Goal: Task Accomplishment & Management: Complete application form

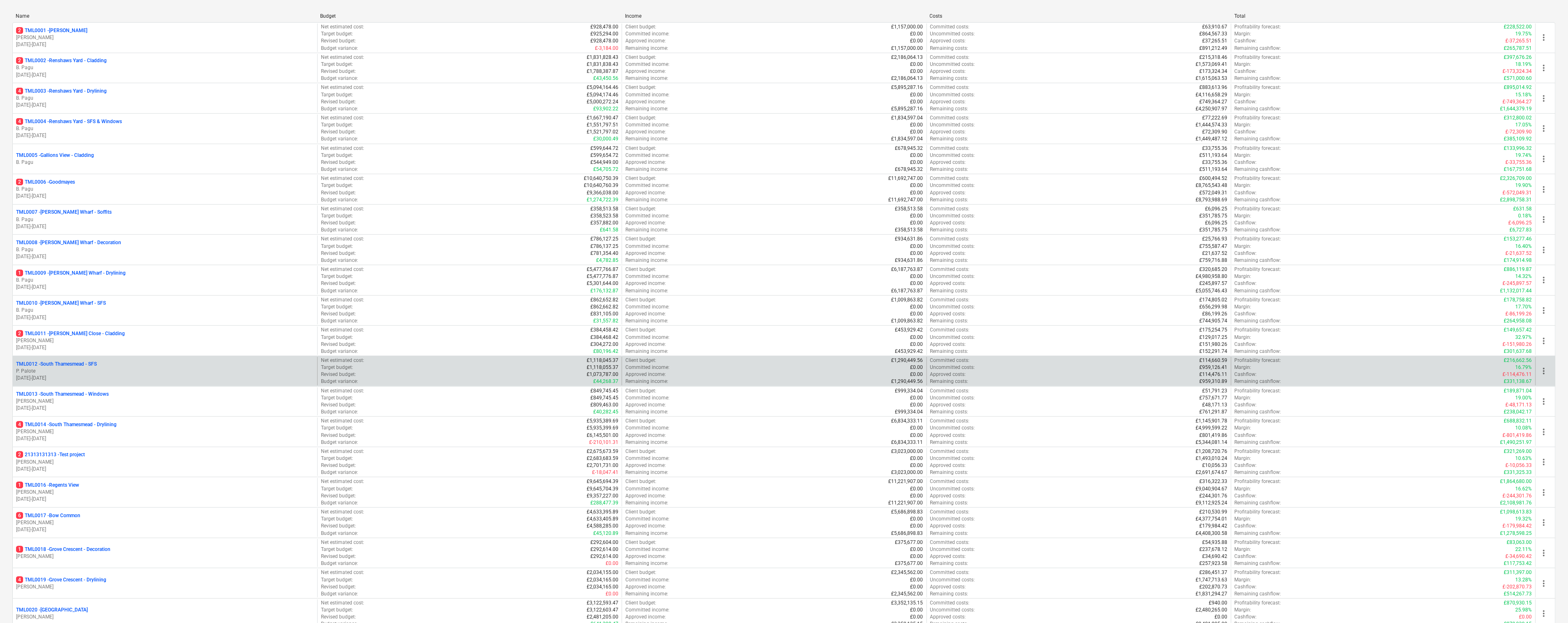
scroll to position [122, 0]
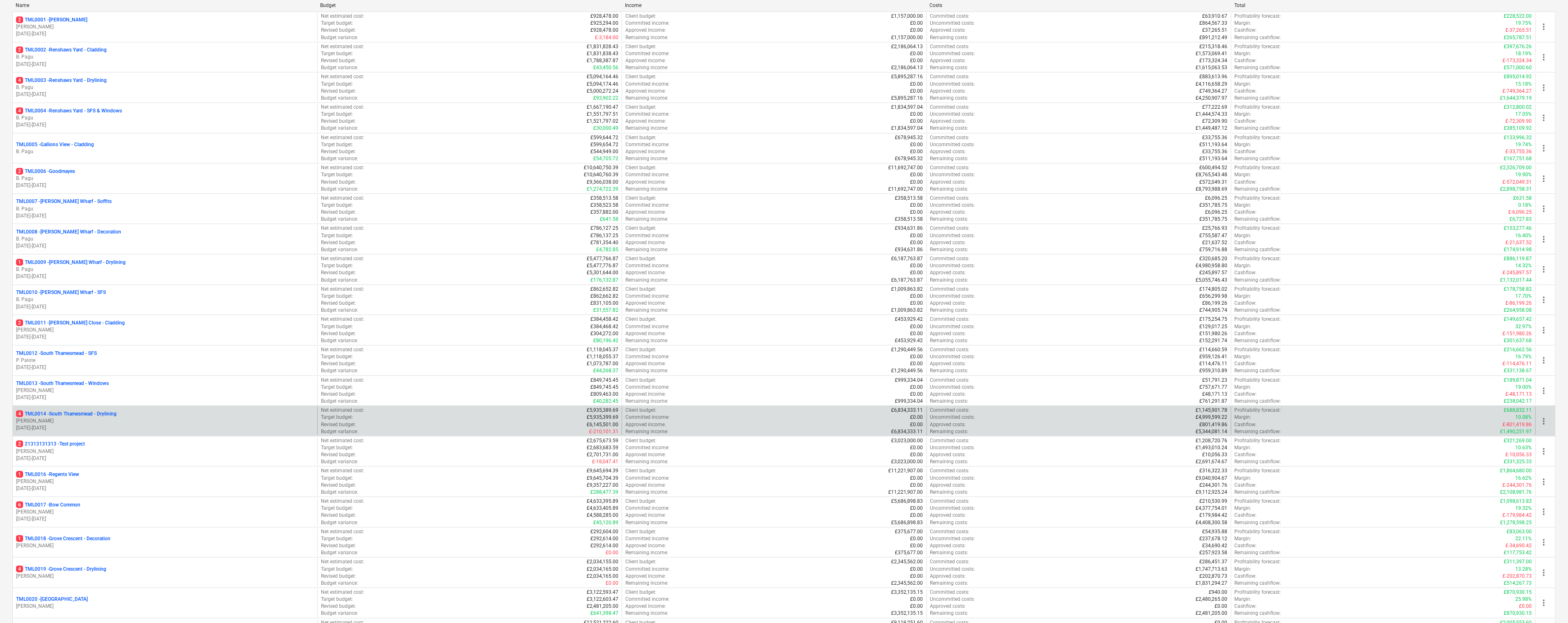
click at [103, 418] on p "4 TML0014 - South Thamesmead - Drylining" at bounding box center [66, 414] width 100 height 7
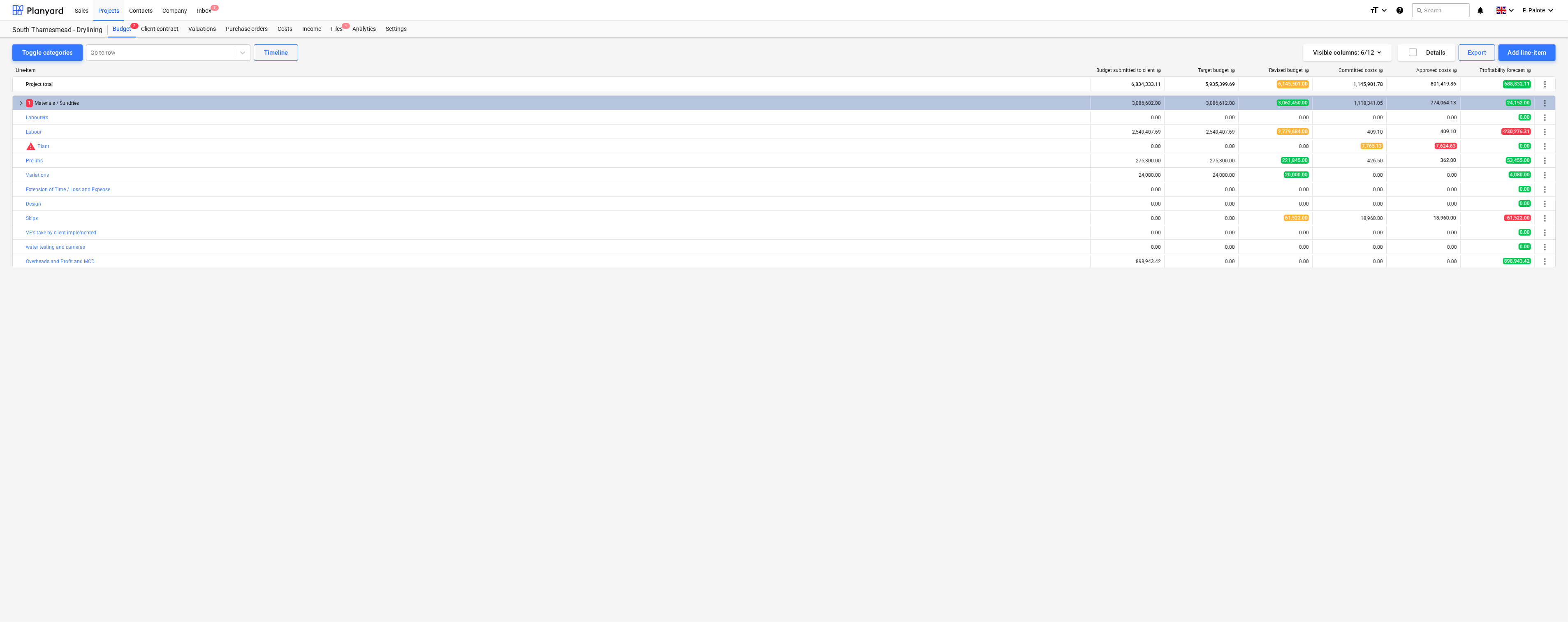
click at [709, 327] on div "keyboard_arrow_right 1 Materials / Sundries 3,086,602.00 3,086,612.00 3,062,450…" at bounding box center [784, 342] width 1544 height 493
click at [544, 371] on div "keyboard_arrow_right 1 Materials / Sundries 3,086,602.00 3,086,612.00 3,062,450…" at bounding box center [784, 342] width 1544 height 493
click at [656, 307] on div "keyboard_arrow_right 1 Materials / Sundries 3,086,602.00 3,086,612.00 3,062,450…" at bounding box center [784, 342] width 1544 height 493
click at [314, 346] on div "keyboard_arrow_right 1 Materials / Sundries 3,086,602.00 3,086,612.00 3,062,450…" at bounding box center [784, 342] width 1544 height 493
click at [673, 407] on div "keyboard_arrow_right 1 Materials / Sundries 3,086,602.00 3,086,612.00 3,062,450…" at bounding box center [784, 342] width 1544 height 493
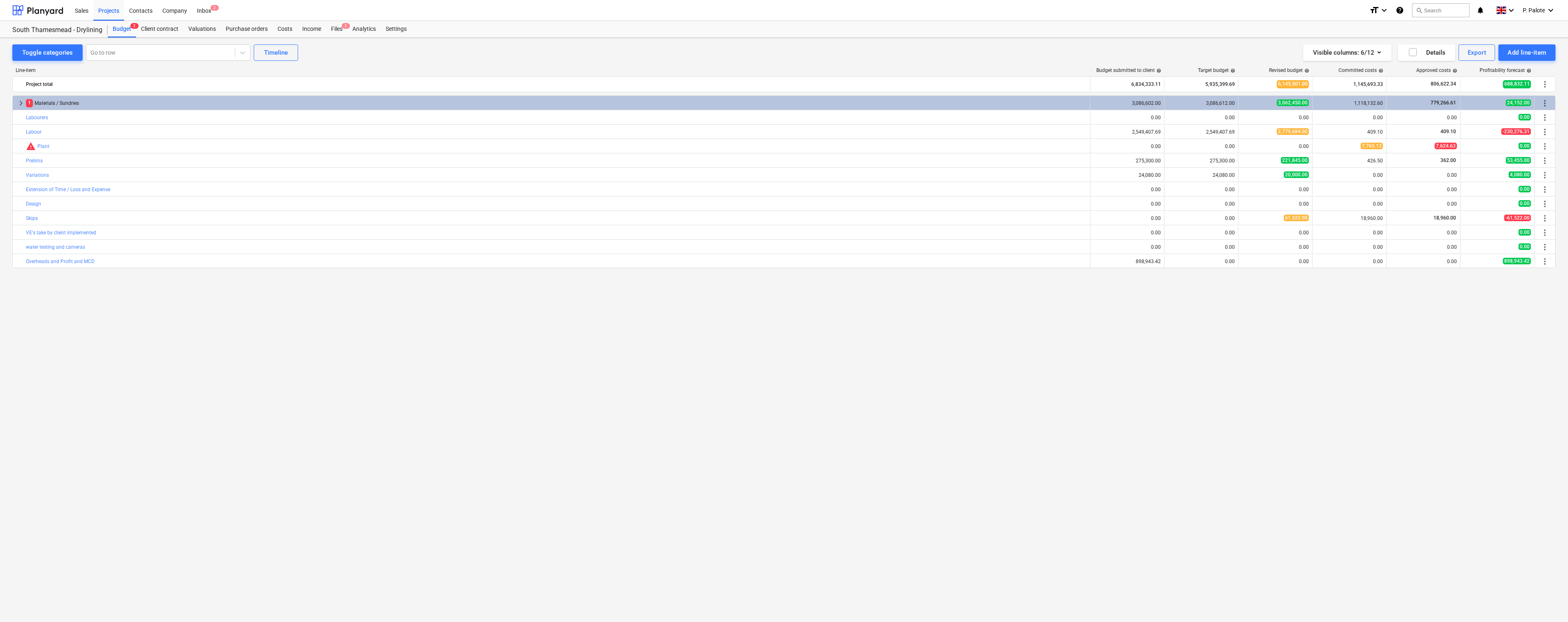
drag, startPoint x: 1045, startPoint y: 355, endPoint x: 1016, endPoint y: 305, distance: 57.8
click at [1045, 353] on div "keyboard_arrow_right 1 Materials / Sundries 3,086,602.00 3,086,612.00 3,062,450…" at bounding box center [784, 342] width 1544 height 493
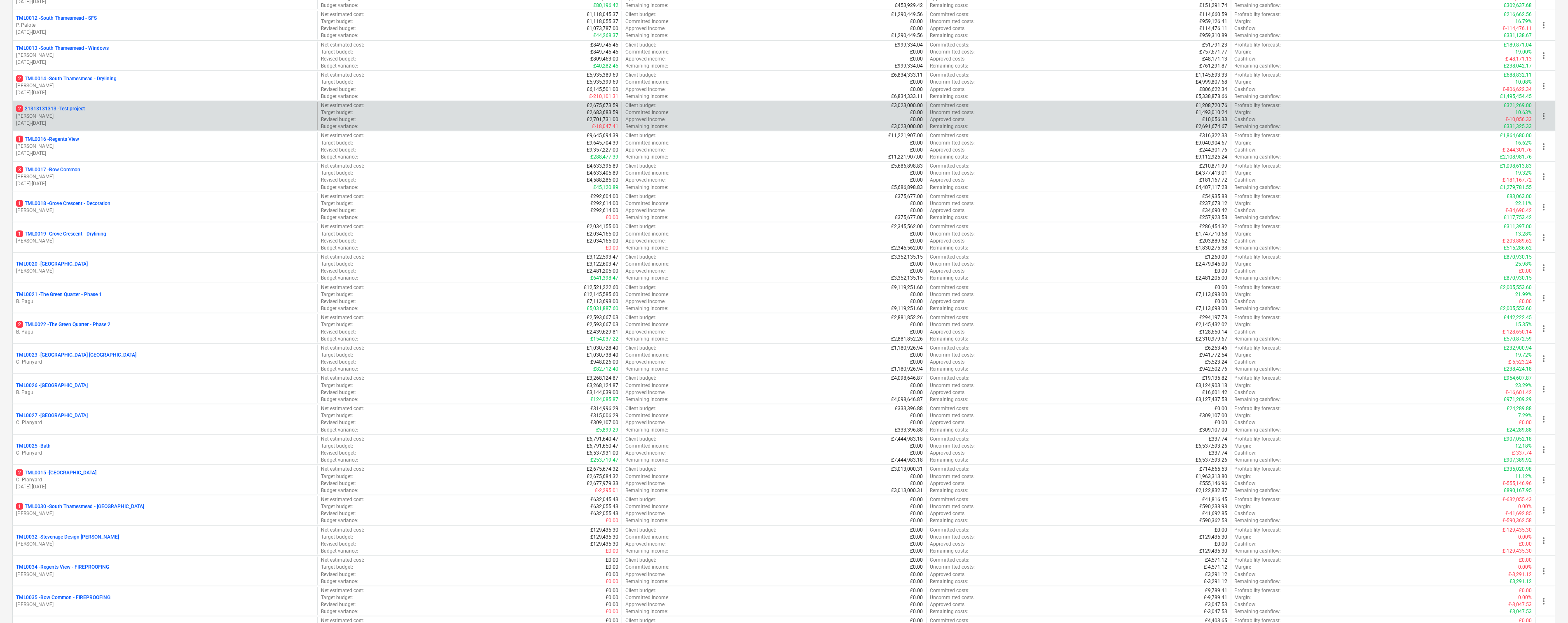
scroll to position [458, 0]
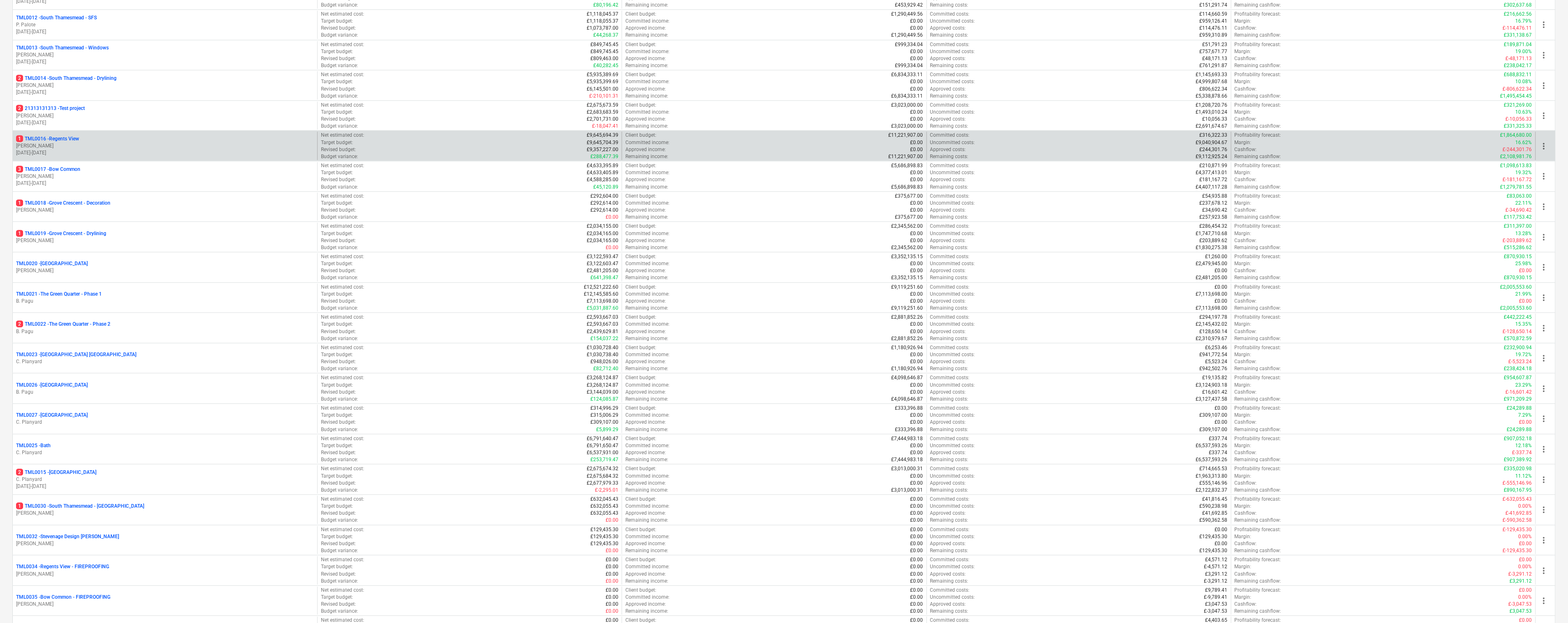
click at [79, 142] on p "1 TML0016 - Regents View" at bounding box center [47, 139] width 63 height 7
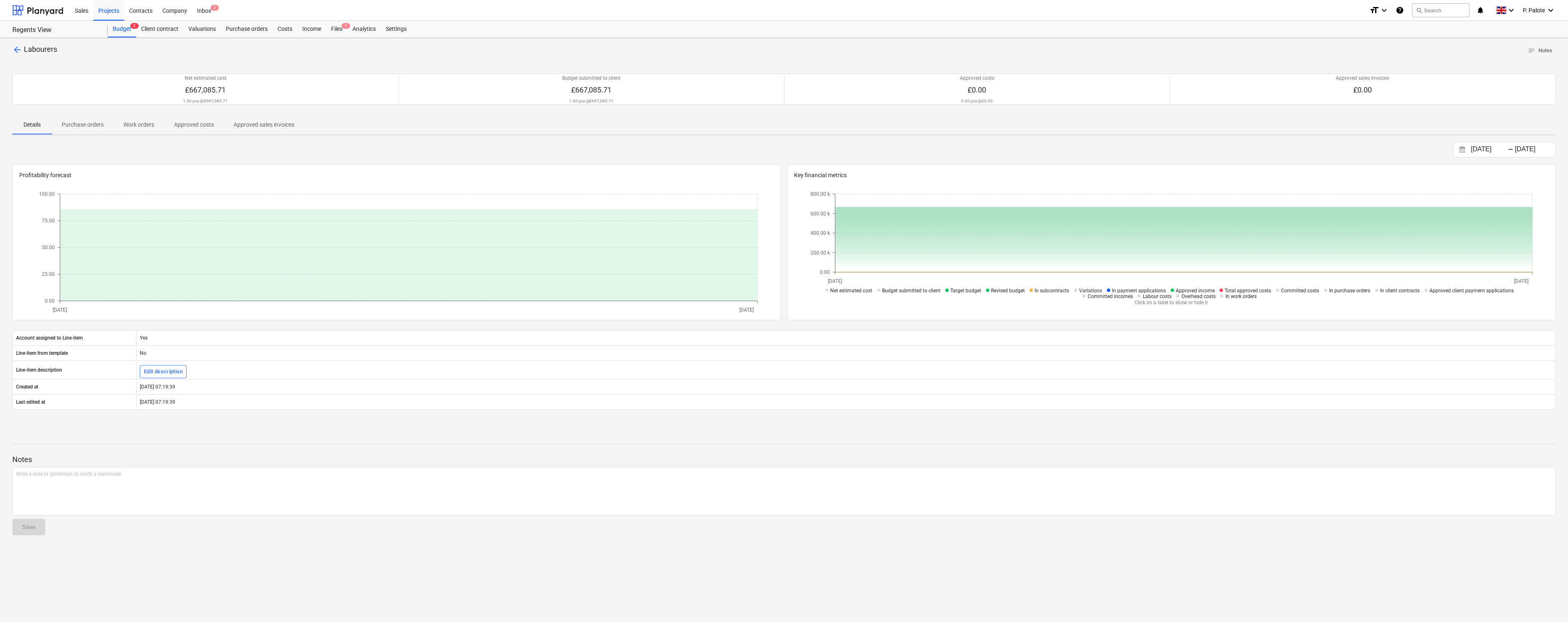
click at [30, 48] on span "Labourers" at bounding box center [40, 49] width 34 height 9
click at [298, 33] on div "Costs" at bounding box center [284, 29] width 24 height 16
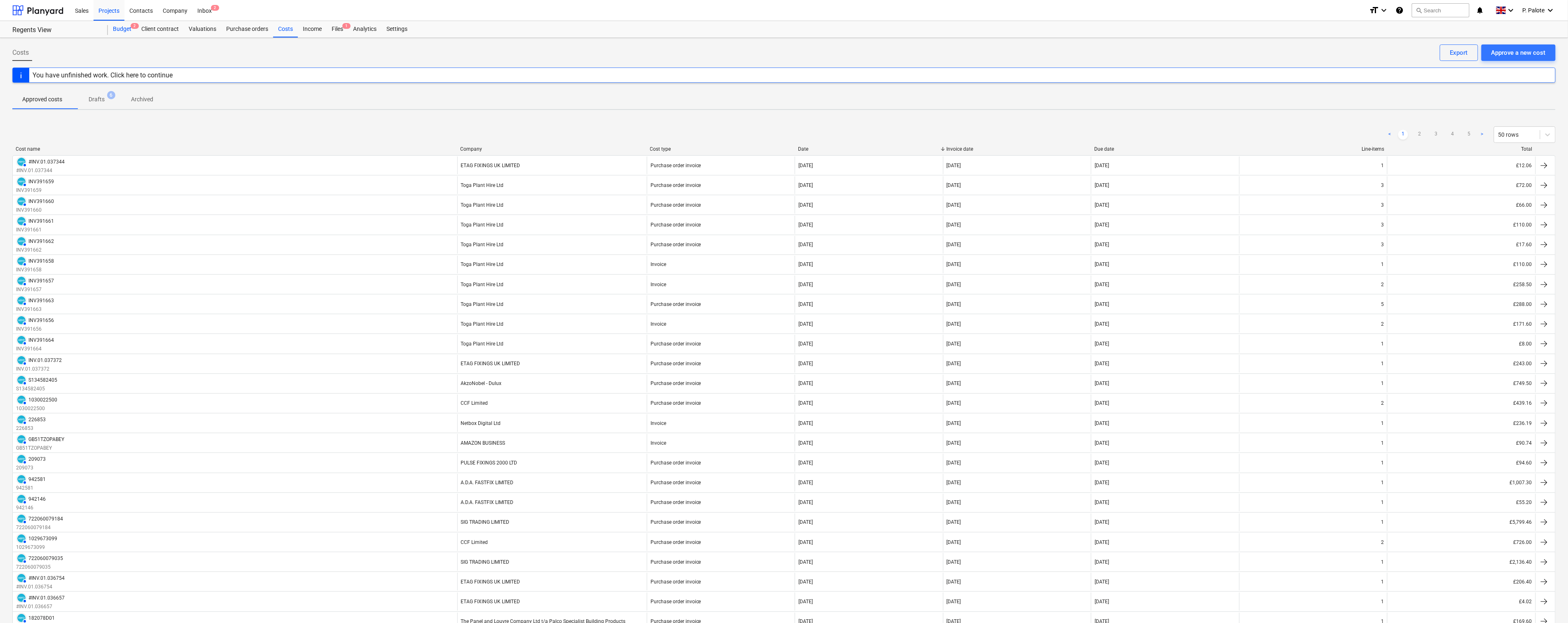
click at [121, 33] on div "Budget 2" at bounding box center [122, 29] width 28 height 16
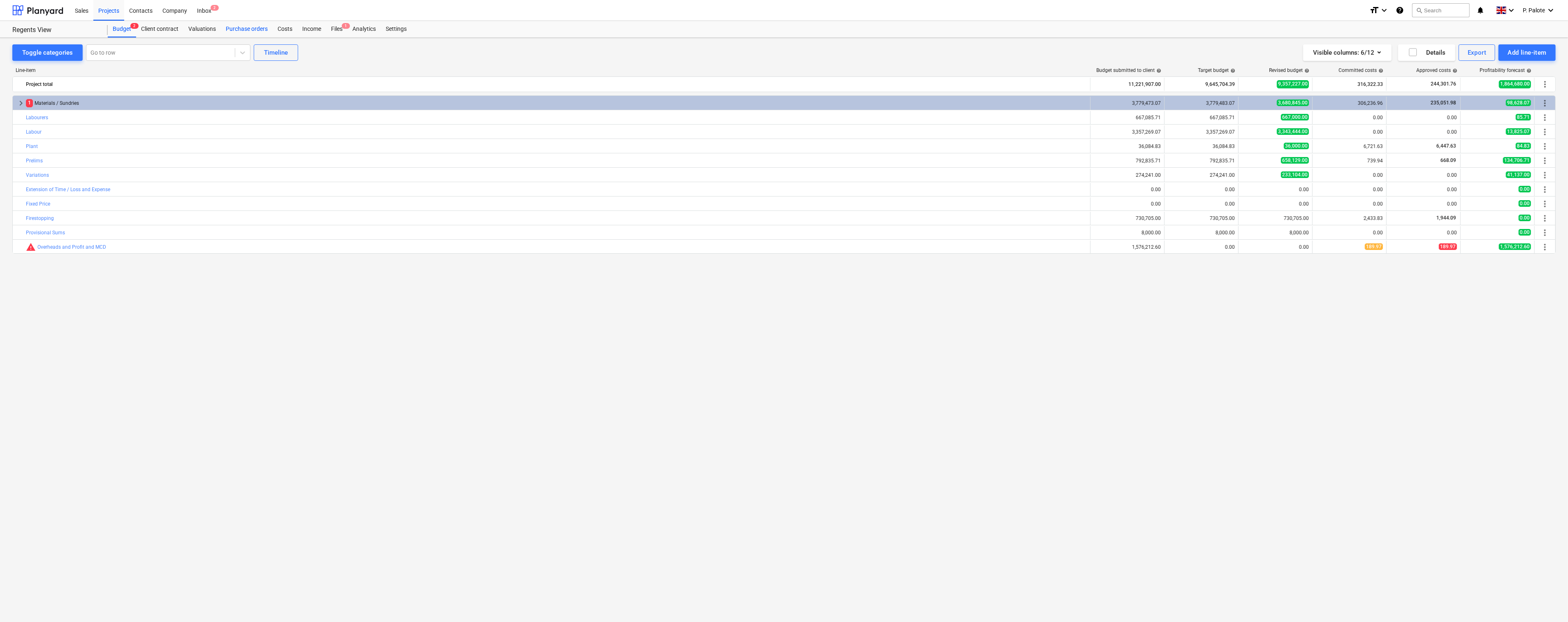
click at [258, 29] on div "Purchase orders" at bounding box center [247, 29] width 52 height 16
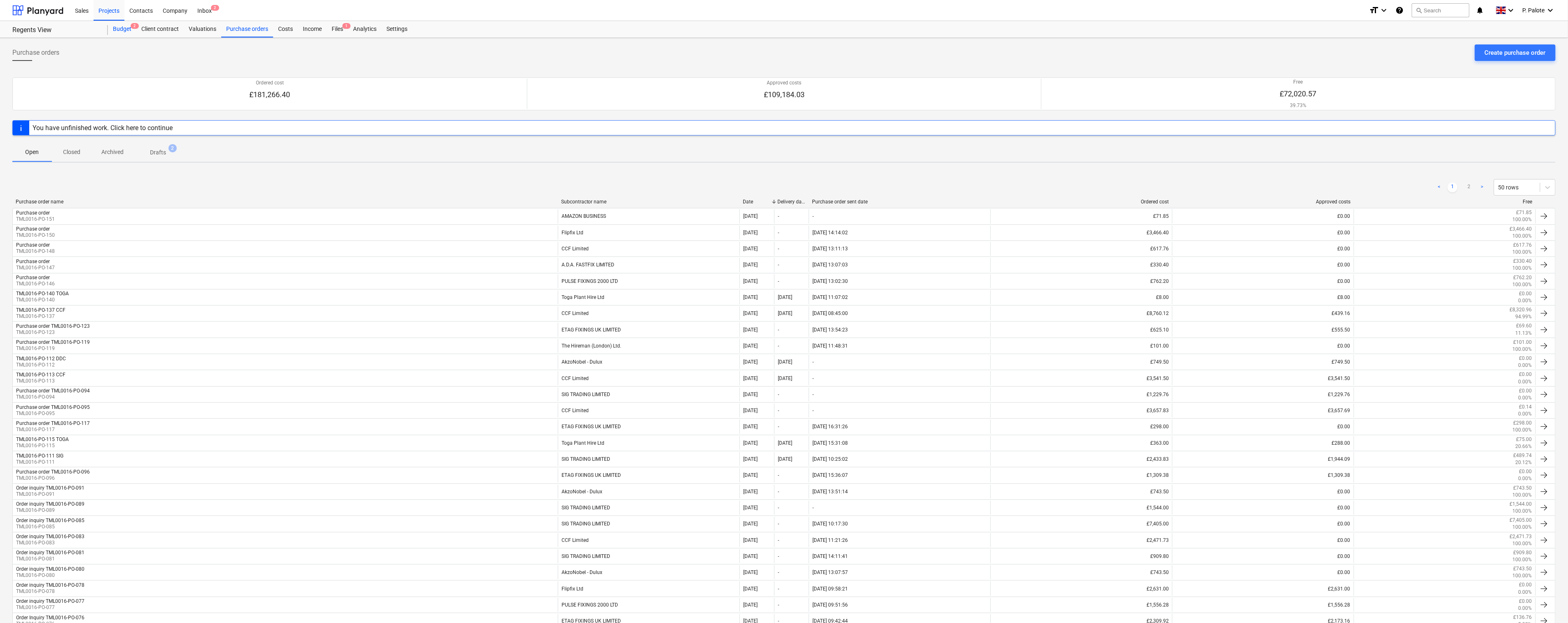
click at [121, 28] on div "Budget 2" at bounding box center [122, 29] width 28 height 16
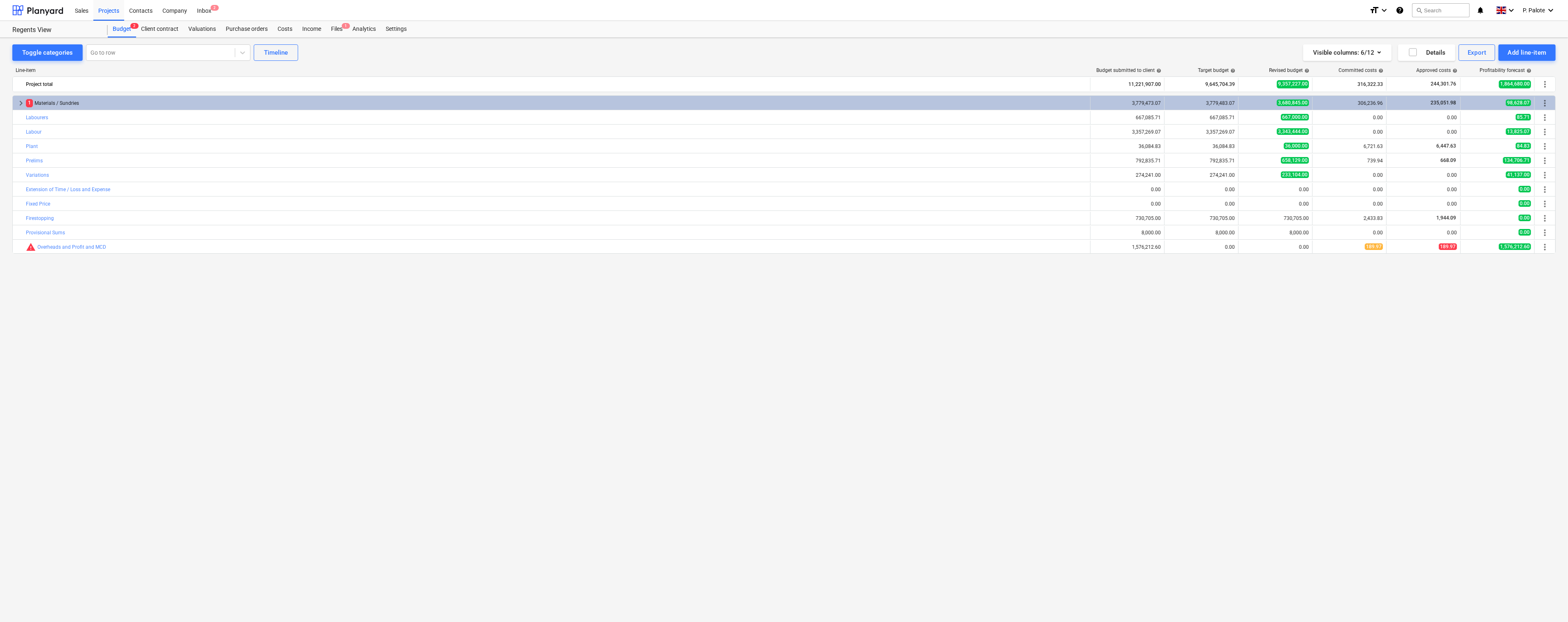
click at [159, 311] on div "keyboard_arrow_right 1 Materials / Sundries 3,779,473.07 3,779,483.07 3,680,845…" at bounding box center [784, 342] width 1544 height 493
click at [145, 301] on div "keyboard_arrow_right 1 Materials / Sundries 3,779,473.07 3,779,483.07 3,680,845…" at bounding box center [784, 342] width 1544 height 493
click at [1180, 296] on div "keyboard_arrow_right 1 Materials / Sundries 3,779,473.07 3,779,483.07 3,680,845…" at bounding box center [784, 342] width 1544 height 493
click at [1210, 313] on div "keyboard_arrow_right 1 Materials / Sundries 3,779,473.07 3,779,483.07 3,680,845…" at bounding box center [784, 342] width 1544 height 493
click at [1382, 9] on icon "keyboard_arrow_down" at bounding box center [1384, 10] width 10 height 10
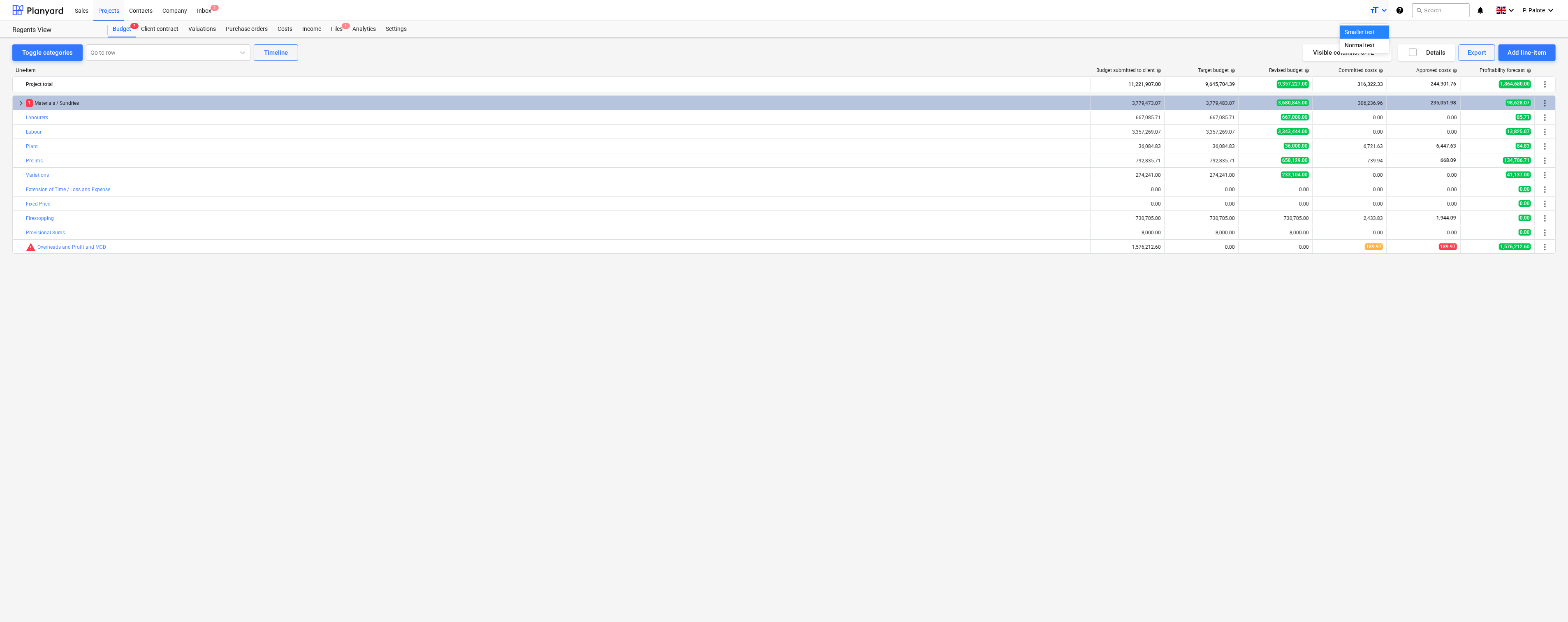
click at [1383, 7] on div at bounding box center [784, 311] width 1568 height 622
click at [1540, 13] on span "P. Palote" at bounding box center [1534, 11] width 22 height 7
click at [1097, 286] on div at bounding box center [784, 311] width 1568 height 622
click at [248, 28] on div "Purchase orders" at bounding box center [247, 29] width 52 height 16
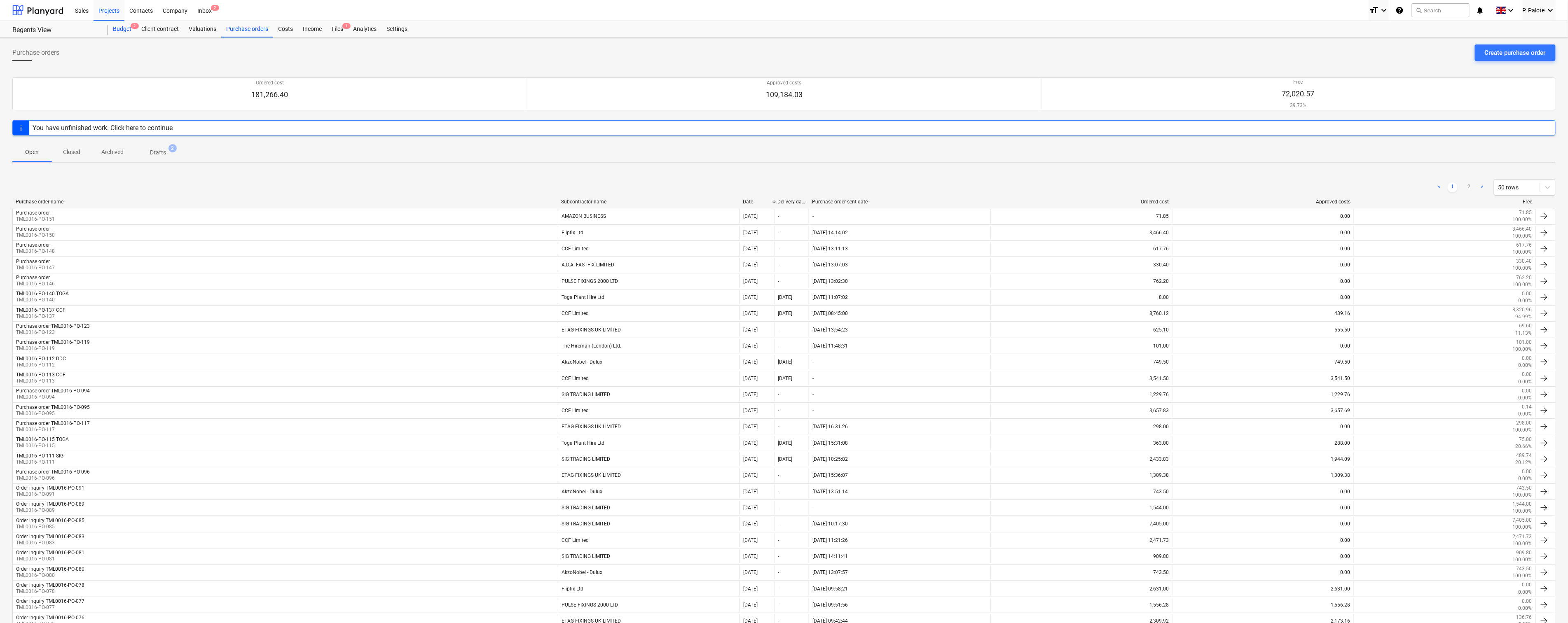
click at [121, 30] on div "Budget 2" at bounding box center [122, 29] width 28 height 16
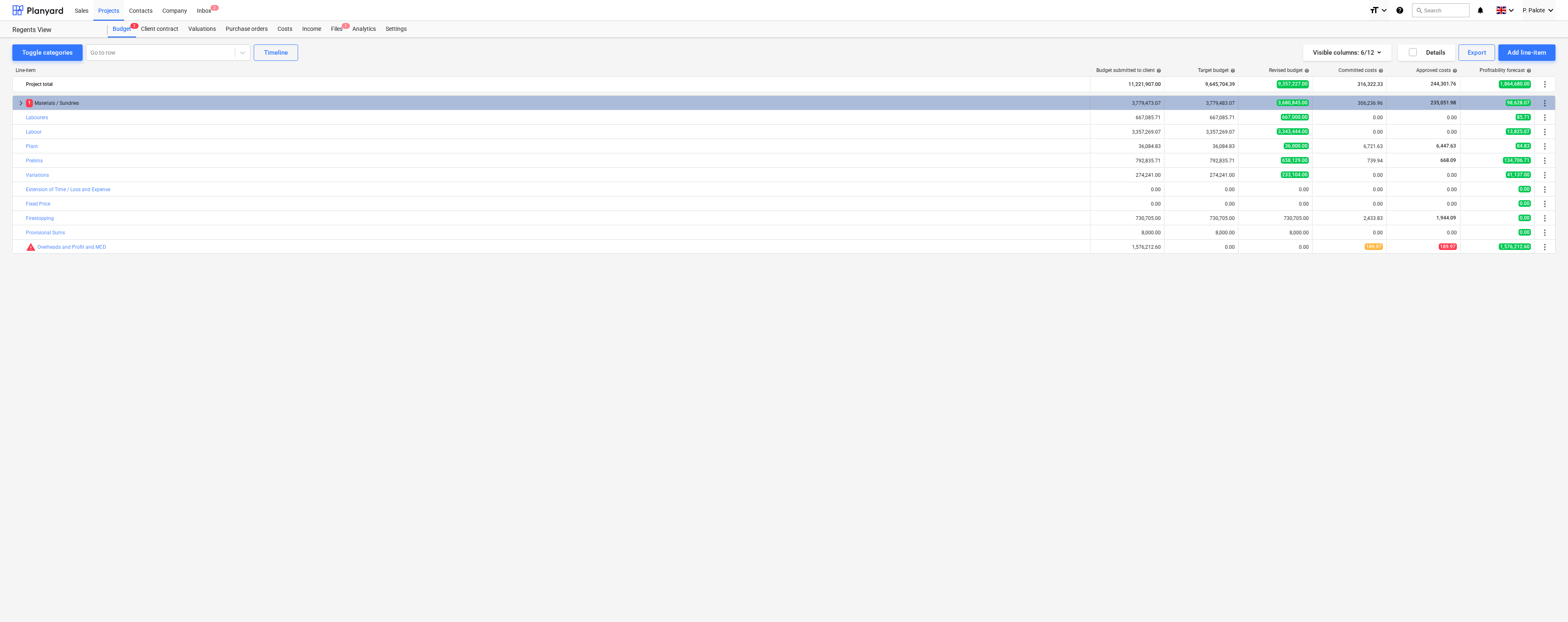
click at [57, 105] on div "1 Materials / Sundries" at bounding box center [556, 103] width 1061 height 13
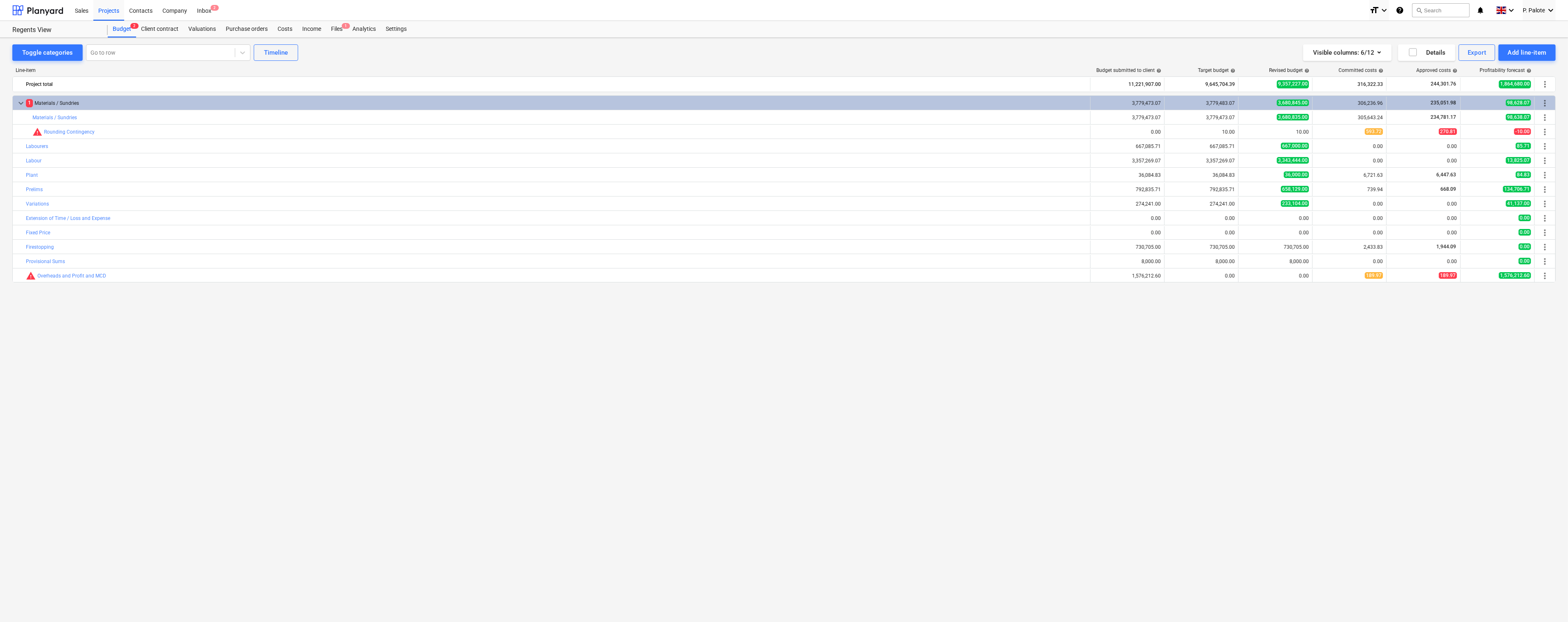
click at [57, 105] on div "1 Materials / Sundries" at bounding box center [556, 103] width 1061 height 13
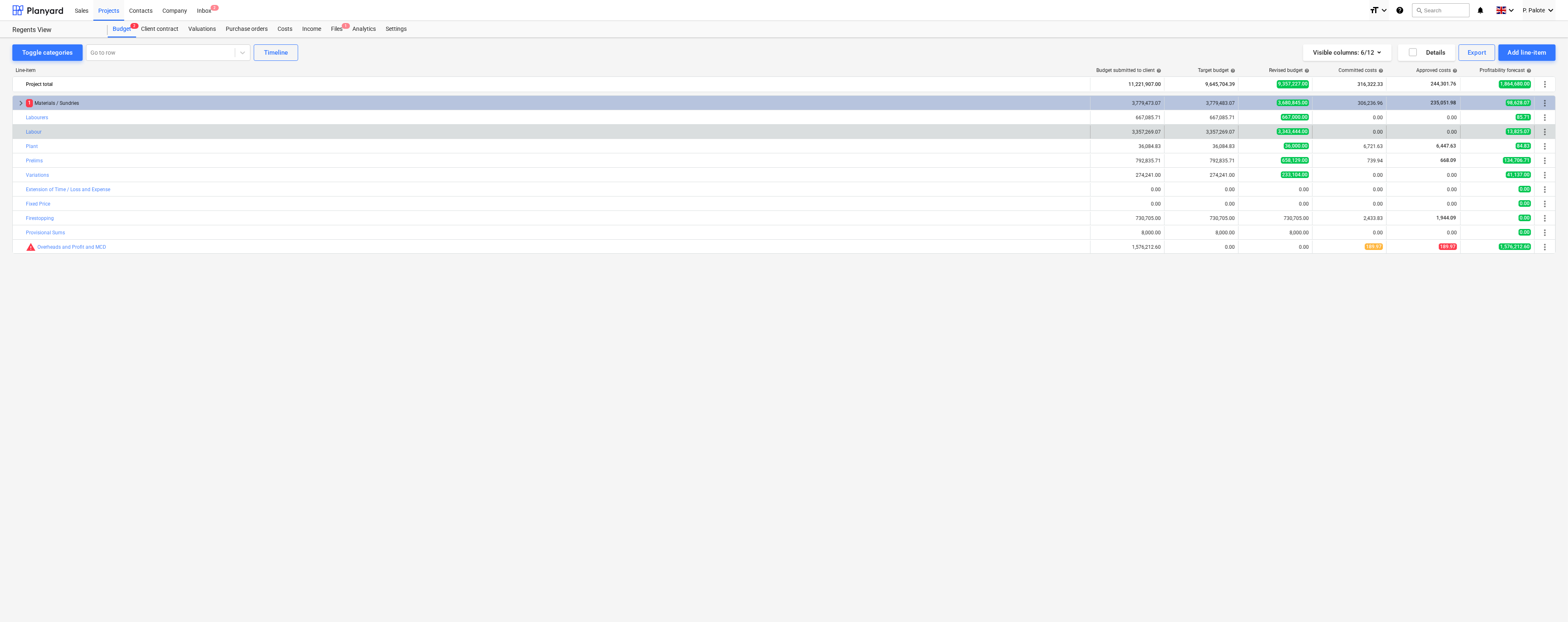
click at [40, 129] on div "bar_chart Labour" at bounding box center [556, 132] width 1061 height 13
click at [40, 134] on link "Labour" at bounding box center [34, 132] width 16 height 6
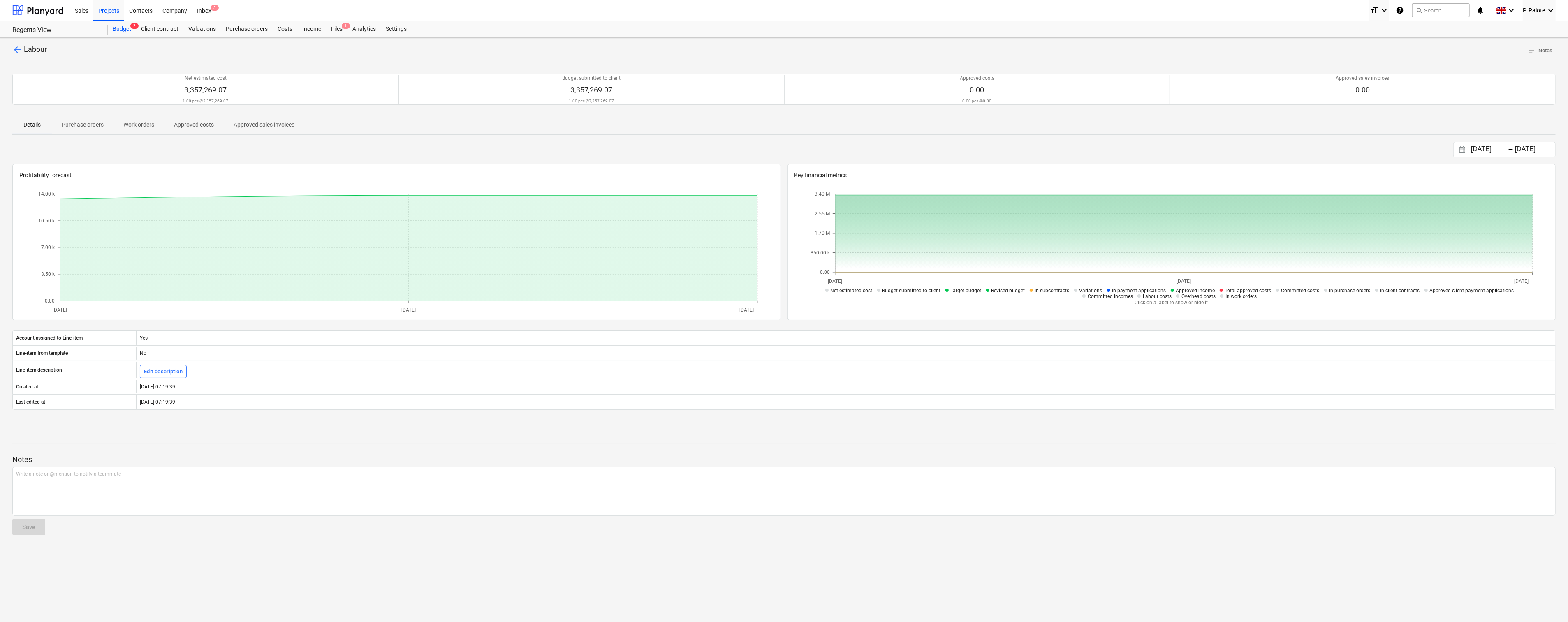
click at [18, 47] on span "arrow_back" at bounding box center [17, 49] width 10 height 10
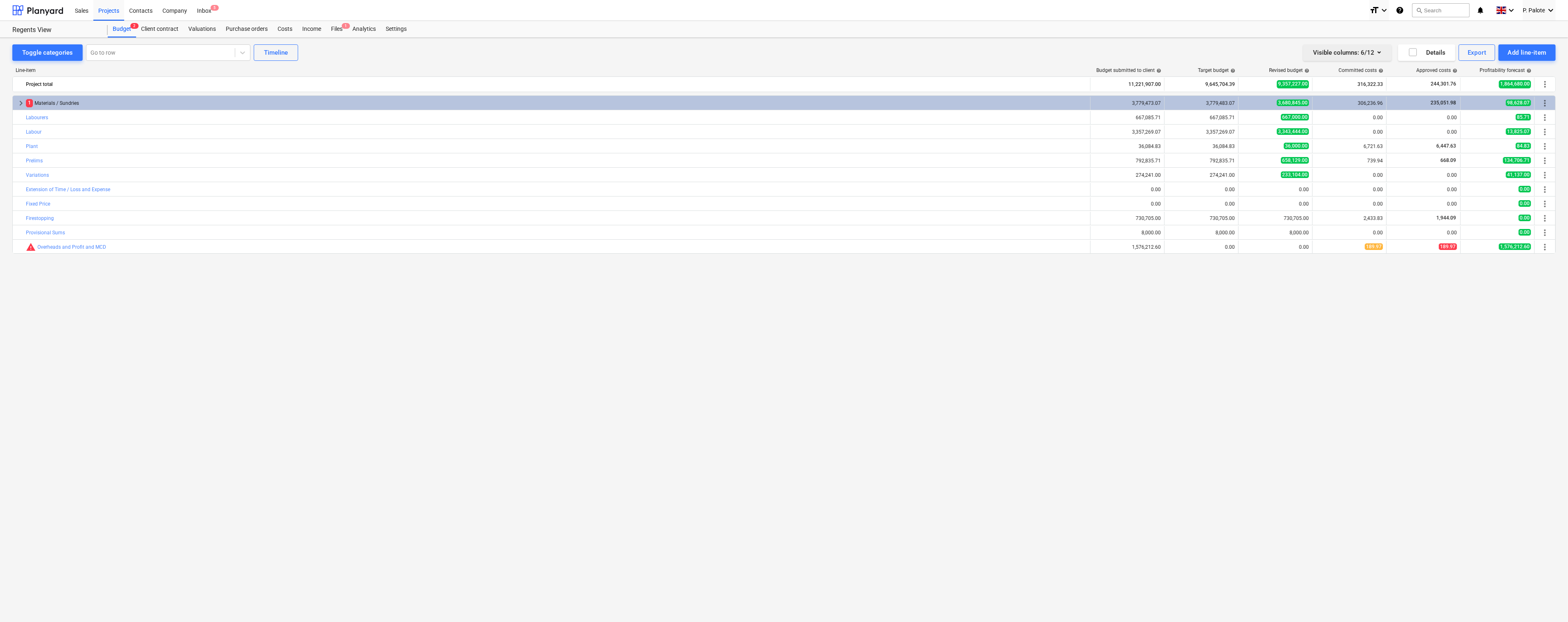
click at [1379, 49] on icon "button" at bounding box center [1379, 52] width 10 height 10
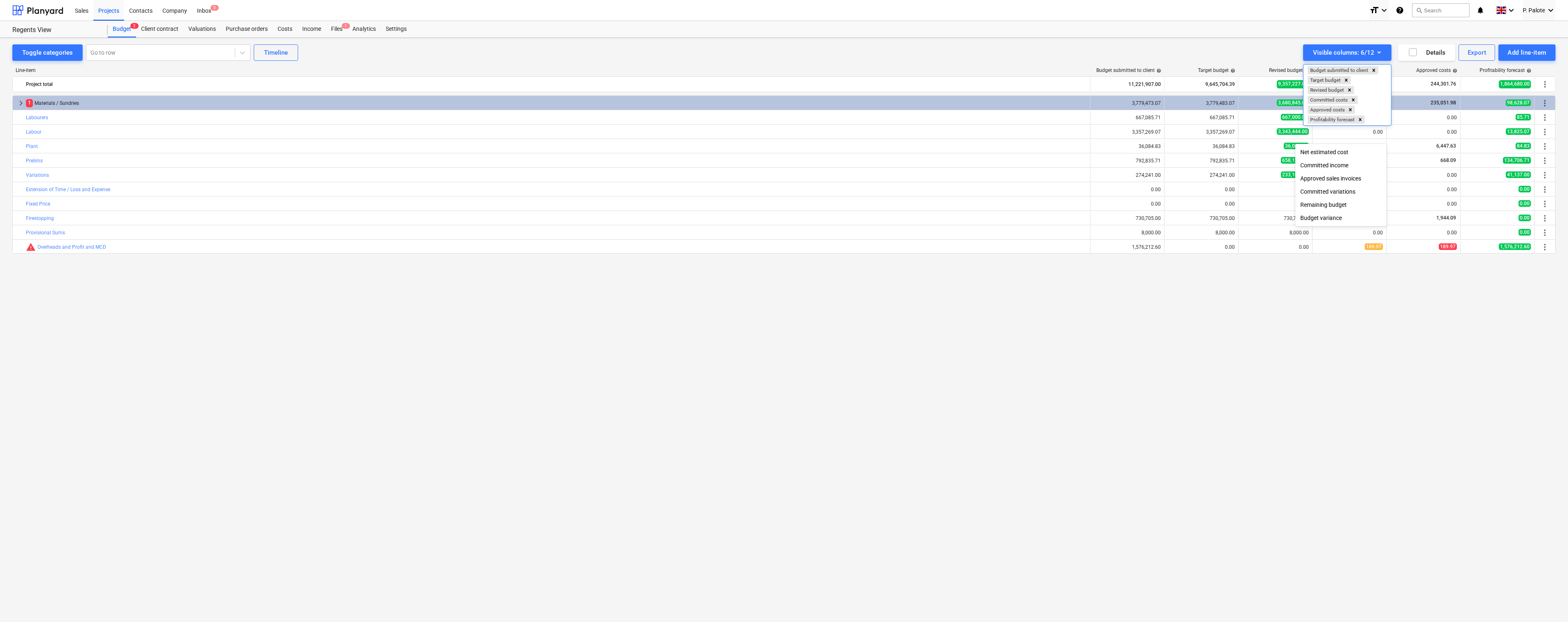
click at [1378, 49] on div at bounding box center [784, 311] width 1568 height 622
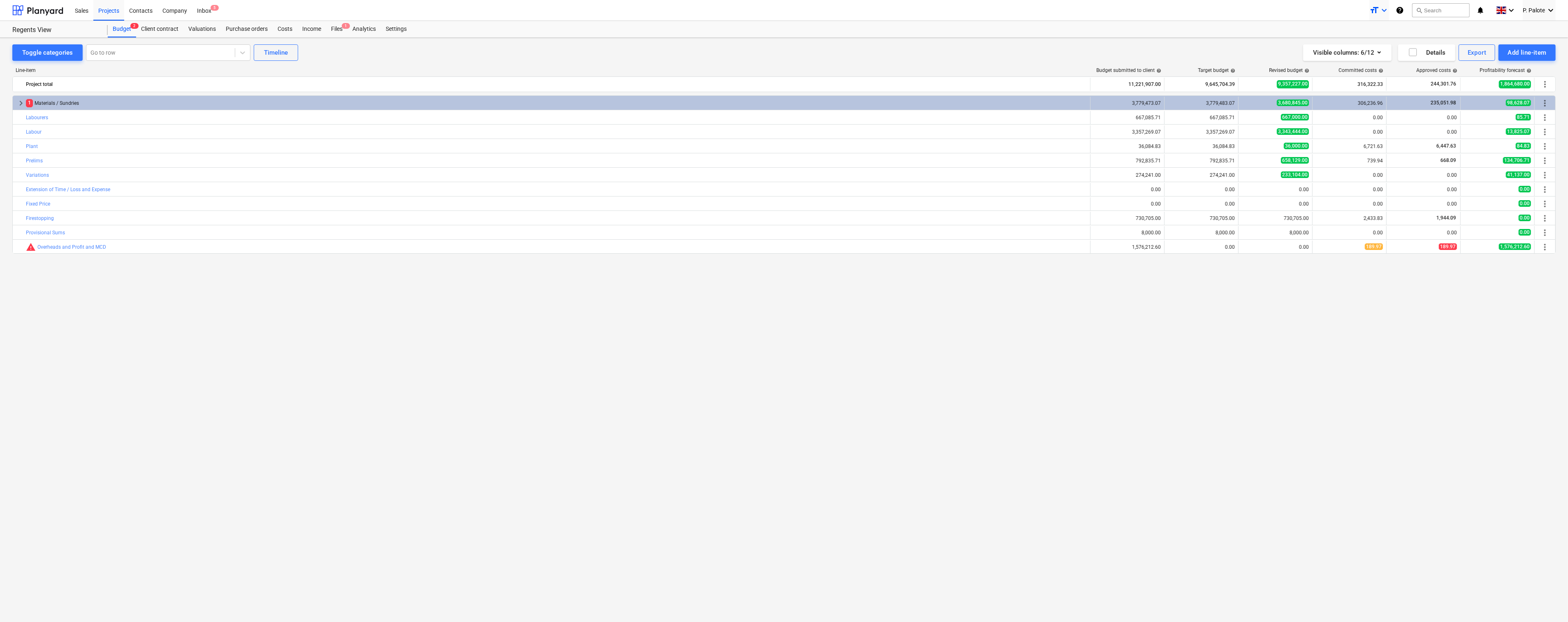
click at [1383, 7] on icon "keyboard_arrow_down" at bounding box center [1384, 10] width 10 height 10
click at [1383, 7] on div at bounding box center [784, 311] width 1568 height 622
click at [118, 315] on div "keyboard_arrow_right 1 Materials / Sundries 3,779,473.07 3,779,483.07 3,680,845…" at bounding box center [784, 342] width 1544 height 493
click at [151, 11] on div "Contacts" at bounding box center [141, 10] width 34 height 21
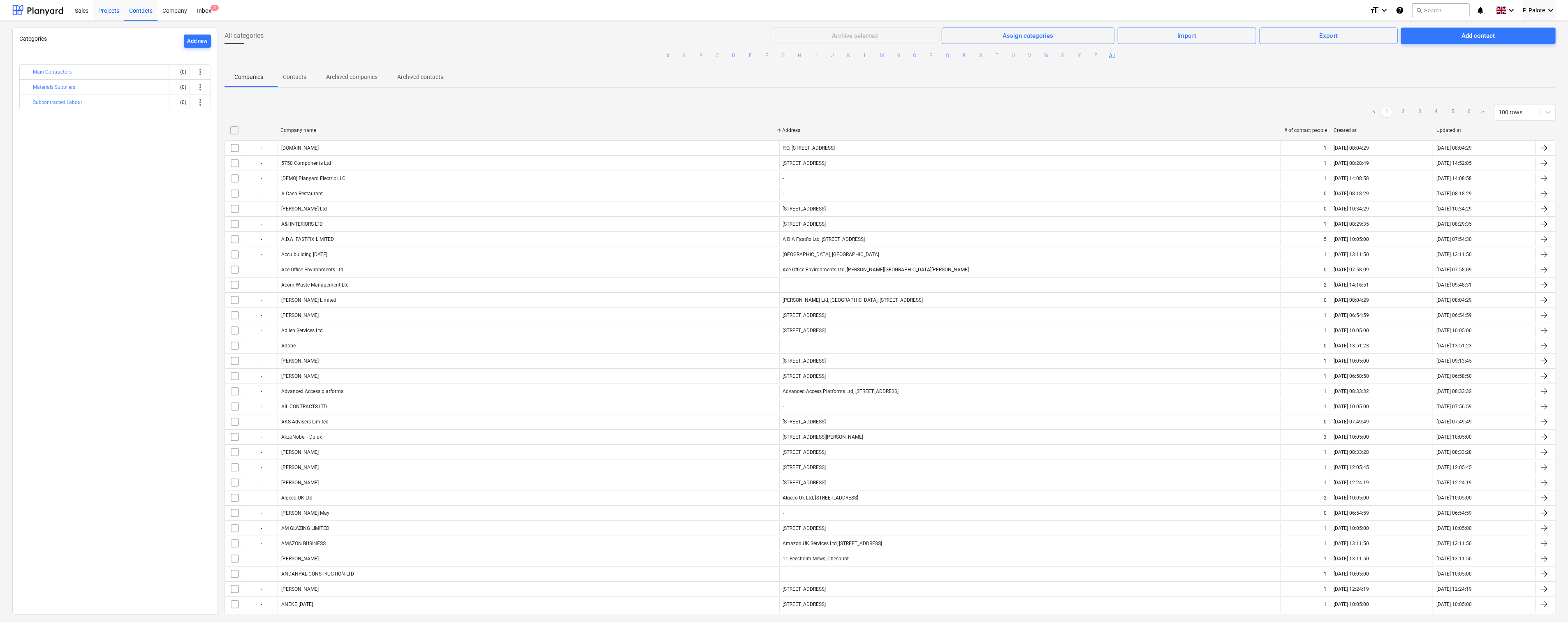
click at [111, 9] on div "Projects" at bounding box center [109, 10] width 31 height 21
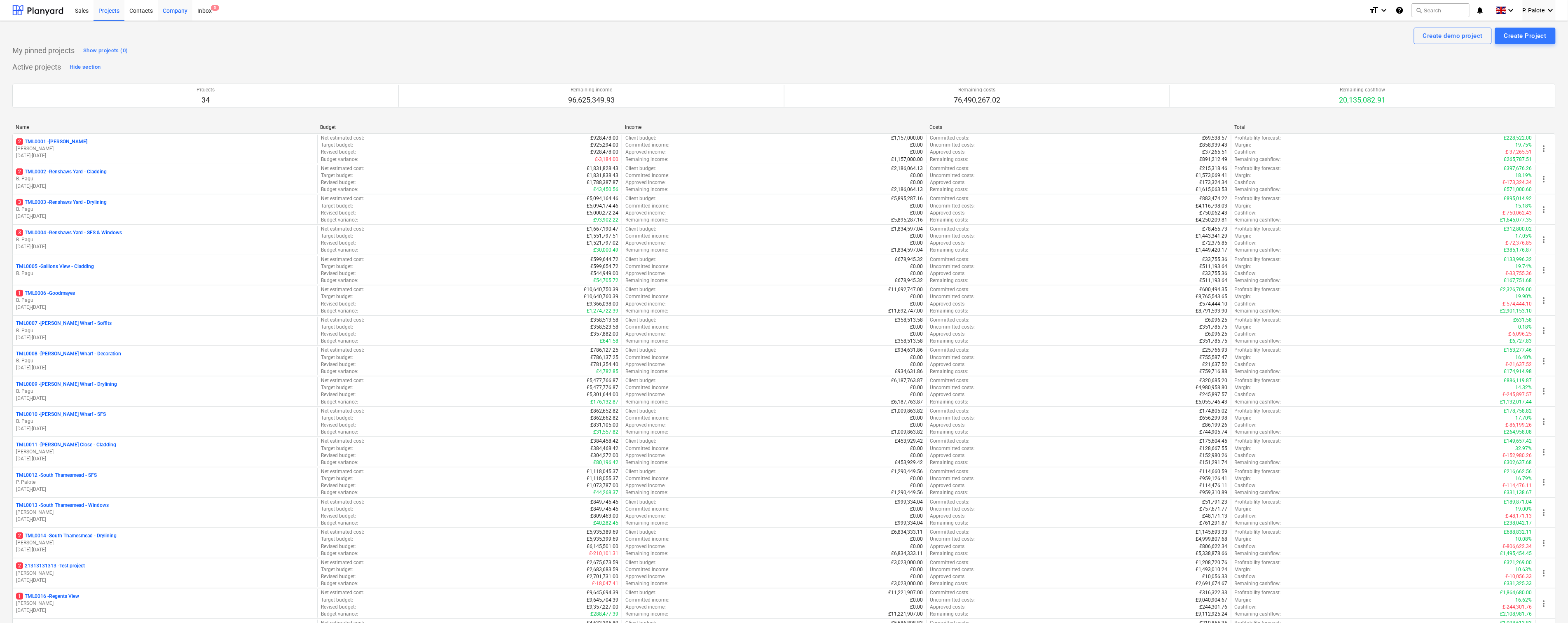
click at [185, 9] on div "Company" at bounding box center [175, 10] width 34 height 21
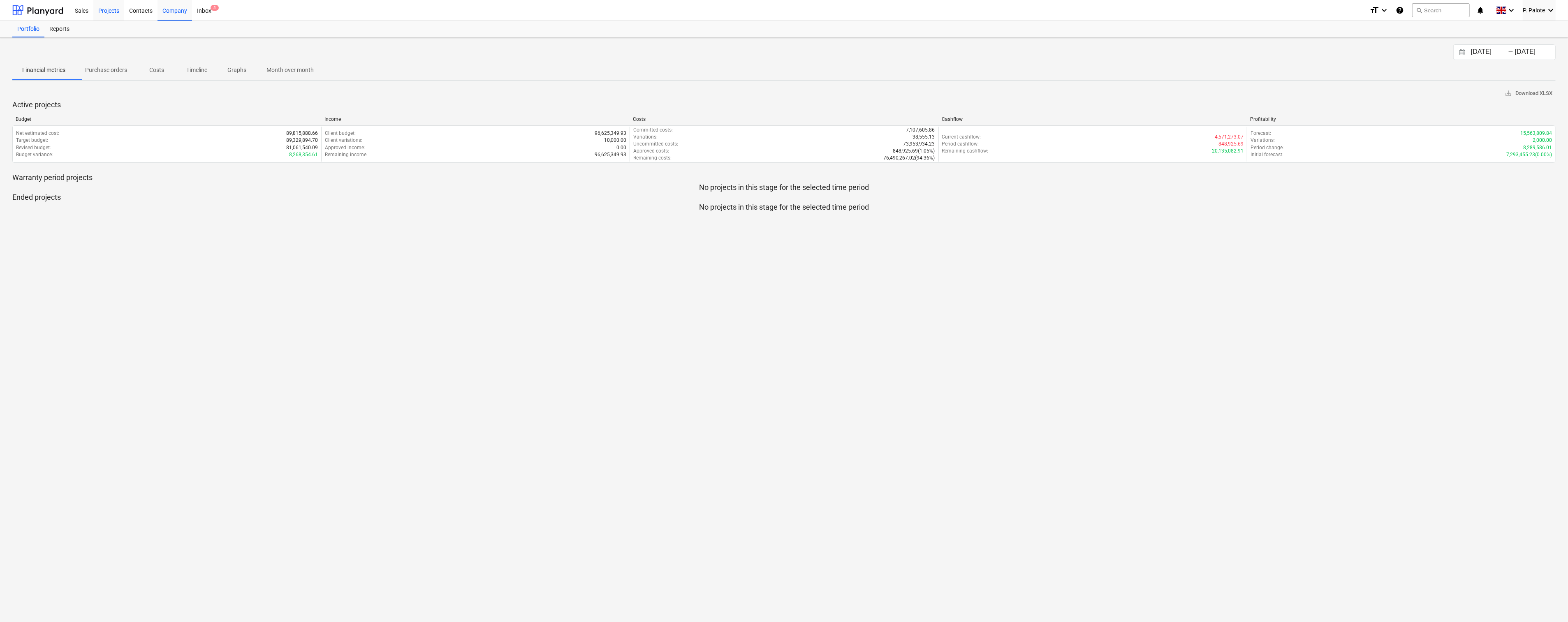
click at [109, 9] on div "Projects" at bounding box center [109, 10] width 31 height 21
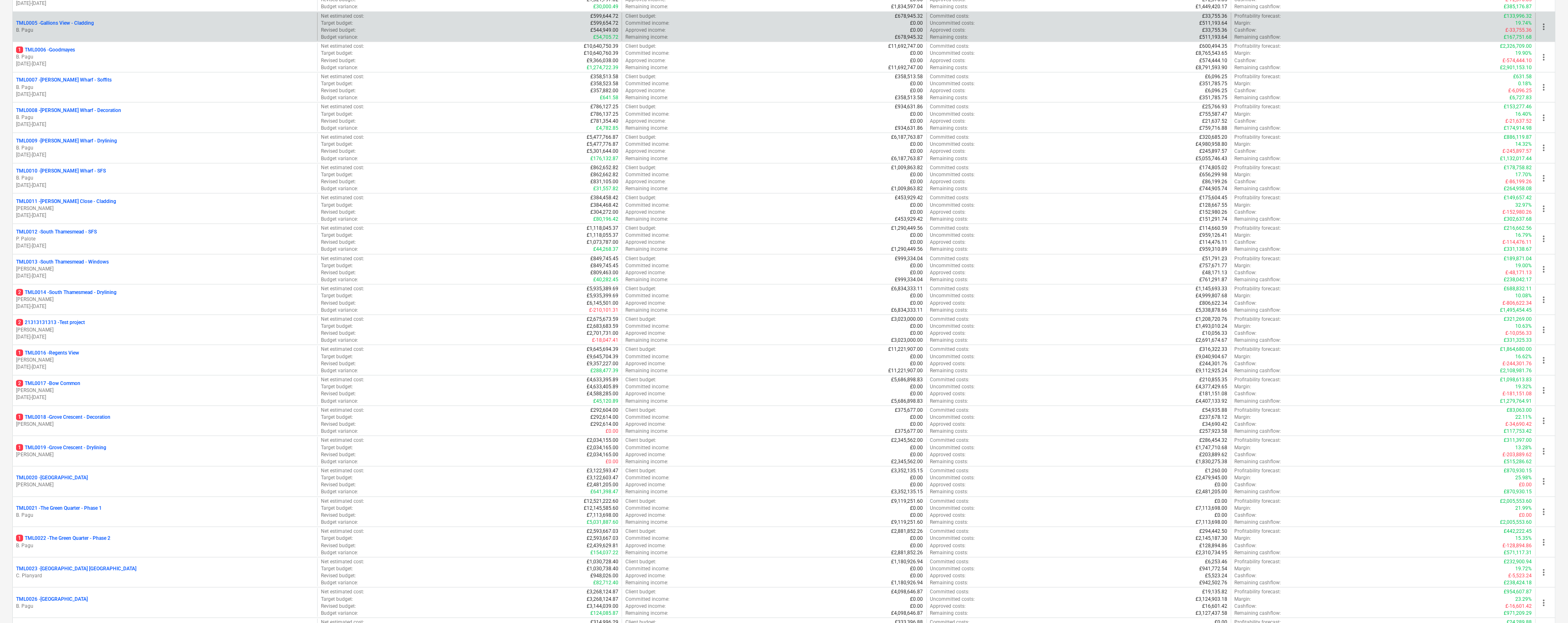
scroll to position [244, 0]
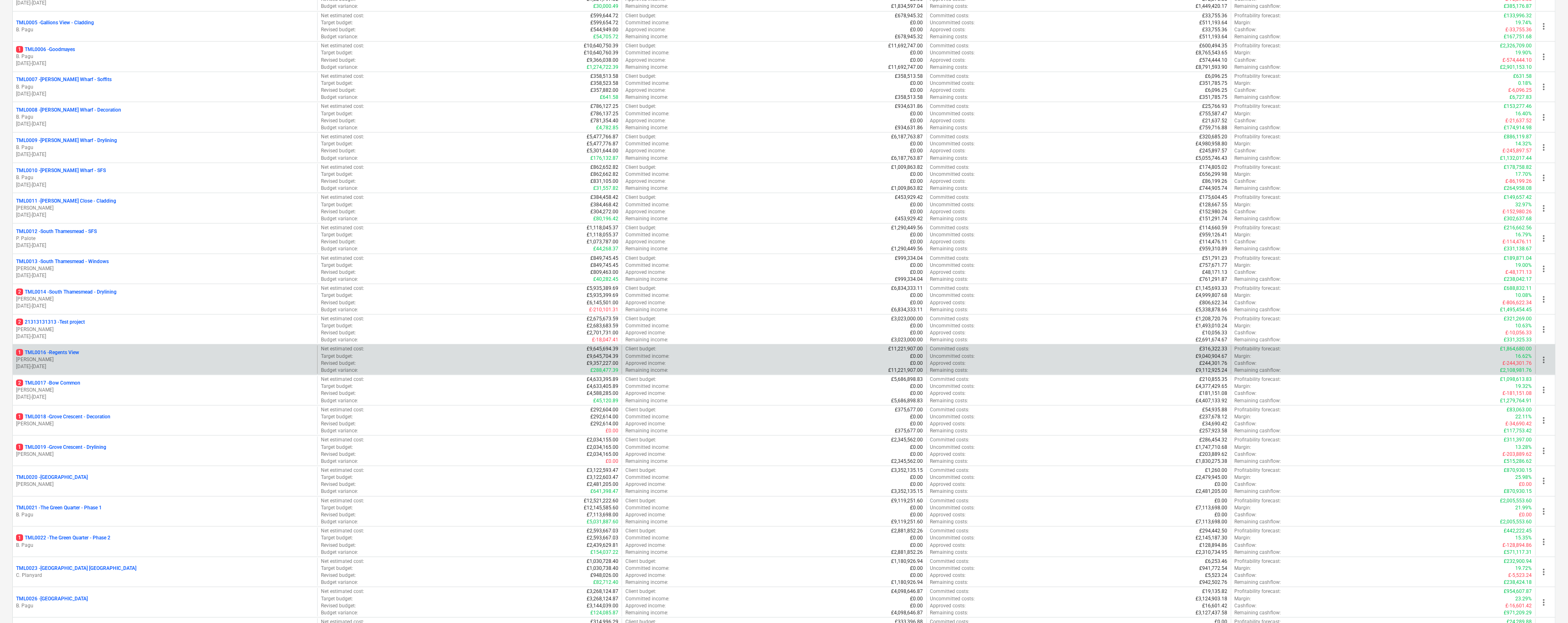
click at [79, 356] on p "1 TML0016 - Regents View" at bounding box center [47, 353] width 63 height 7
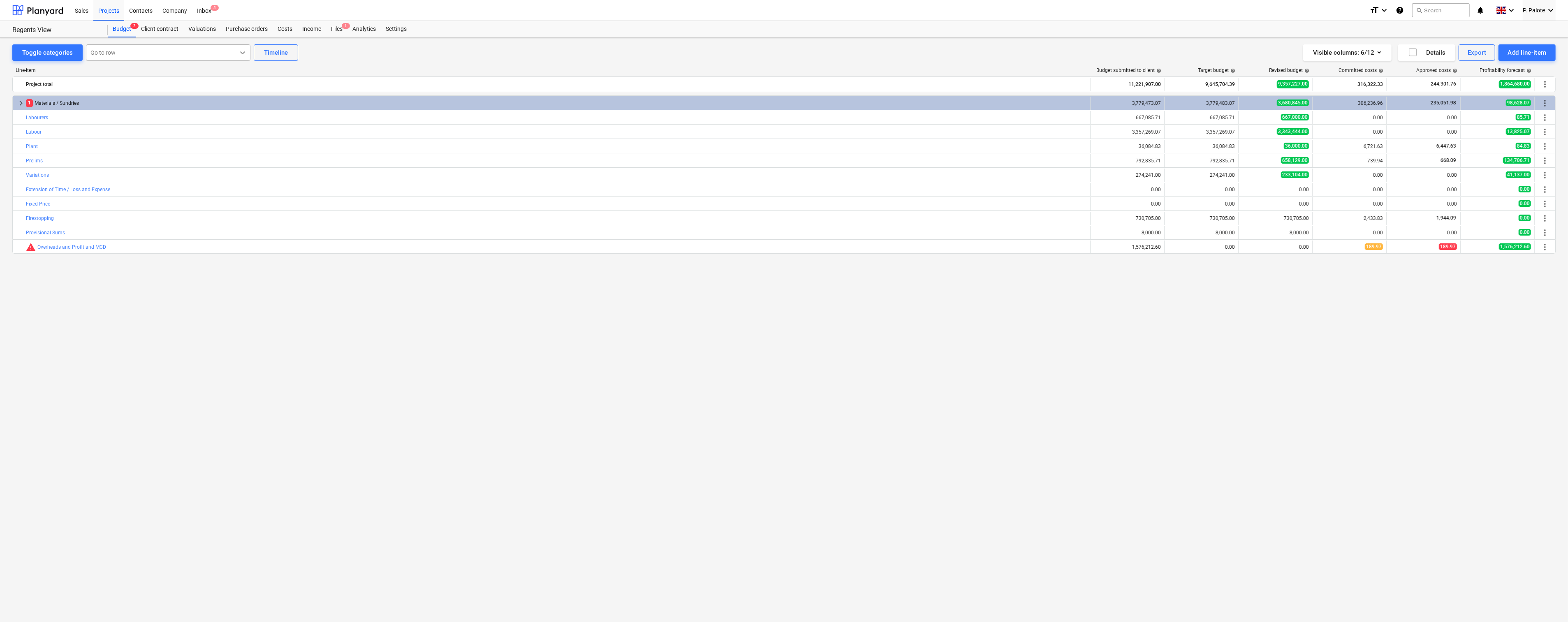
click at [247, 50] on icon at bounding box center [242, 53] width 8 height 8
click at [246, 50] on icon at bounding box center [242, 53] width 8 height 8
click at [348, 30] on div "Files 1" at bounding box center [336, 29] width 21 height 16
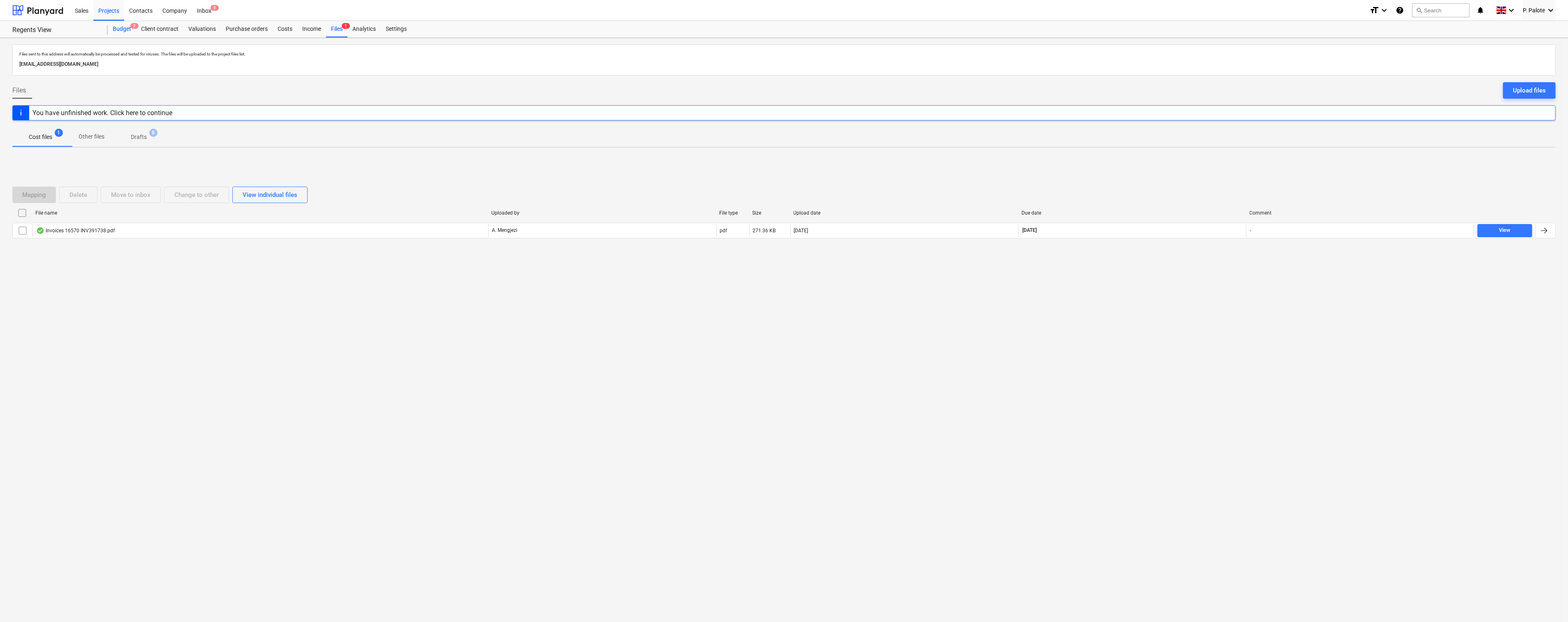
click at [126, 30] on div "Budget 2" at bounding box center [122, 29] width 28 height 16
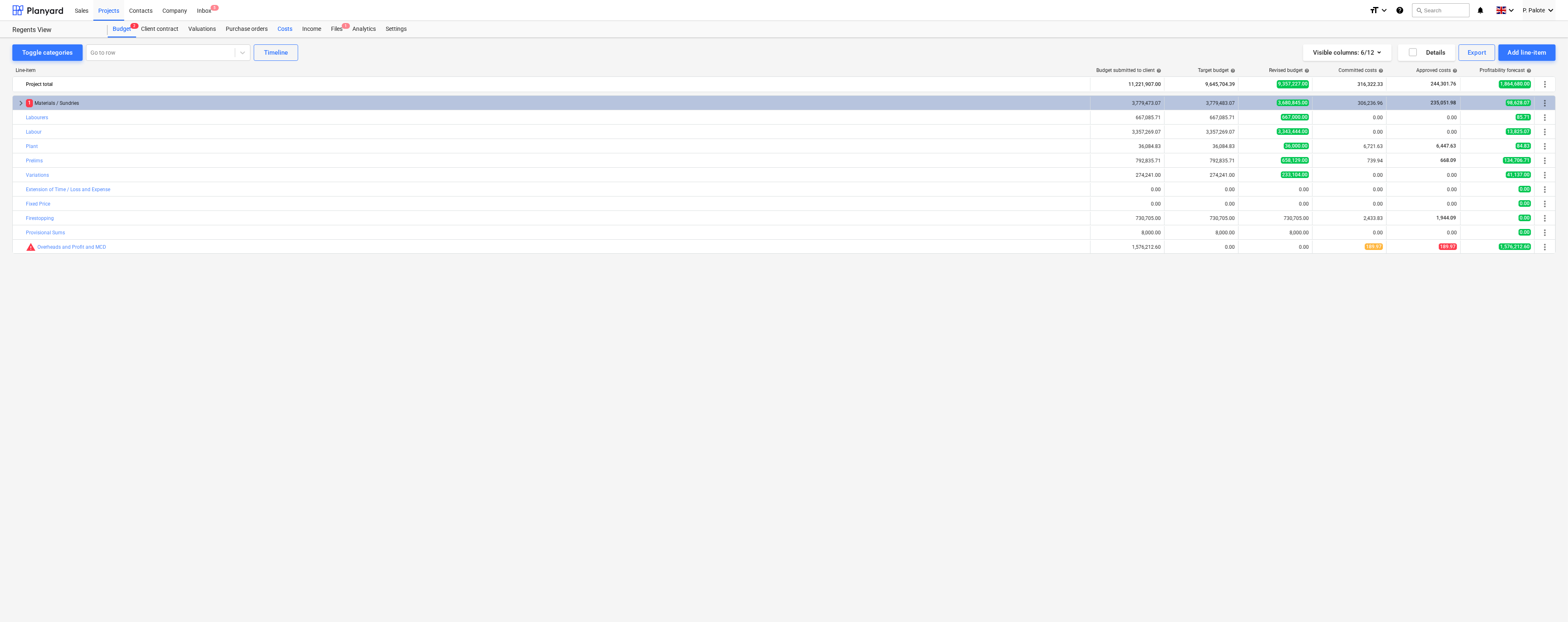
click at [298, 30] on div "Costs" at bounding box center [284, 29] width 24 height 16
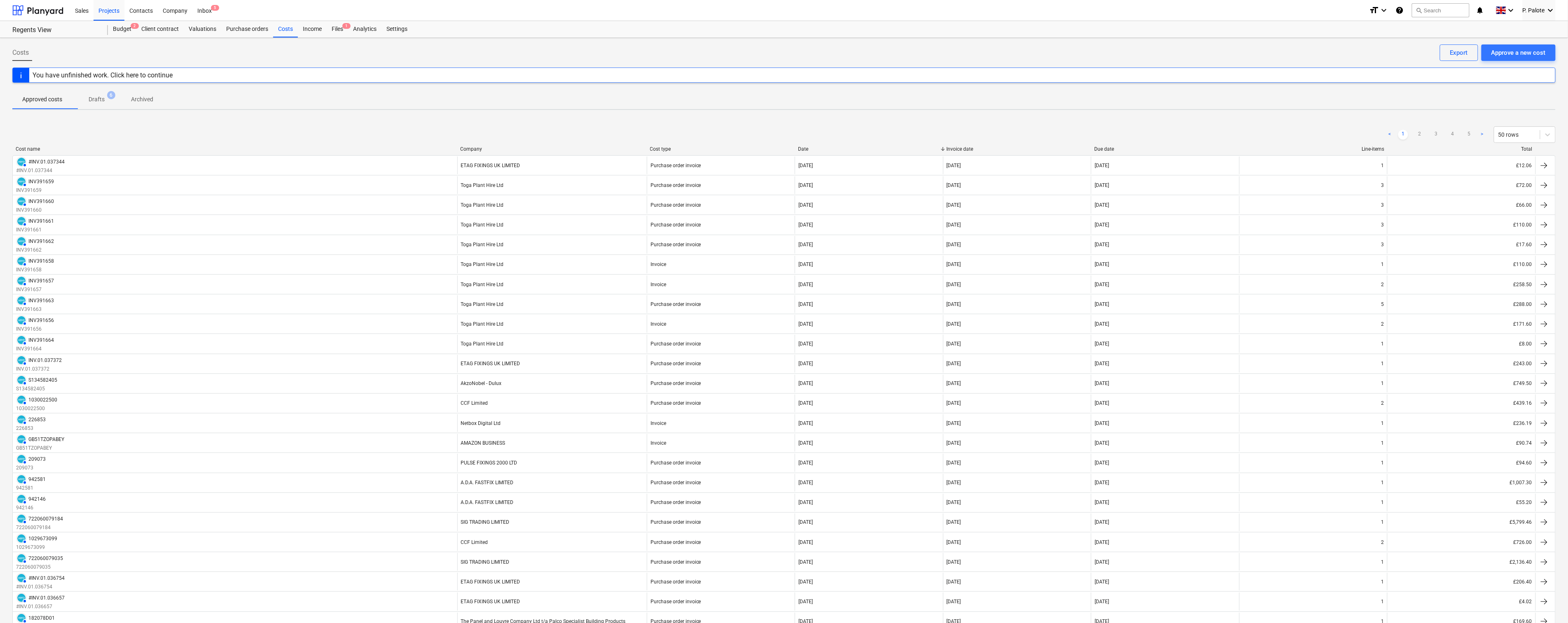
click at [56, 74] on div "You have unfinished work. Click here to continue" at bounding box center [102, 75] width 140 height 8
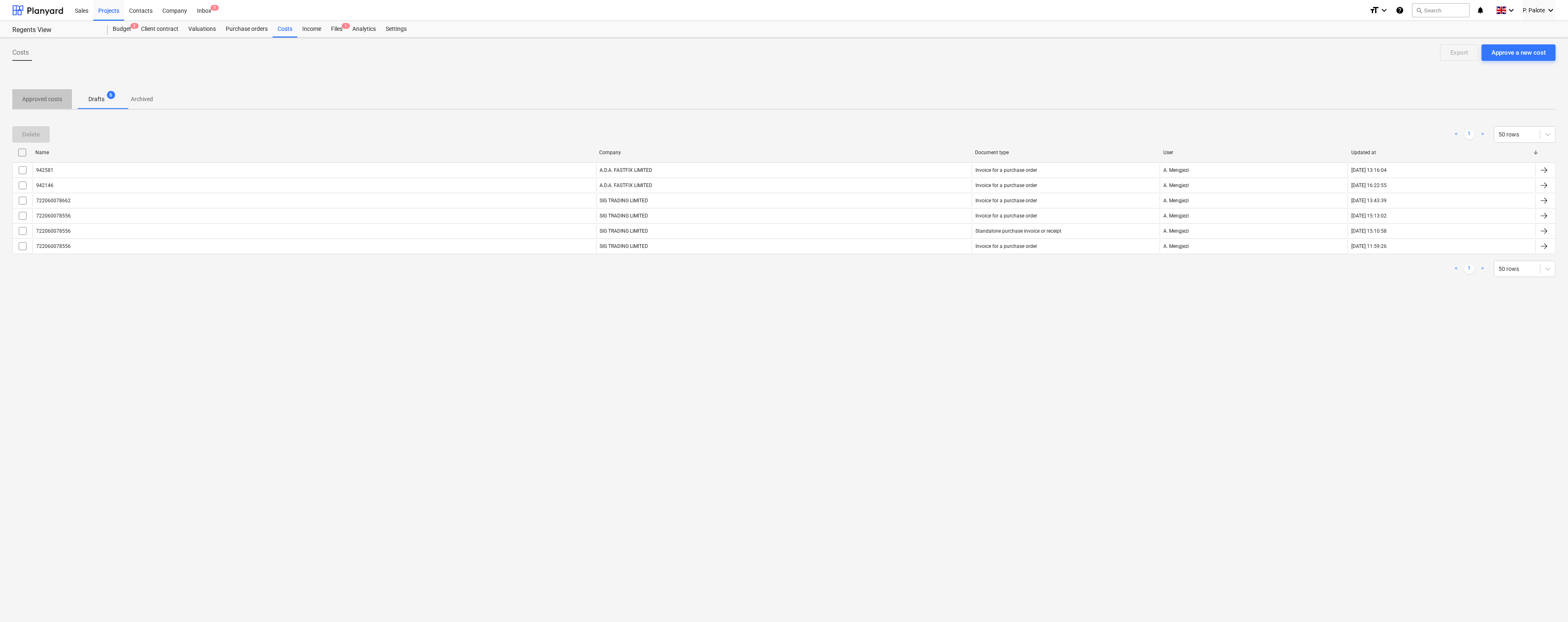
click at [47, 96] on p "Approved costs" at bounding box center [42, 99] width 40 height 9
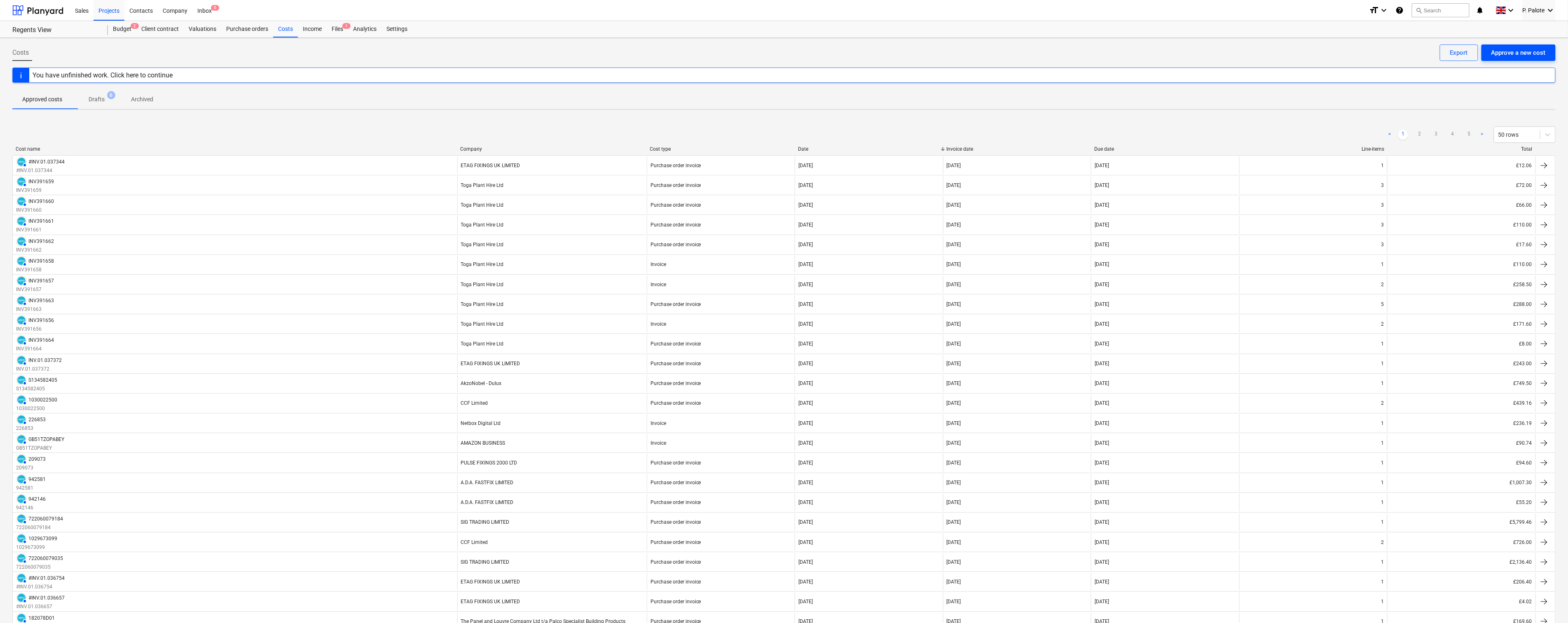
click at [1530, 54] on div "Approve a new cost" at bounding box center [1519, 53] width 54 height 11
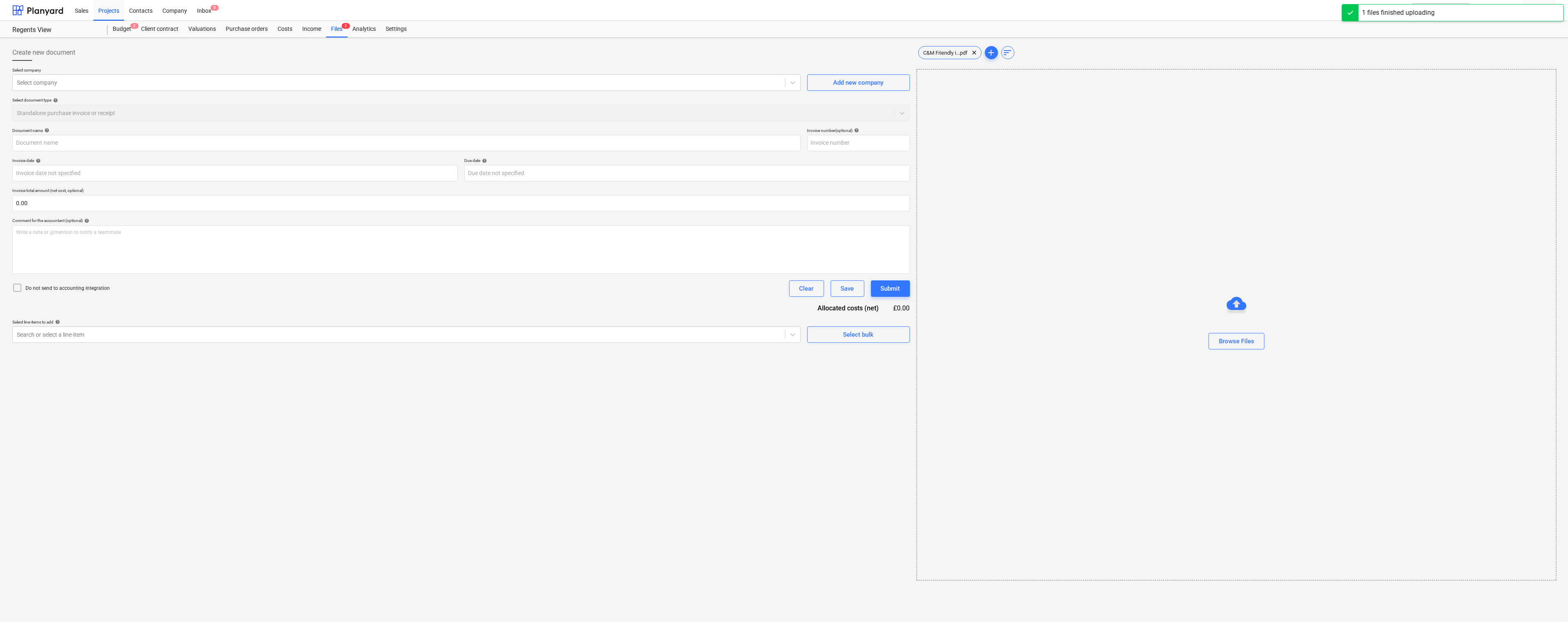
type input "C&M Friendly invoice.pdf"
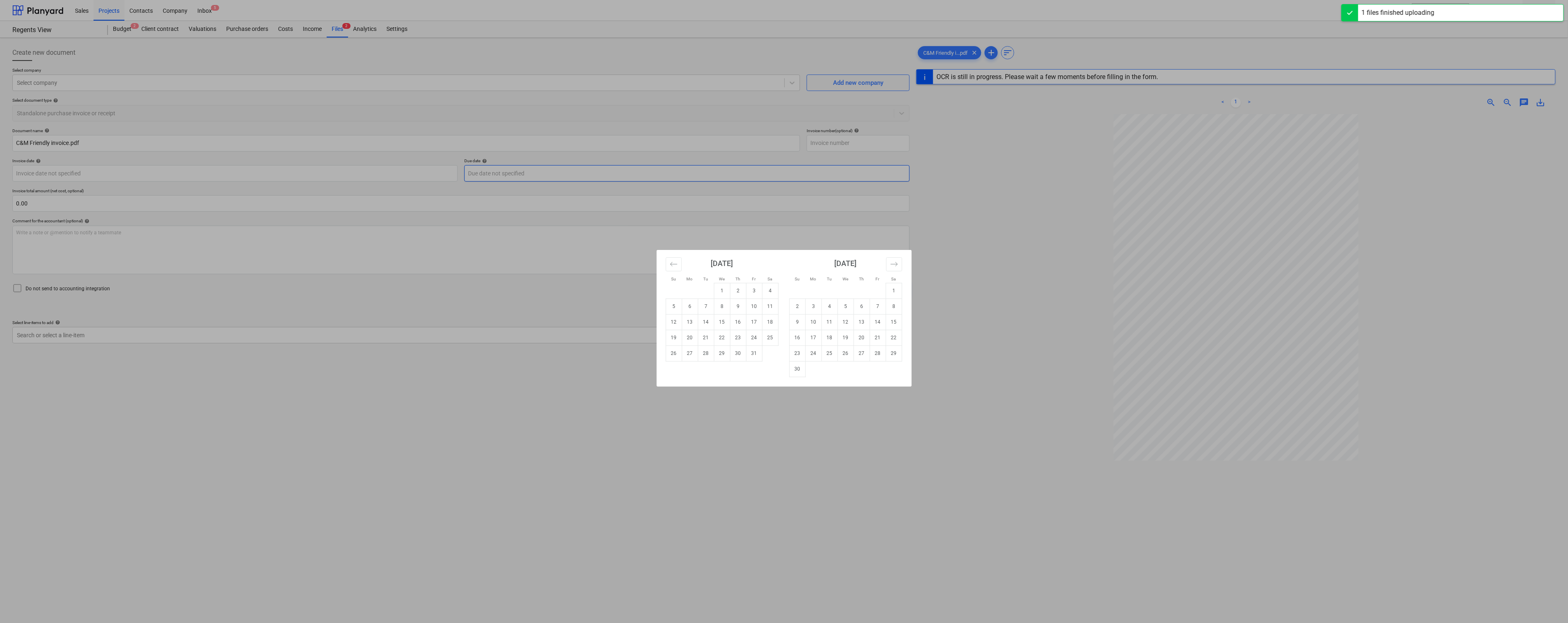
click at [476, 187] on body "Sales Projects Contacts Company Inbox 5 format_size keyboard_arrow_down help se…" at bounding box center [784, 311] width 1568 height 623
click at [760, 307] on td "10" at bounding box center [754, 307] width 16 height 16
type input "[DATE]"
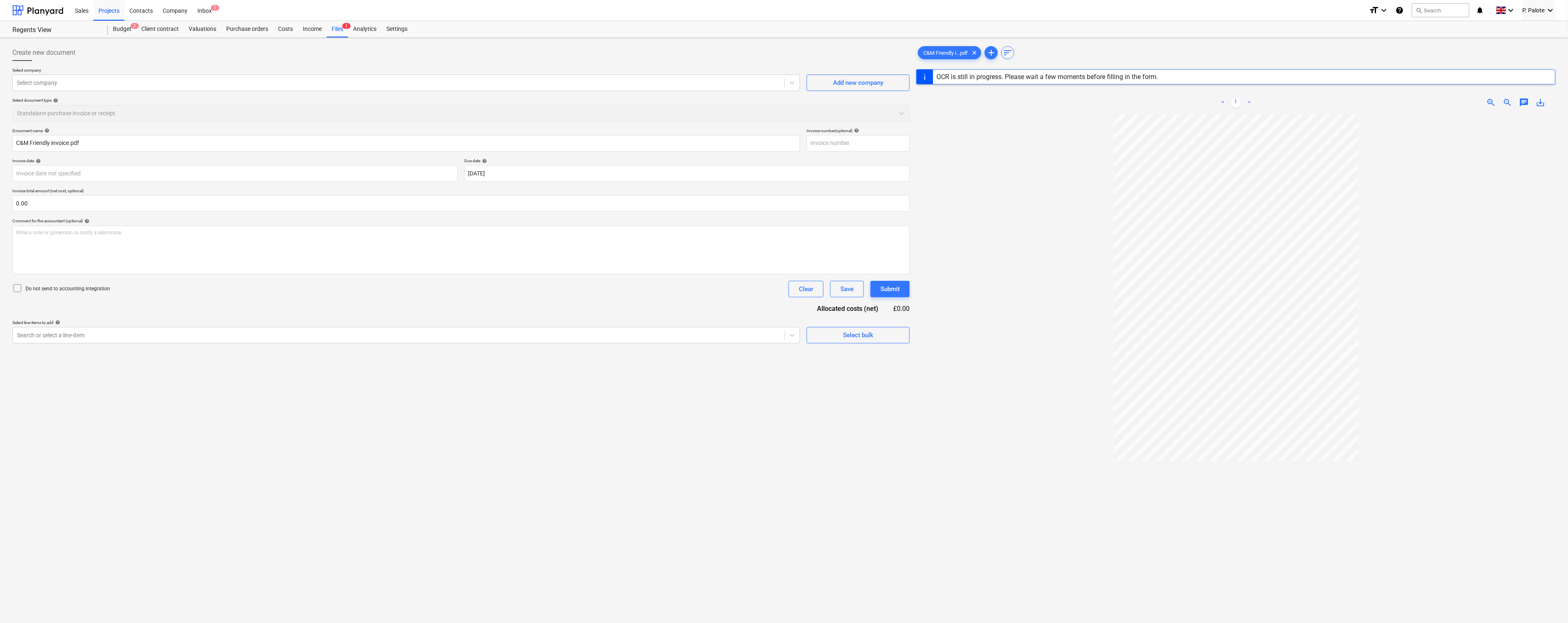
type input "01"
click at [113, 212] on input "text" at bounding box center [461, 203] width 897 height 16
type input "1,430.00"
click at [202, 331] on div "Document name help 01 Invoice number (optional) help 01 Invoice date help Press…" at bounding box center [461, 246] width 897 height 236
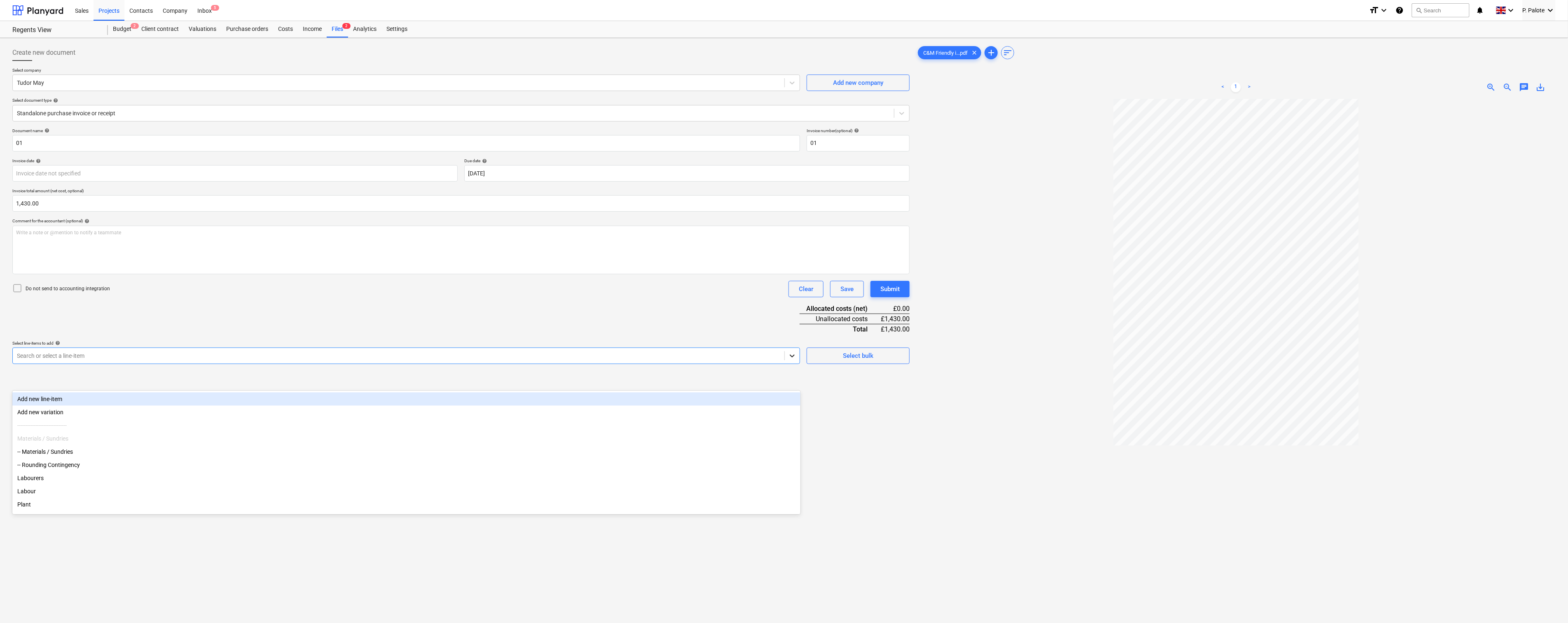
click at [790, 360] on icon at bounding box center [792, 356] width 8 height 8
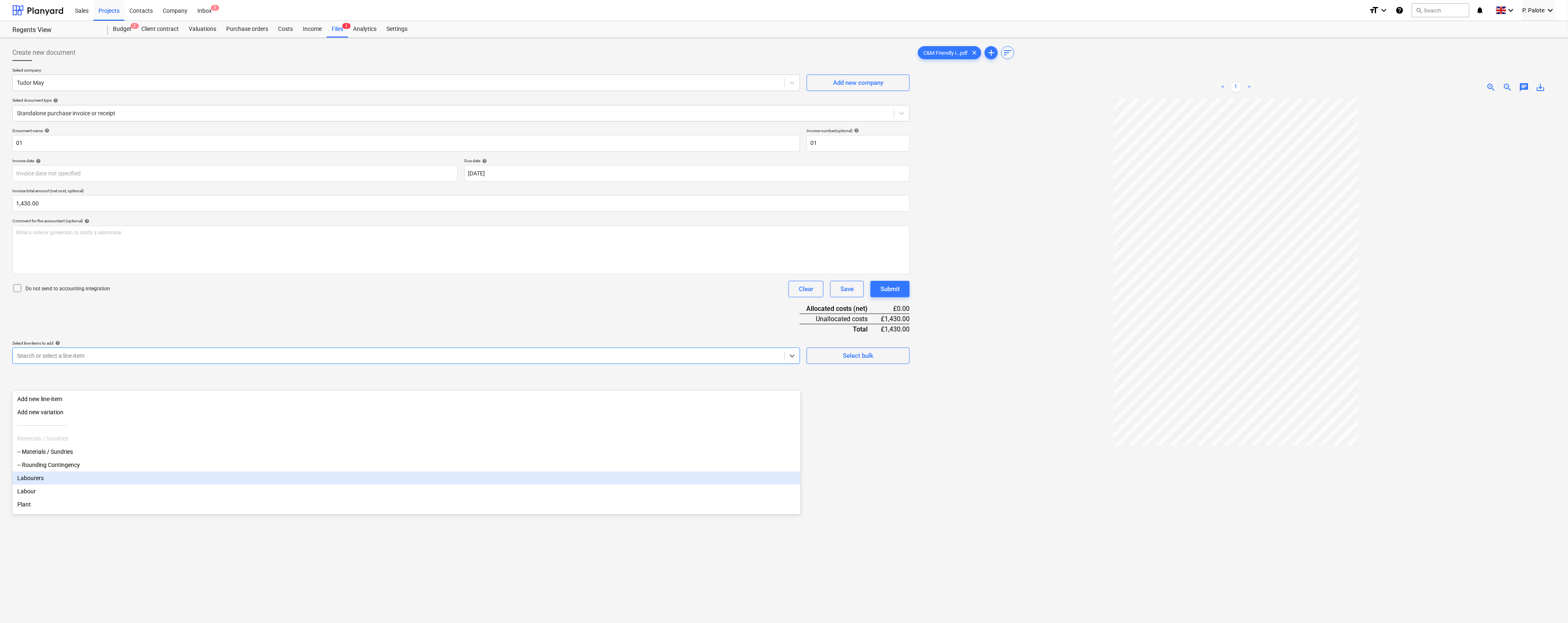
click at [45, 485] on div "Labourers" at bounding box center [406, 478] width 788 height 13
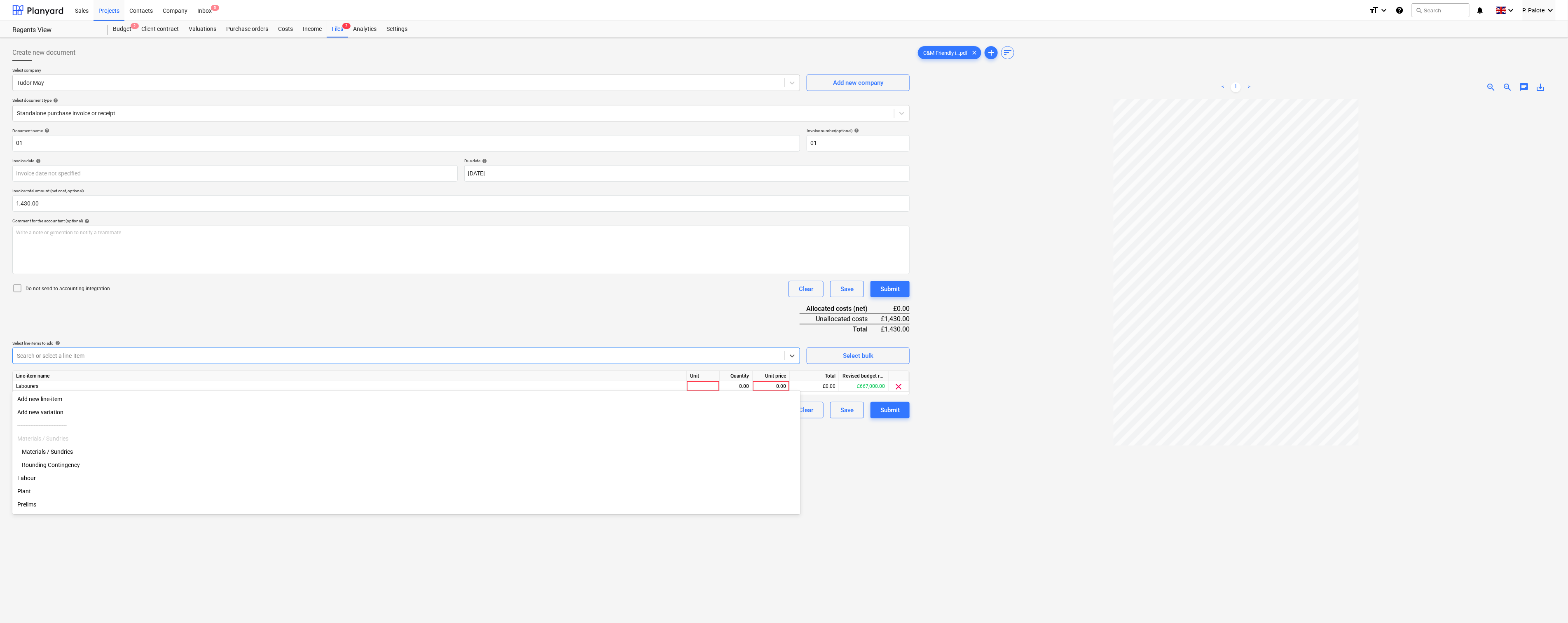
click at [245, 297] on div "Do not send to accounting integration Clear Save Submit" at bounding box center [461, 289] width 897 height 16
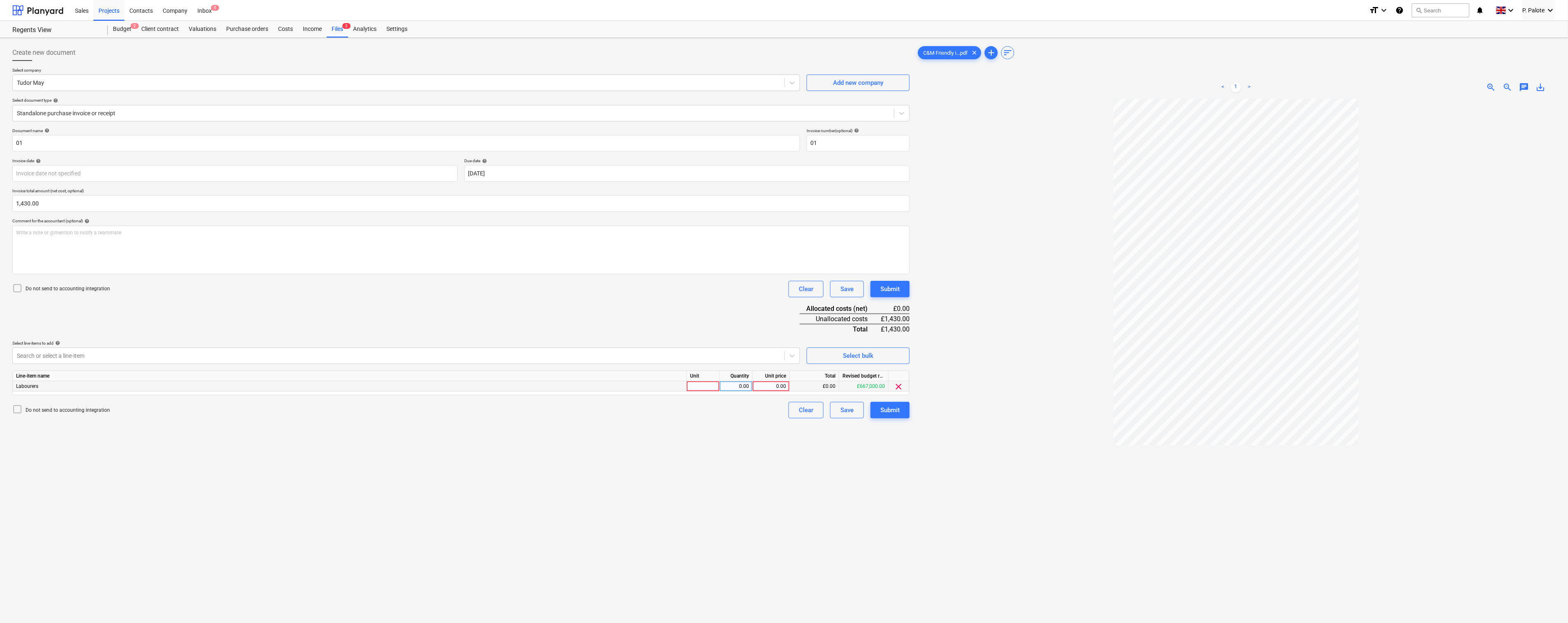
click at [700, 392] on div at bounding box center [704, 387] width 33 height 11
type input "1"
click at [699, 326] on div "Document name help 01 Invoice number (optional) help 01 Invoice date help Press…" at bounding box center [461, 273] width 897 height 291
click at [736, 392] on div "0.00" at bounding box center [736, 387] width 26 height 11
type input "1430"
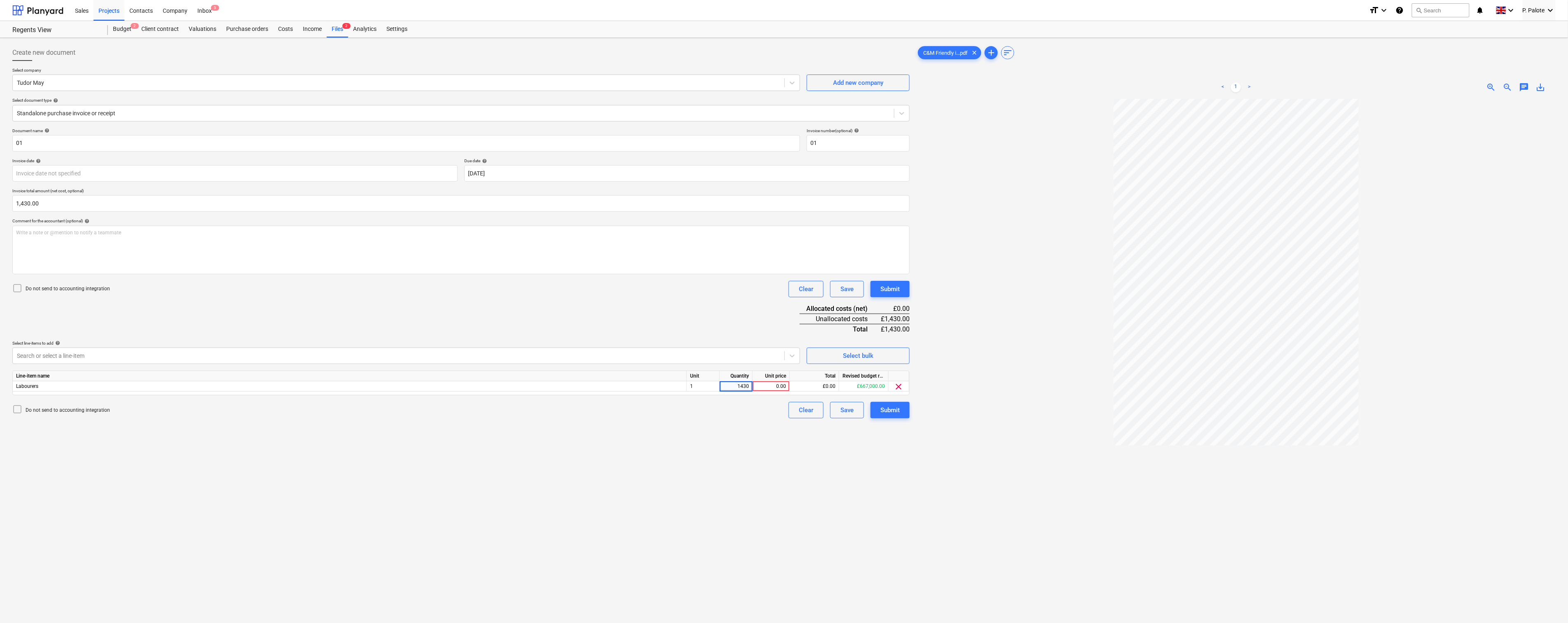
click at [697, 332] on div "Document name help 01 Invoice number (optional) help 01 Invoice date help Press…" at bounding box center [461, 273] width 897 height 291
click at [787, 392] on div "0.00" at bounding box center [771, 387] width 37 height 11
type input "1"
click at [777, 480] on div "Create new document Select company Tudor May Add new company Select document ty…" at bounding box center [461, 371] width 904 height 661
click at [735, 392] on div "1,430.00" at bounding box center [736, 387] width 26 height 11
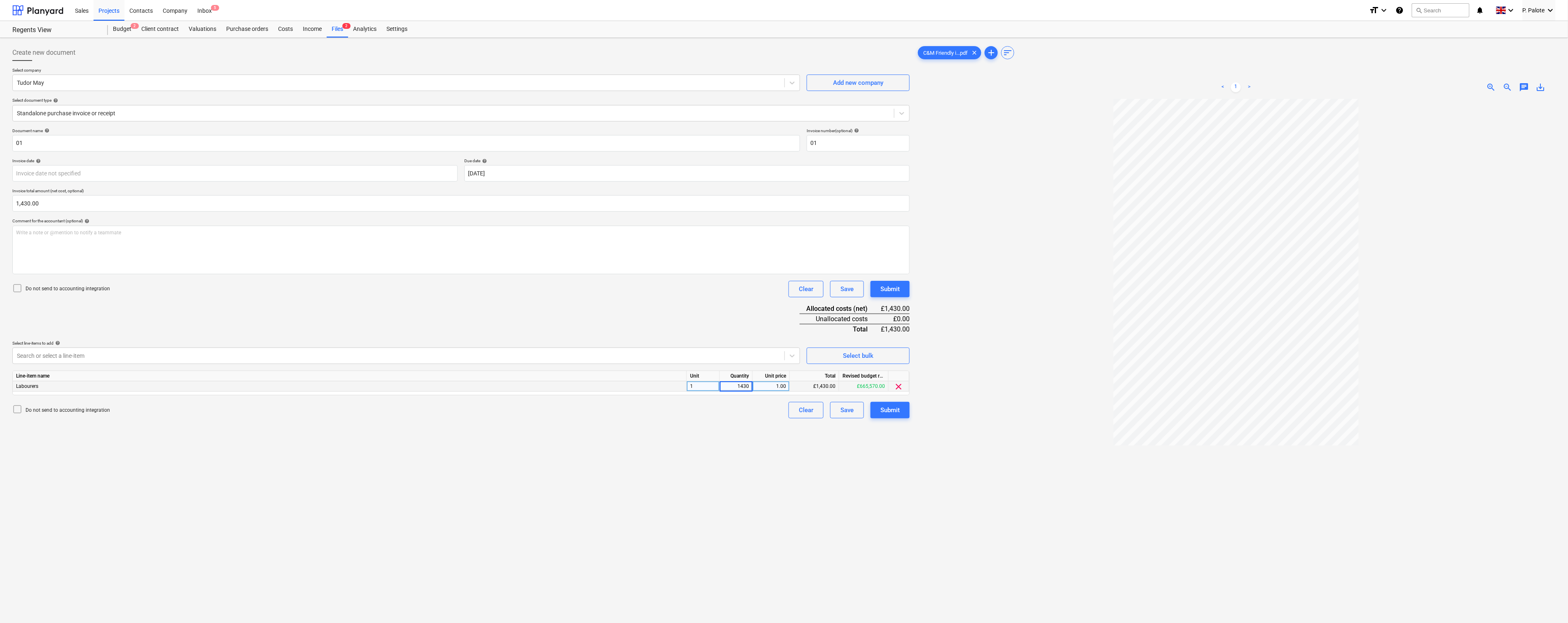
type input "1"
click at [775, 392] on div "1.00" at bounding box center [771, 387] width 30 height 11
type input "1430"
click at [760, 485] on div "Create new document Select company Tudor May Add new company Select document ty…" at bounding box center [461, 371] width 904 height 661
click at [168, 190] on body "Sales Projects Contacts Company Inbox 5 format_size keyboard_arrow_down help se…" at bounding box center [784, 311] width 1568 height 623
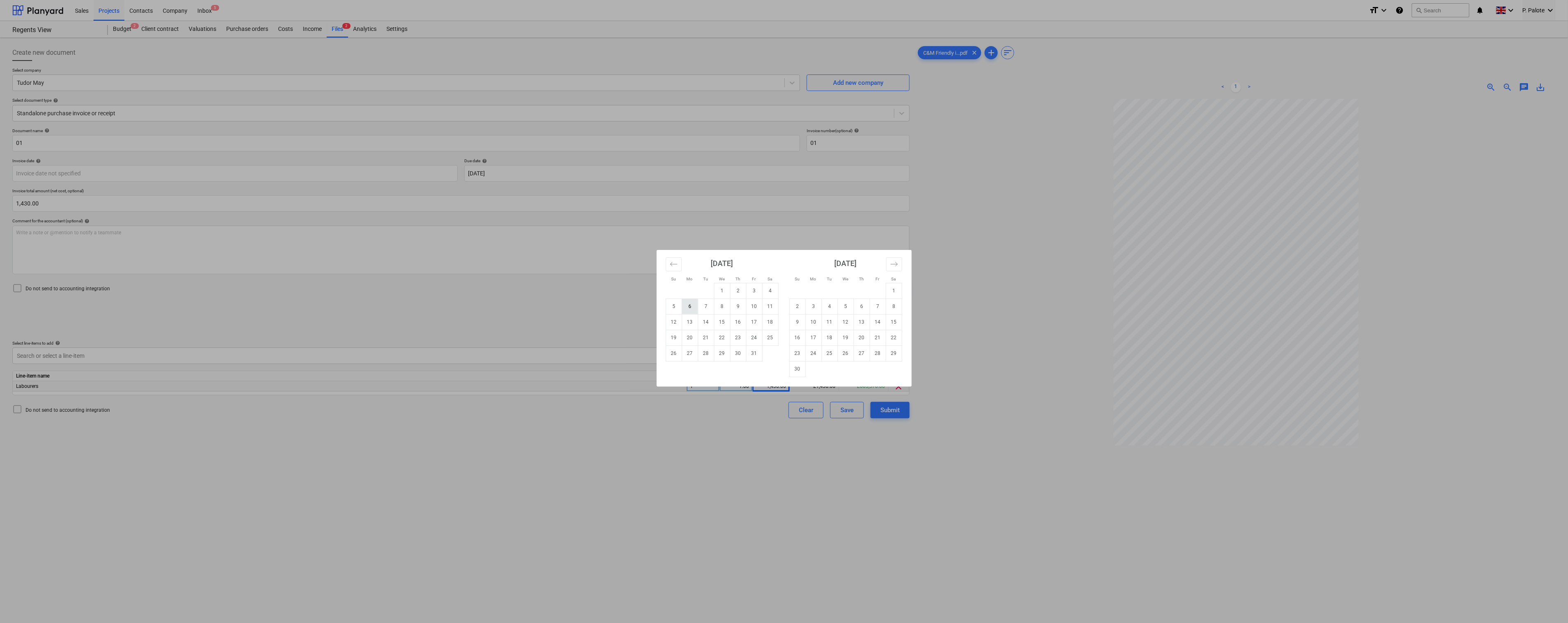
click at [693, 308] on td "6" at bounding box center [690, 307] width 16 height 16
type input "[DATE]"
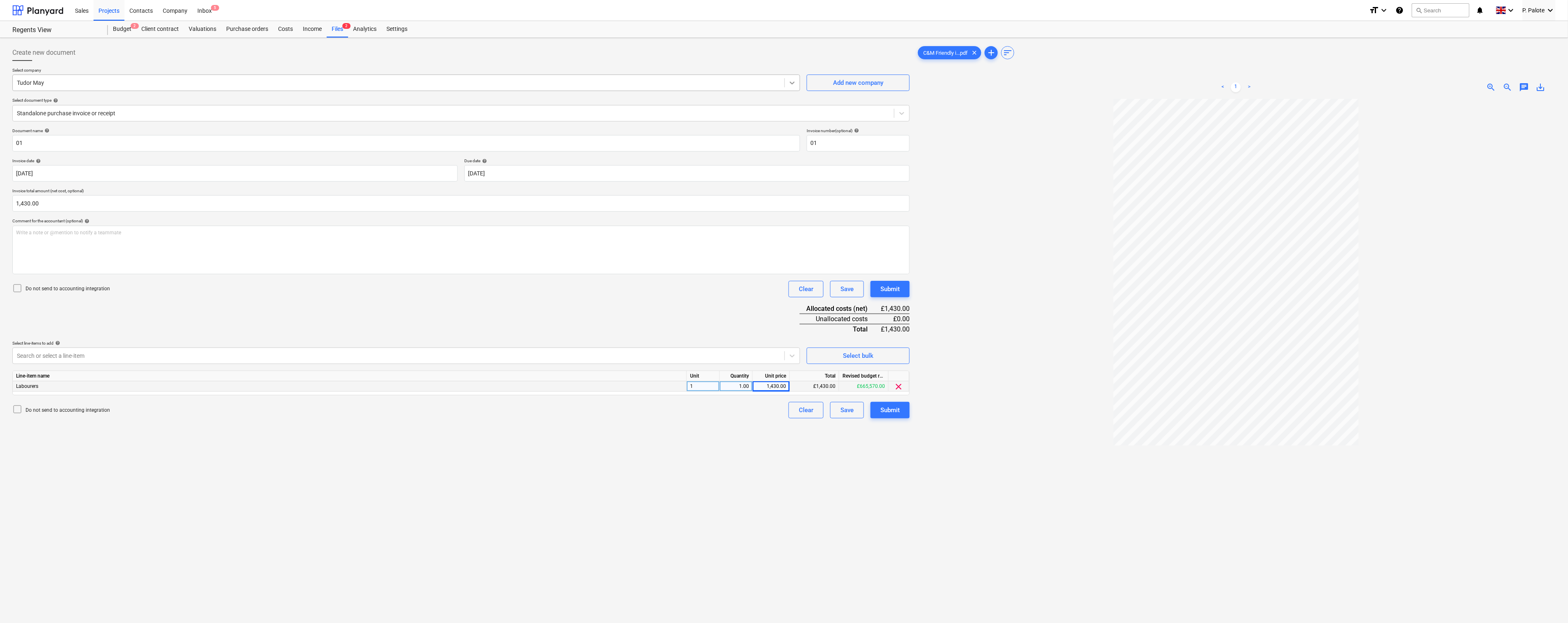
click at [790, 86] on icon at bounding box center [792, 82] width 8 height 8
type input "c&"
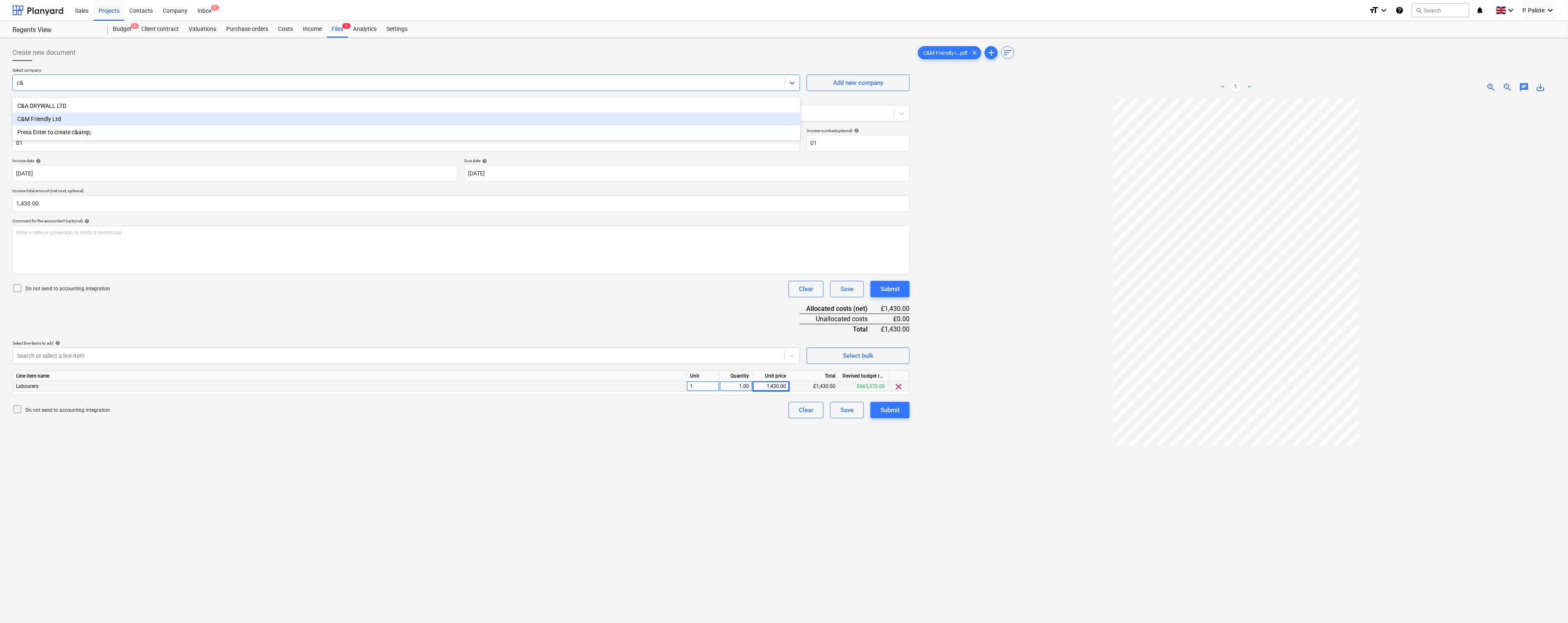
click at [50, 117] on div "C&M Friendly Ltd" at bounding box center [406, 119] width 788 height 13
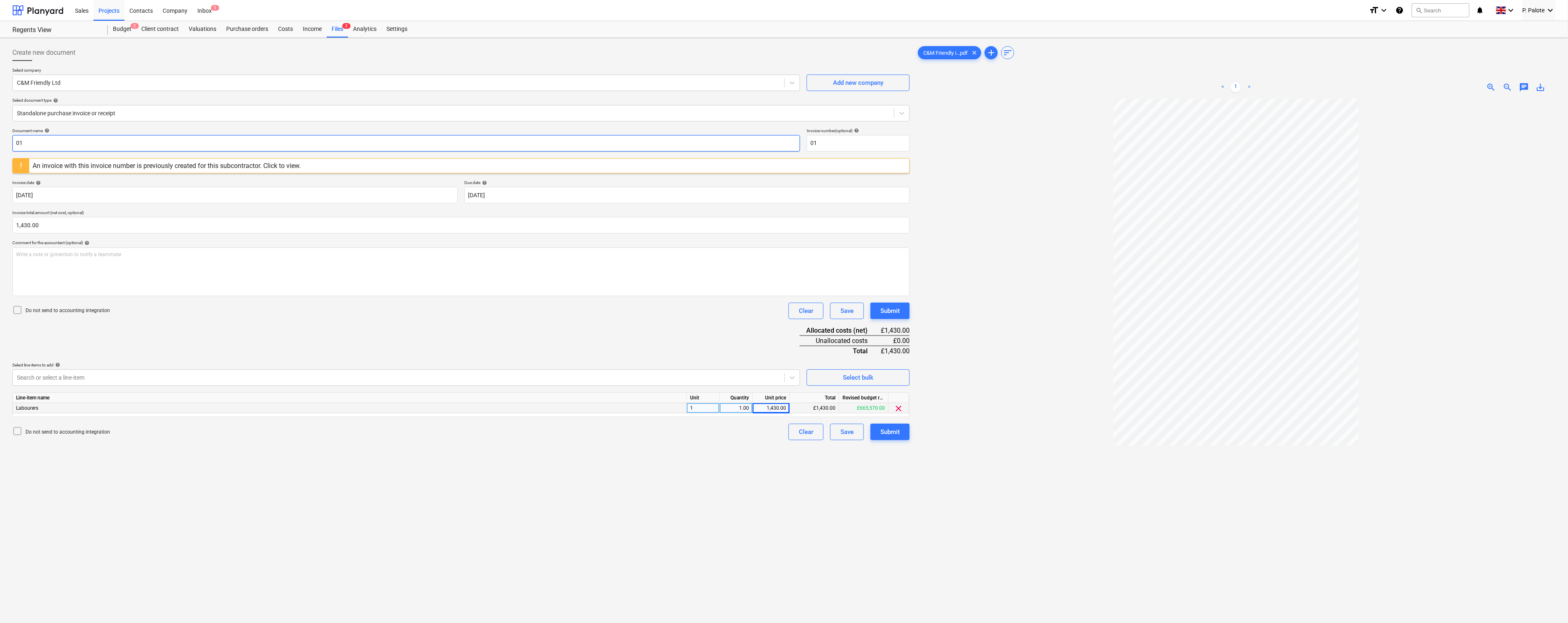
click at [82, 152] on input "01" at bounding box center [406, 143] width 788 height 16
type input "0"
type input "Invoice"
click at [232, 256] on div "Document name help Invoice Invoice number (optional) help 01 An invoice with th…" at bounding box center [461, 284] width 897 height 312
click at [285, 169] on div "An invoice with this invoice number is previously created for this subcontracto…" at bounding box center [166, 166] width 268 height 8
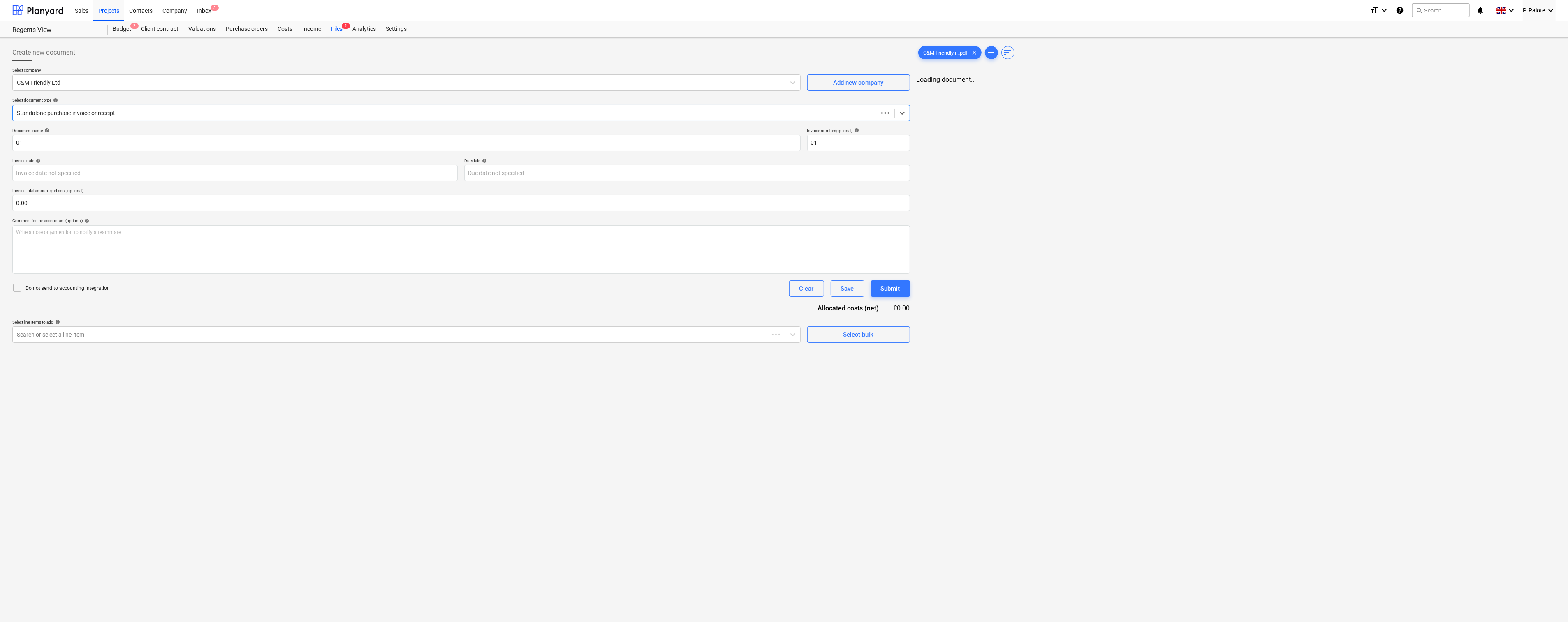
type input "[DATE]"
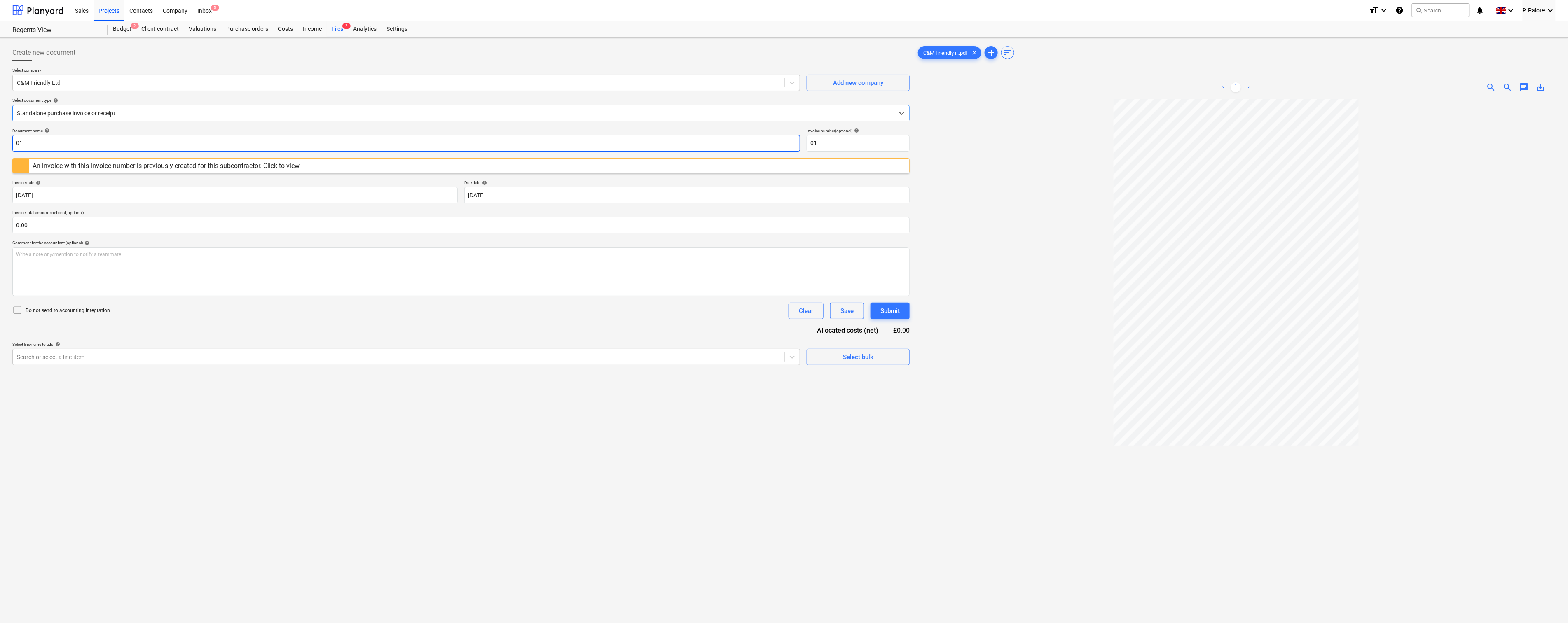
click at [69, 151] on input "01" at bounding box center [406, 143] width 788 height 16
click at [117, 185] on div "Invoice date help" at bounding box center [235, 183] width 445 height 5
click at [51, 152] on input "03" at bounding box center [406, 143] width 788 height 16
click at [88, 189] on div "Document name help 04 Invoice number (optional) help 01 An invoice with this in…" at bounding box center [461, 247] width 897 height 237
click at [65, 152] on input "04" at bounding box center [406, 143] width 788 height 16
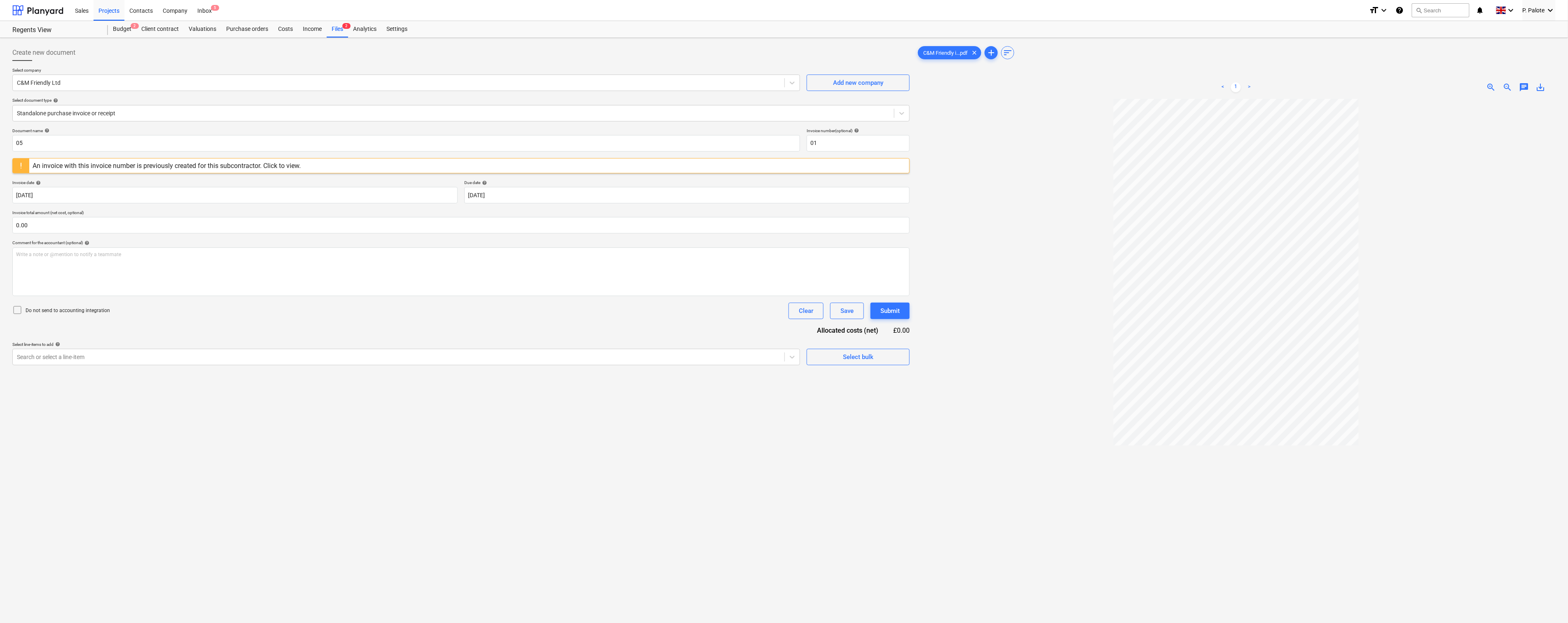
click at [116, 185] on div "Invoice date help" at bounding box center [235, 183] width 445 height 5
click at [90, 152] on input "05" at bounding box center [406, 143] width 788 height 16
click at [113, 189] on div "Document name help 06 Invoice number (optional) help 01 An invoice with this in…" at bounding box center [461, 247] width 897 height 237
click at [51, 152] on input "06" at bounding box center [406, 143] width 788 height 16
click at [80, 185] on div "Invoice date help" at bounding box center [235, 183] width 445 height 5
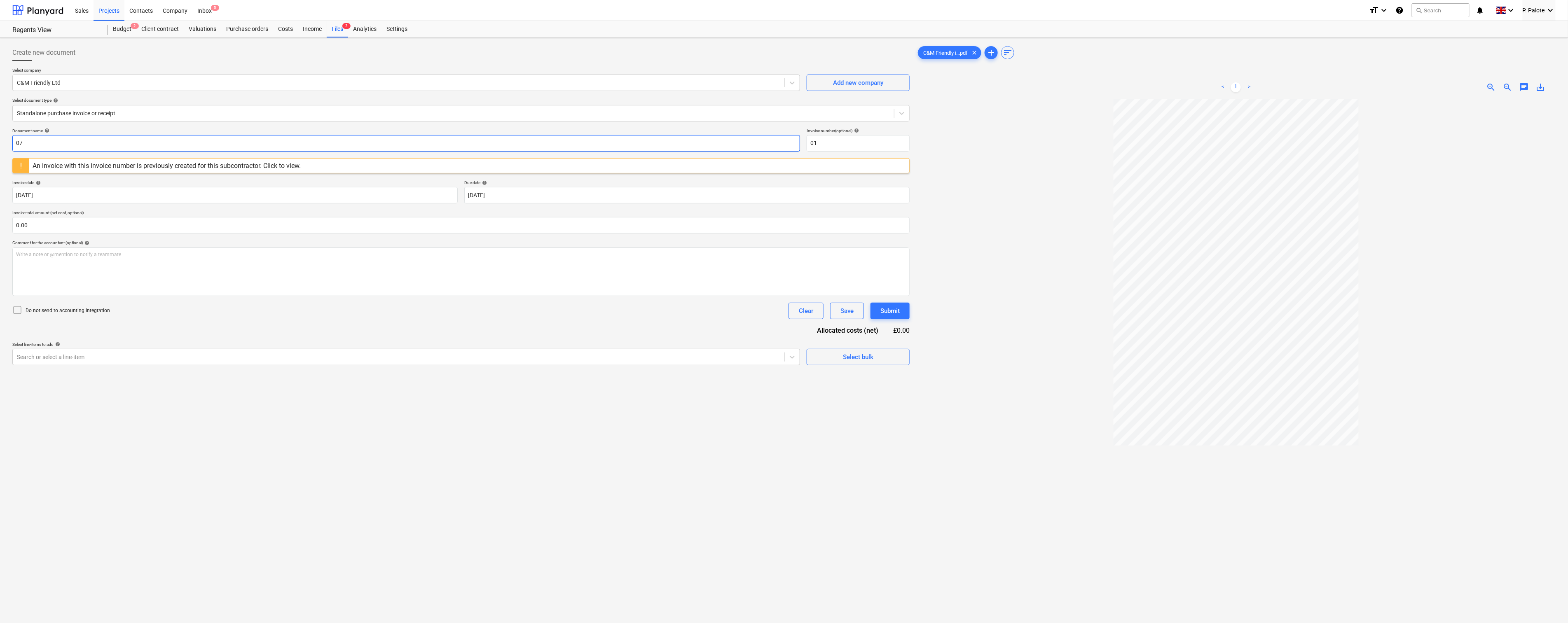
click at [54, 149] on input "07" at bounding box center [406, 143] width 788 height 16
click at [115, 128] on div "Select company C&M Friendly Ltd Add new company Select document type help Stand…" at bounding box center [461, 98] width 897 height 61
click at [64, 152] on input "08" at bounding box center [406, 143] width 788 height 16
click at [105, 133] on div "Document name help" at bounding box center [406, 131] width 788 height 5
click at [57, 152] on input "09" at bounding box center [406, 143] width 788 height 16
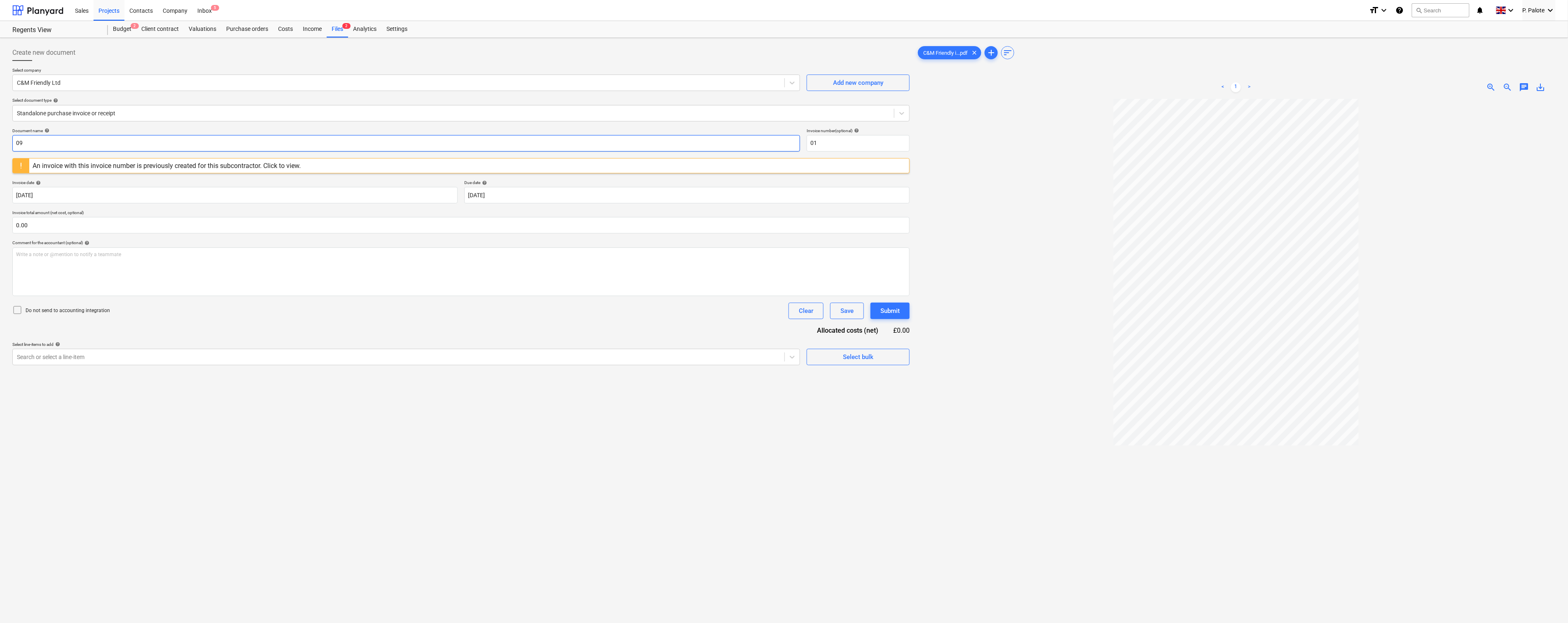
type input "0"
click at [114, 121] on div "Standalone purchase invoice or receipt" at bounding box center [461, 113] width 897 height 16
click at [202, 98] on div "Select company C&M Friendly Ltd Add new company Select document type help Stand…" at bounding box center [461, 98] width 897 height 61
click at [100, 152] on input "10" at bounding box center [406, 143] width 788 height 16
type input "1"
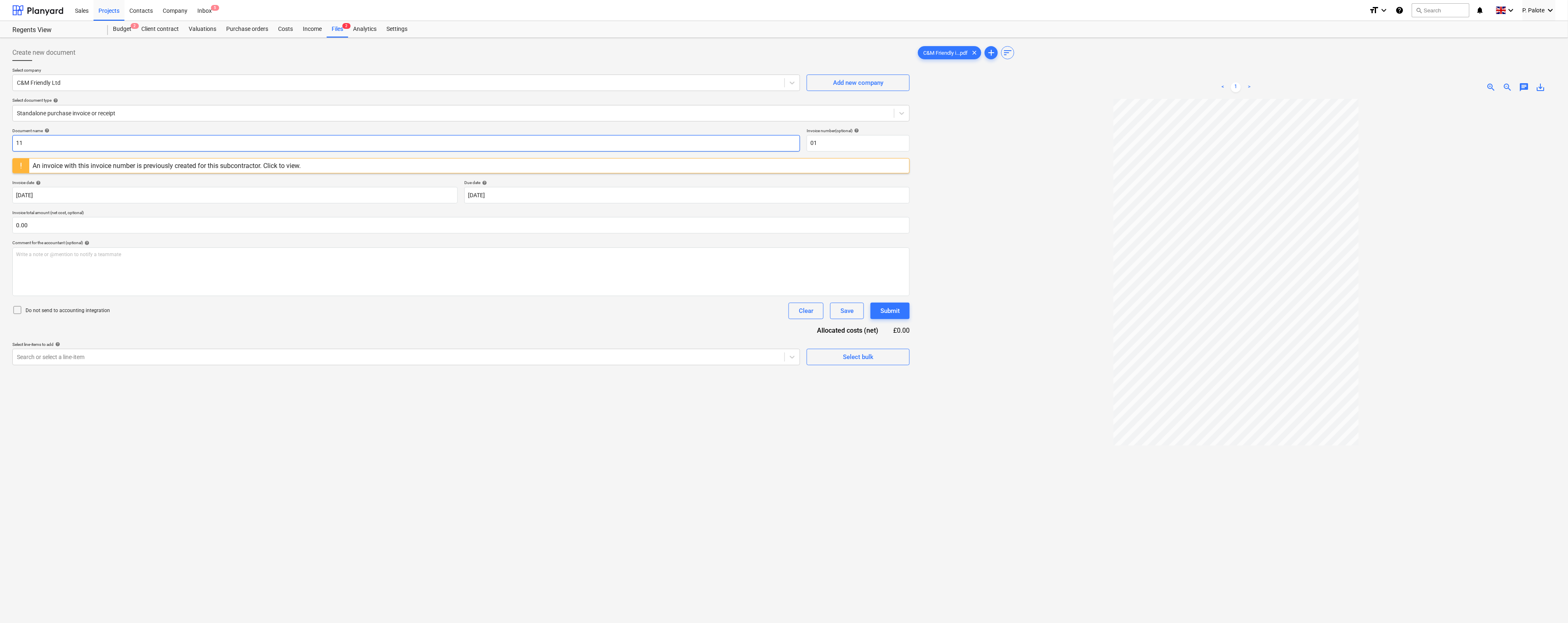
type input "11"
click at [235, 128] on div "Select company C&M Friendly Ltd Add new company Select document type help Stand…" at bounding box center [461, 98] width 897 height 61
click at [119, 169] on div "An invoice with this invoice number is previously created for this subcontracto…" at bounding box center [166, 166] width 268 height 8
click at [30, 152] on input "01" at bounding box center [406, 143] width 788 height 16
click at [830, 151] on input "01" at bounding box center [858, 143] width 103 height 16
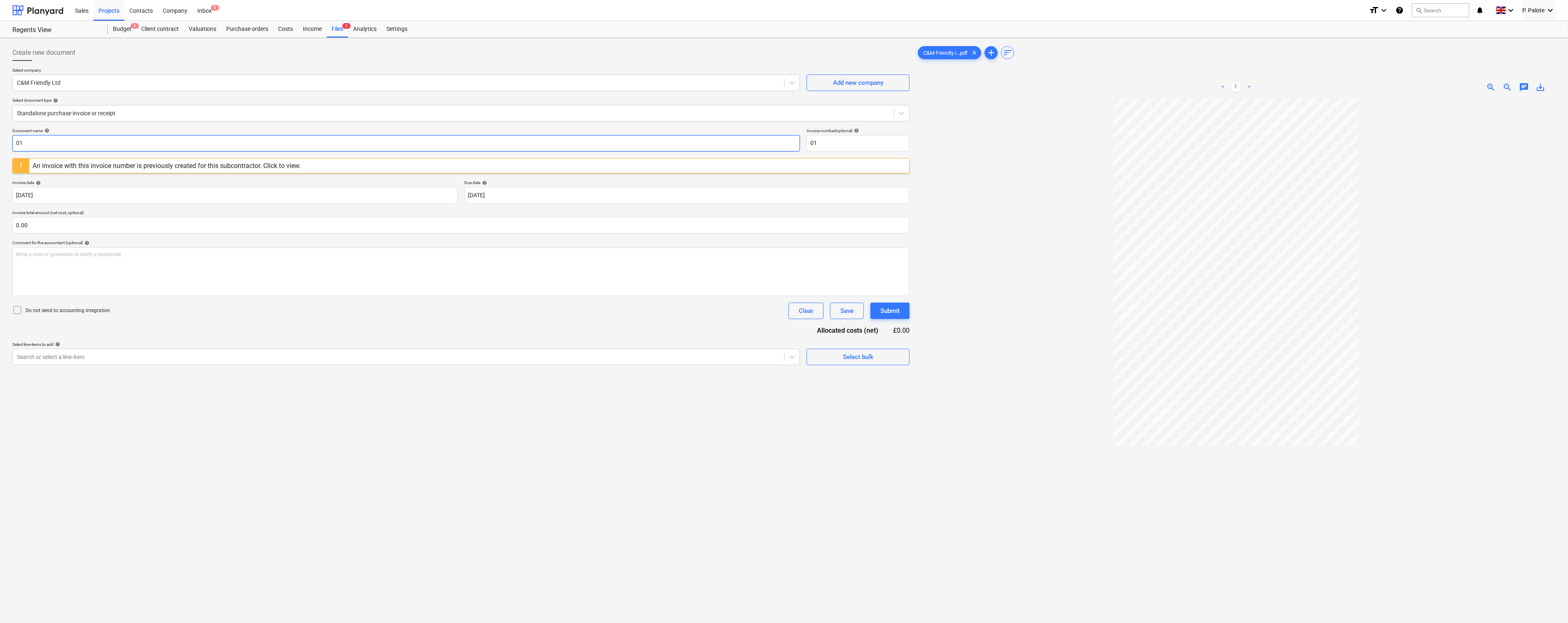
click at [100, 152] on input "01" at bounding box center [406, 143] width 788 height 16
type input "0"
type input "invoice"
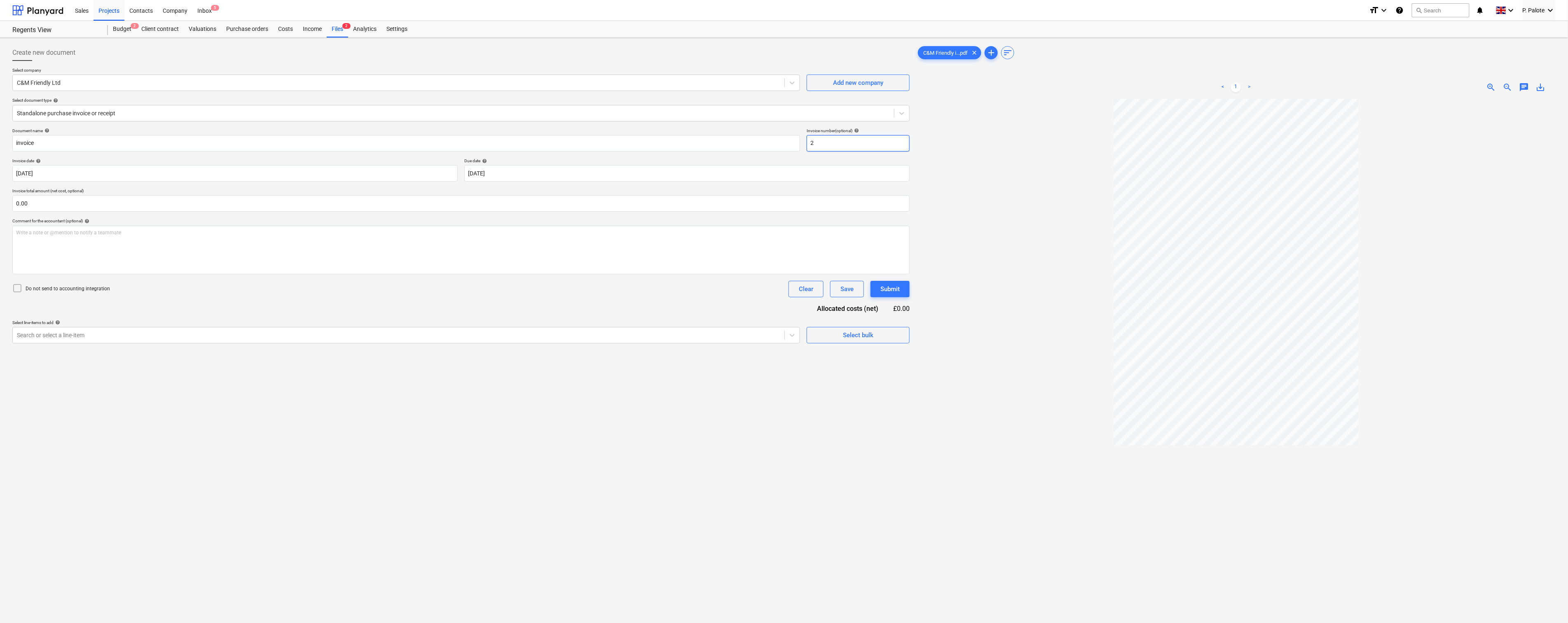
type input "2"
click at [311, 102] on div "Select document type help" at bounding box center [461, 100] width 897 height 5
click at [365, 223] on div "Comment for the accountant (optional) help" at bounding box center [461, 221] width 897 height 5
click at [822, 152] on input "2" at bounding box center [858, 143] width 103 height 16
click at [635, 195] on p "Invoice total amount (net cost, optional)" at bounding box center [461, 192] width 897 height 7
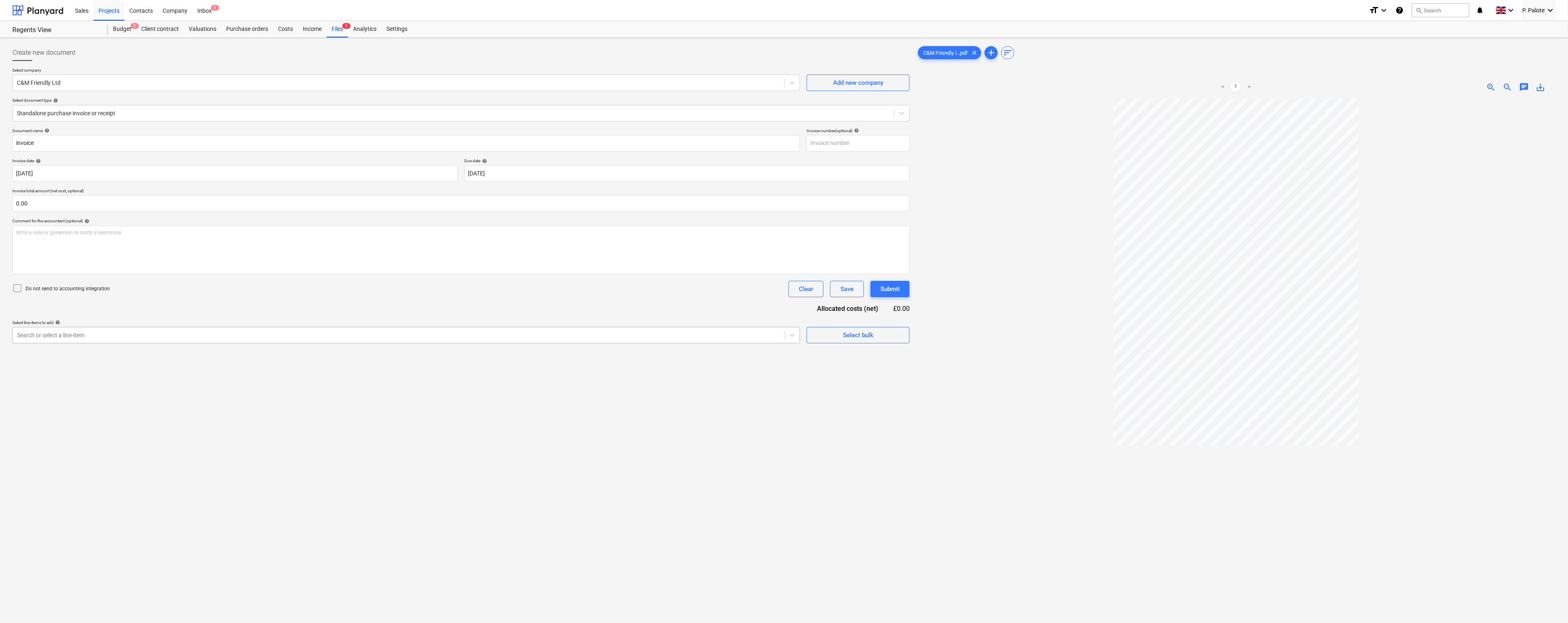
click at [131, 340] on div at bounding box center [399, 335] width 764 height 8
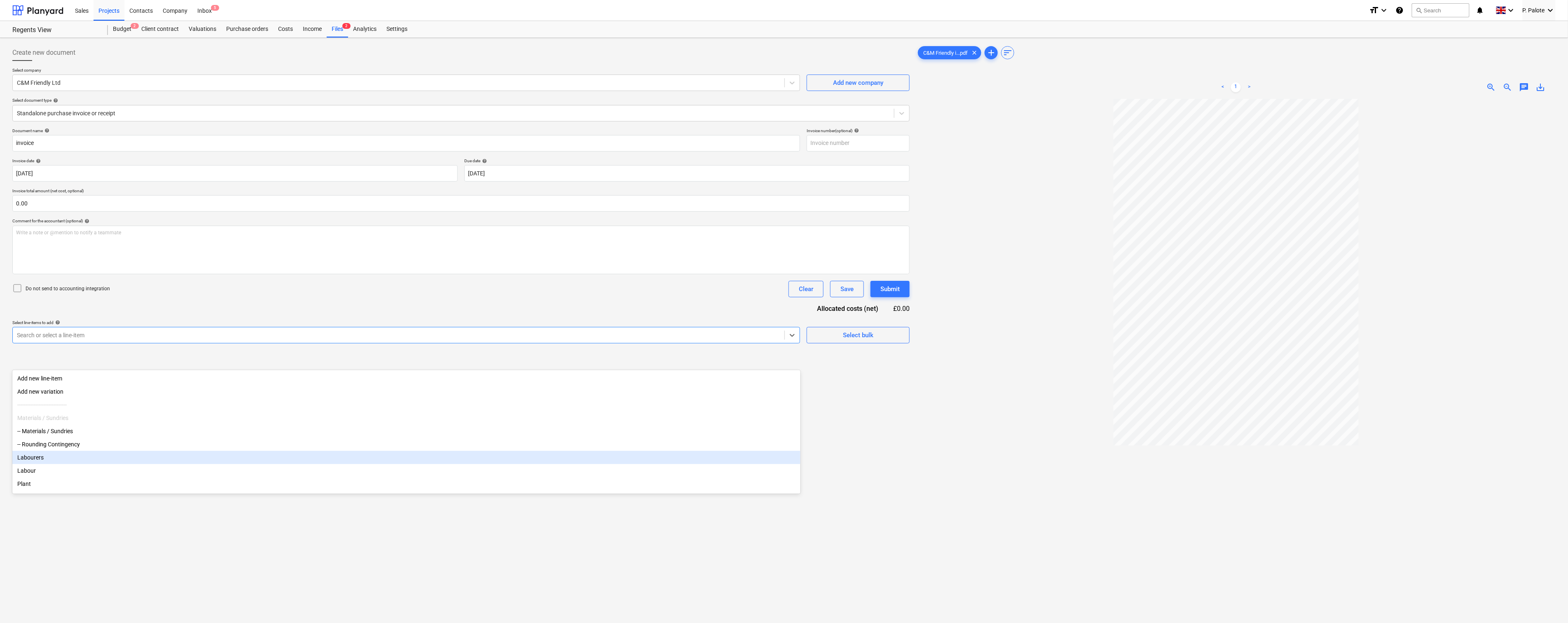
click at [48, 464] on div "Labourers" at bounding box center [406, 458] width 788 height 13
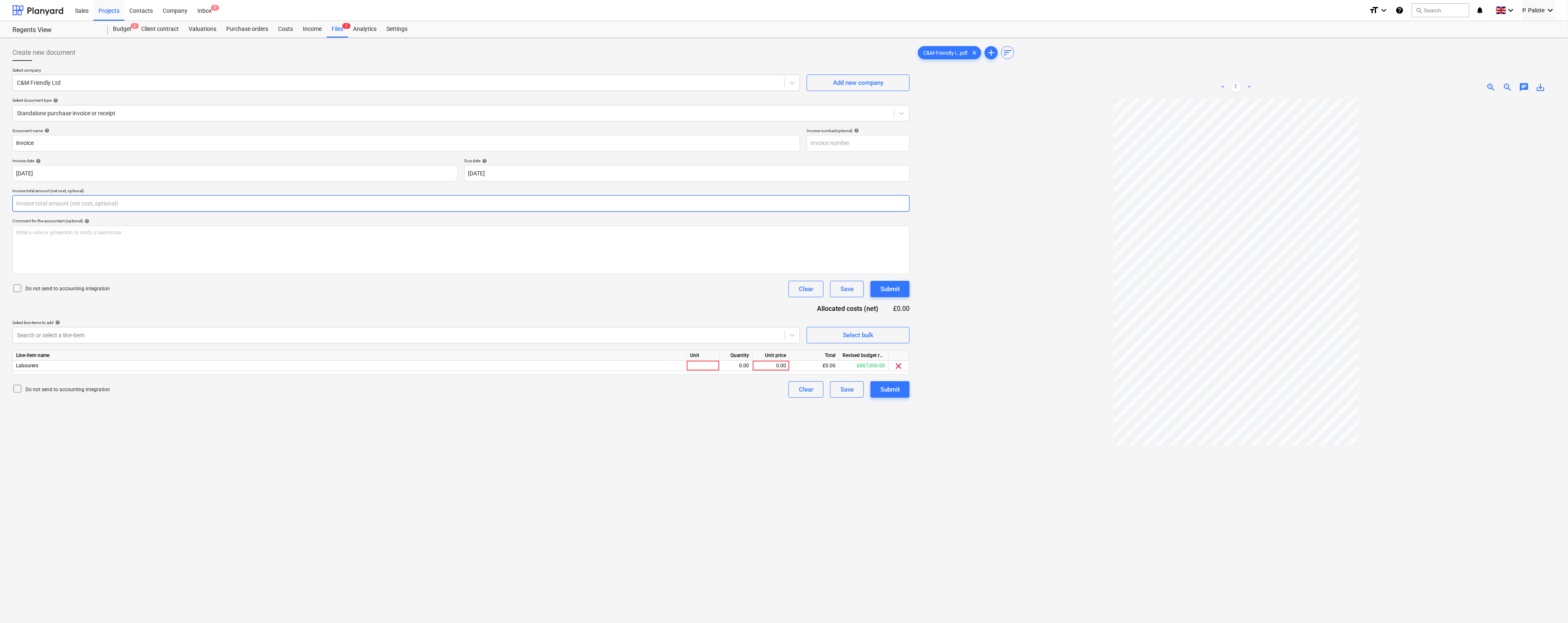
click at [118, 212] on input "text" at bounding box center [461, 203] width 897 height 16
type input "1,430.00"
click at [169, 297] on div "Do not send to accounting integration Clear Save Submit" at bounding box center [461, 289] width 897 height 16
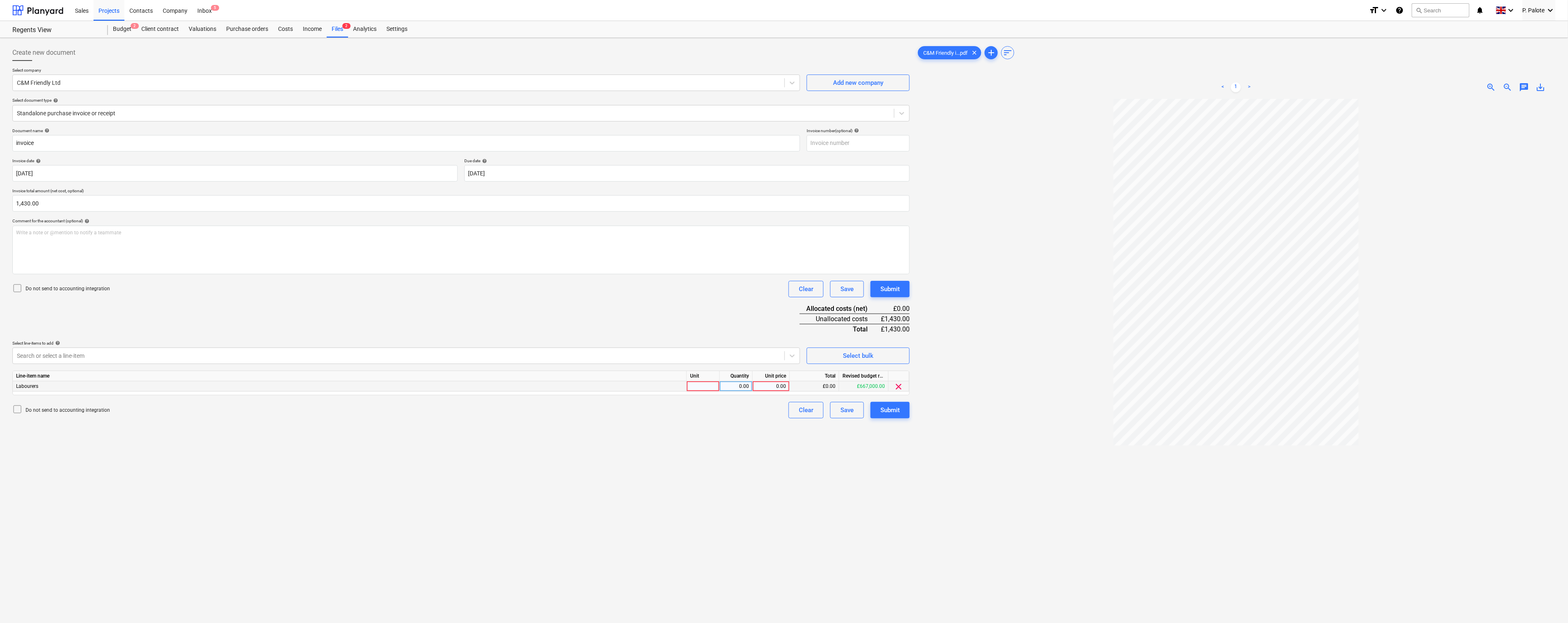
click at [704, 392] on div at bounding box center [704, 387] width 33 height 11
type input "1"
click at [739, 392] on div "0.00" at bounding box center [736, 387] width 26 height 11
type input "1"
click at [775, 392] on div "0.00" at bounding box center [771, 387] width 30 height 11
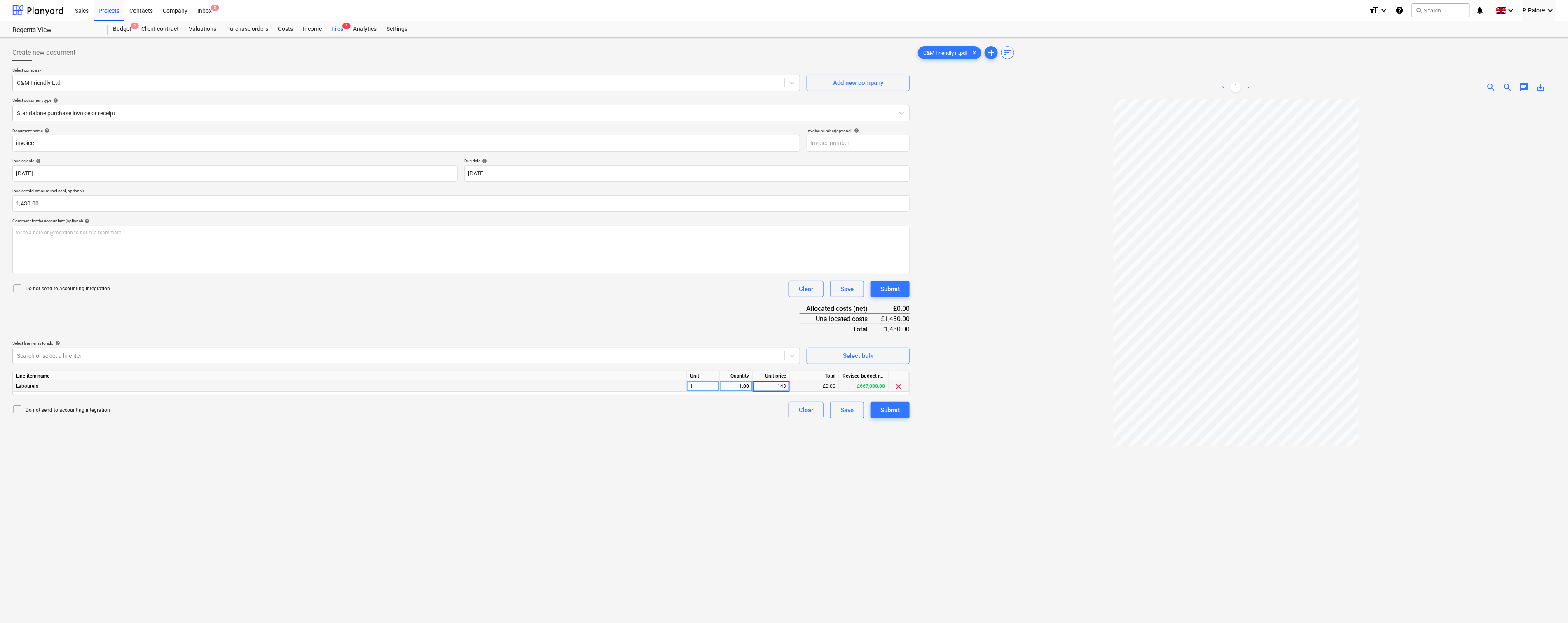
type input "1430"
click at [747, 477] on div "Create new document Select company C&M Friendly Ltd Add new company Select docu…" at bounding box center [461, 371] width 904 height 661
click at [897, 415] on div "Submit" at bounding box center [890, 410] width 19 height 11
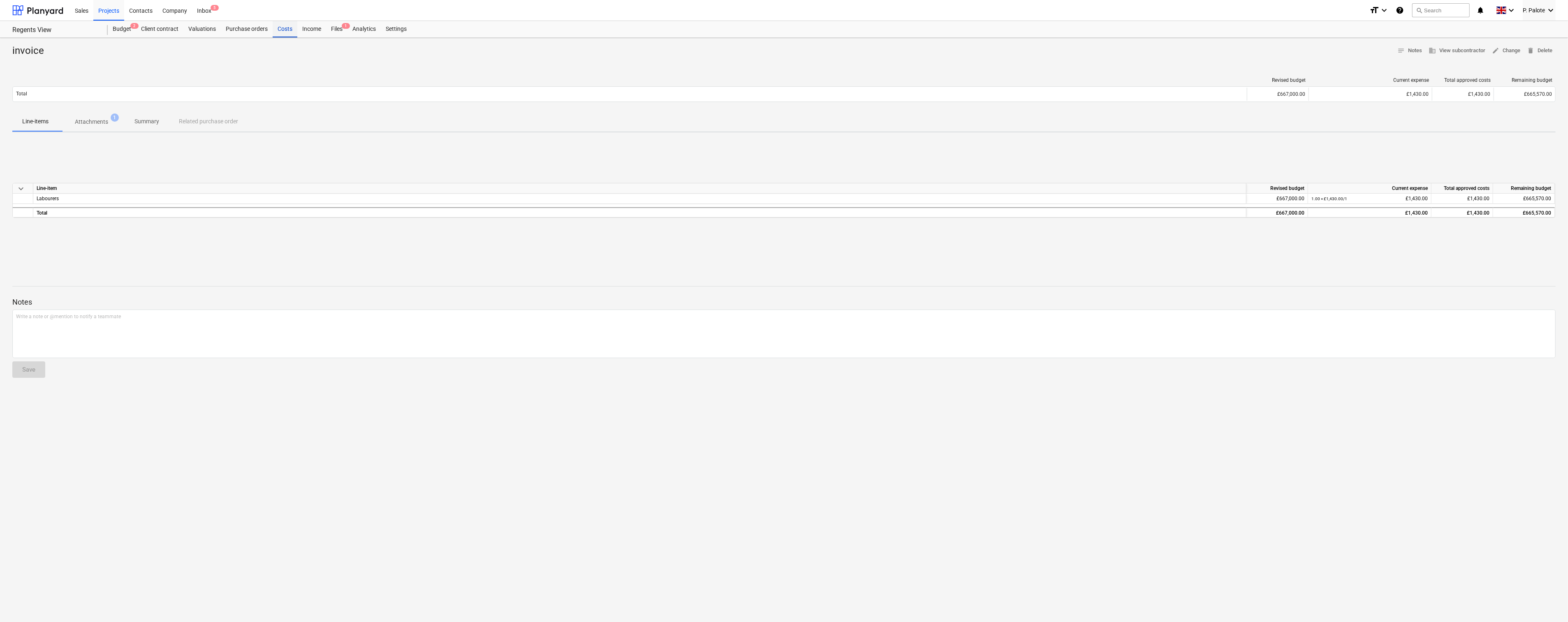
click at [298, 30] on div "Costs" at bounding box center [284, 29] width 24 height 16
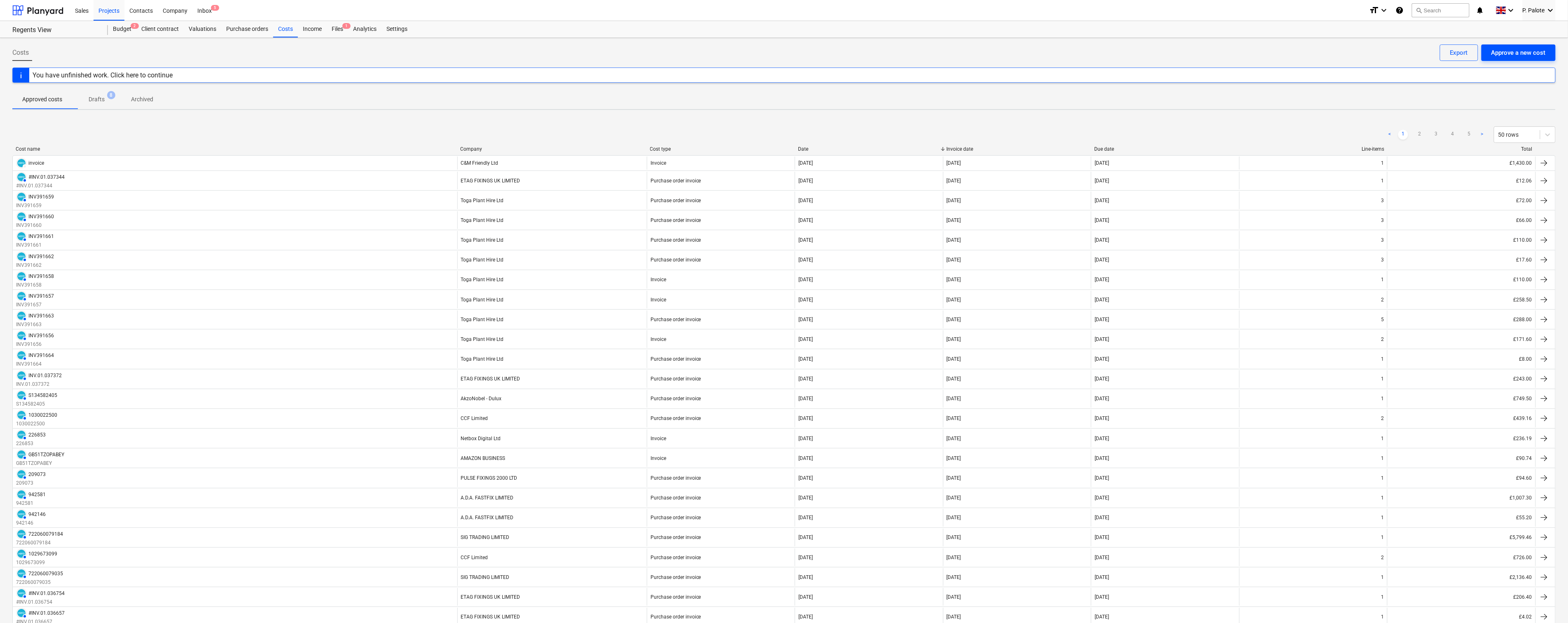
click at [1527, 51] on div "Approve a new cost" at bounding box center [1519, 53] width 54 height 11
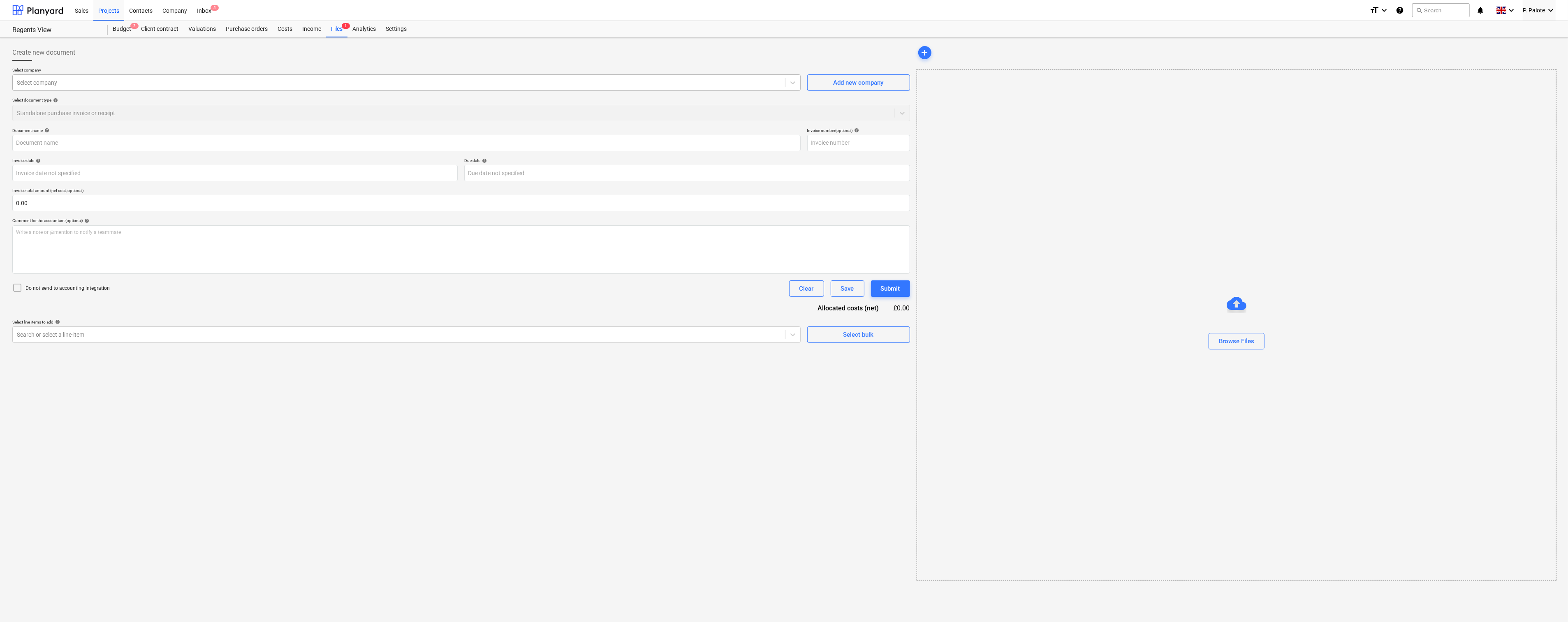
click at [63, 86] on div at bounding box center [399, 82] width 764 height 8
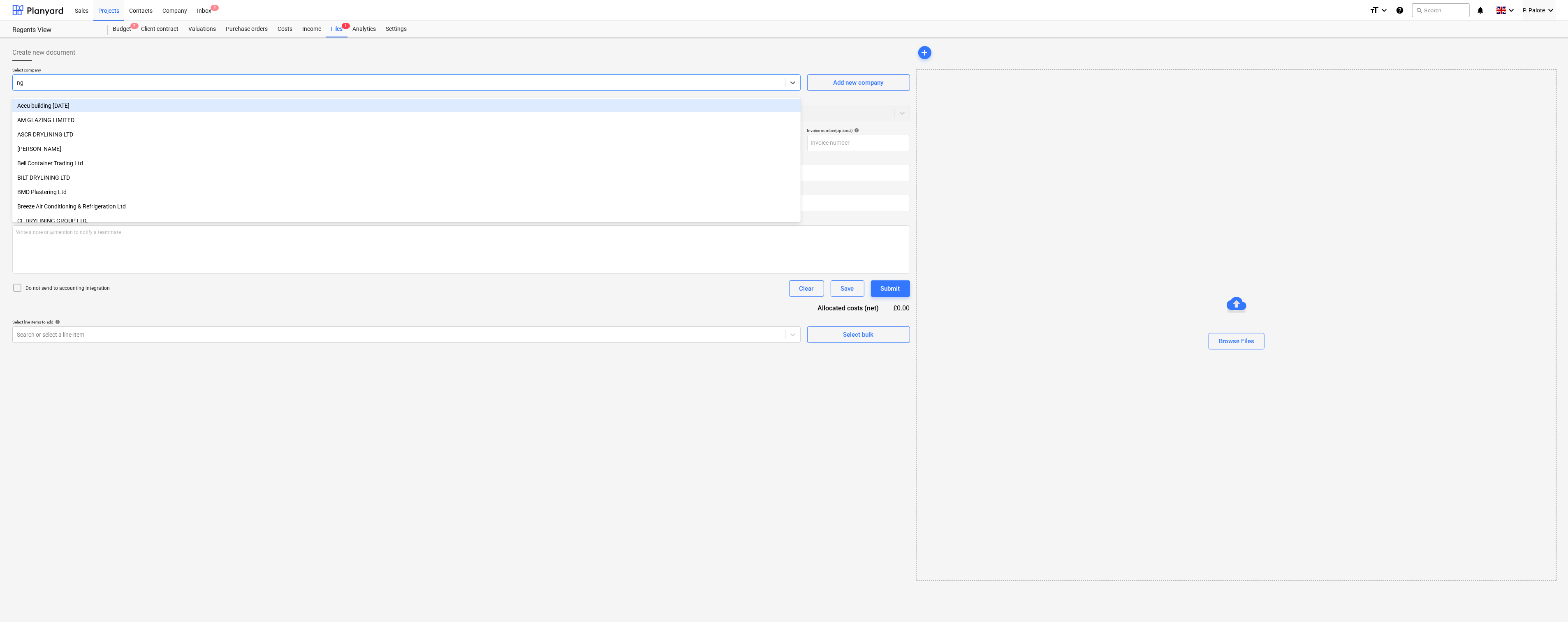
type input "ngw"
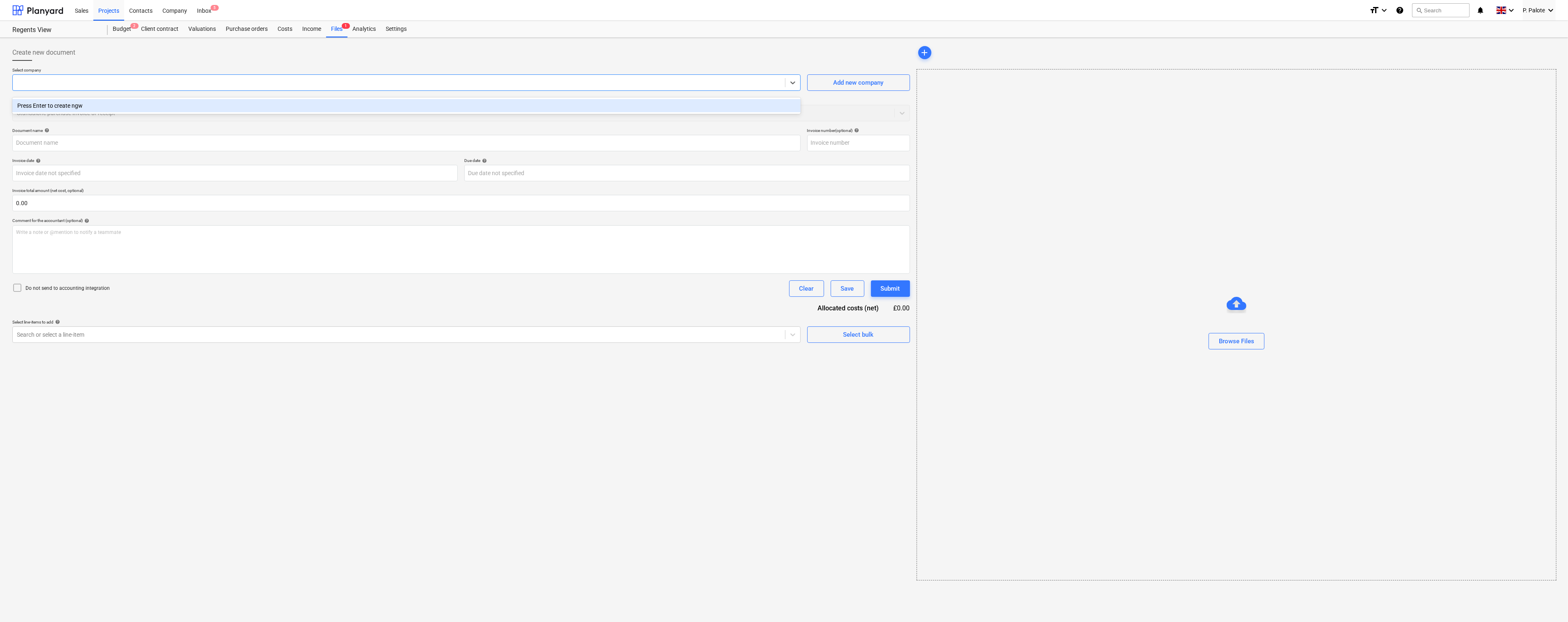
click at [63, 86] on div at bounding box center [399, 82] width 764 height 8
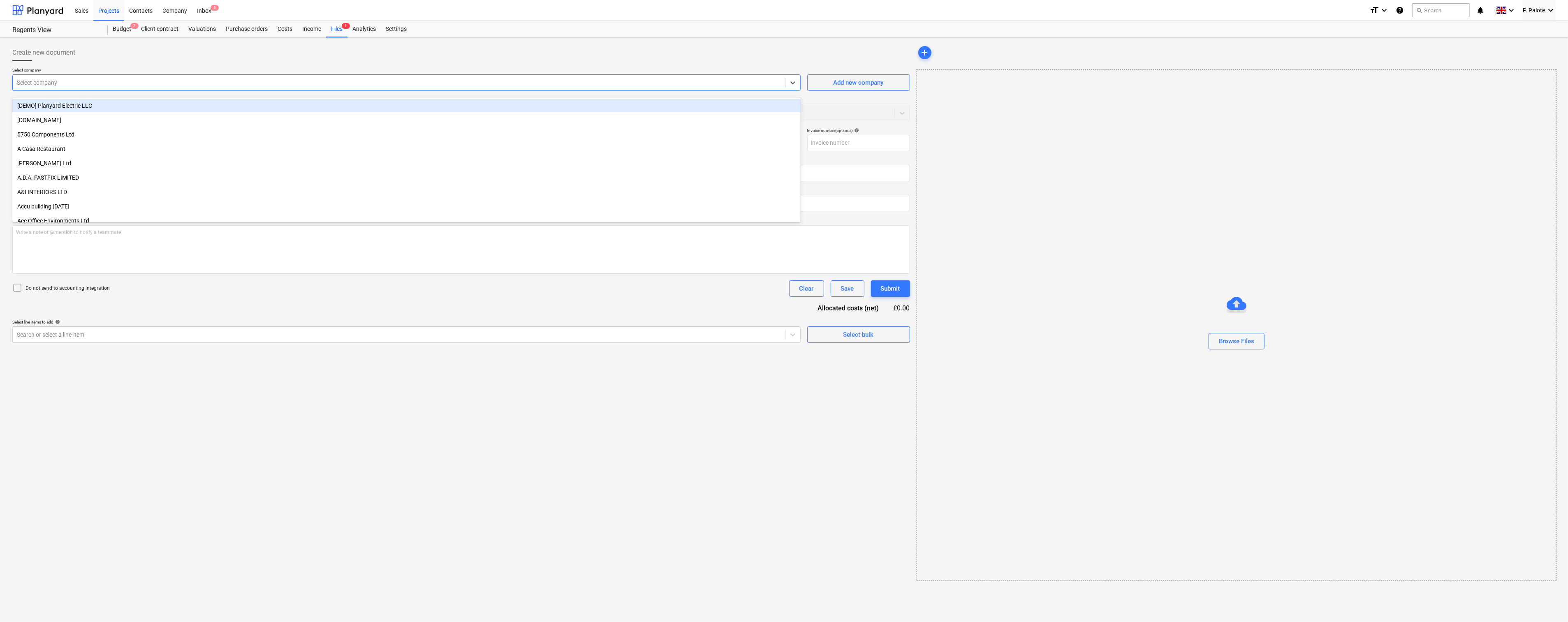
click at [36, 84] on div at bounding box center [399, 82] width 764 height 8
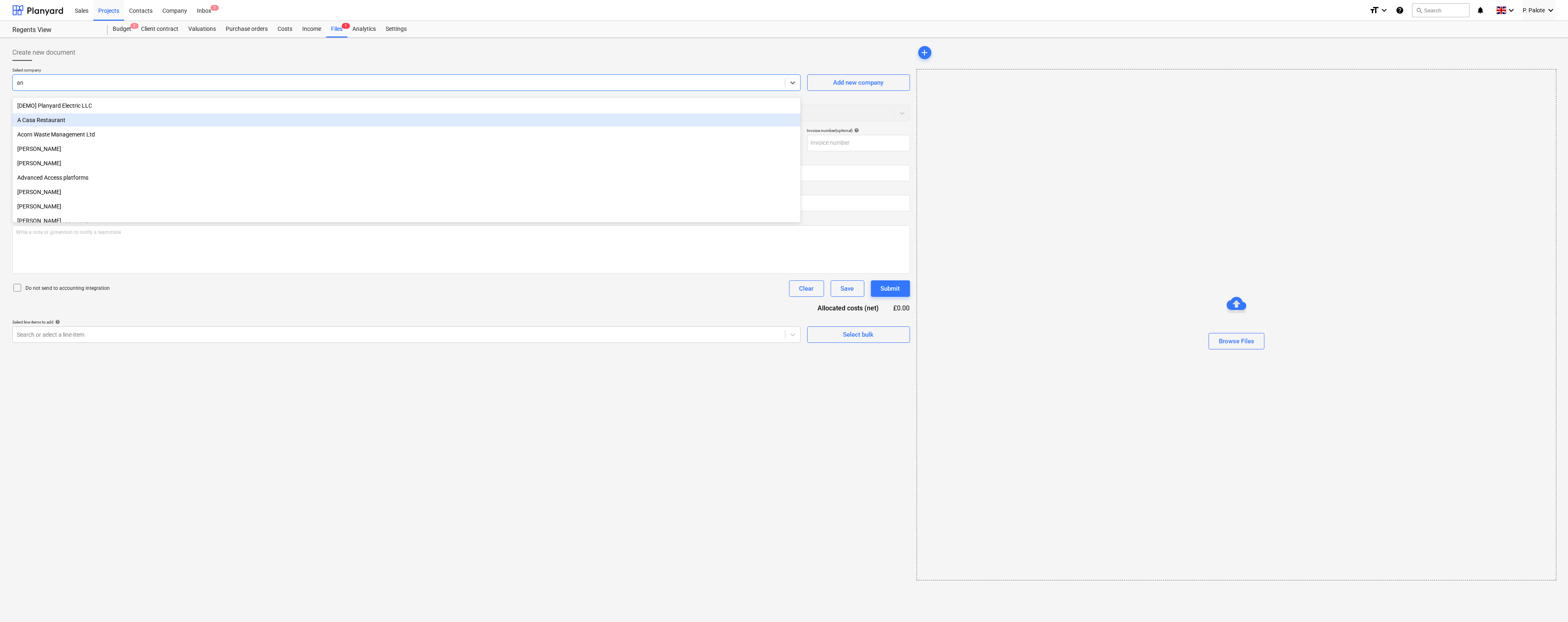
type input "a"
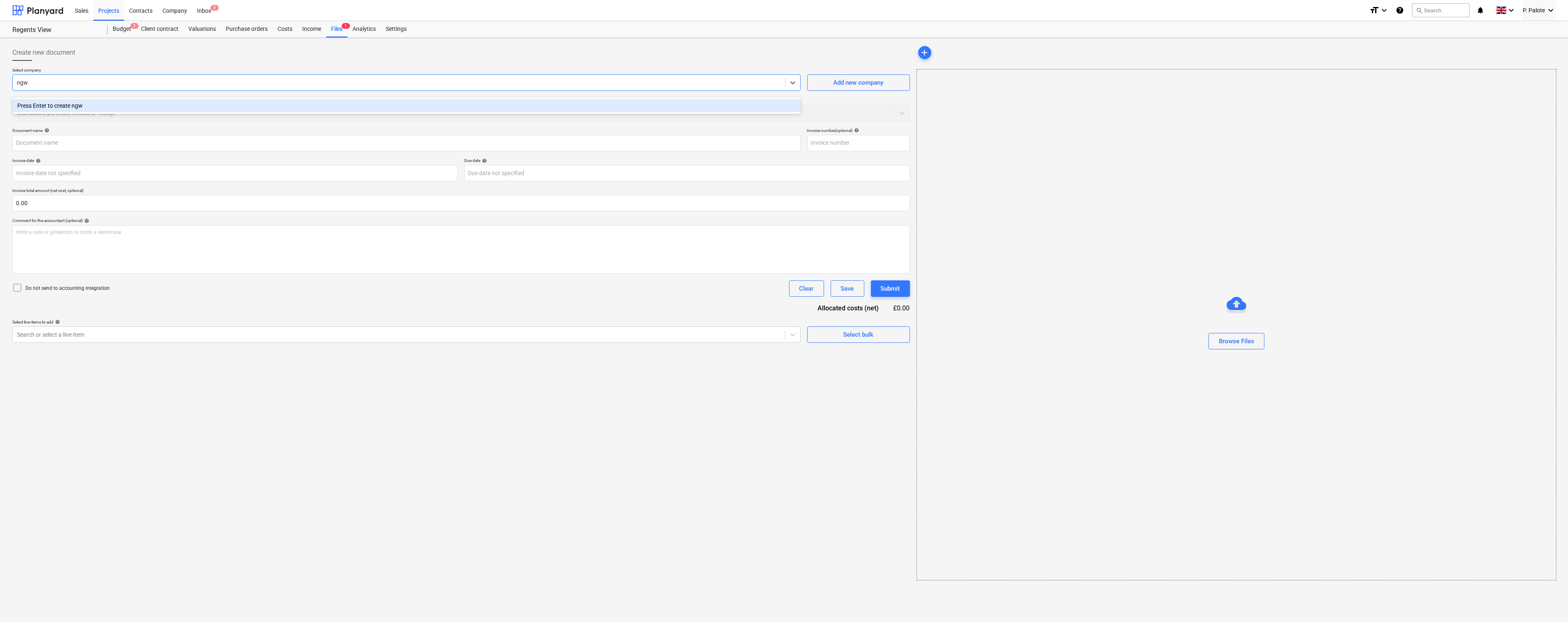
type input "ngwu"
drag, startPoint x: 60, startPoint y: 86, endPoint x: 32, endPoint y: 87, distance: 28.0
click at [32, 87] on div at bounding box center [399, 82] width 764 height 8
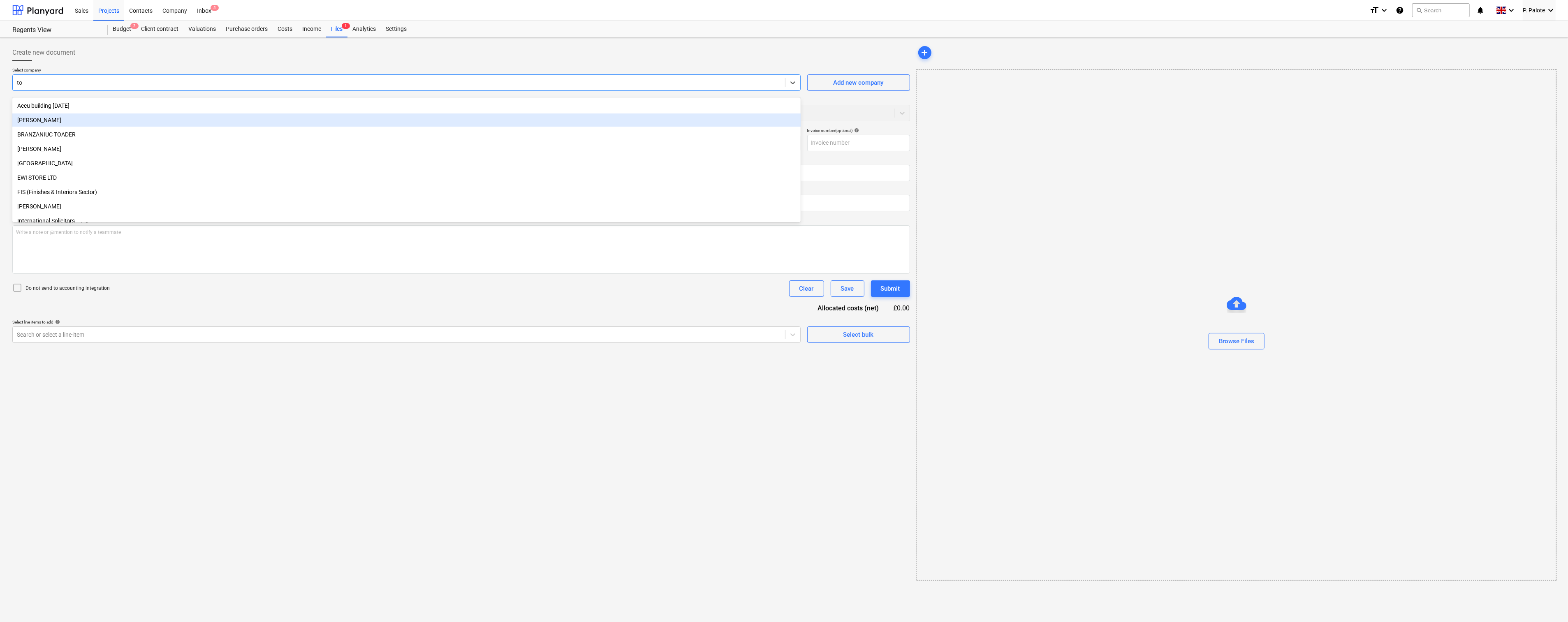
type input "t"
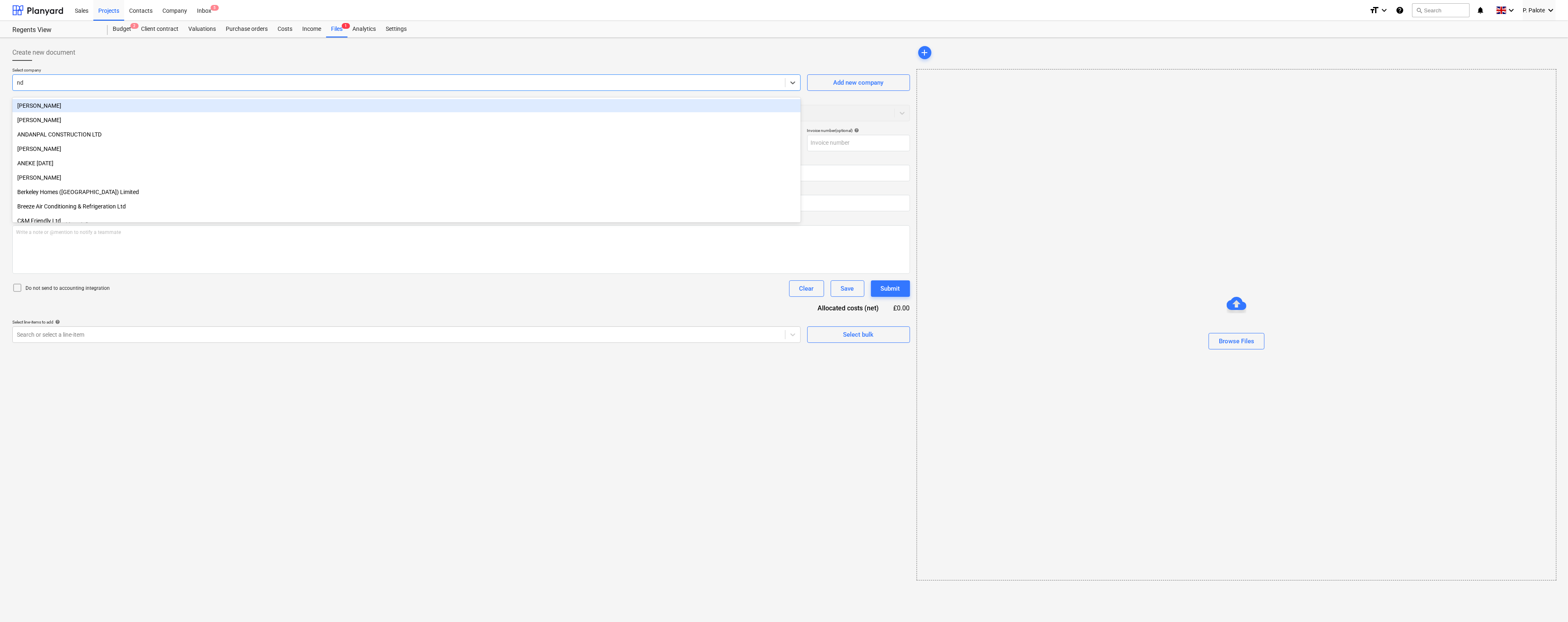
type input "ndu"
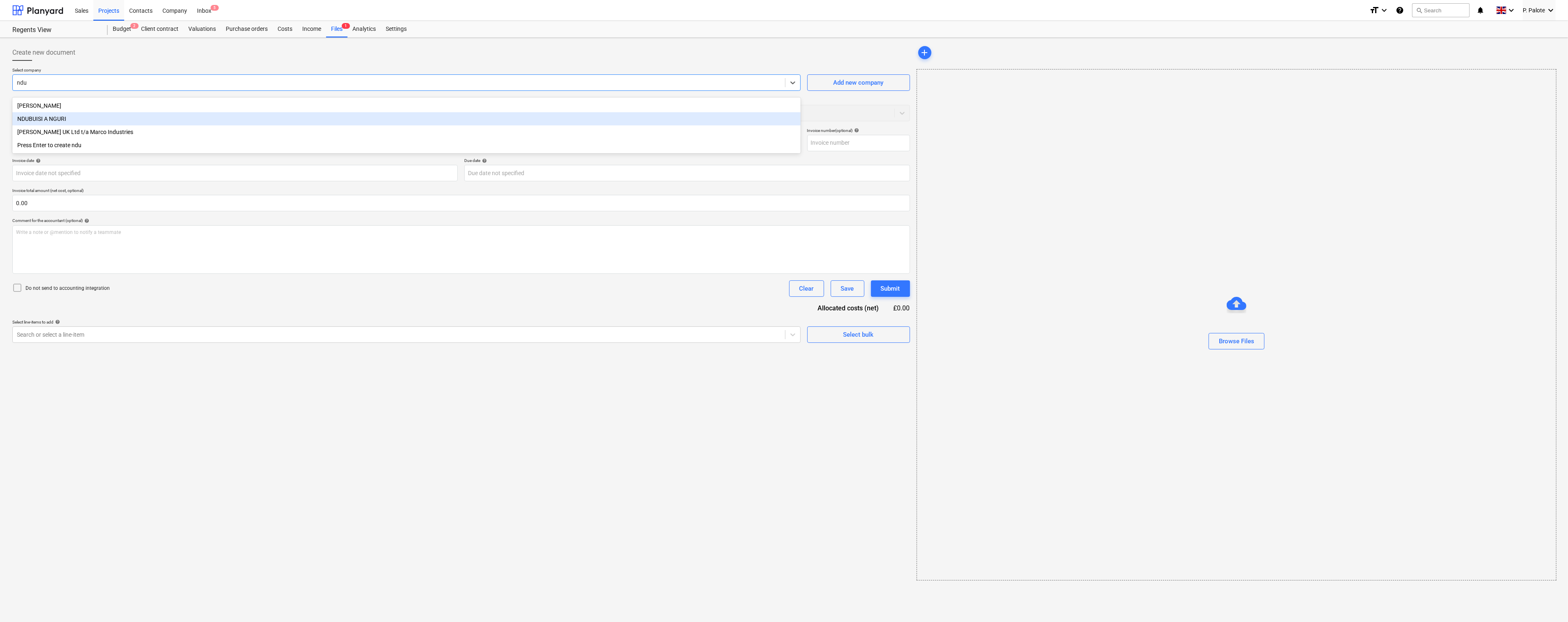
click at [110, 121] on div "NDUBUISI A NGURI" at bounding box center [407, 119] width 789 height 13
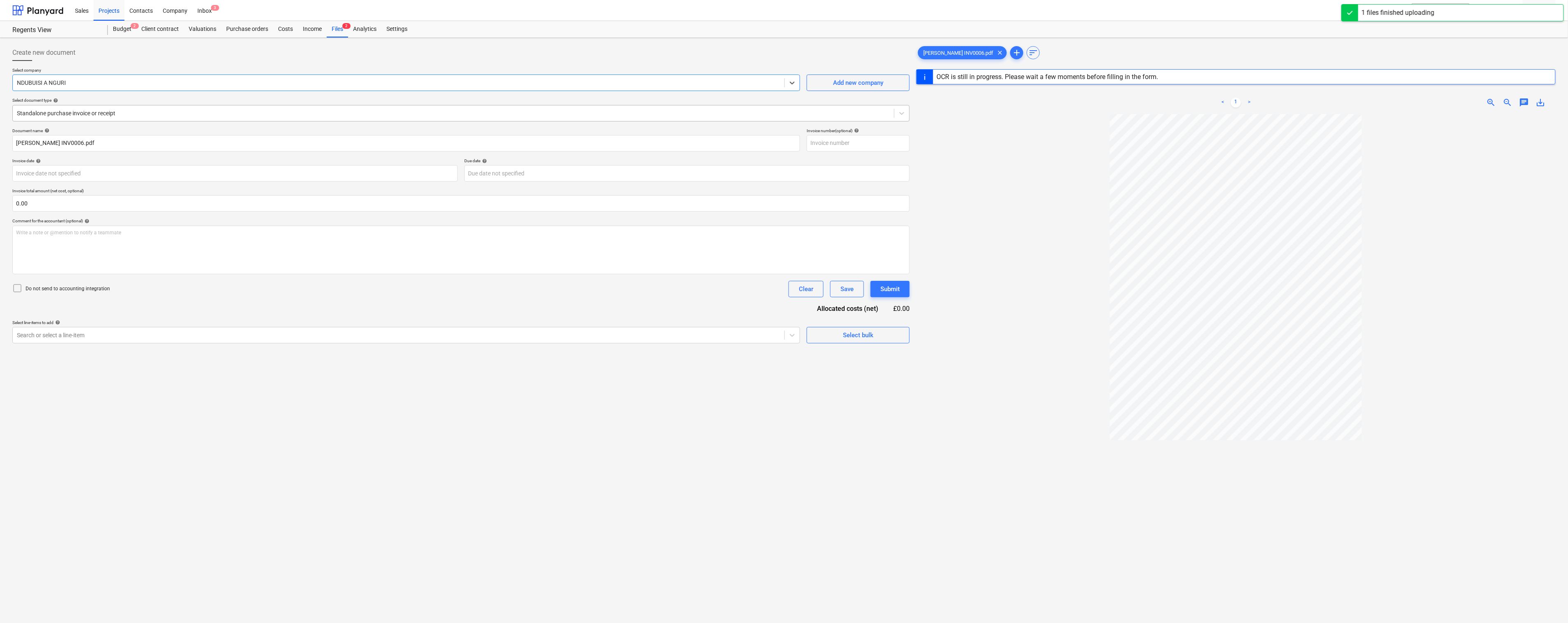
type input "125"
type input "[DATE]"
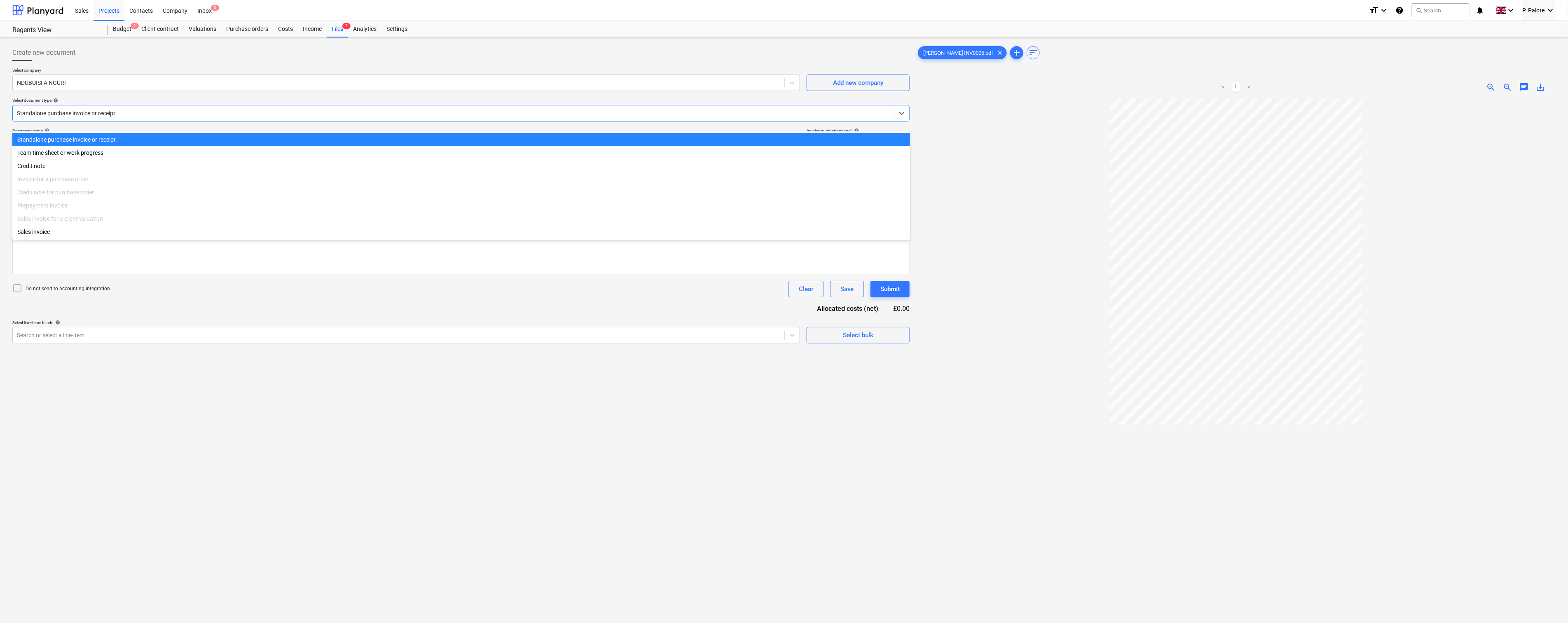
click at [92, 117] on div at bounding box center [454, 113] width 873 height 8
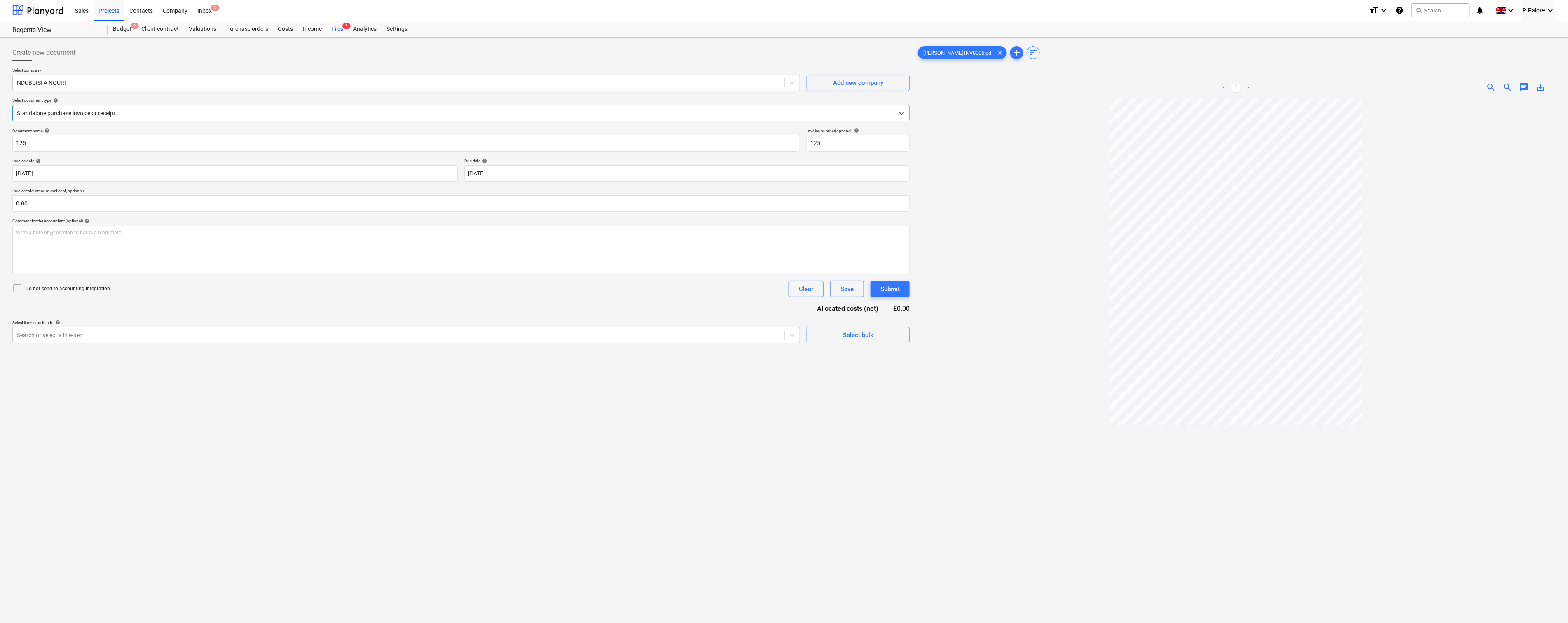
click at [92, 117] on div at bounding box center [454, 113] width 873 height 8
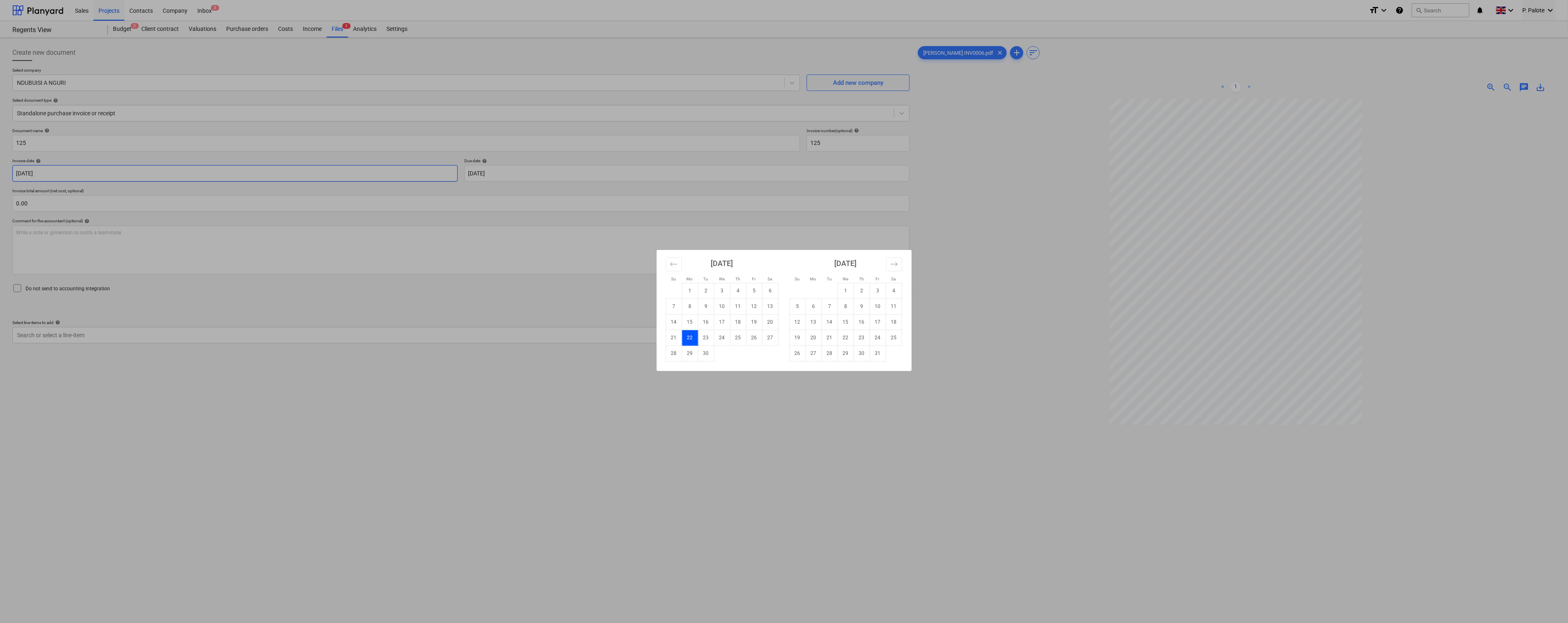
click at [108, 187] on body "Sales Projects Contacts Company Inbox 3 format_size keyboard_arrow_down help se…" at bounding box center [784, 311] width 1568 height 623
drag, startPoint x: 429, startPoint y: 326, endPoint x: 474, endPoint y: 260, distance: 79.9
click at [429, 324] on div "Su Mo Tu We Th Fr Sa Su Mo Tu We Th Fr Sa [DATE] 1 2 3 4 5 6 7 8 9 10 11 12 13 …" at bounding box center [784, 311] width 1568 height 623
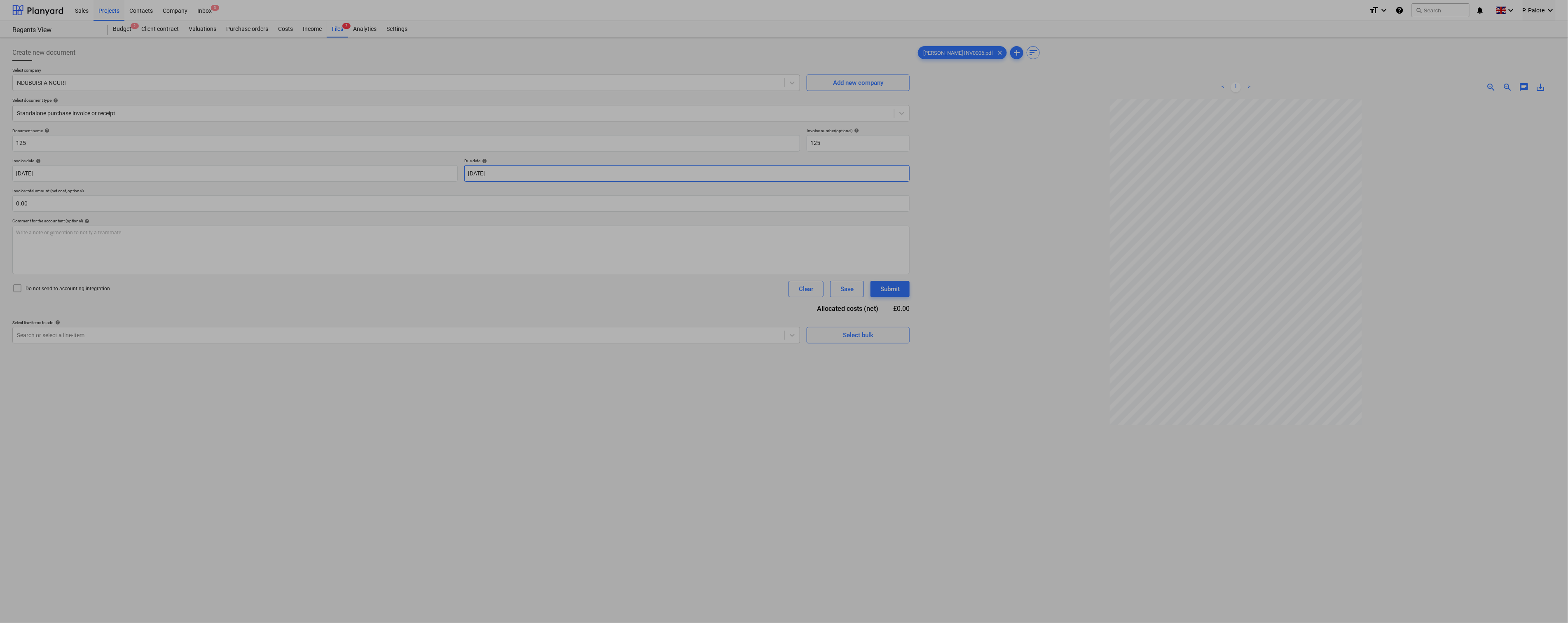
click at [554, 187] on body "Sales Projects Contacts Company Inbox 3 format_size keyboard_arrow_down help se…" at bounding box center [784, 311] width 1568 height 623
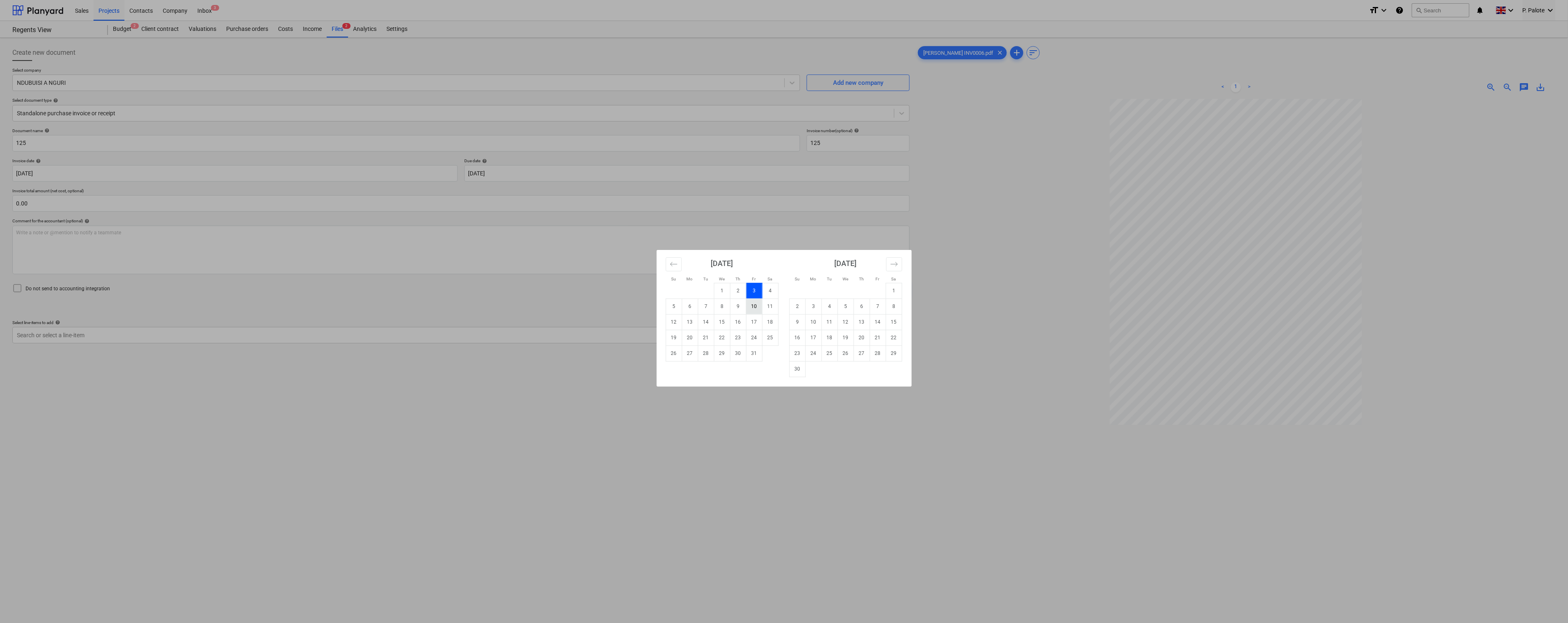
click at [760, 310] on td "10" at bounding box center [754, 307] width 16 height 16
type input "[DATE]"
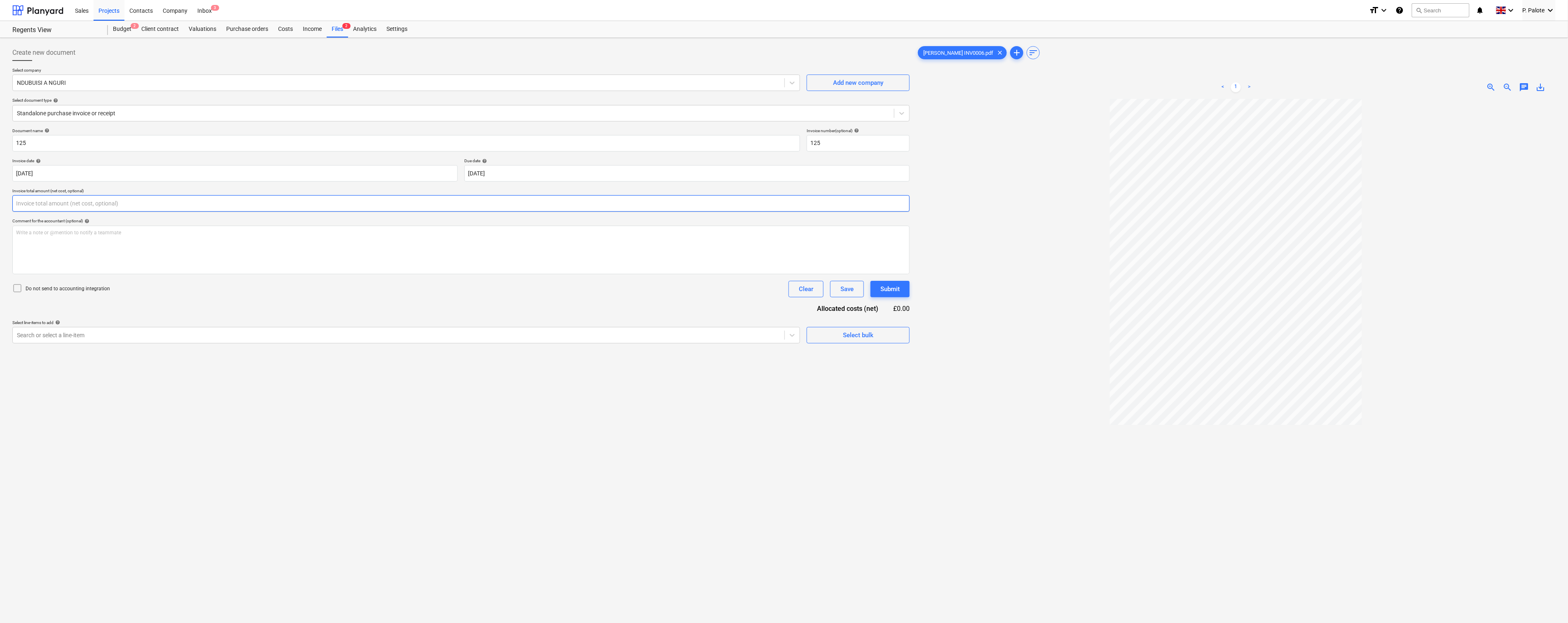
click at [76, 212] on input "text" at bounding box center [461, 203] width 897 height 16
type input "1,980.00"
click at [192, 342] on div "Document name help 125 Invoice number (optional) help 125 Invoice date help [DA…" at bounding box center [461, 246] width 897 height 236
click at [104, 360] on div at bounding box center [399, 356] width 764 height 8
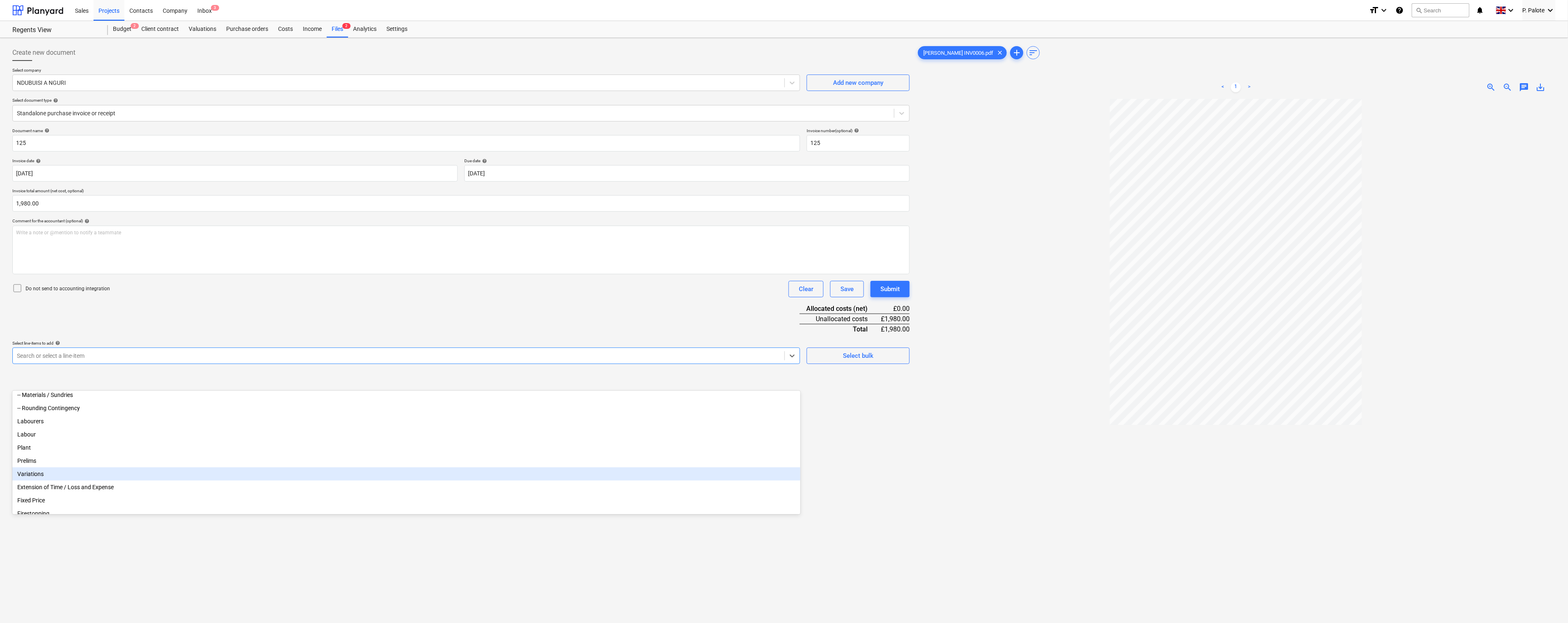
scroll to position [49, 0]
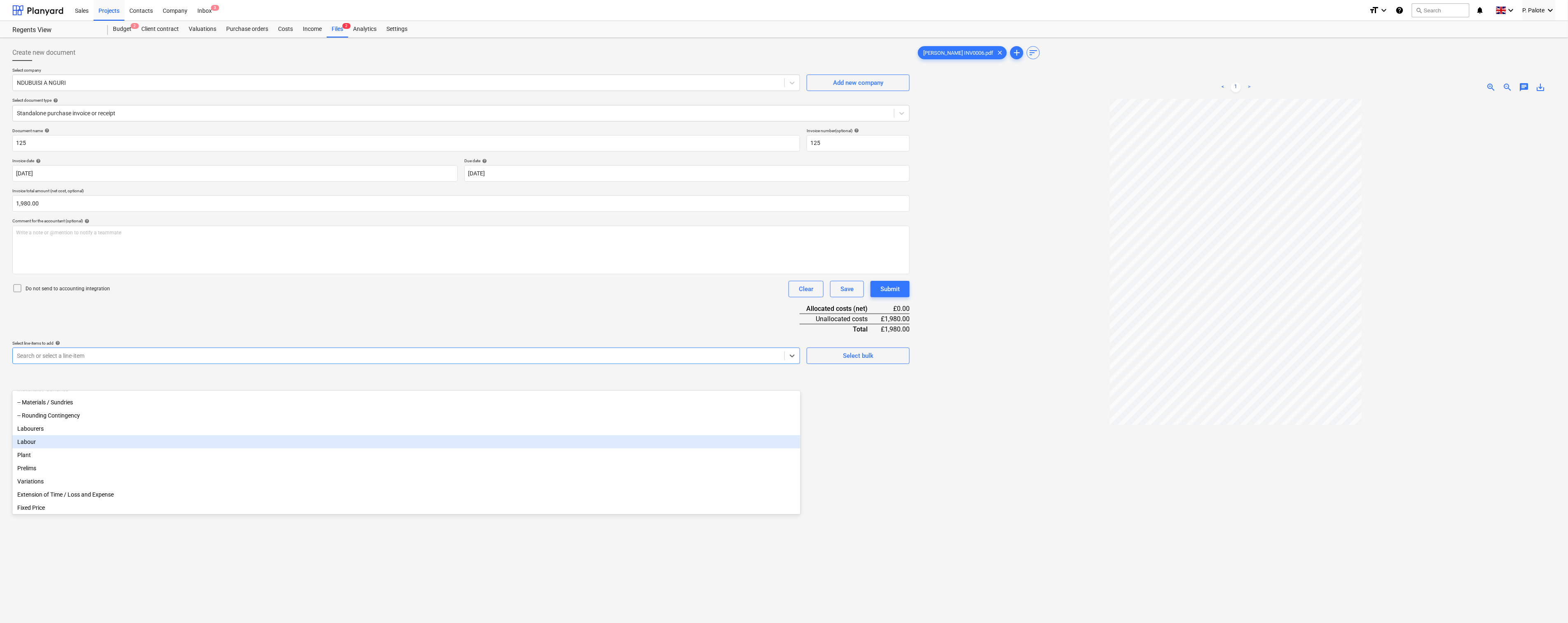
click at [42, 448] on div "Labour" at bounding box center [406, 442] width 788 height 13
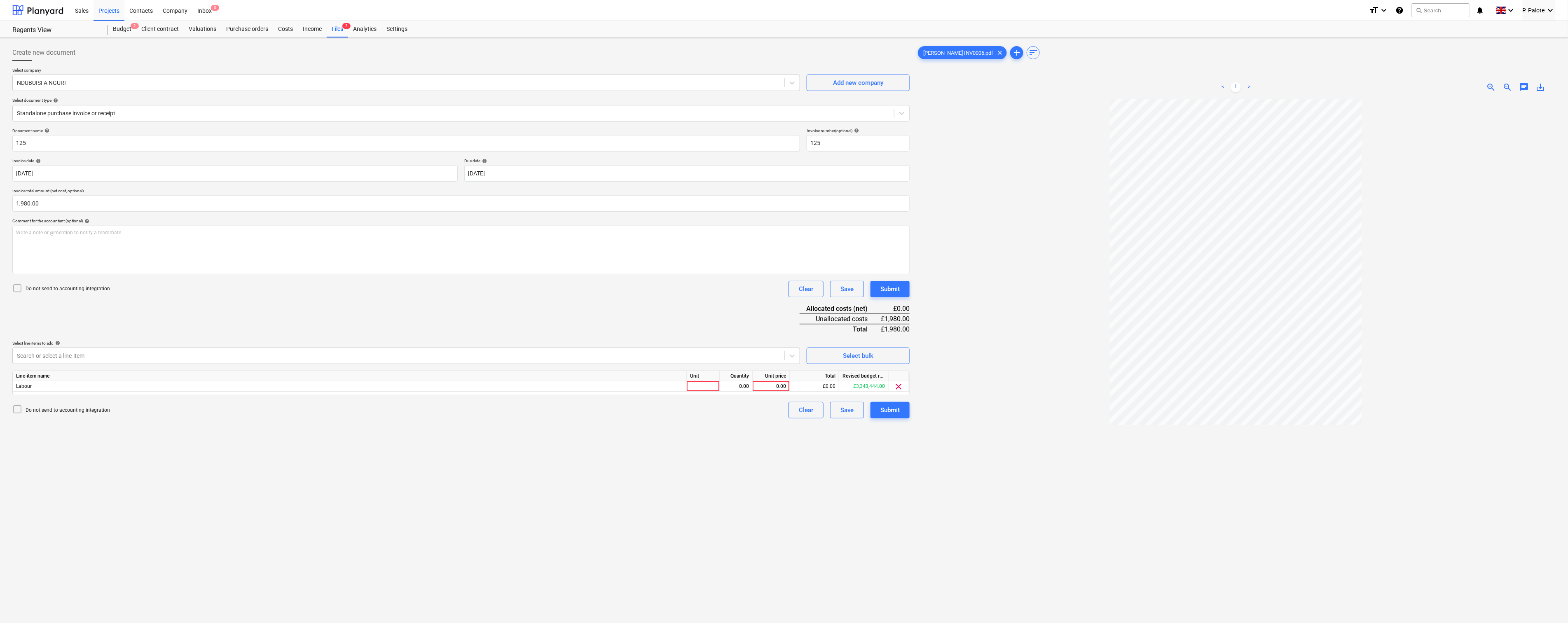
click at [709, 348] on div "Document name help 125 Invoice number (optional) help 125 Invoice date help [DA…" at bounding box center [461, 273] width 897 height 291
click at [719, 392] on div at bounding box center [704, 387] width 33 height 11
type input "1"
click at [775, 392] on div "0.00" at bounding box center [771, 387] width 30 height 11
click at [742, 392] on div "0.00" at bounding box center [736, 387] width 26 height 11
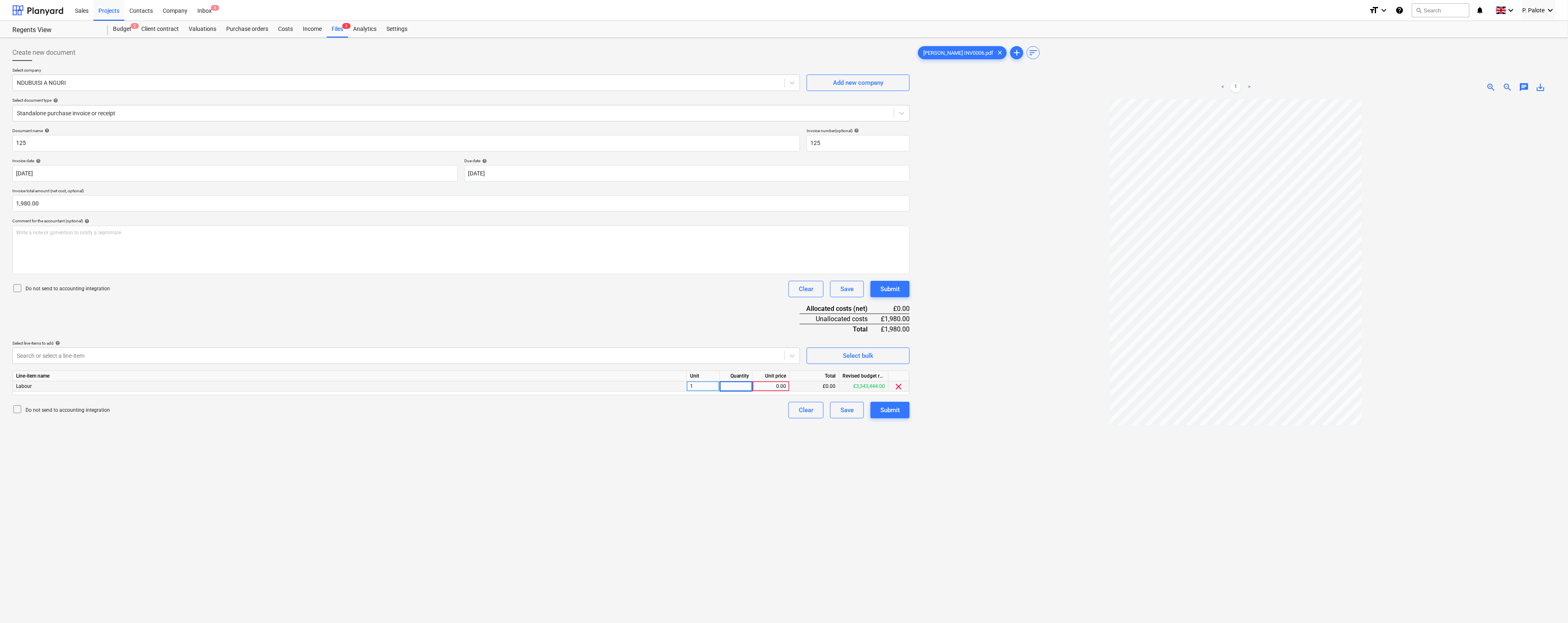
type input "1"
click at [768, 392] on div "0.00" at bounding box center [771, 387] width 30 height 11
type input "1980"
click at [767, 485] on div "Create new document Select company NDUBUISI A NGURI Add new company Select docu…" at bounding box center [461, 371] width 904 height 661
drag, startPoint x: 44, startPoint y: 152, endPoint x: 17, endPoint y: 148, distance: 27.3
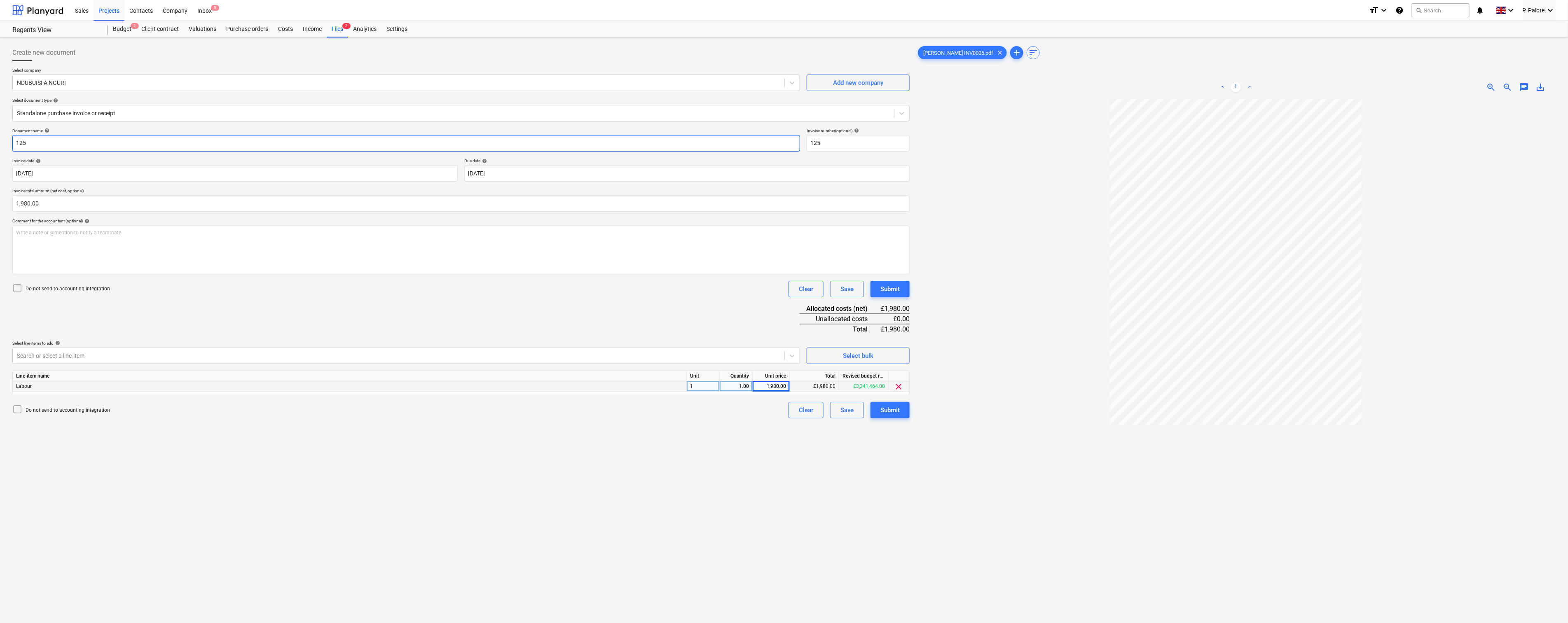
click at [17, 148] on input "125" at bounding box center [406, 143] width 788 height 16
type input "inv006"
drag, startPoint x: 847, startPoint y: 151, endPoint x: 810, endPoint y: 151, distance: 37.0
click at [810, 151] on input "125" at bounding box center [858, 143] width 103 height 16
type input "0006"
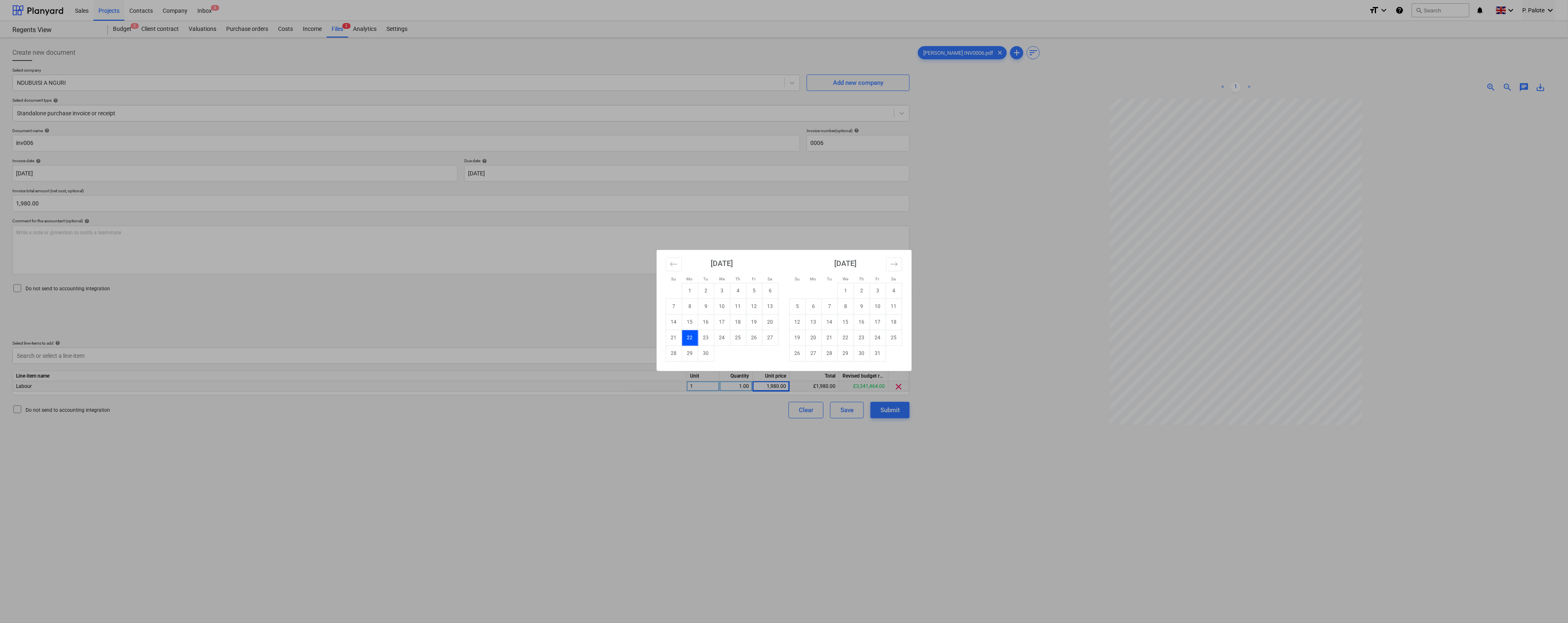
click at [606, 343] on div "Su Mo Tu We Th Fr Sa Su Mo Tu We Th Fr Sa [DATE] 1 2 3 4 5 6 7 8 9 10 11 12 13 …" at bounding box center [784, 311] width 1568 height 623
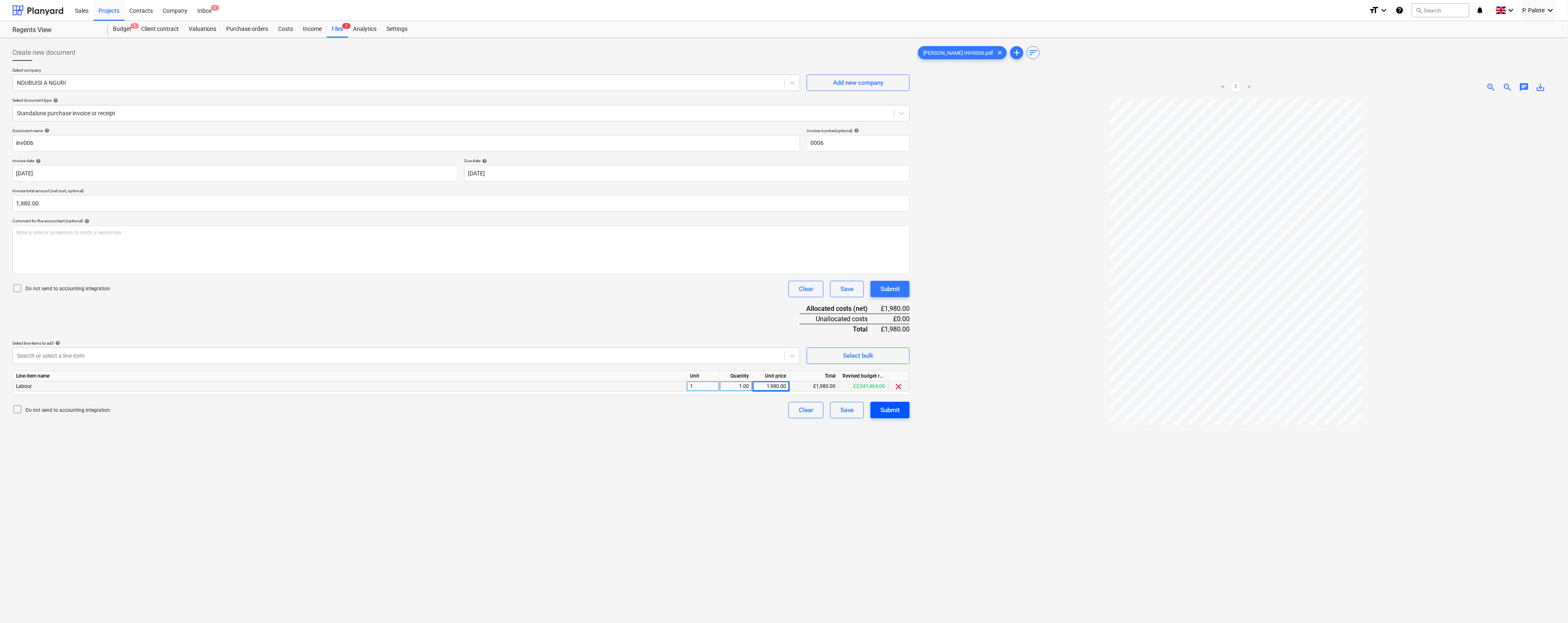
click at [885, 415] on div "Submit" at bounding box center [890, 410] width 19 height 11
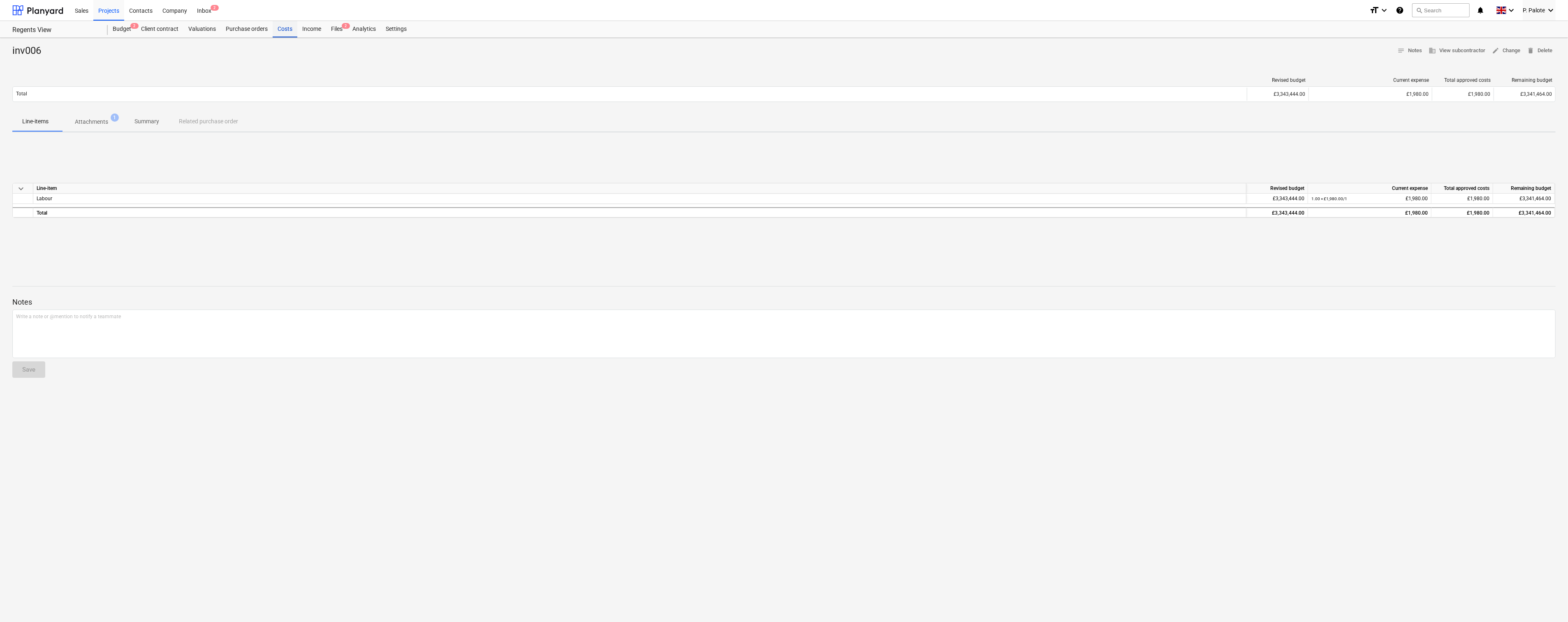
click at [298, 31] on div "Costs" at bounding box center [284, 29] width 24 height 16
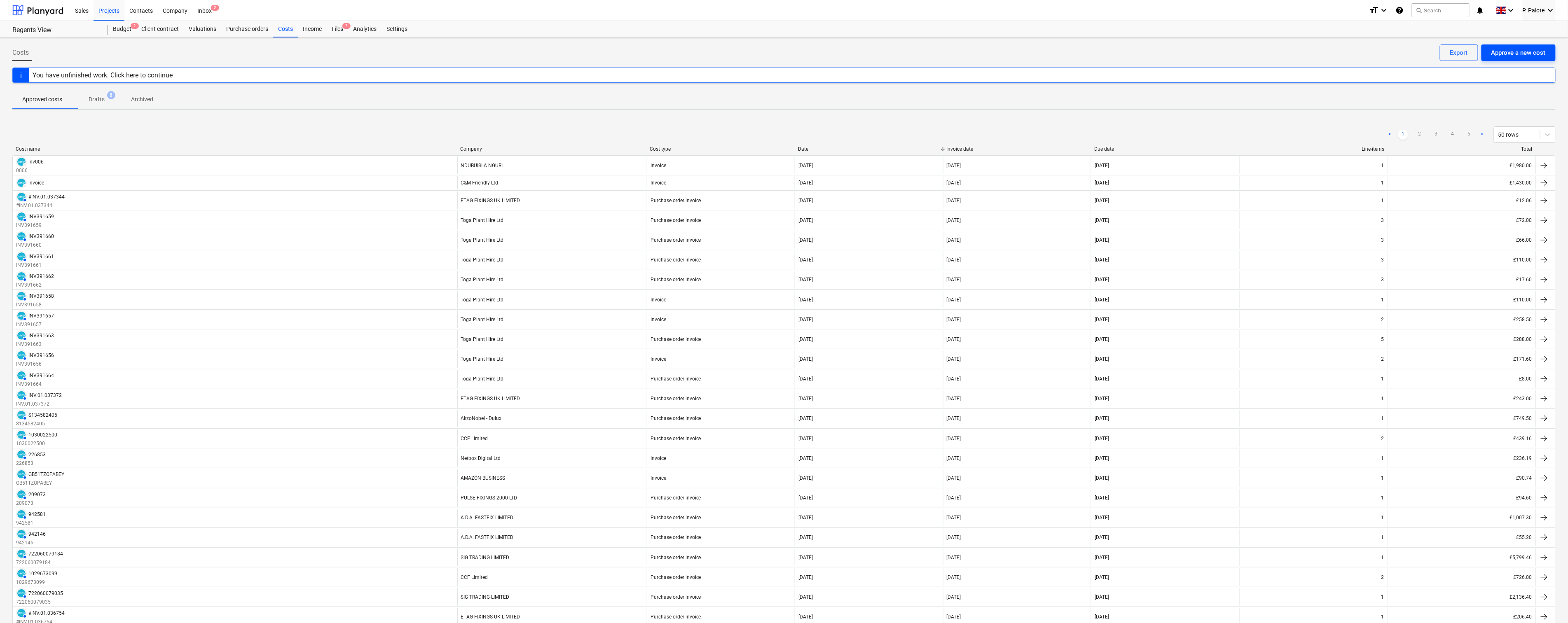
click at [1504, 51] on div "Approve a new cost" at bounding box center [1519, 53] width 54 height 11
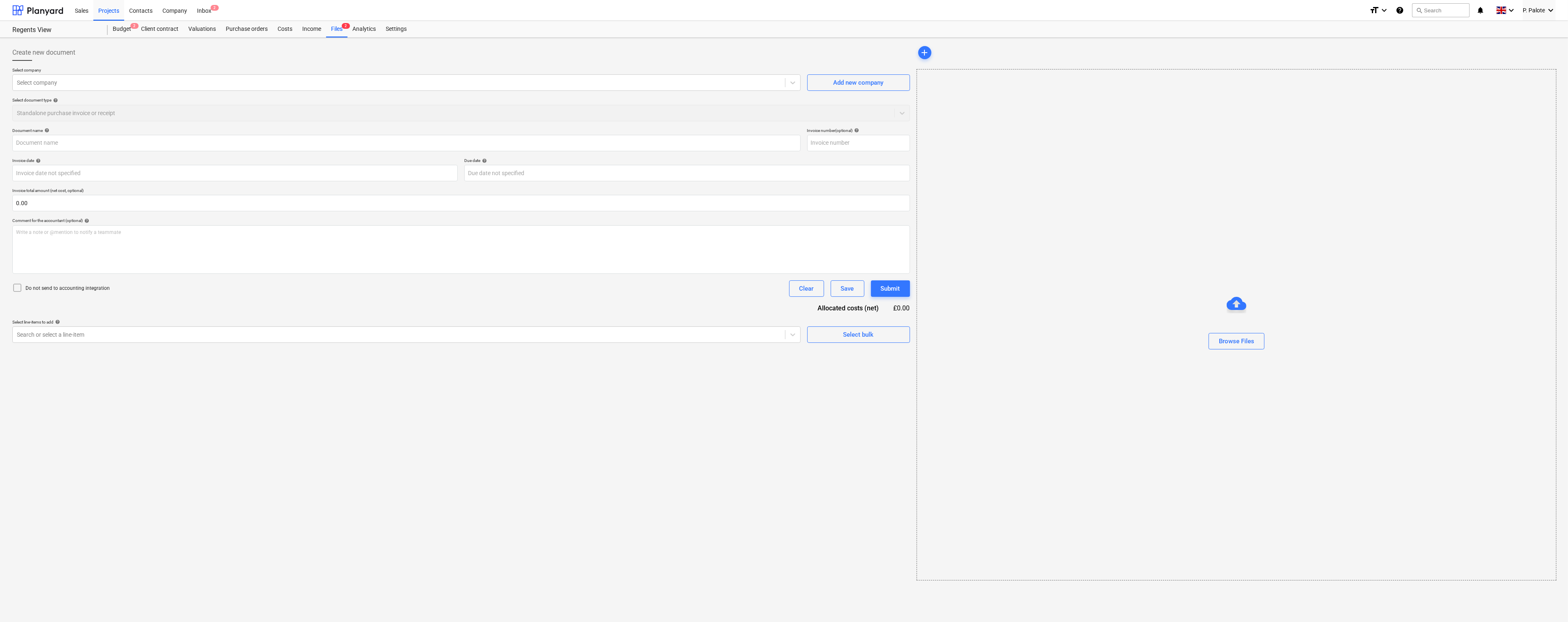
type input "BRS Flav invoice.pdf"
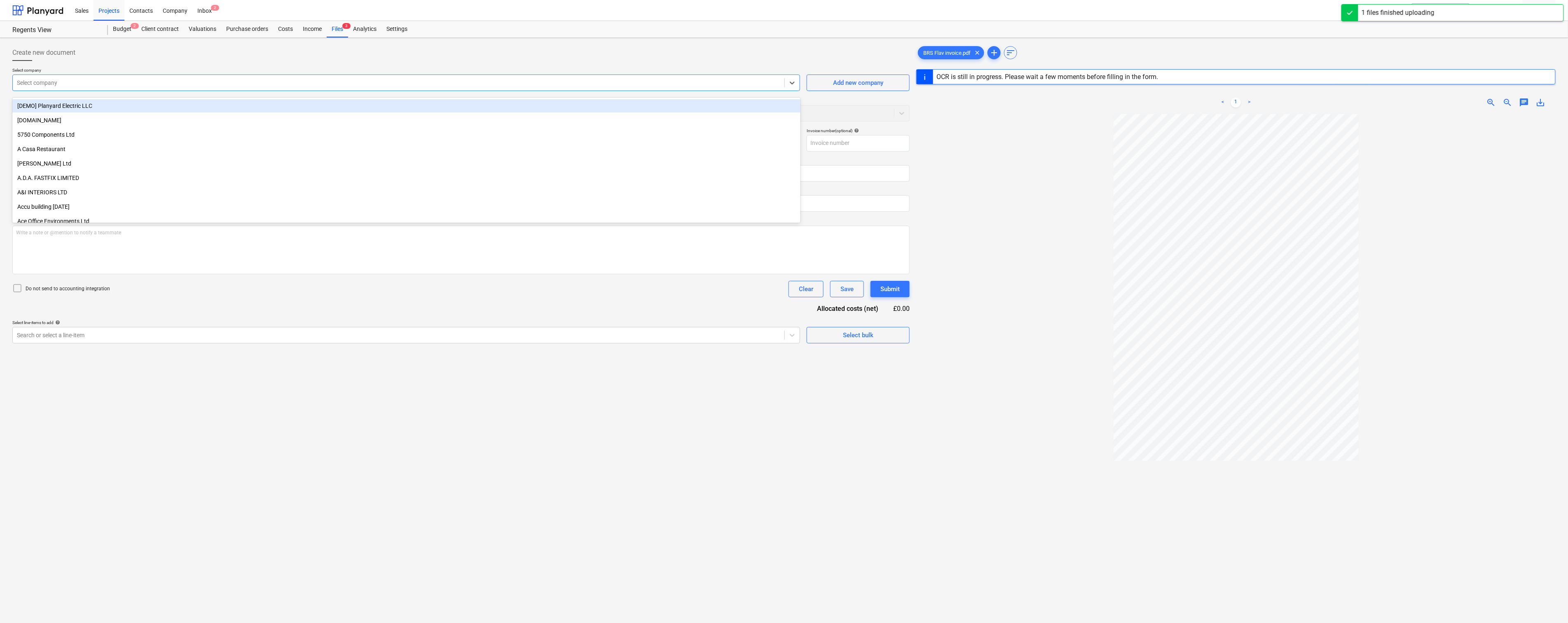
click at [84, 81] on div at bounding box center [399, 82] width 764 height 8
type input "brs"
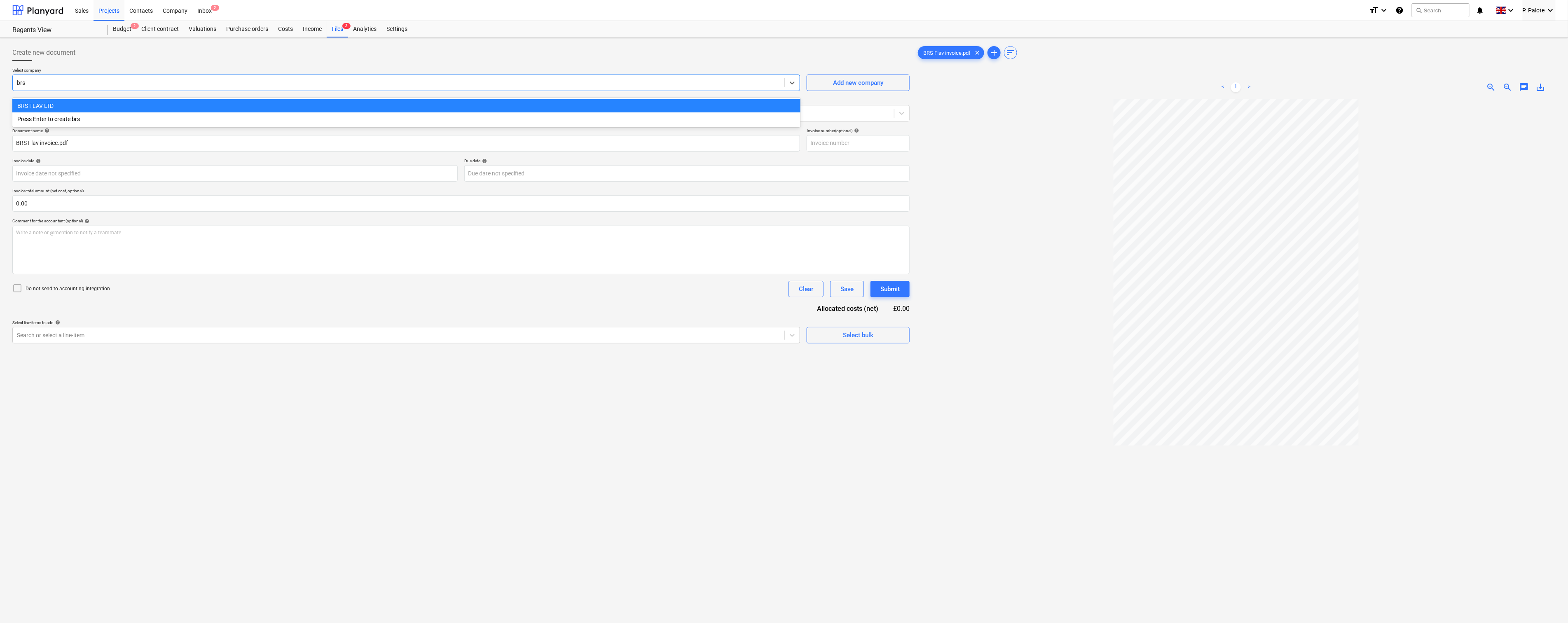
click at [59, 105] on div "BRS FLAV LTD" at bounding box center [406, 106] width 788 height 13
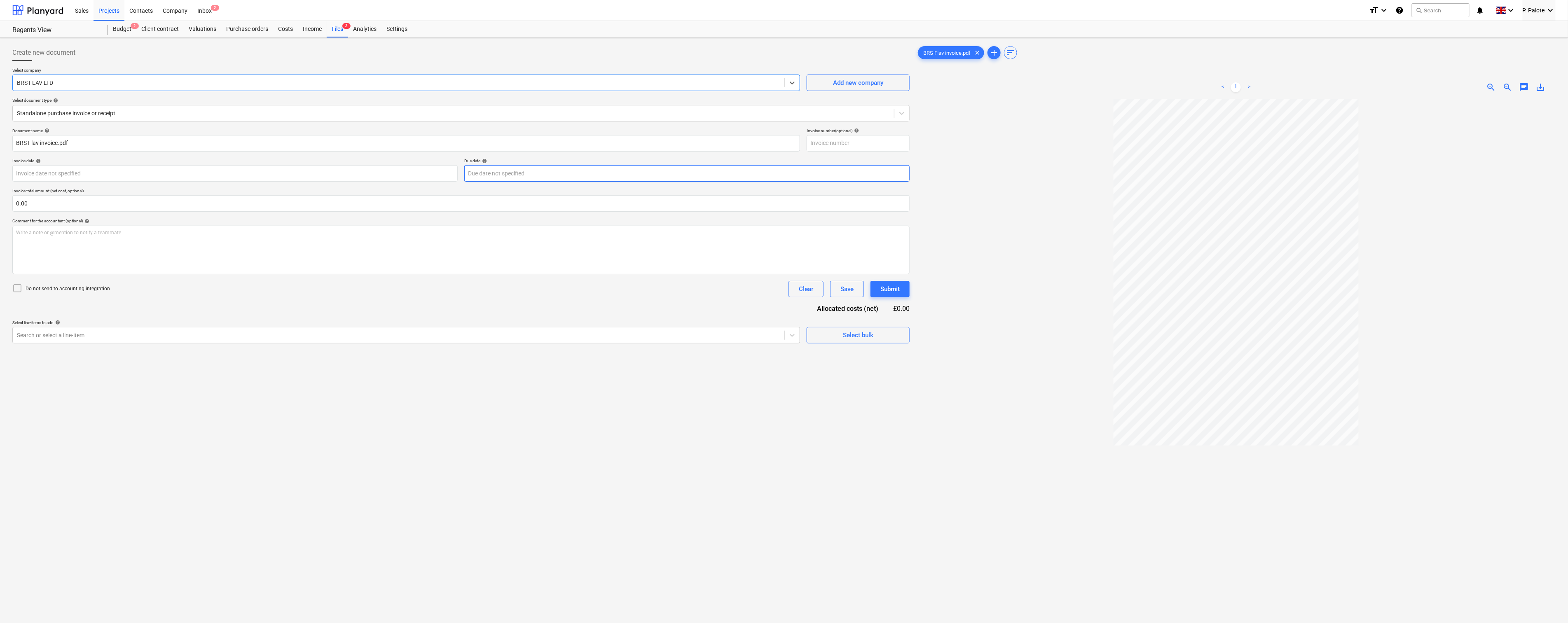
click at [582, 188] on body "Sales Projects Contacts Company Inbox 2 format_size keyboard_arrow_down help se…" at bounding box center [784, 311] width 1568 height 623
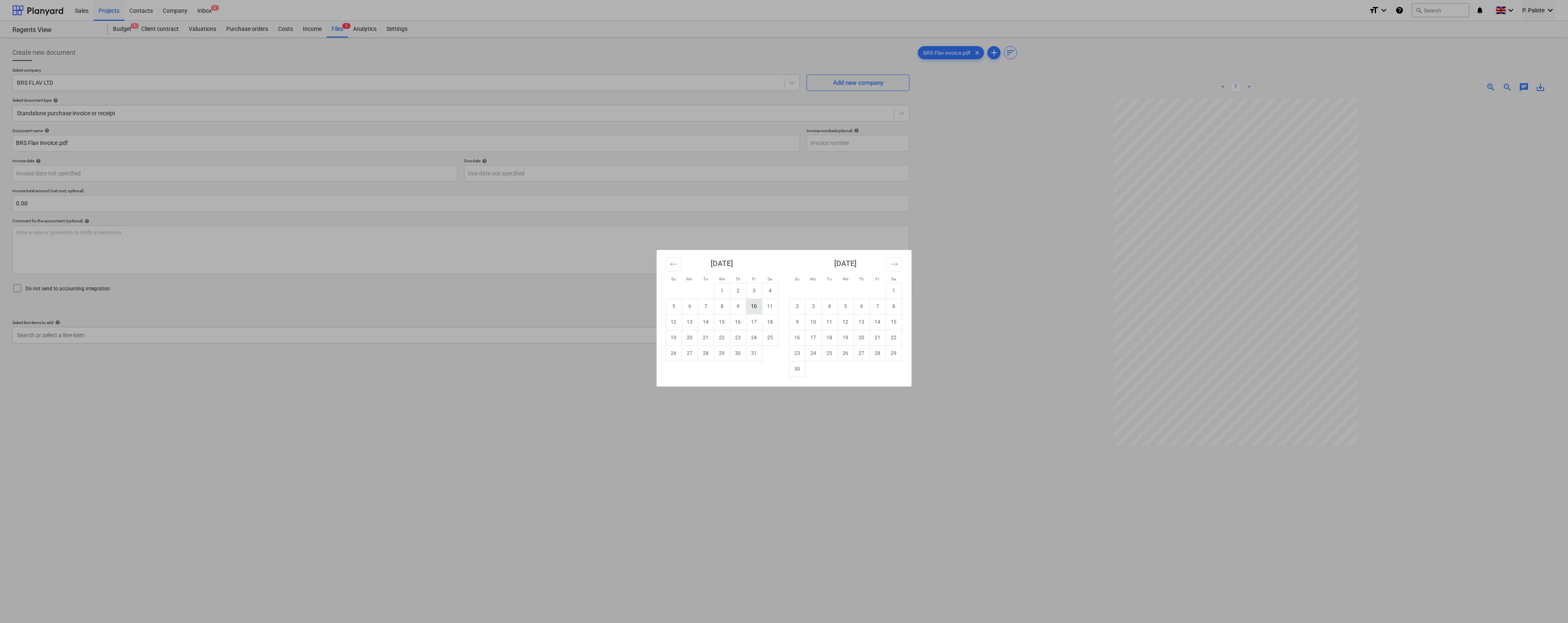
click at [753, 311] on td "10" at bounding box center [754, 307] width 16 height 16
type input "[DATE]"
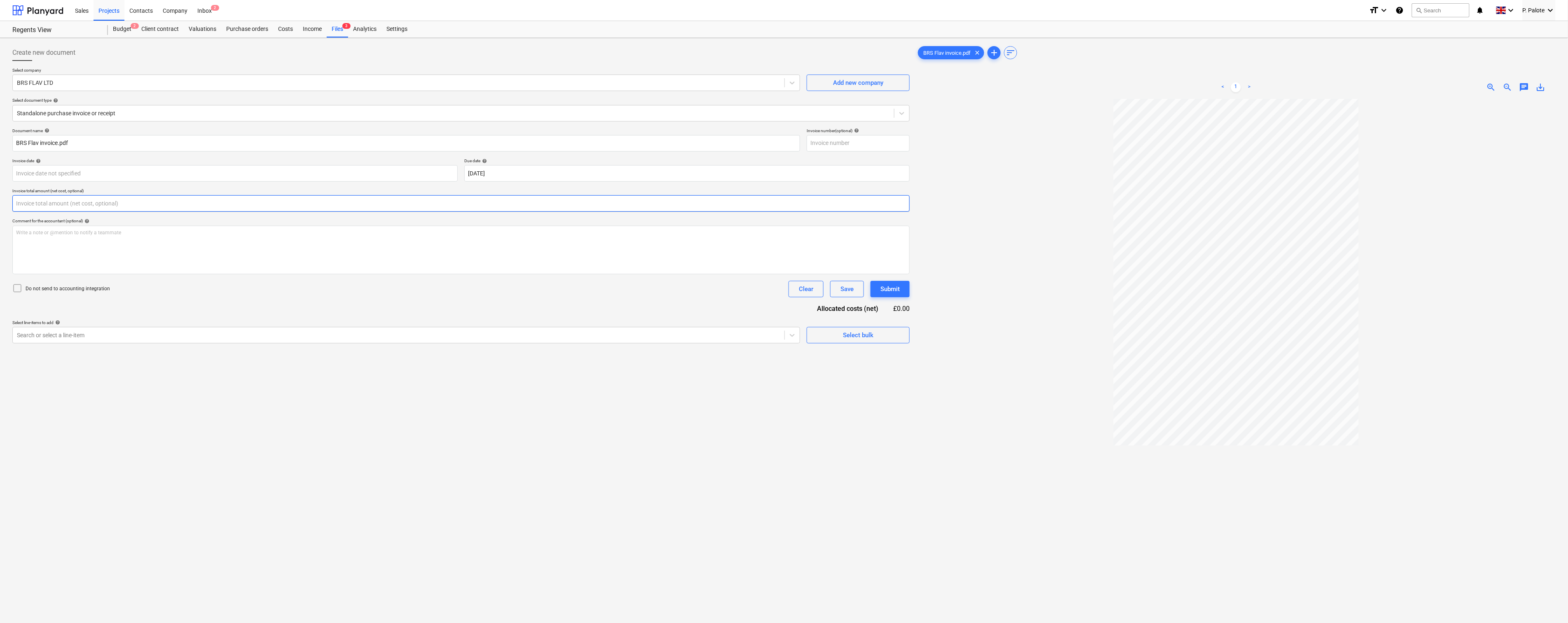
click at [71, 212] on input "text" at bounding box center [461, 203] width 897 height 16
type input "3,050.00"
click at [469, 297] on div "Do not send to accounting integration Clear Save Submit" at bounding box center [461, 289] width 897 height 16
click at [100, 360] on div at bounding box center [399, 356] width 764 height 8
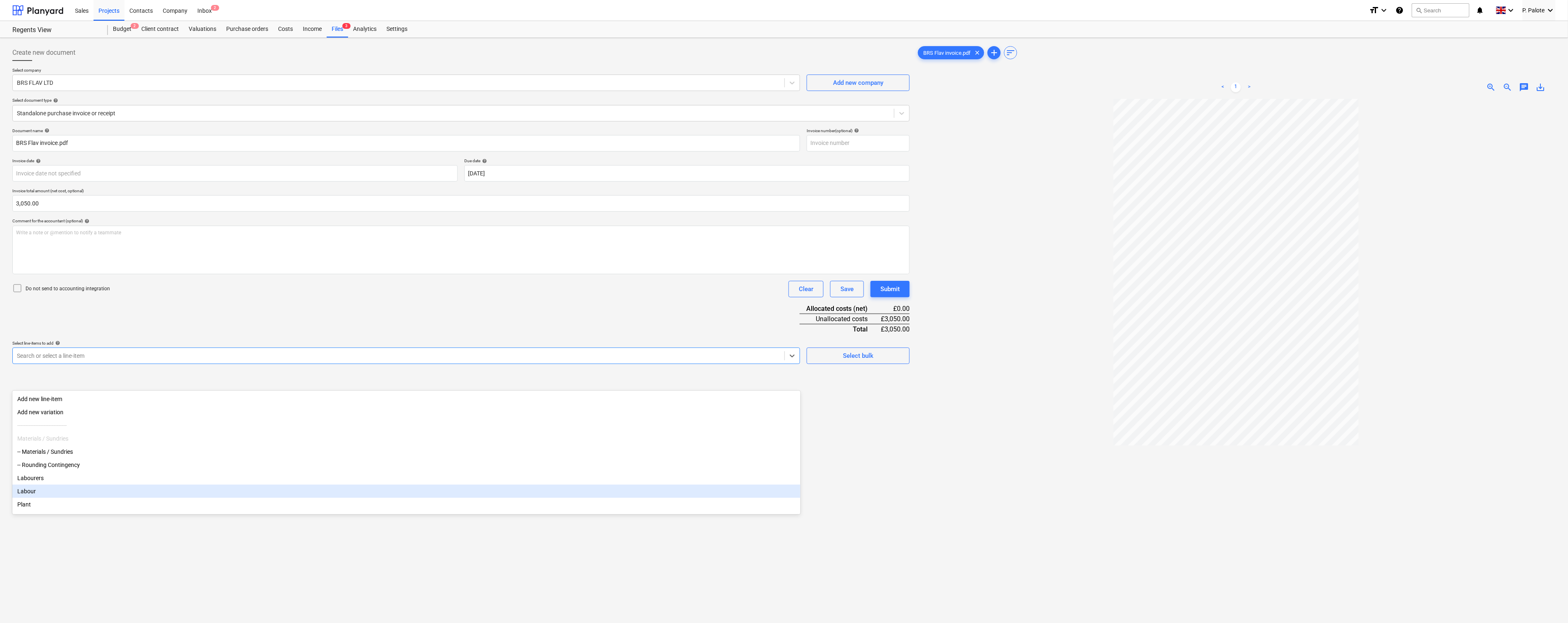
click at [42, 498] on div "Labour" at bounding box center [406, 491] width 788 height 13
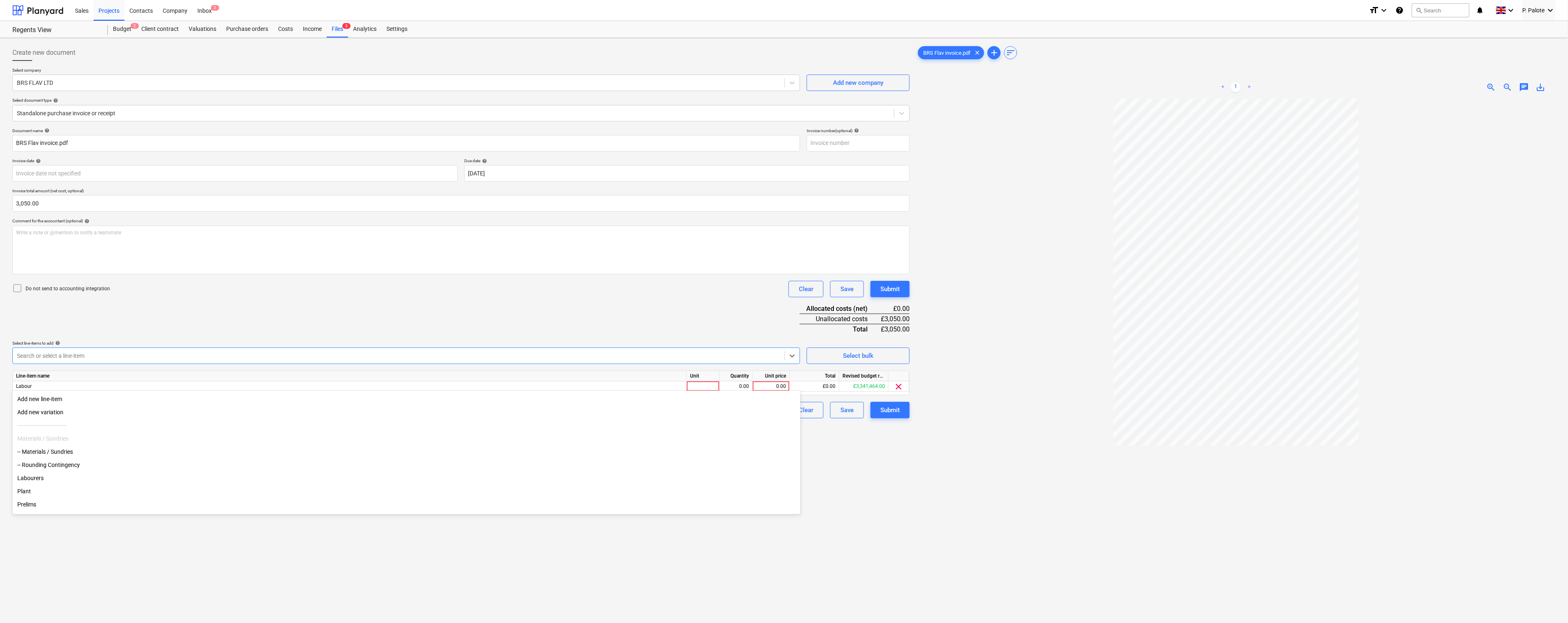
drag, startPoint x: 311, startPoint y: 320, endPoint x: 318, endPoint y: 322, distance: 7.3
click at [312, 320] on div "Document name help BRS Flav invoice.pdf Invoice number (optional) help Invoice …" at bounding box center [461, 273] width 897 height 291
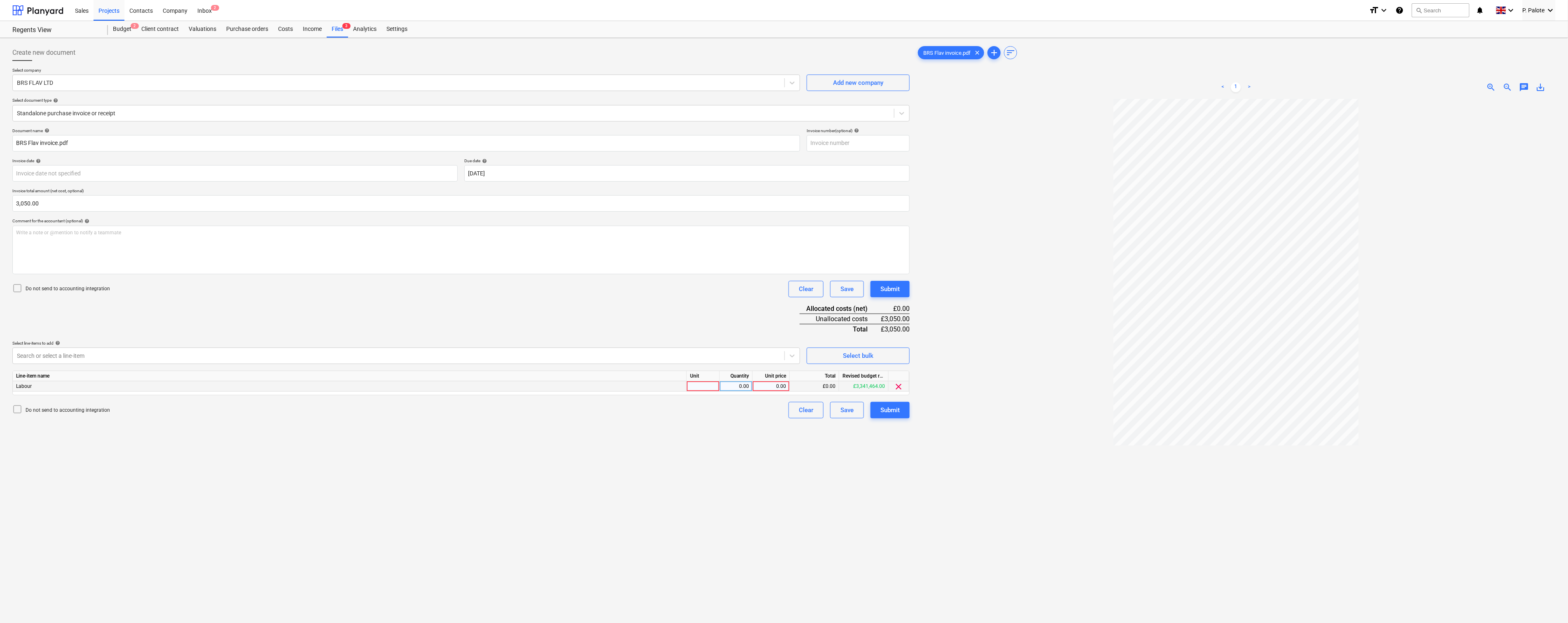
click at [706, 392] on div at bounding box center [704, 387] width 33 height 11
click at [382, 331] on div "Document name help BRS Flav invoice.pdf Invoice number (optional) help Invoice …" at bounding box center [461, 273] width 897 height 291
click at [128, 258] on div "Write a note or @mention to notify a teammate [PERSON_NAME]" at bounding box center [461, 250] width 897 height 49
click at [158, 323] on div "Document name help BRS Flav invoice.pdf Invoice number (optional) help Invoice …" at bounding box center [461, 273] width 897 height 291
click at [711, 392] on div at bounding box center [704, 387] width 33 height 11
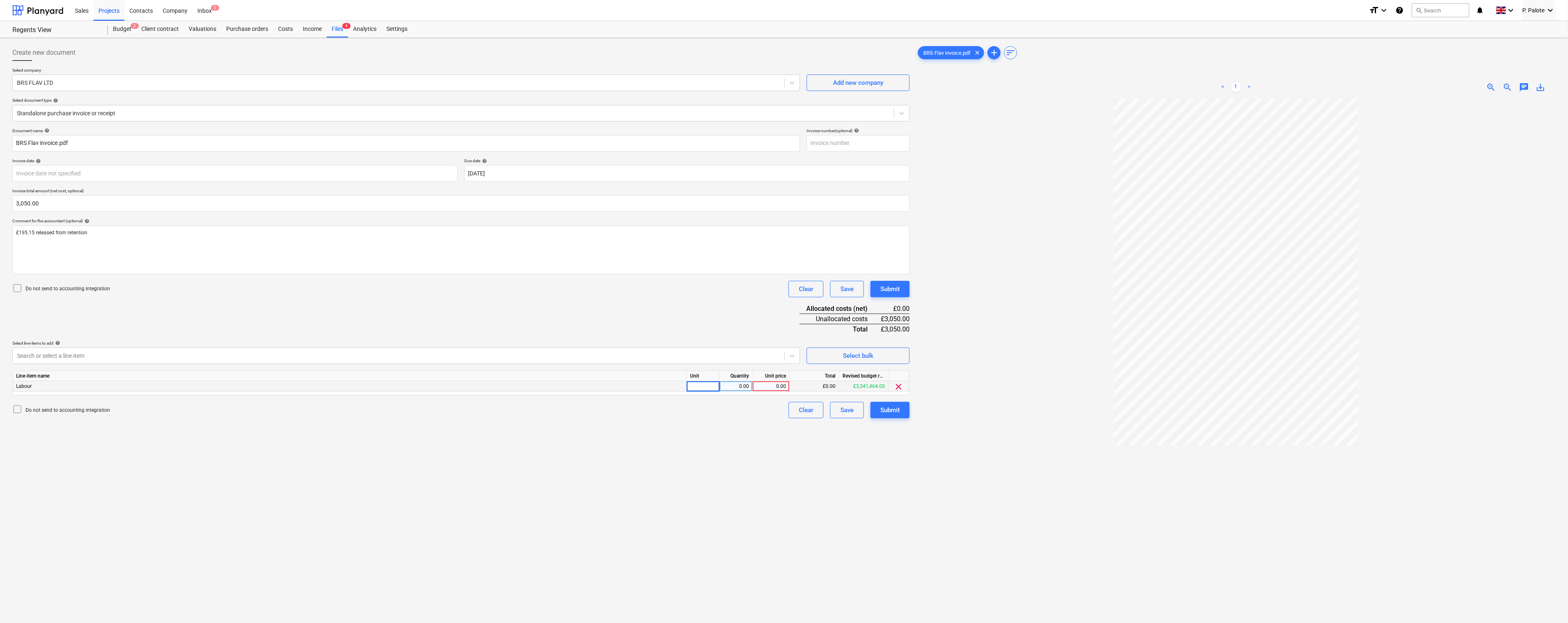
type input "1"
click at [735, 392] on div "0.00" at bounding box center [736, 387] width 26 height 11
type input "1"
click at [773, 392] on div "0.00" at bounding box center [771, 387] width 30 height 11
type input "3245.15"
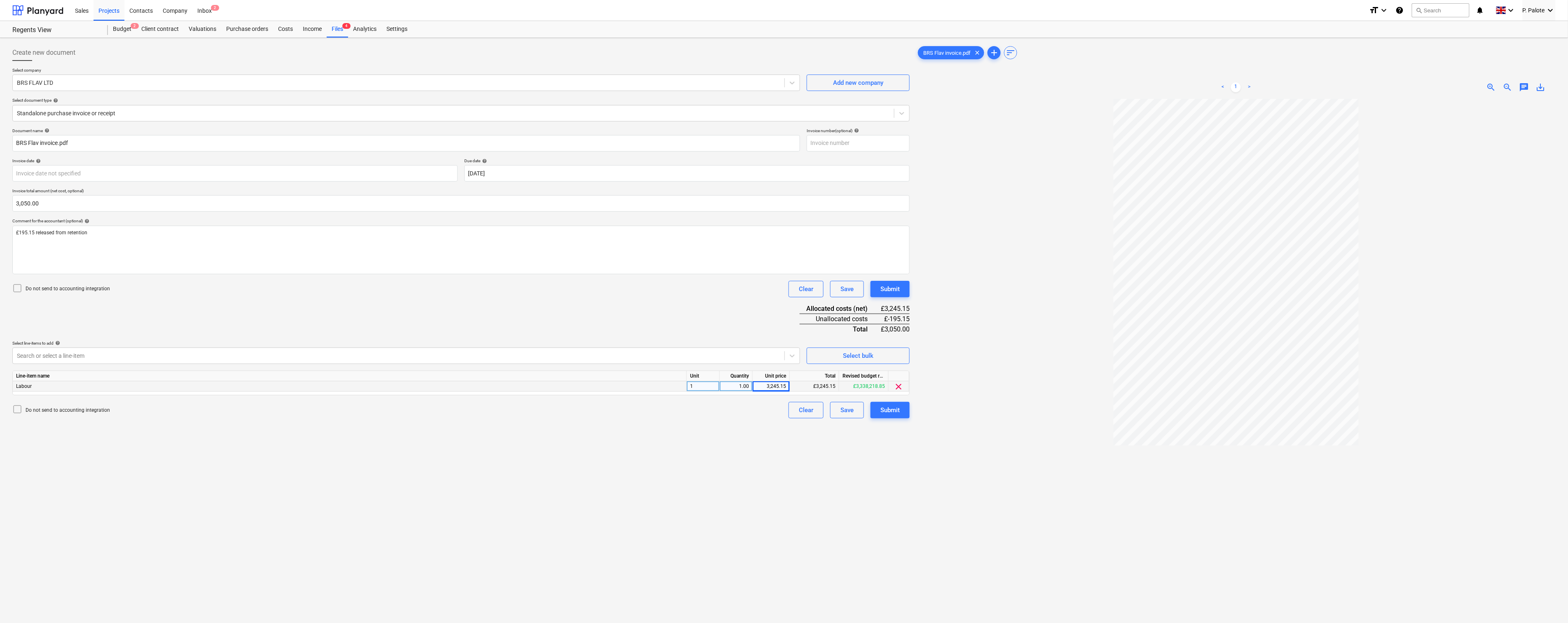
click at [768, 494] on div "Create new document Select company BRS FLAV LTD Add new company Select document…" at bounding box center [461, 371] width 904 height 661
click at [134, 237] on p "£195.15 released from retention" at bounding box center [461, 233] width 890 height 7
click at [135, 258] on div "£195.15 released from retention" at bounding box center [461, 250] width 897 height 49
click at [249, 332] on div "Document name help BRS Flav invoice.pdf Invoice number (optional) help Invoice …" at bounding box center [461, 273] width 897 height 291
click at [893, 415] on div "Submit" at bounding box center [890, 410] width 19 height 11
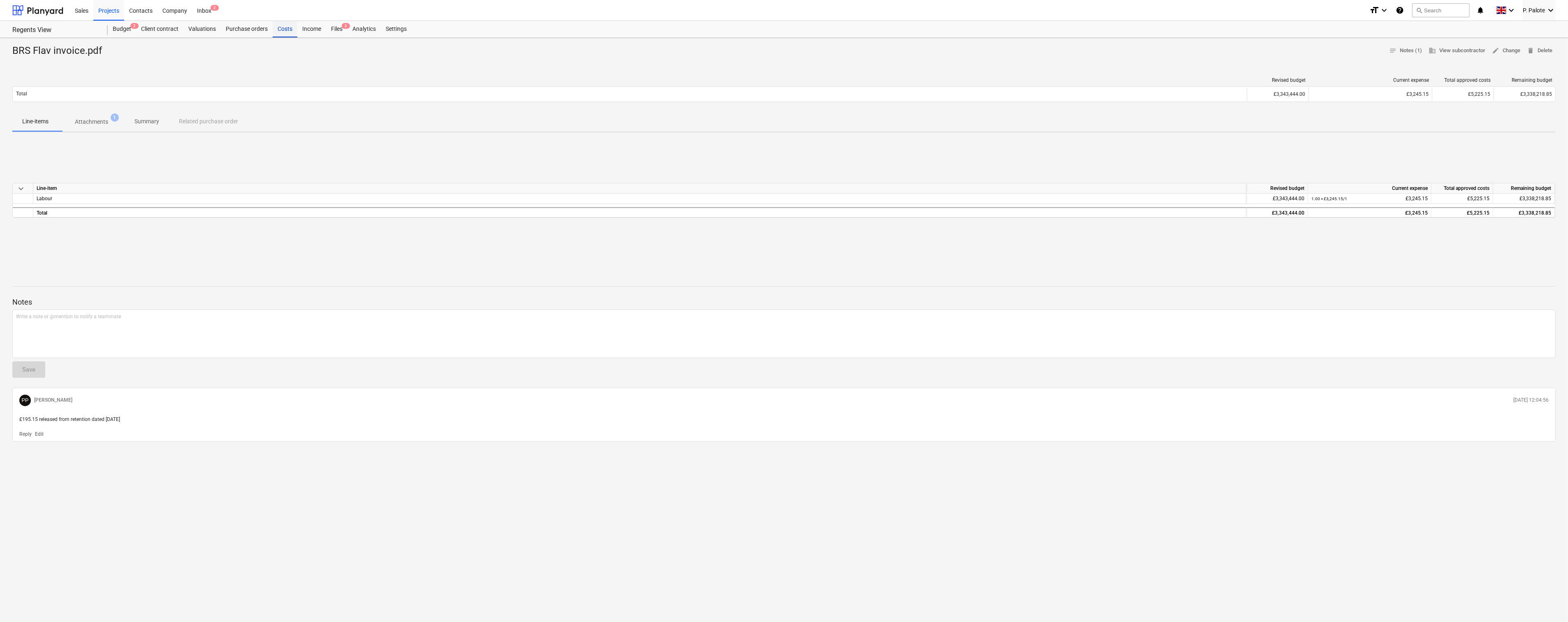
click at [298, 27] on div "Costs" at bounding box center [284, 29] width 24 height 16
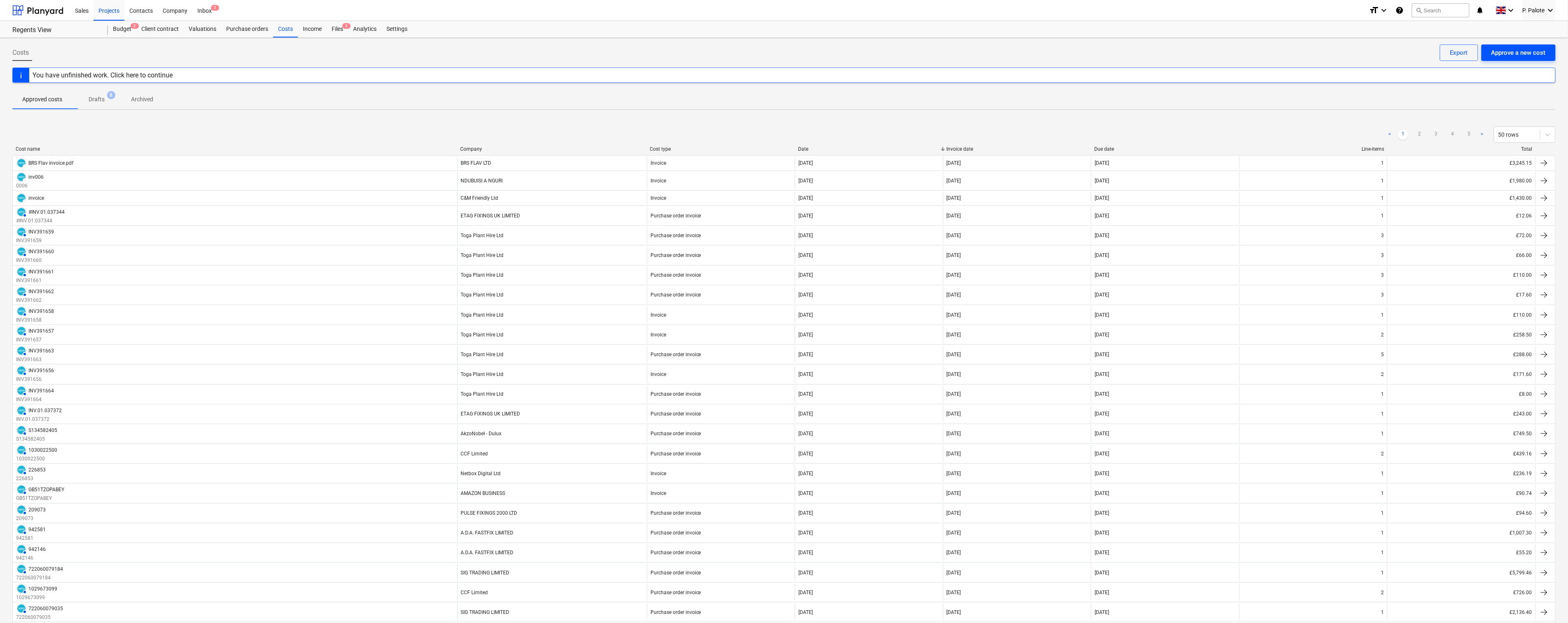
click at [1505, 51] on div "Approve a new cost" at bounding box center [1519, 53] width 54 height 11
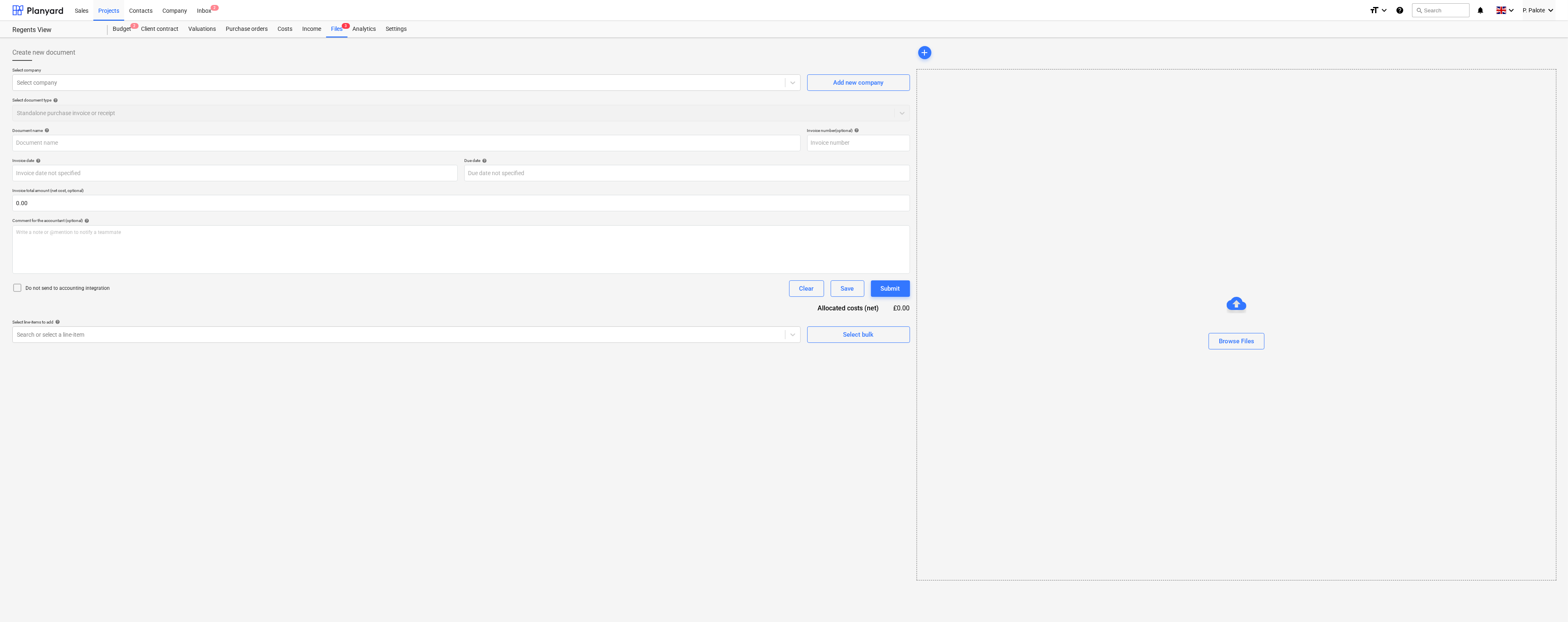
type input "[DEMOGRAPHIC_DATA][PERSON_NAME] INV0006.pdf"
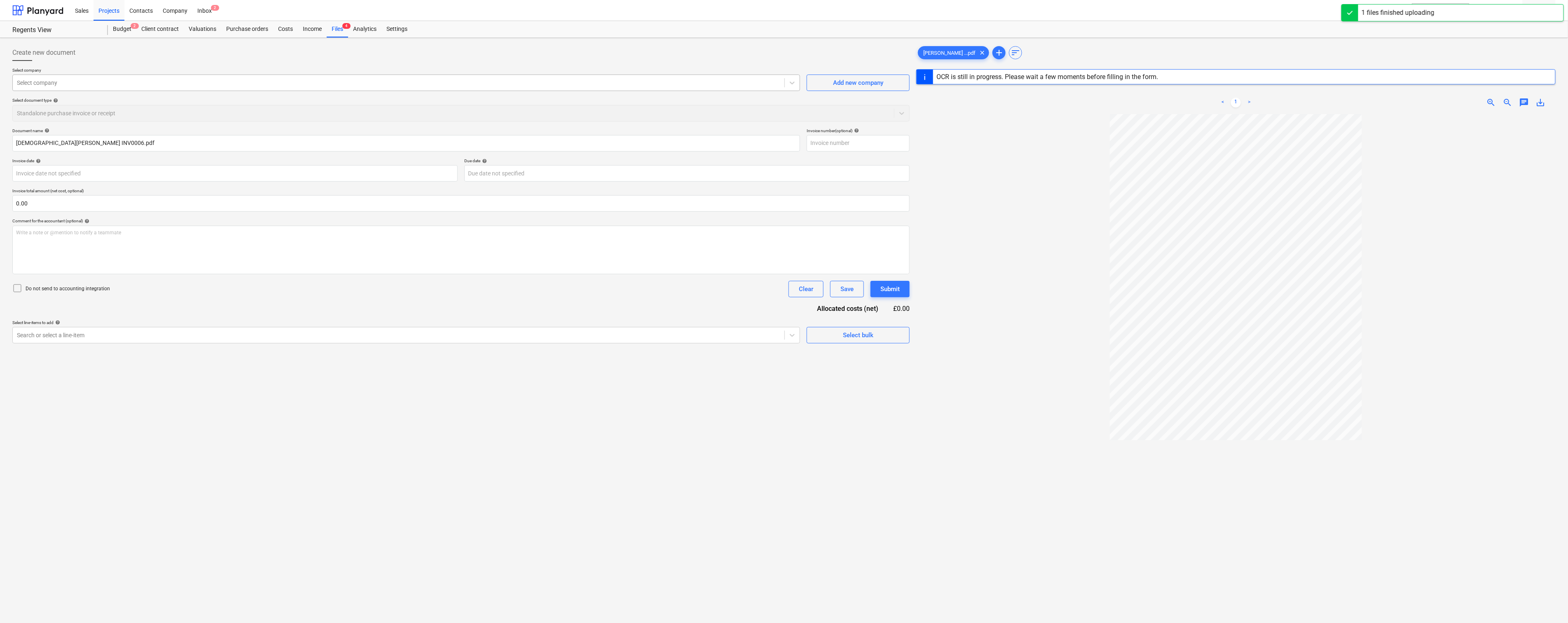
click at [85, 85] on div at bounding box center [399, 82] width 764 height 8
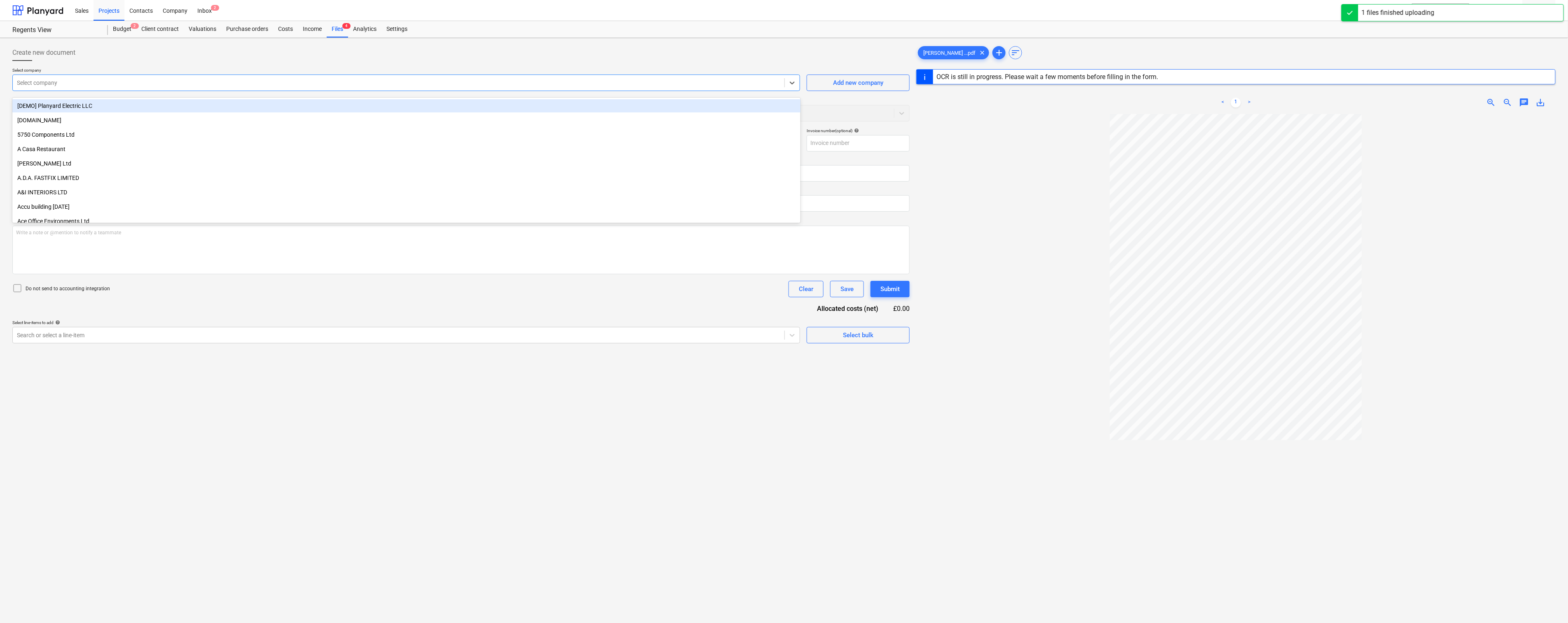
type input "[DATE]"
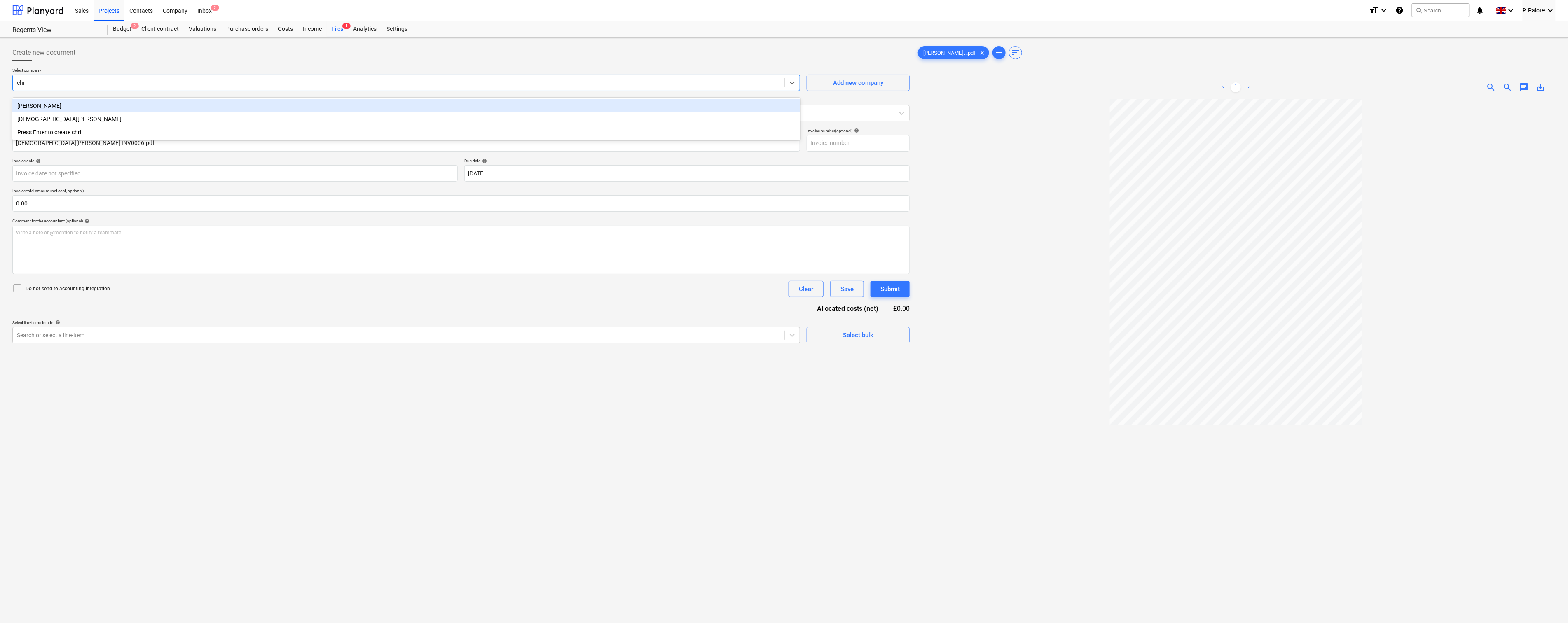
type input "[PERSON_NAME]"
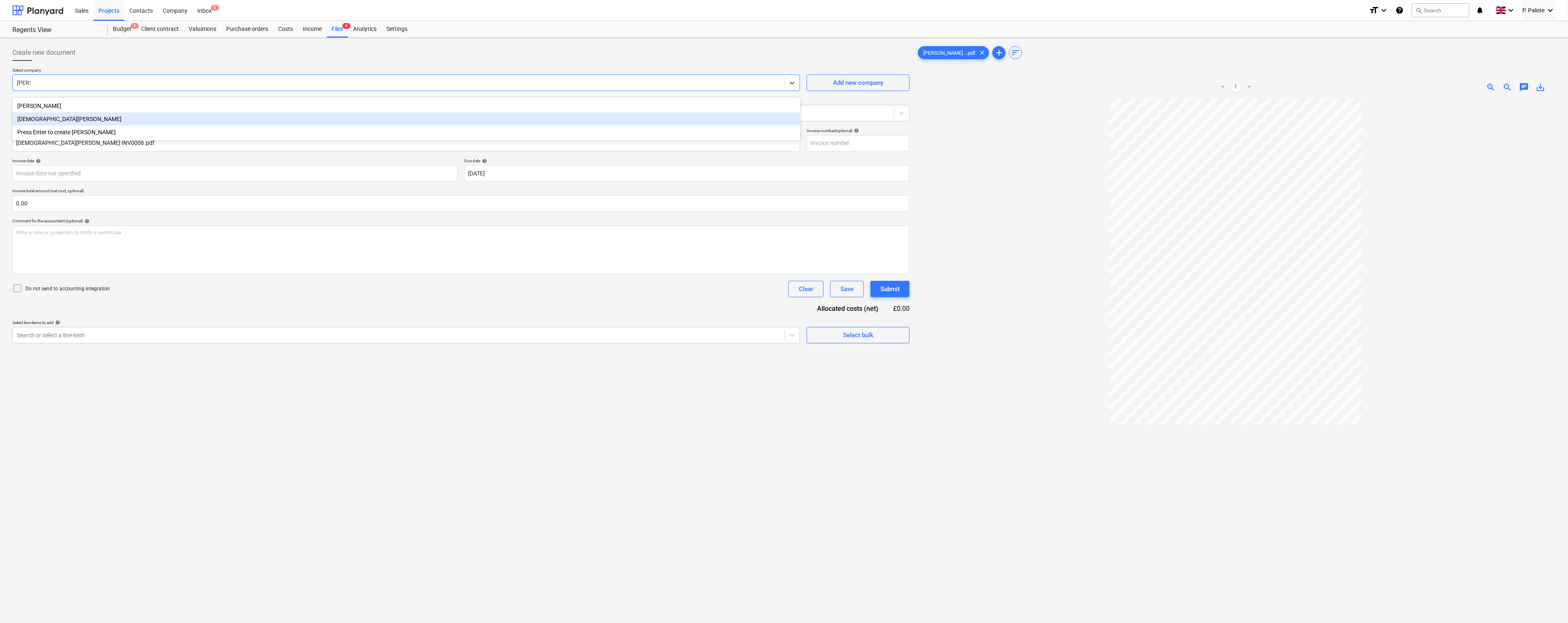
click at [80, 121] on div "[DEMOGRAPHIC_DATA][PERSON_NAME]" at bounding box center [406, 119] width 788 height 13
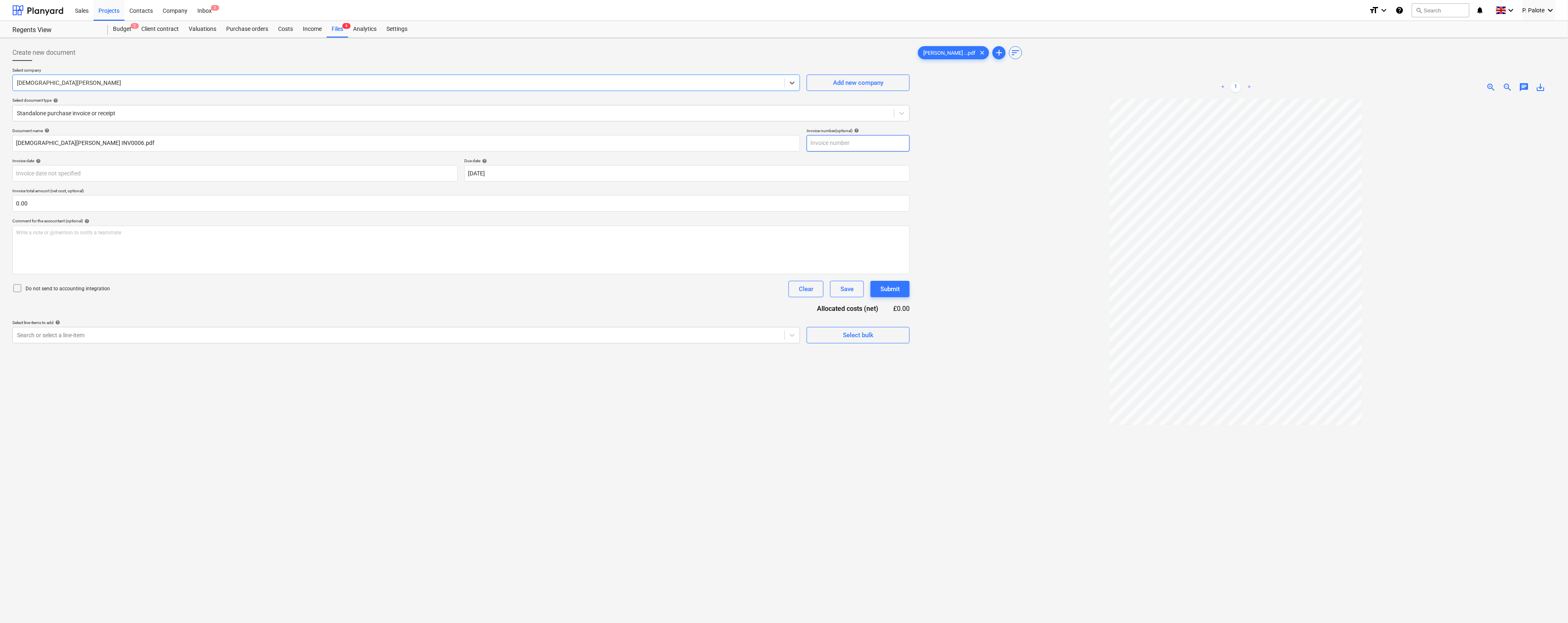
click at [888, 152] on input "text" at bounding box center [858, 143] width 103 height 16
type input "0006"
click at [88, 212] on input "text" at bounding box center [461, 203] width 897 height 16
type input "1,980.00"
click at [297, 330] on div "Document name help [PERSON_NAME] INV0006.pdf Invoice number (optional) help 000…" at bounding box center [461, 246] width 897 height 236
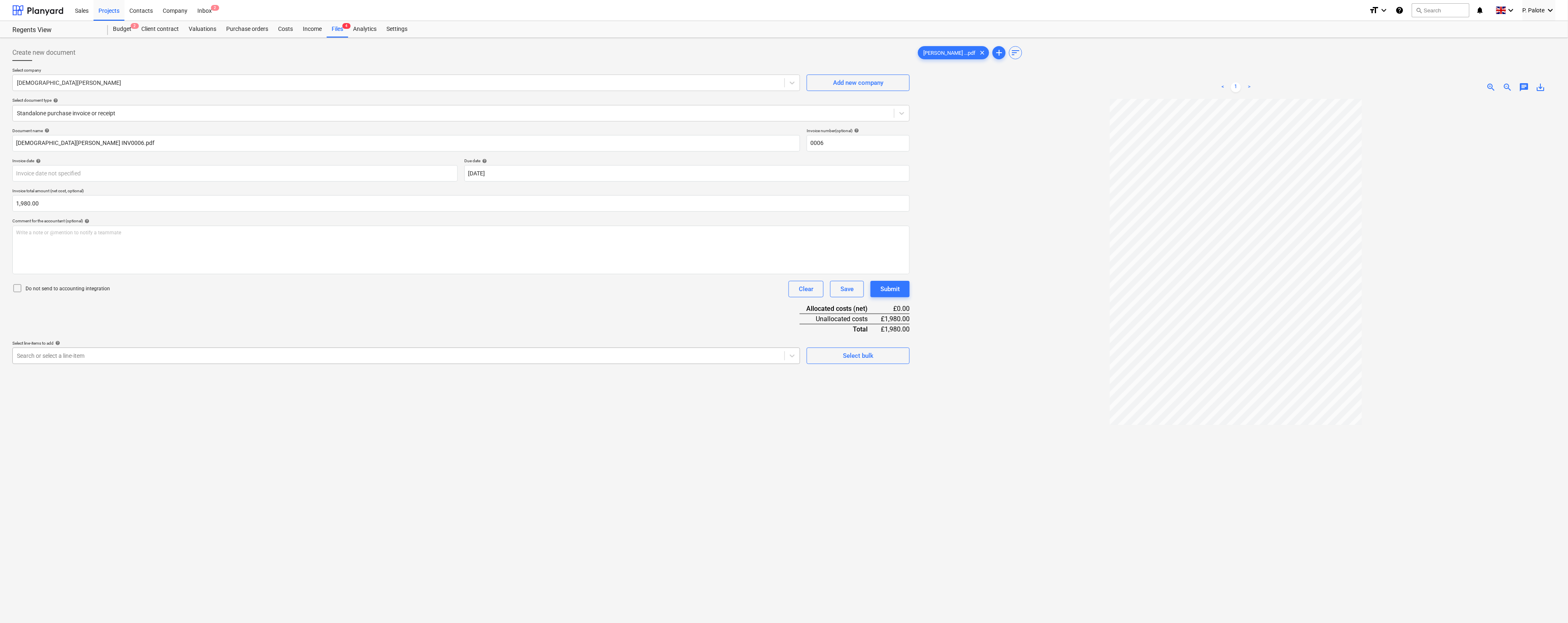
click at [143, 360] on div at bounding box center [399, 356] width 764 height 8
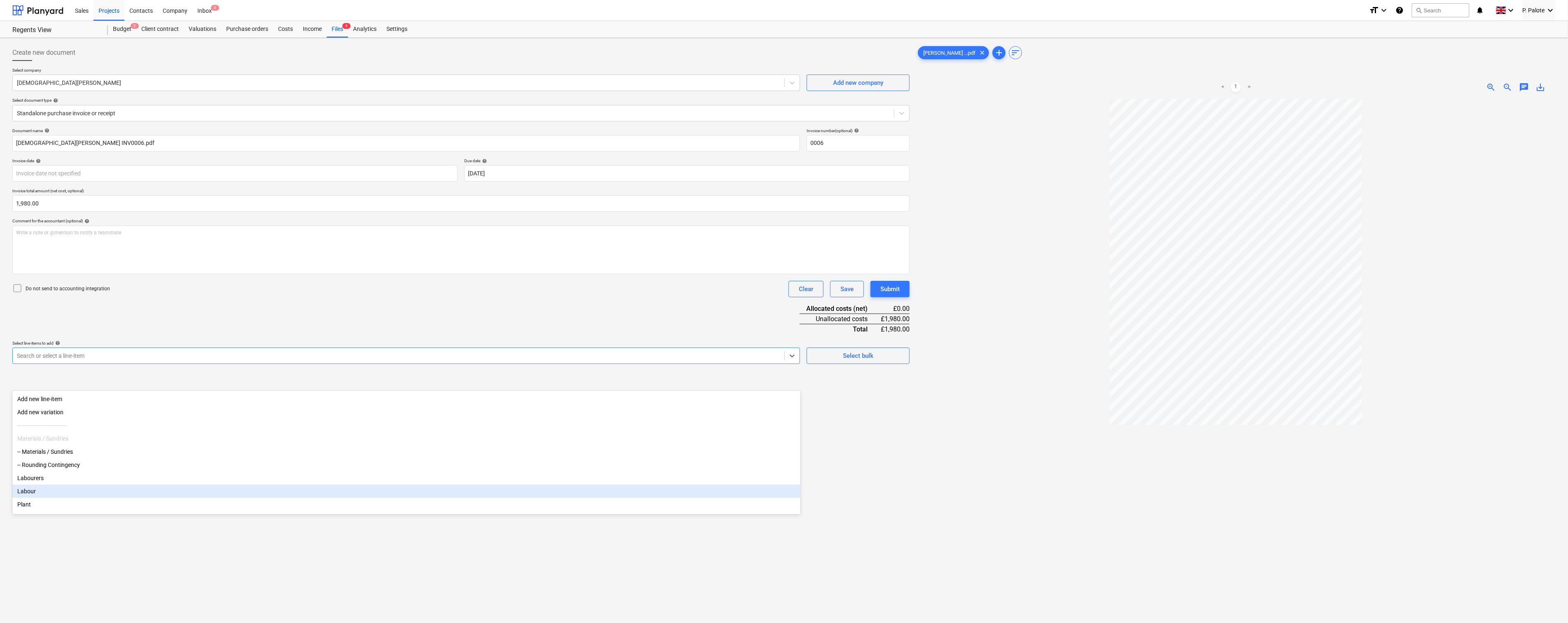
click at [38, 498] on div "Labour" at bounding box center [406, 491] width 788 height 13
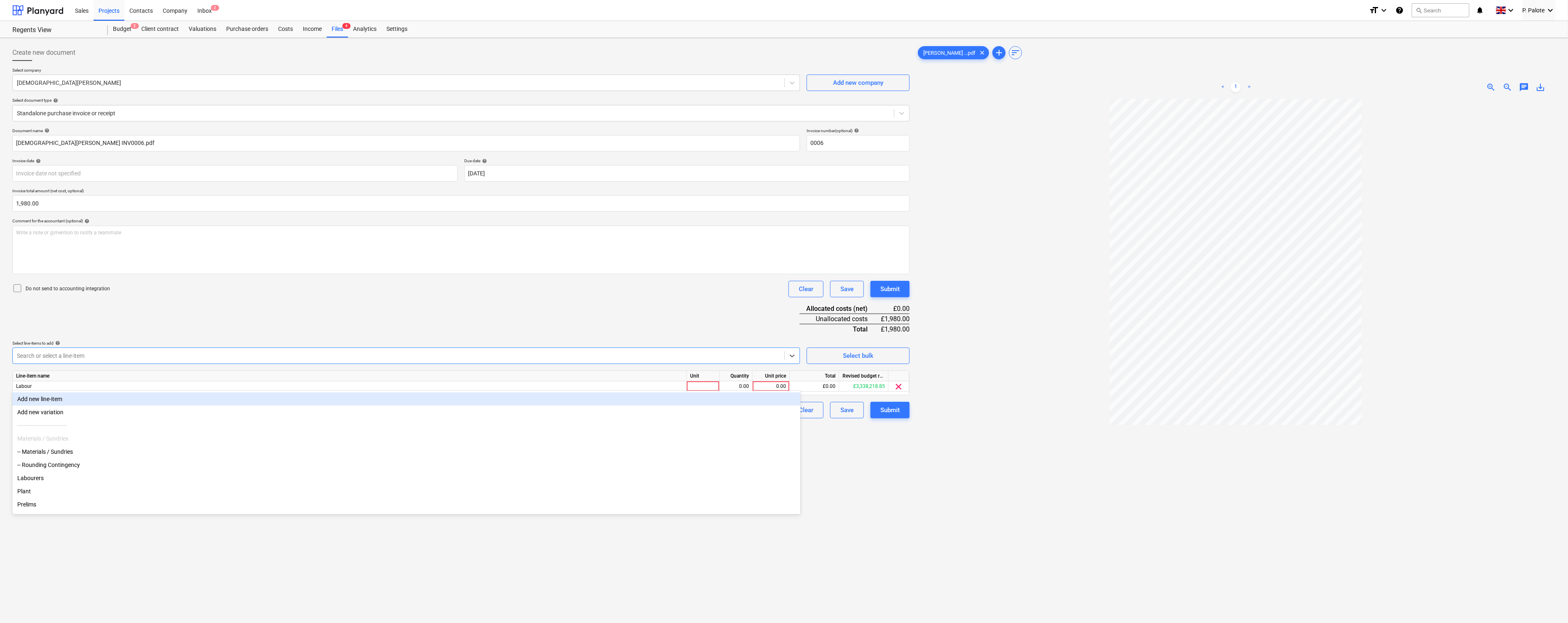
click at [245, 317] on div "Document name help [PERSON_NAME] INV0006.pdf Invoice number (optional) help 000…" at bounding box center [461, 273] width 897 height 291
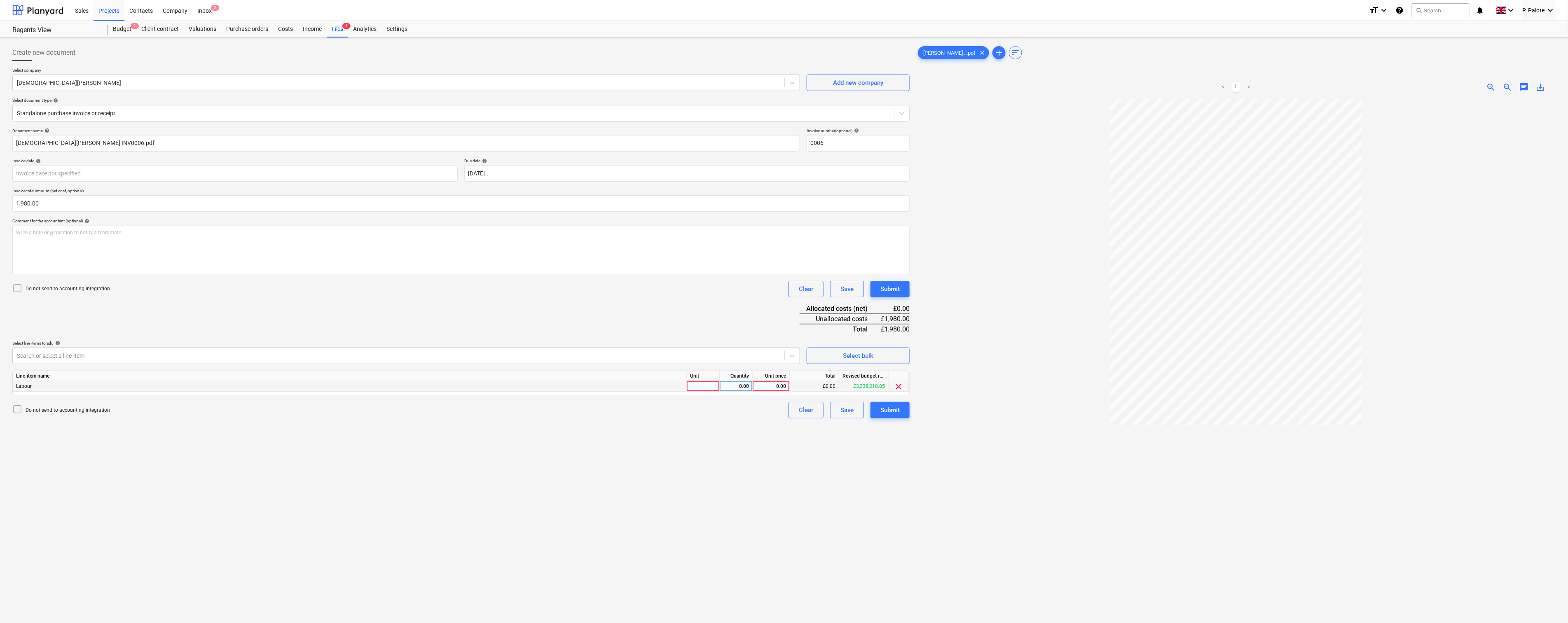
click at [701, 392] on div at bounding box center [704, 387] width 33 height 11
type input "1"
click at [746, 392] on div "0.00" at bounding box center [736, 387] width 26 height 11
type input "1"
click at [767, 392] on div "0.00" at bounding box center [771, 387] width 30 height 11
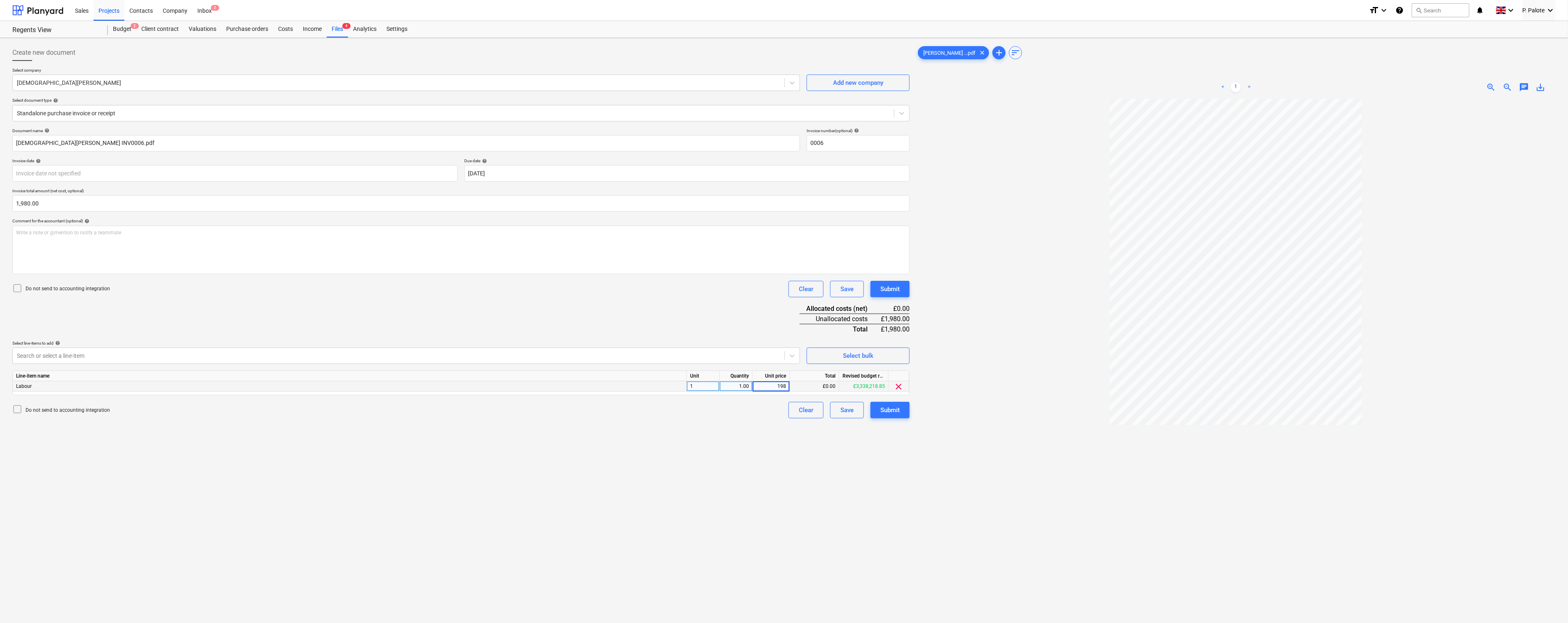
type input "1980"
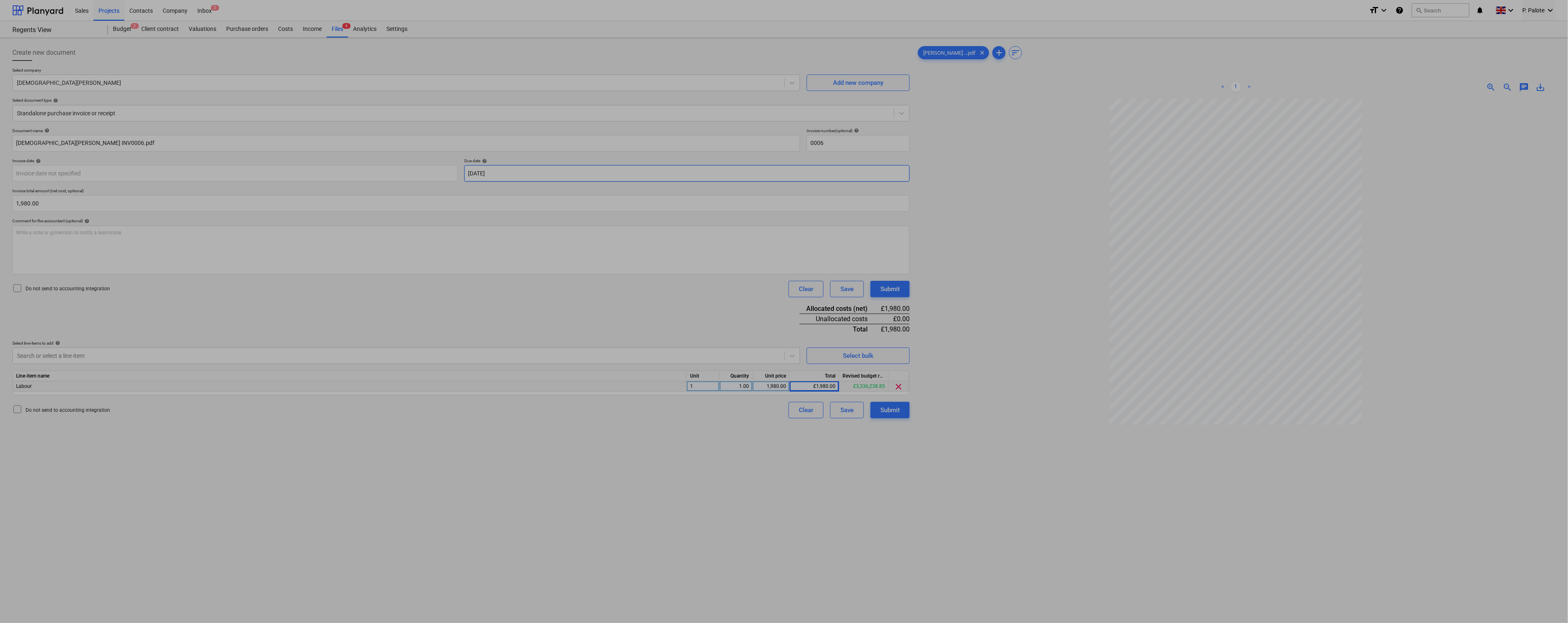
click at [576, 185] on body "Sales Projects Contacts Company Inbox 2 format_size keyboard_arrow_down help se…" at bounding box center [784, 311] width 1568 height 623
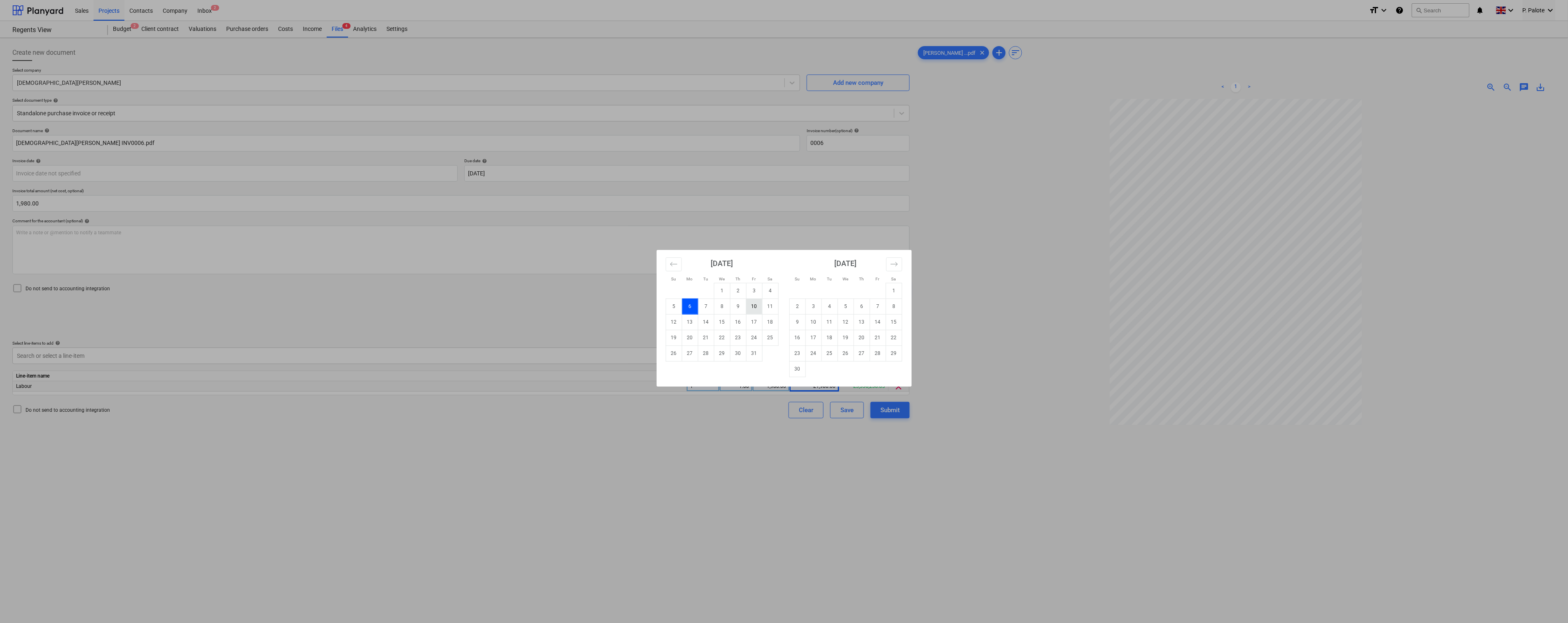
click at [757, 307] on td "10" at bounding box center [754, 307] width 16 height 16
type input "[DATE]"
click at [156, 184] on body "Sales Projects Contacts Company Inbox 2 format_size keyboard_arrow_down help se…" at bounding box center [784, 311] width 1568 height 623
click at [690, 307] on td "6" at bounding box center [690, 307] width 16 height 16
type input "[DATE]"
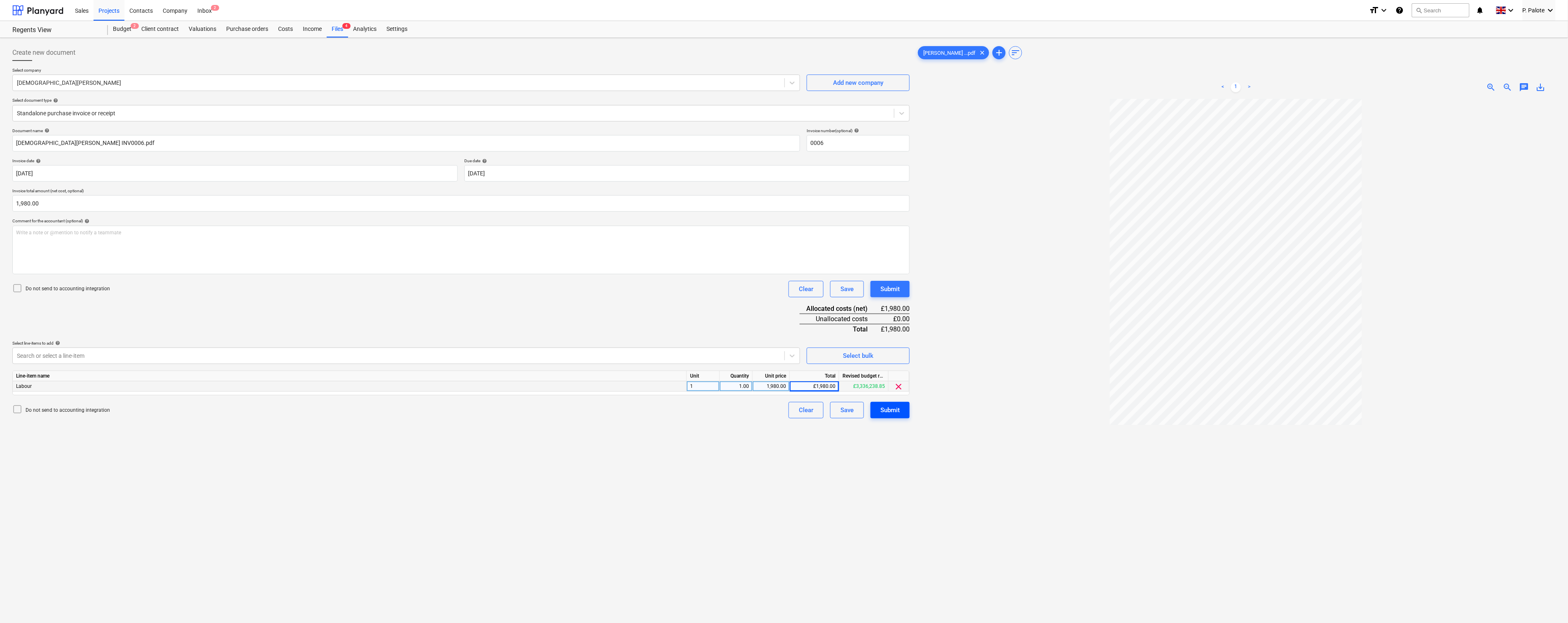
click at [893, 415] on div "Submit" at bounding box center [890, 410] width 19 height 11
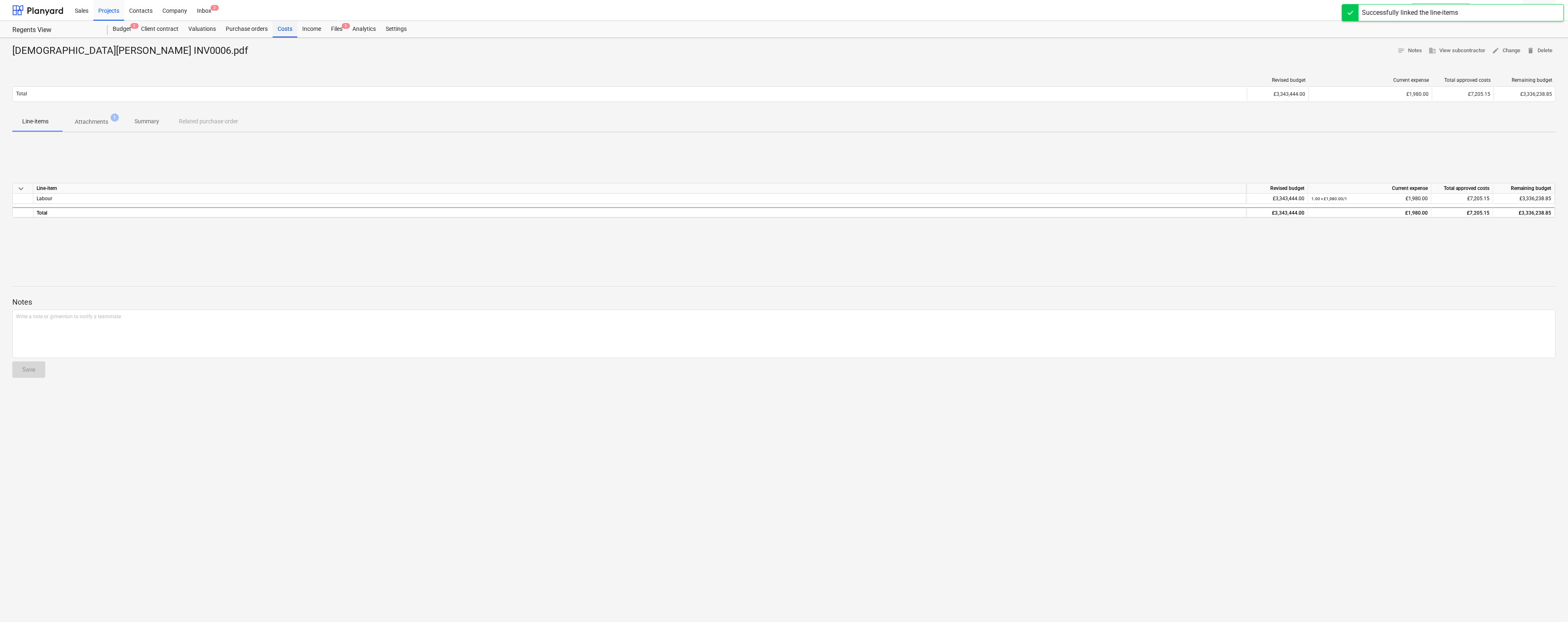
click at [298, 34] on div "Costs" at bounding box center [284, 29] width 24 height 16
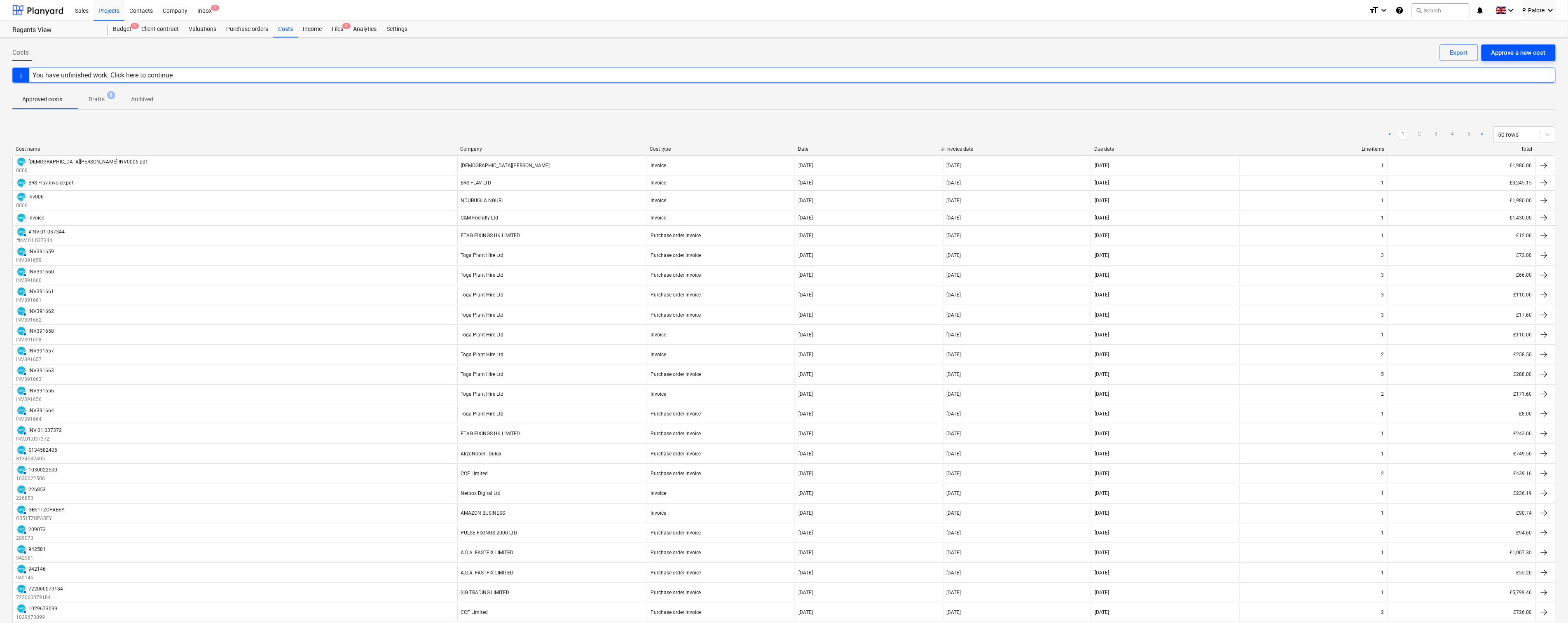
click at [1524, 54] on div "Approve a new cost" at bounding box center [1519, 53] width 54 height 11
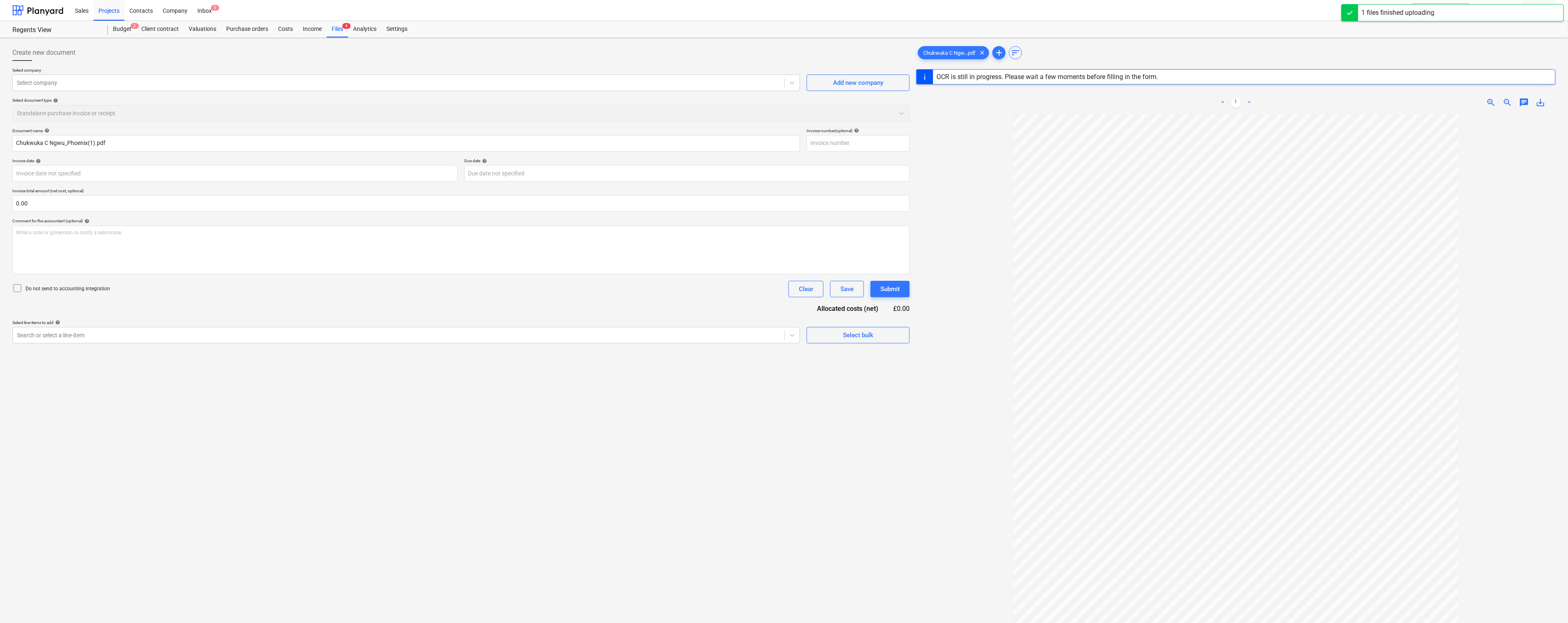
type input "14750817"
type input "[DATE]"
drag, startPoint x: 80, startPoint y: 156, endPoint x: 13, endPoint y: 154, distance: 67.0
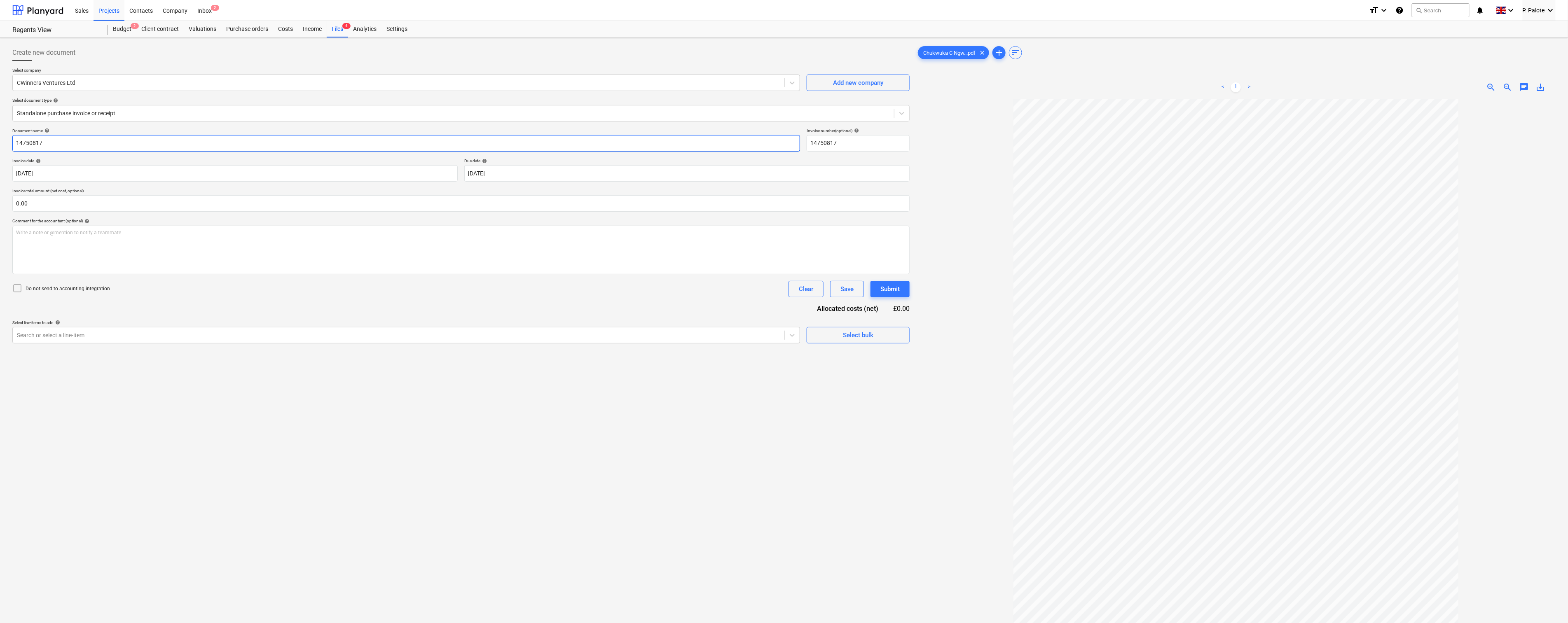
click at [13, 152] on input "14750817" at bounding box center [406, 143] width 788 height 16
click at [605, 189] on body "Sales Projects Contacts Company Inbox 2 format_size keyboard_arrow_down help se…" at bounding box center [784, 311] width 1568 height 623
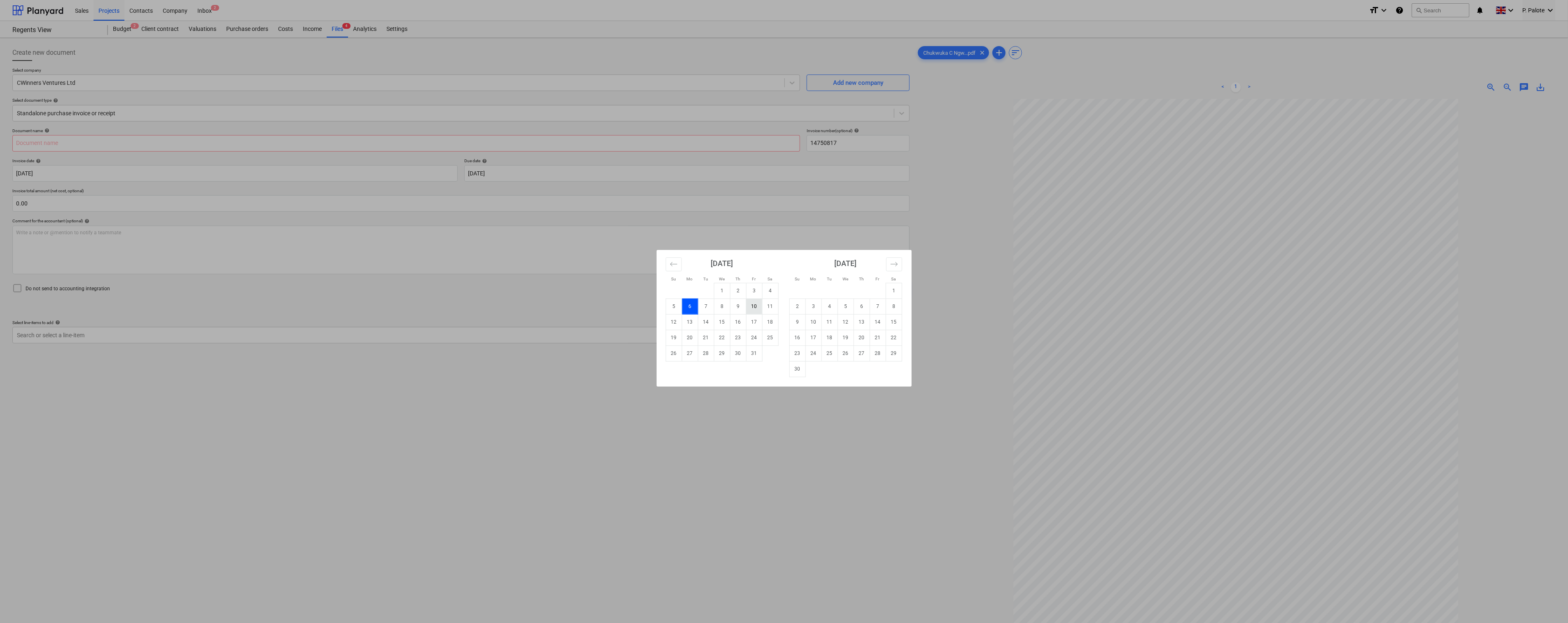
click at [747, 306] on td "10" at bounding box center [754, 307] width 16 height 16
type input "[DATE]"
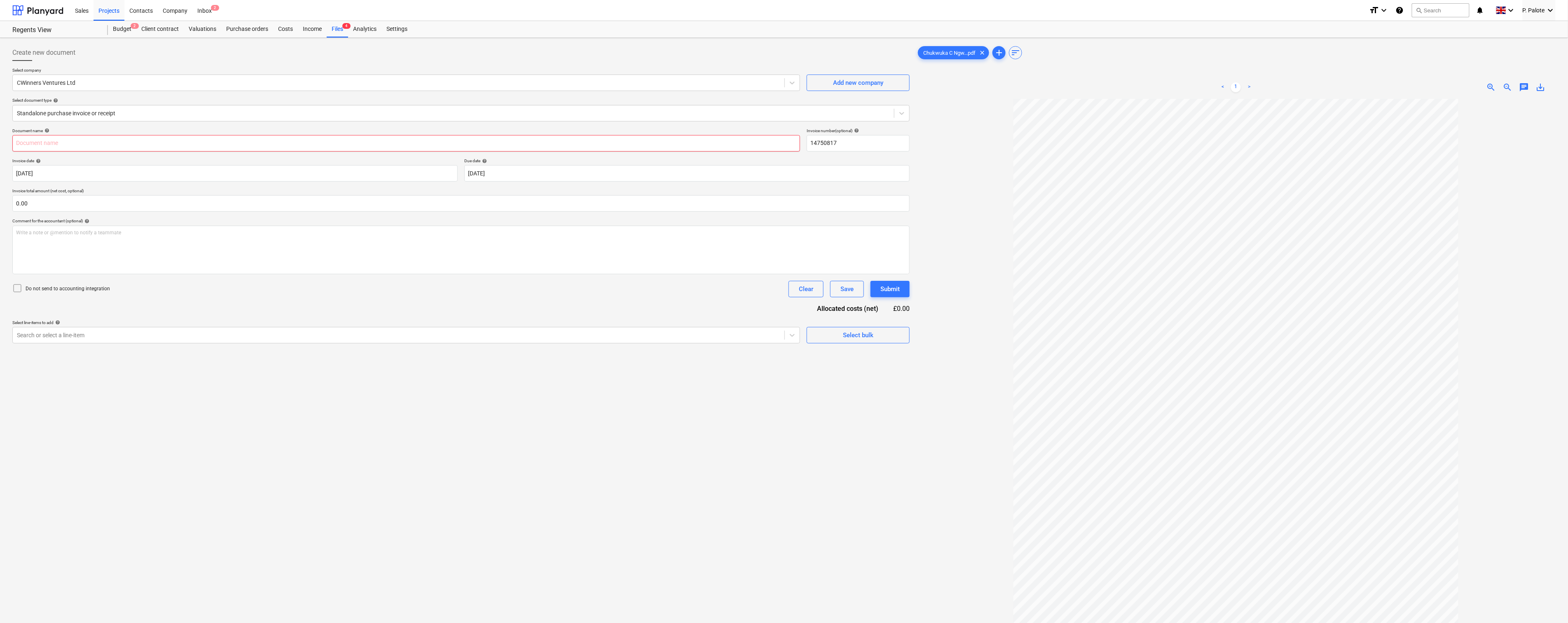
click at [127, 152] on input "text" at bounding box center [406, 143] width 788 height 16
type input "Invoice 06/10"
click at [150, 163] on div "Invoice date help" at bounding box center [235, 161] width 445 height 5
drag, startPoint x: 856, startPoint y: 154, endPoint x: 804, endPoint y: 153, distance: 52.0
click at [804, 152] on div "Document name help Invoice 06/10 Invoice number (optional) help 14750817" at bounding box center [461, 140] width 897 height 24
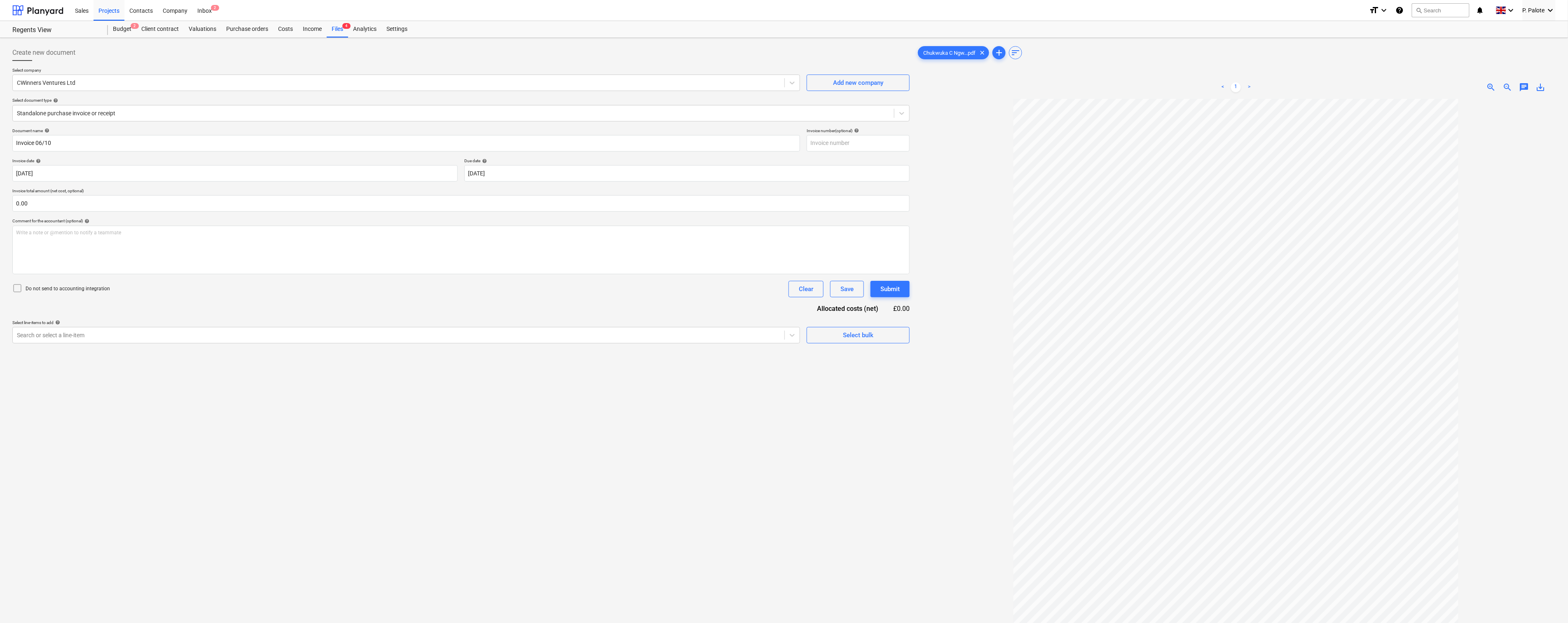
click at [608, 223] on div "Comment for the accountant (optional) help" at bounding box center [461, 221] width 897 height 5
click at [125, 212] on input "text" at bounding box center [461, 203] width 897 height 16
type input "1,800.00"
click at [202, 329] on div "Document name help Invoice 06/10 Invoice number (optional) help Invoice date he…" at bounding box center [461, 246] width 897 height 236
click at [111, 360] on div at bounding box center [399, 356] width 764 height 8
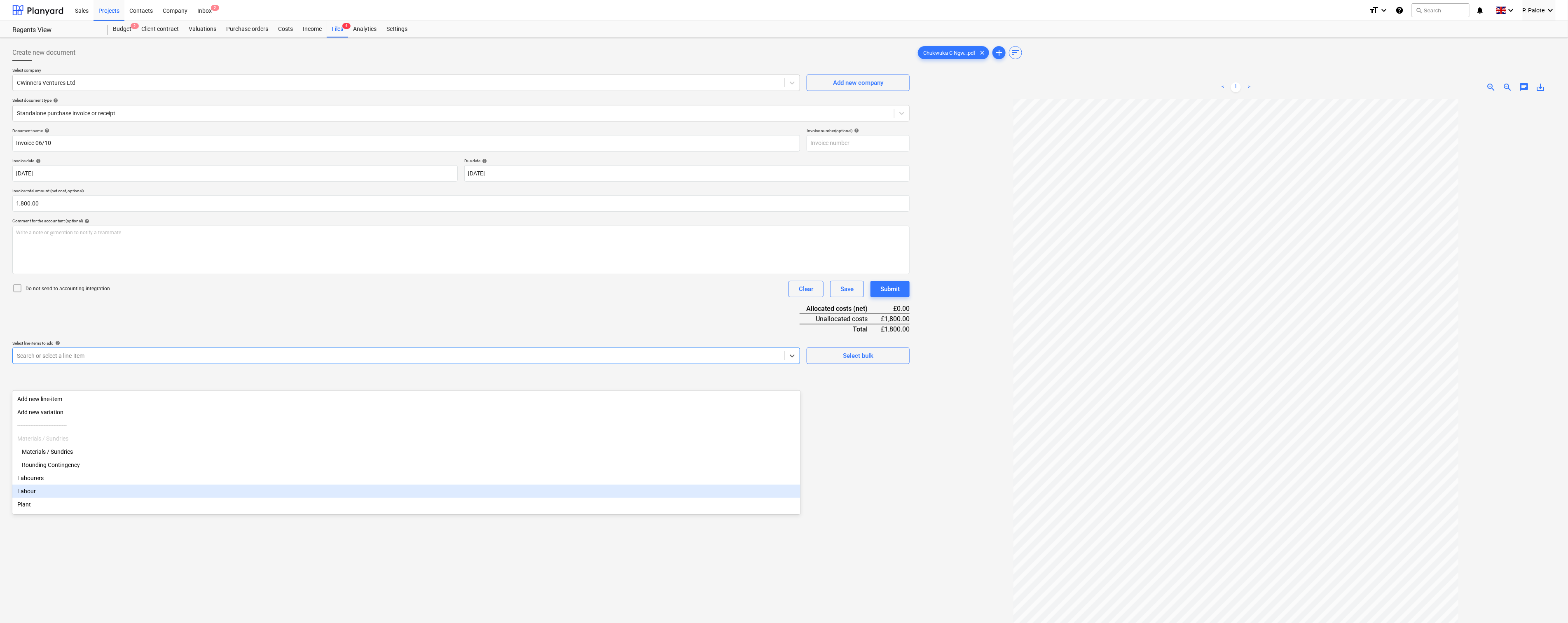
click at [29, 498] on div "Labour" at bounding box center [406, 491] width 788 height 13
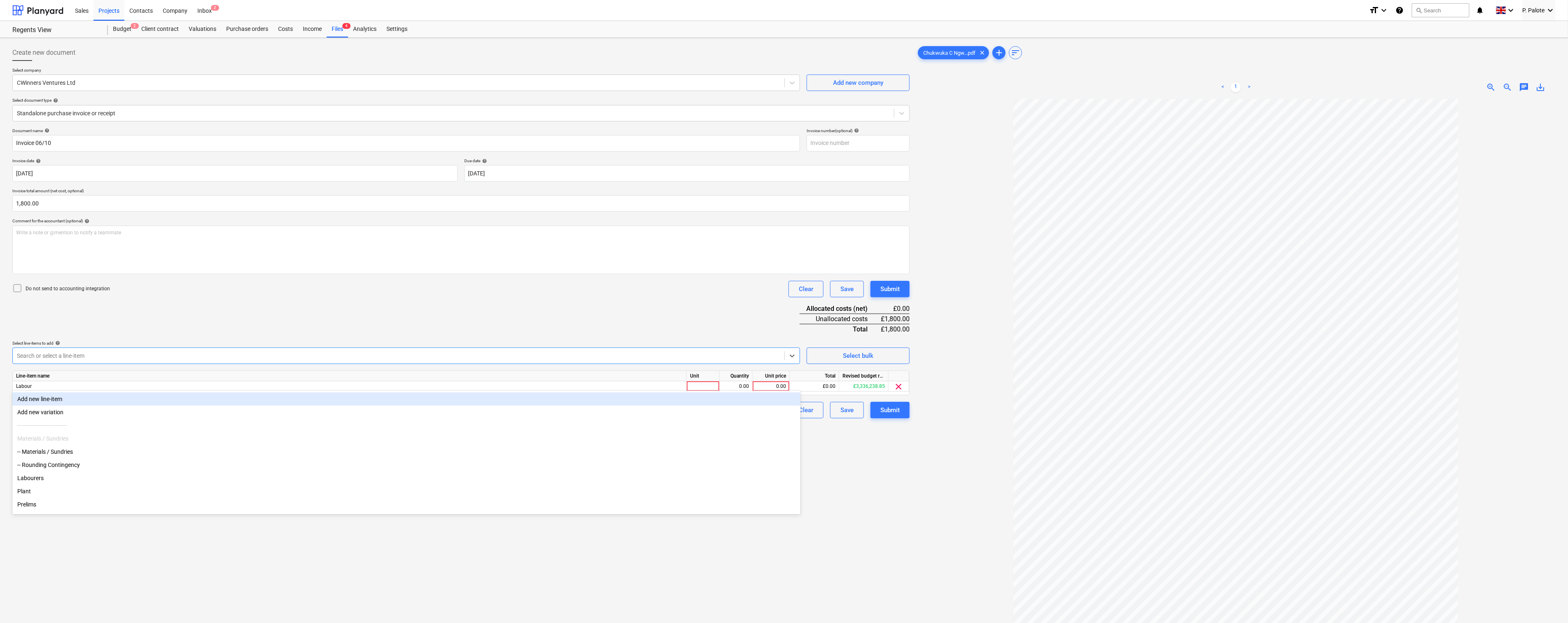
click at [265, 297] on div "Do not send to accounting integration Clear Save Submit" at bounding box center [461, 289] width 897 height 16
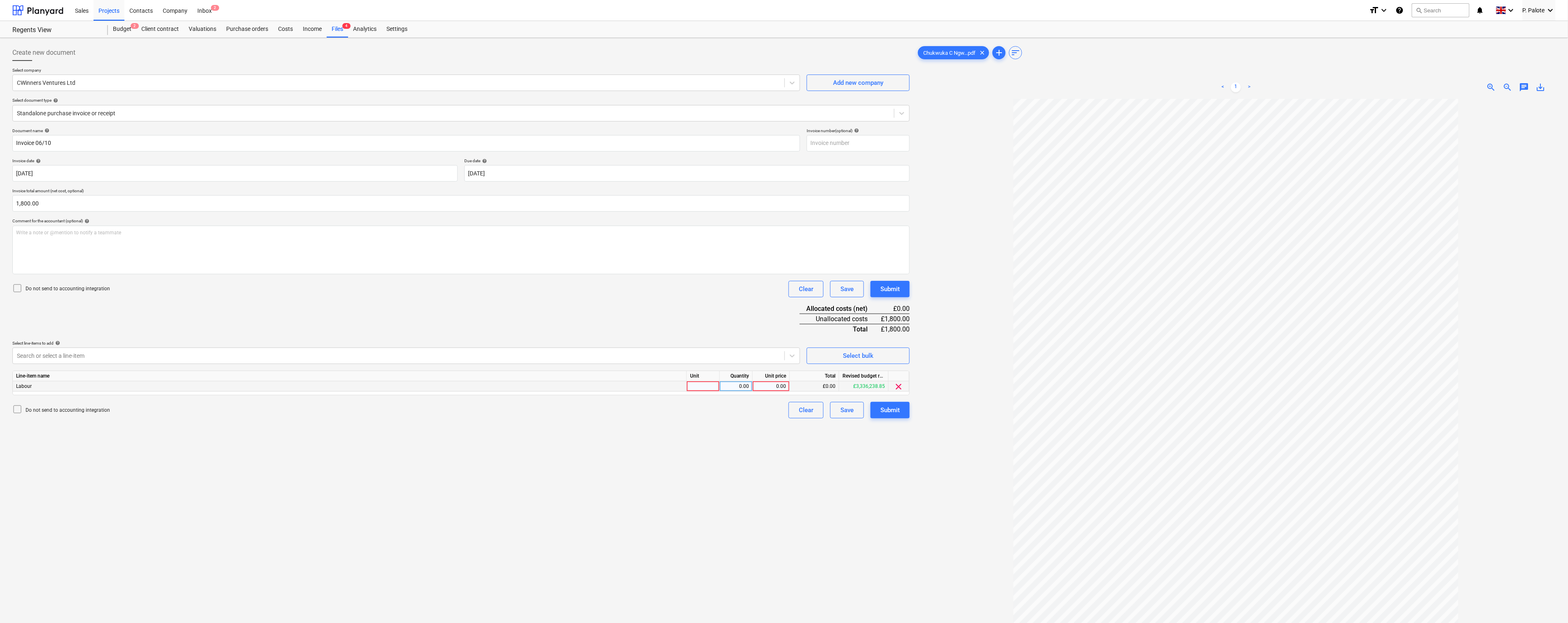
click at [704, 392] on div at bounding box center [704, 387] width 33 height 11
type input "1"
click at [740, 392] on div "0.00" at bounding box center [736, 387] width 26 height 11
type input "1"
click at [771, 392] on div "0.00" at bounding box center [771, 387] width 30 height 11
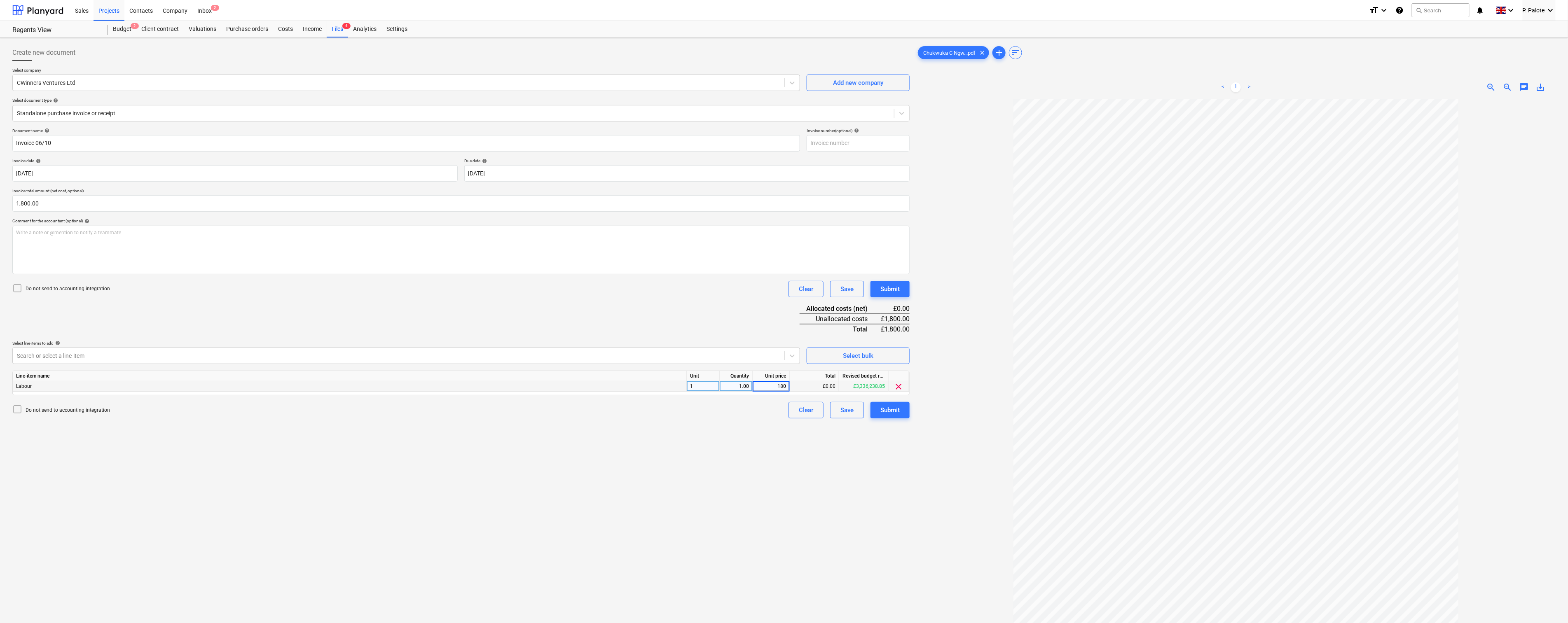
type input "1800"
click at [698, 469] on div "Create new document Select company CWinners Ventures Ltd Add new company Select…" at bounding box center [461, 371] width 904 height 661
click at [891, 415] on div "Submit" at bounding box center [890, 410] width 19 height 11
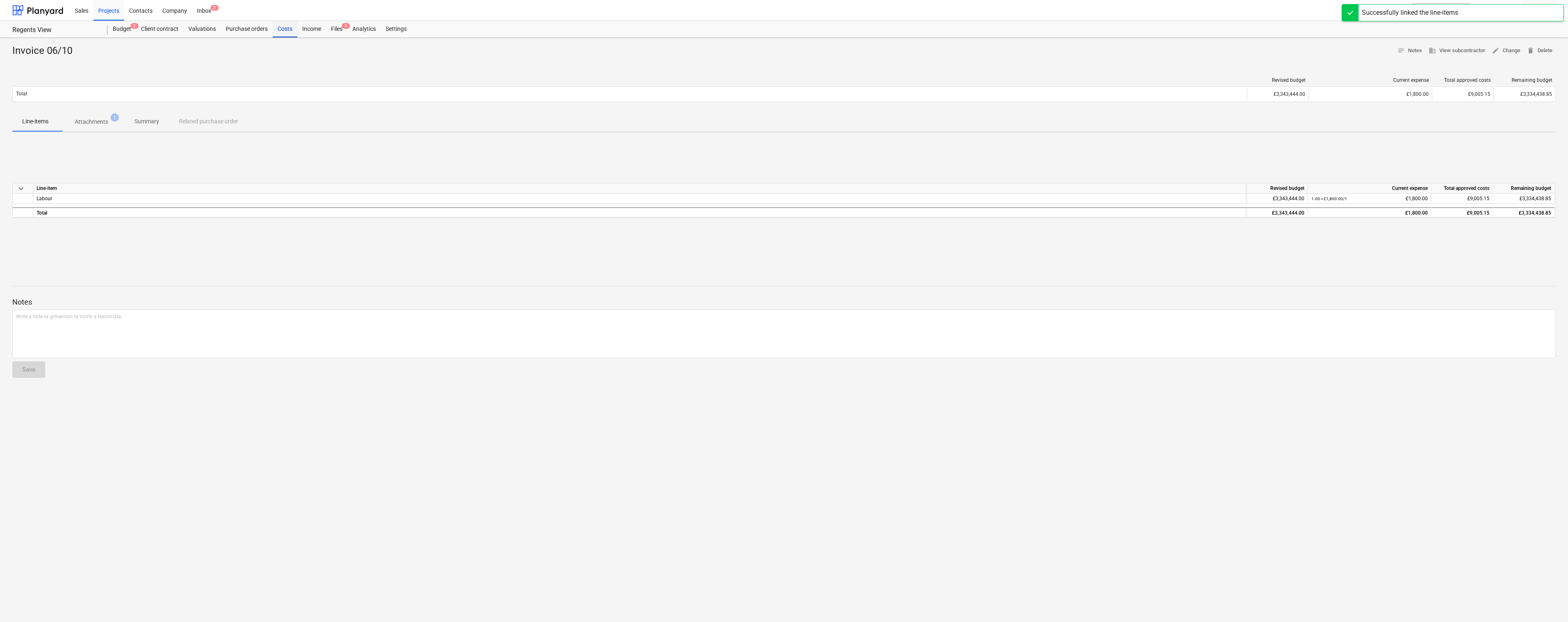
click at [298, 29] on div "Costs" at bounding box center [284, 29] width 24 height 16
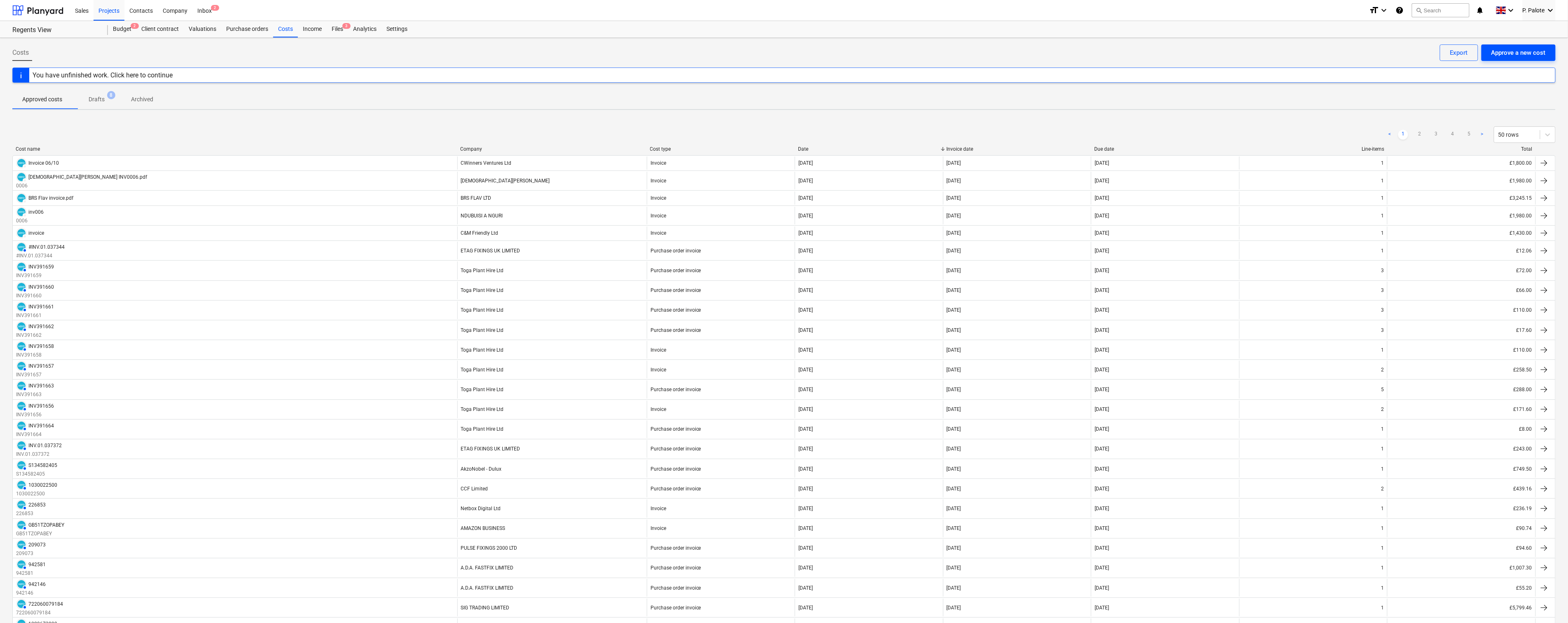
click at [1506, 47] on div "Approve a new cost" at bounding box center [1519, 53] width 54 height 11
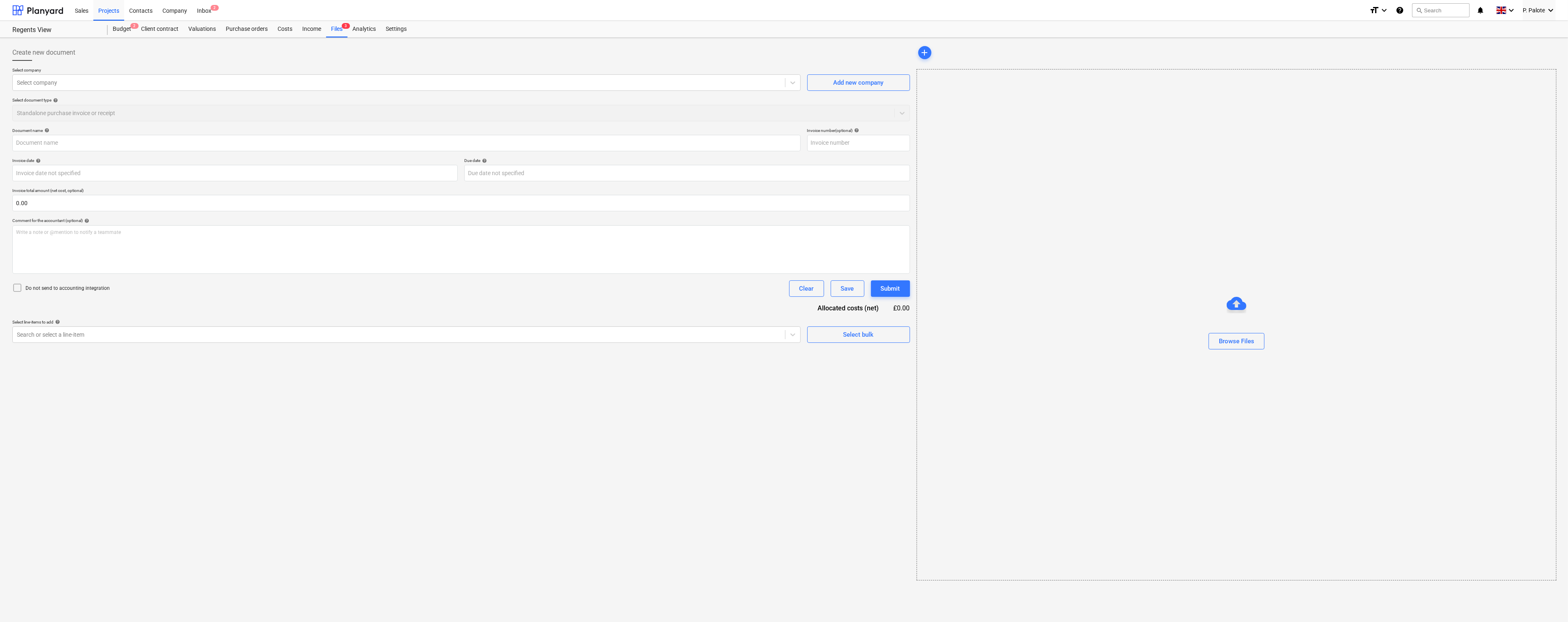
type input "Circles Regent's View Drylining INV161.pdf"
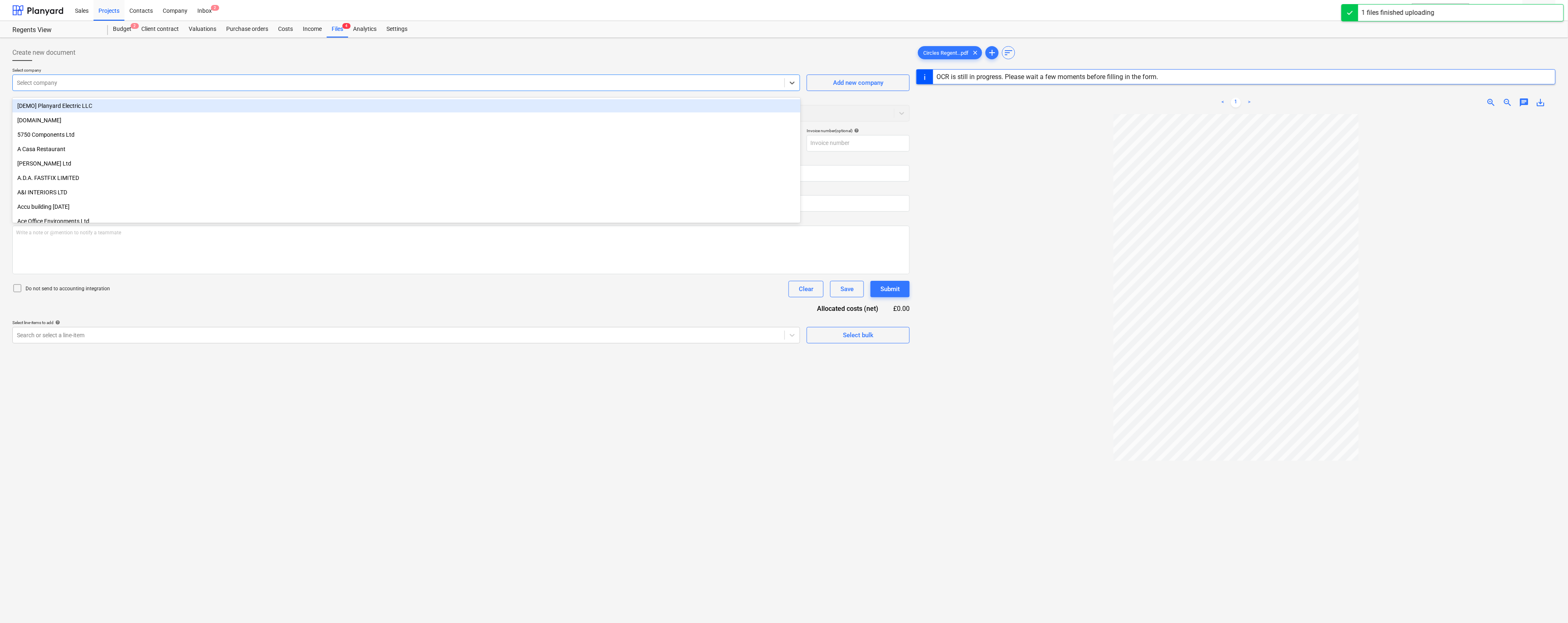
click at [100, 86] on div at bounding box center [399, 82] width 764 height 8
type input "cir"
type input "161"
type input "[DATE]"
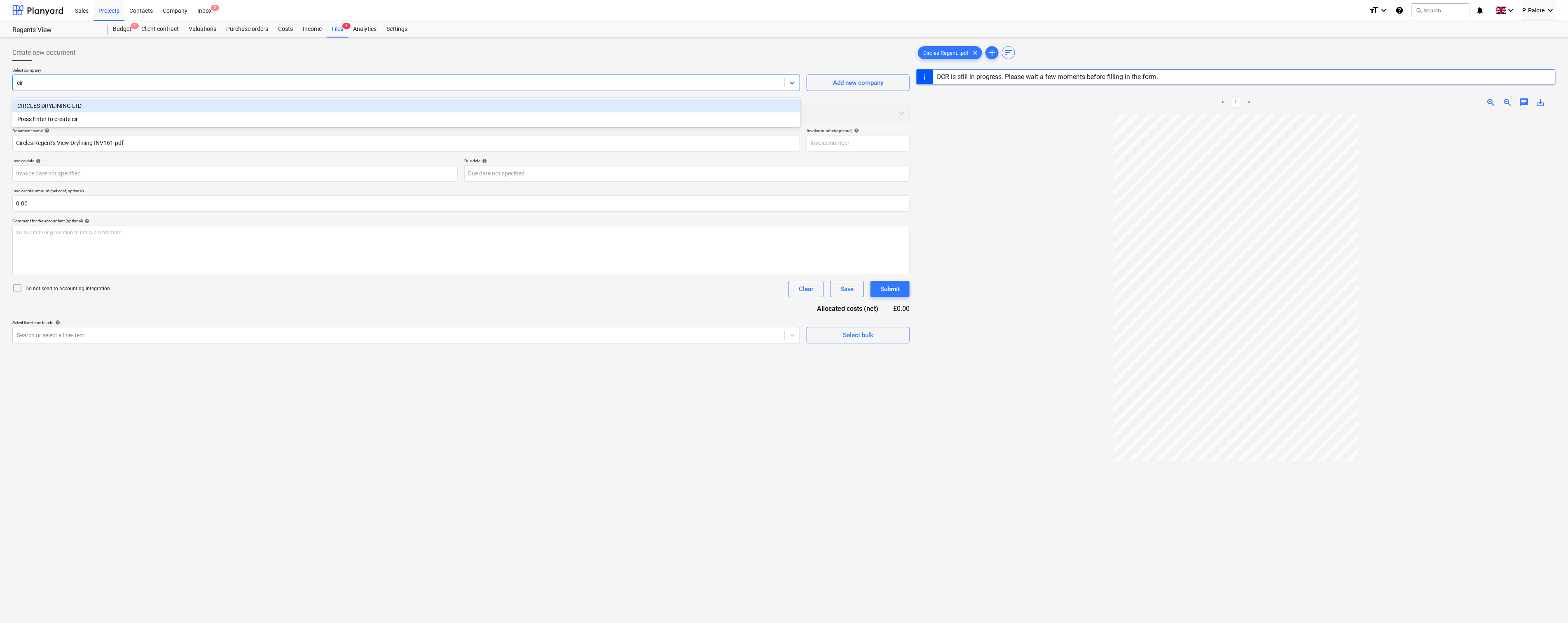
type input "[DATE]"
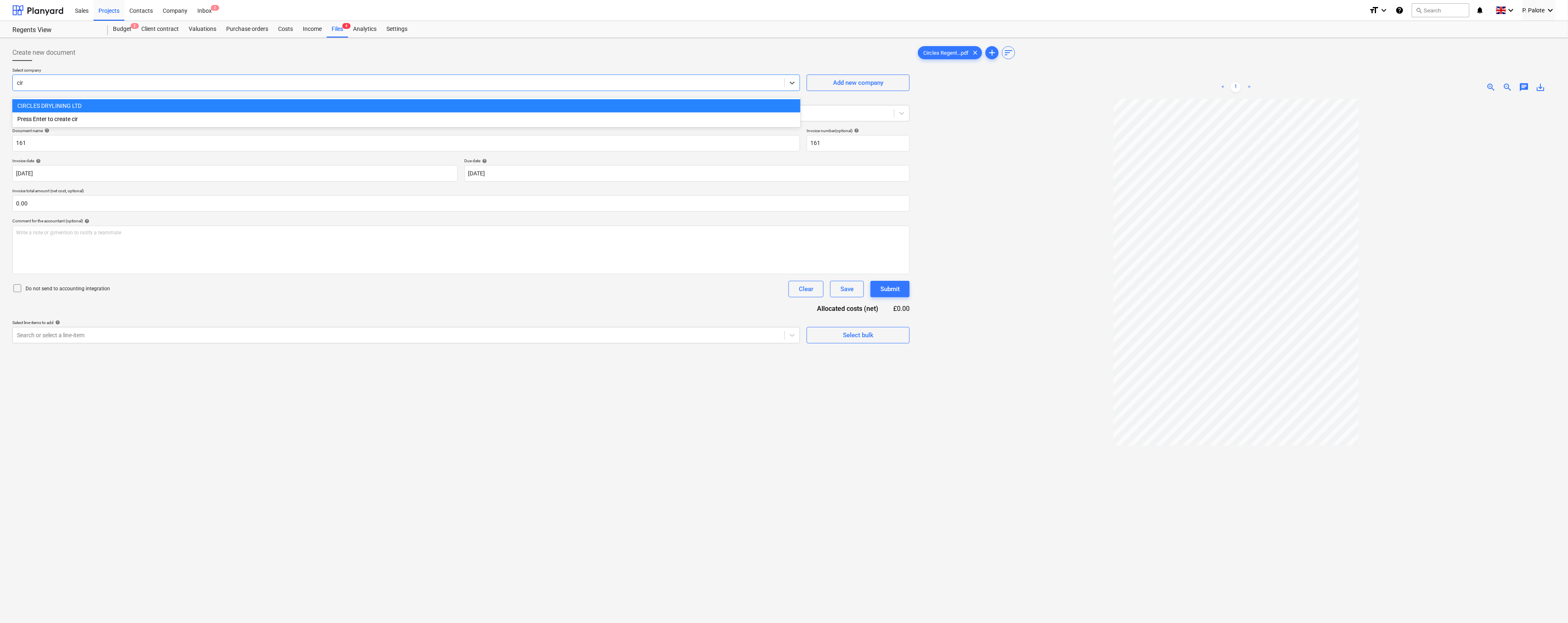
click at [75, 109] on div "CIRCLES DRYLINING LTD" at bounding box center [406, 106] width 788 height 13
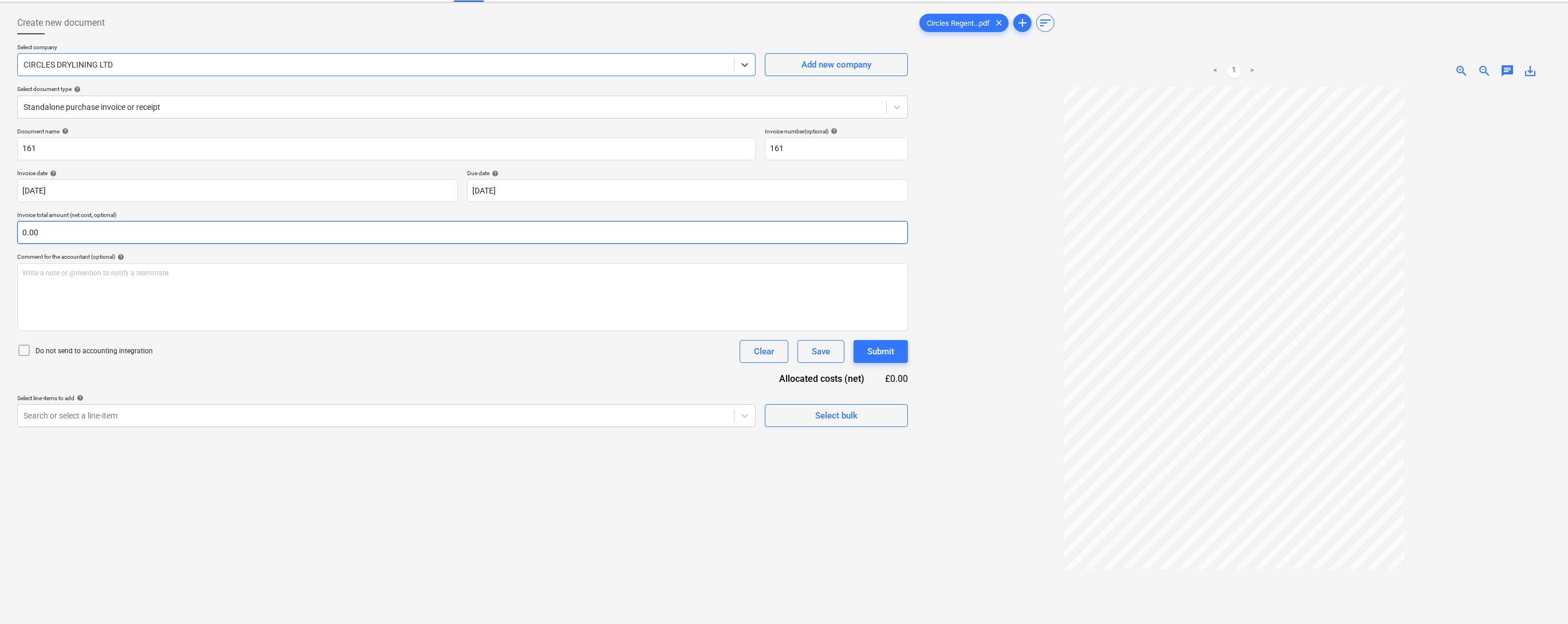
scroll to position [60, 0]
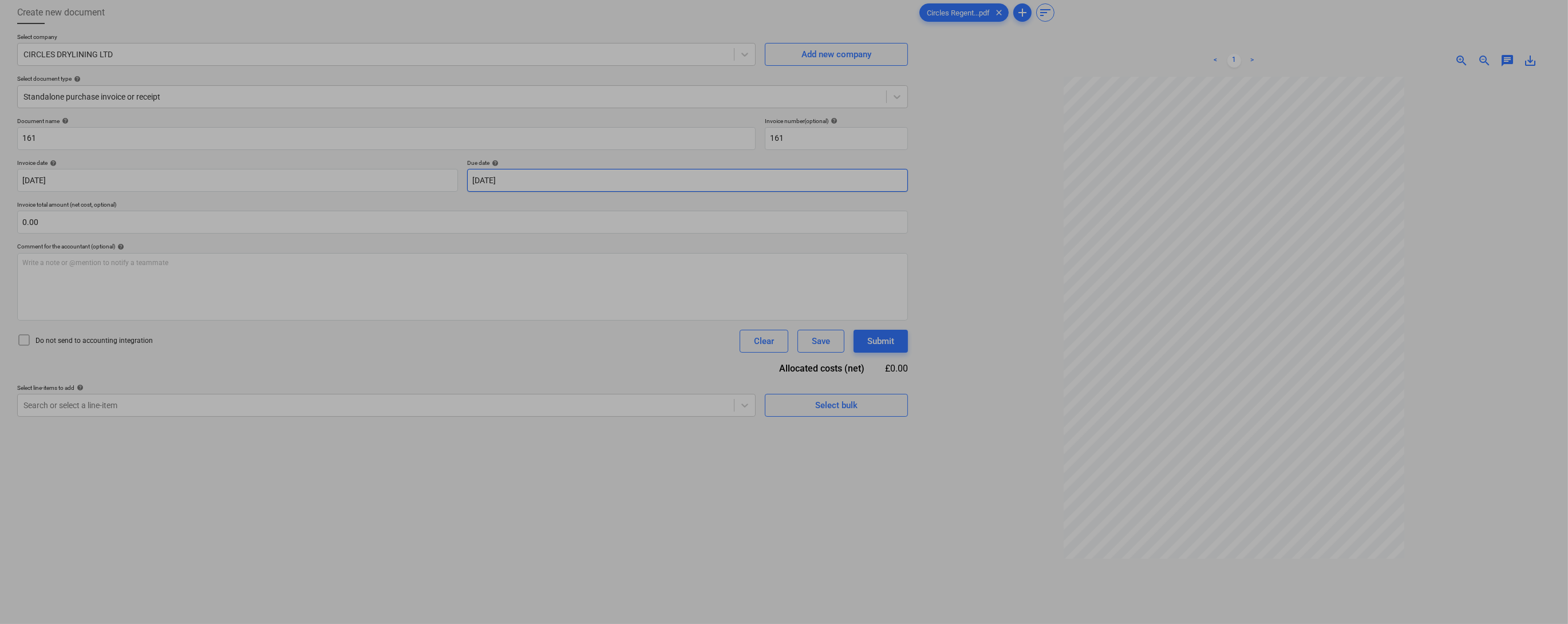
click at [573, 199] on body "Sales Projects Contacts Company Inbox 2 format_size keyboard_arrow_down help se…" at bounding box center [784, 251] width 1568 height 624
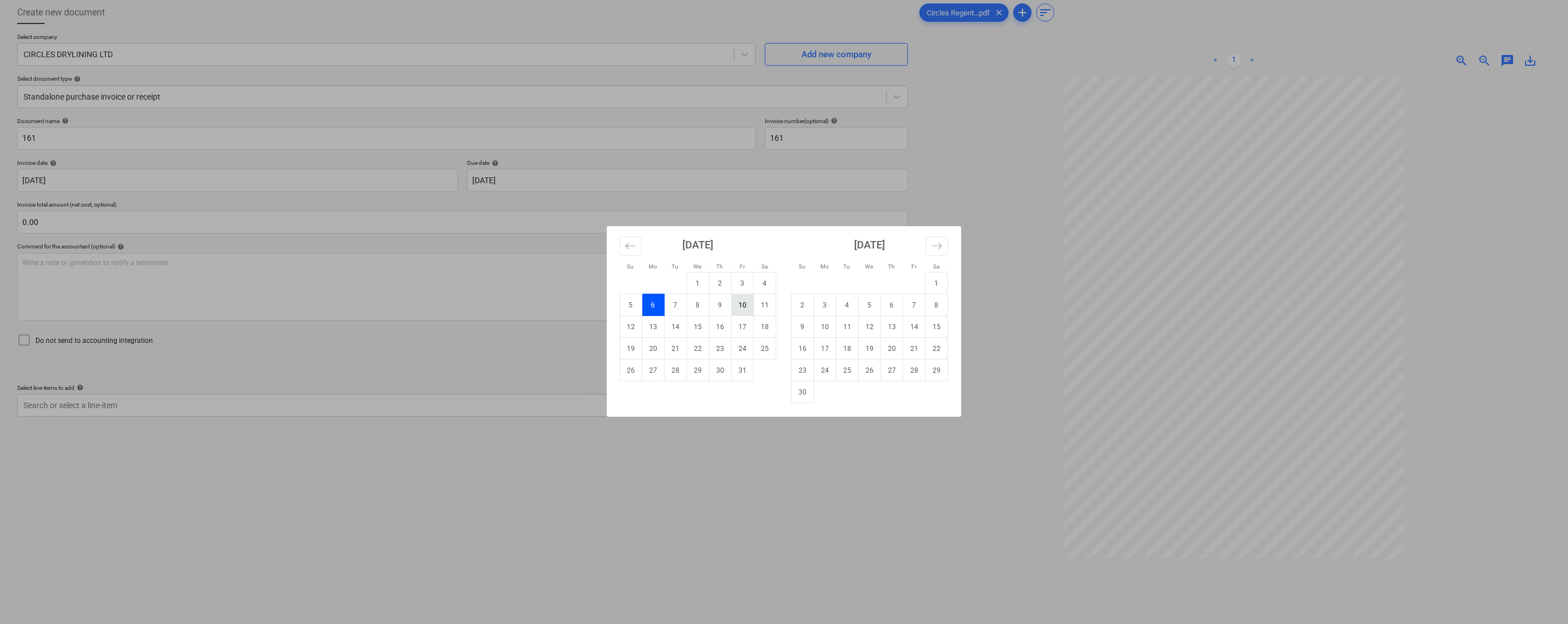
click at [734, 305] on td "10" at bounding box center [743, 305] width 22 height 22
type input "[DATE]"
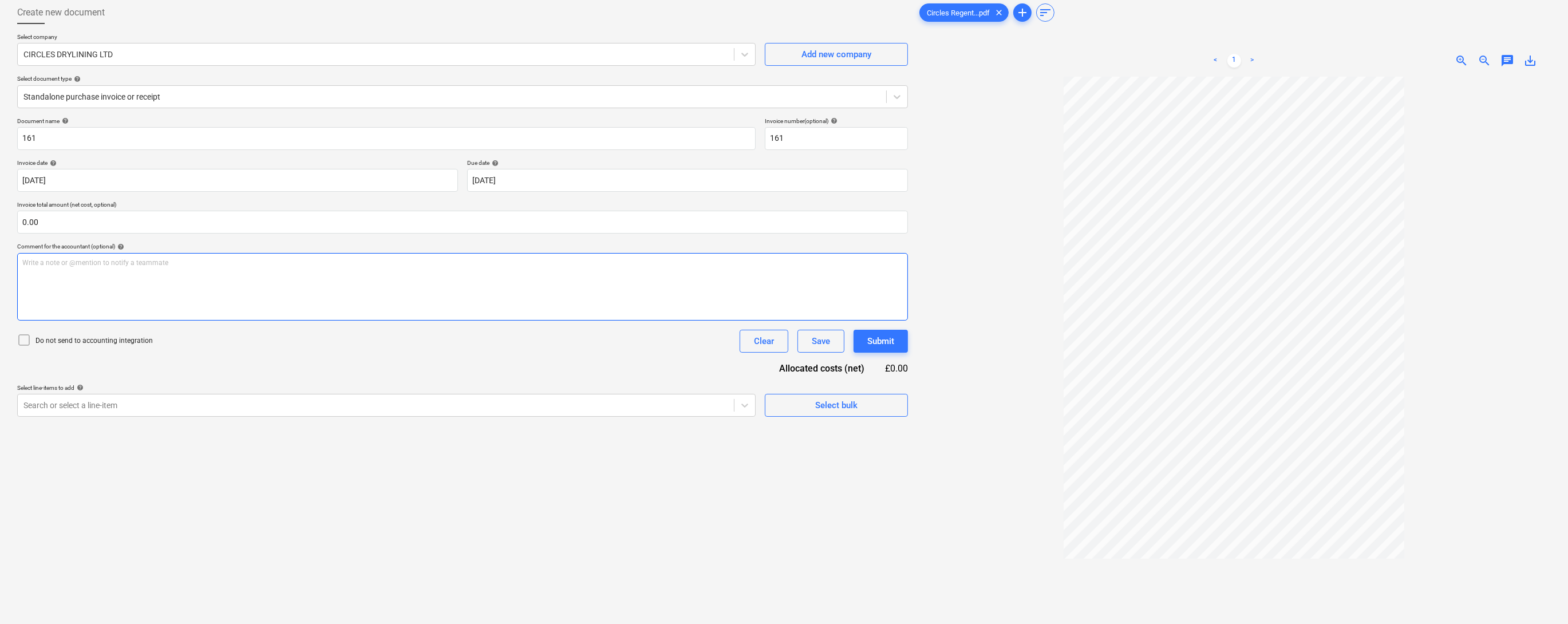
click at [150, 309] on div "Write a note or @mention to notify a teammate [PERSON_NAME]" at bounding box center [463, 287] width 891 height 68
click at [133, 321] on div "£861.15 released from retention" at bounding box center [463, 287] width 891 height 68
click at [84, 411] on div at bounding box center [376, 405] width 705 height 11
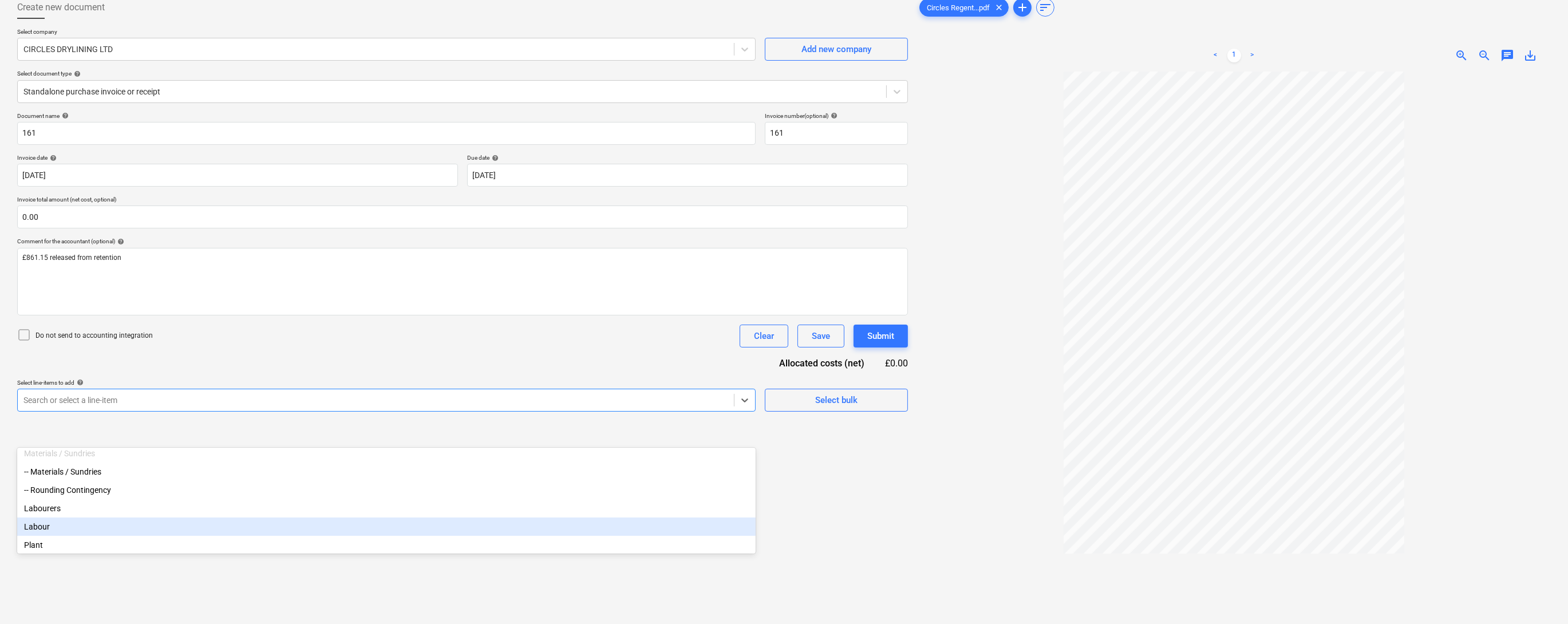
click at [48, 536] on div "Labour" at bounding box center [387, 527] width 739 height 18
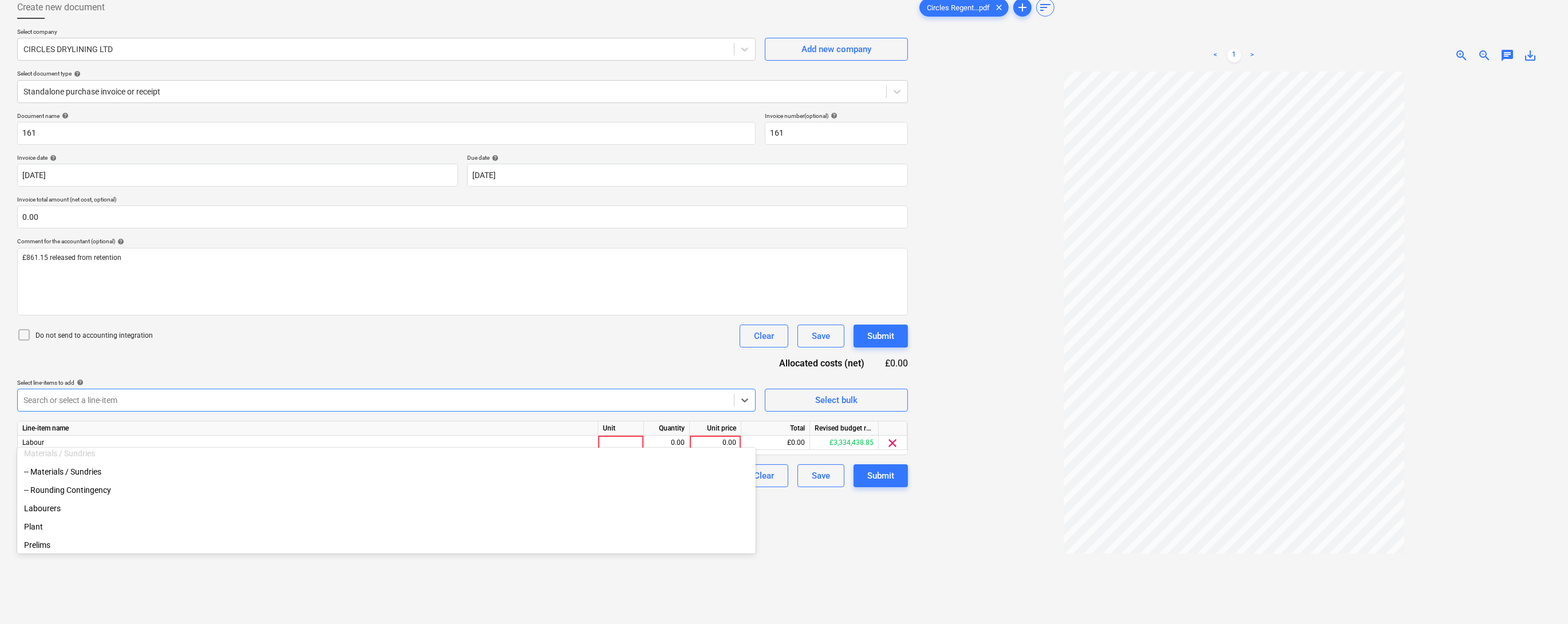
click at [573, 384] on div "Document name help 161 Invoice number (optional) help 161 Invoice date help [DA…" at bounding box center [463, 299] width 891 height 375
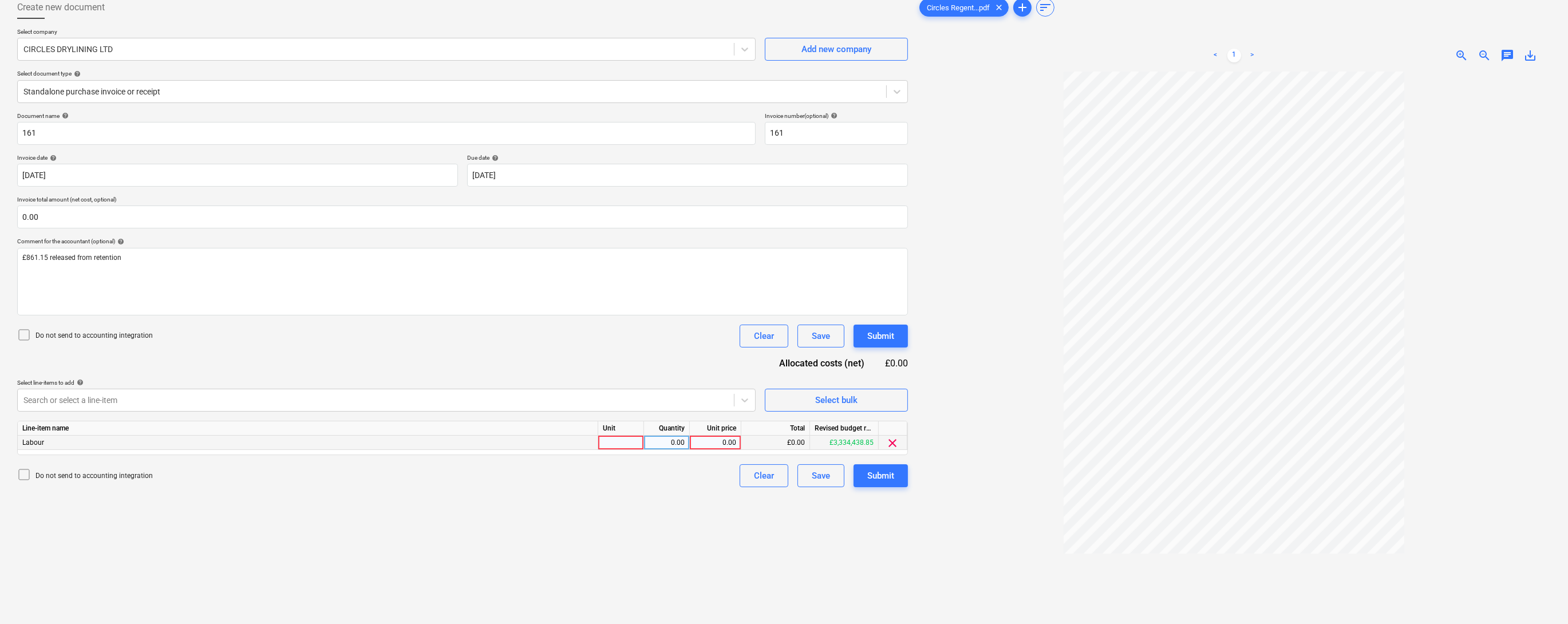
click at [625, 450] on div at bounding box center [621, 443] width 46 height 15
type input "1"
click at [678, 450] on div "0.00" at bounding box center [666, 443] width 36 height 15
click at [715, 450] on div "0.00" at bounding box center [716, 443] width 42 height 15
type input "12847.15"
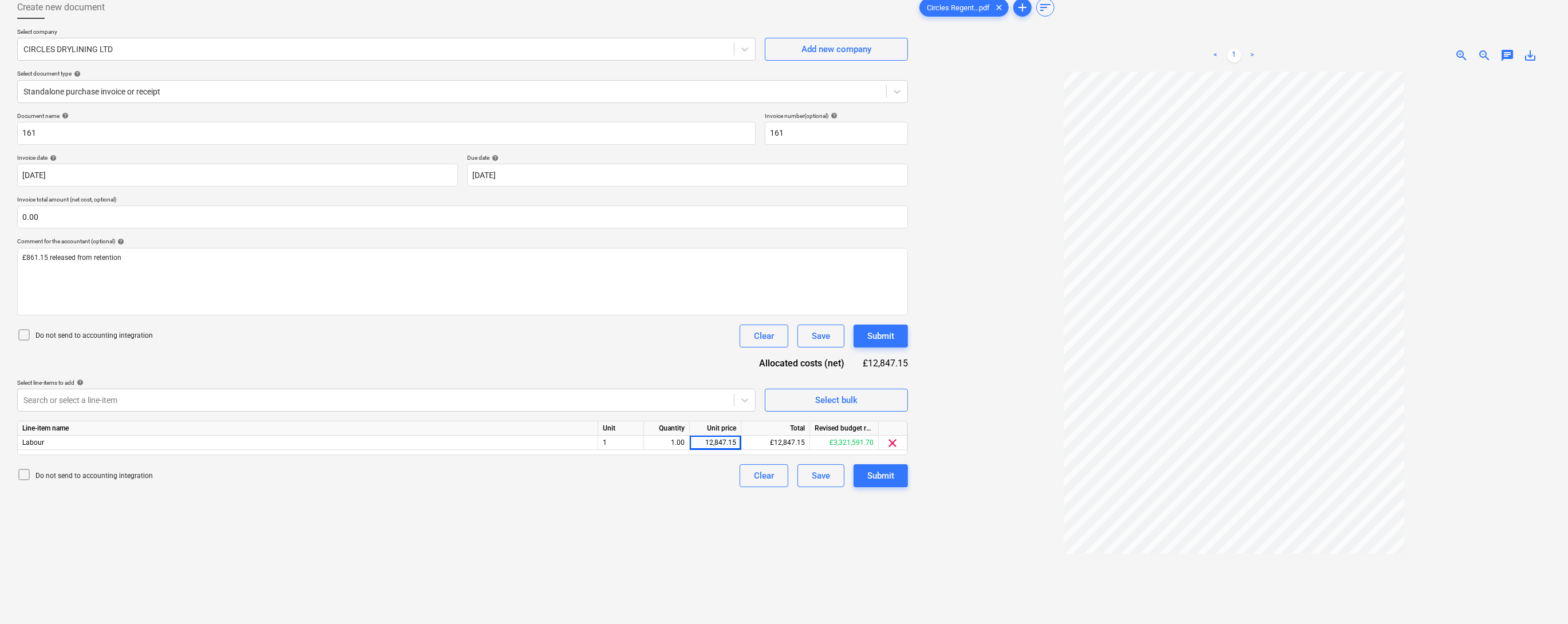
click at [655, 395] on div "Document name help 161 Invoice number (optional) help 161 Invoice date help [DA…" at bounding box center [463, 299] width 891 height 375
click at [114, 228] on input "text" at bounding box center [463, 216] width 891 height 23
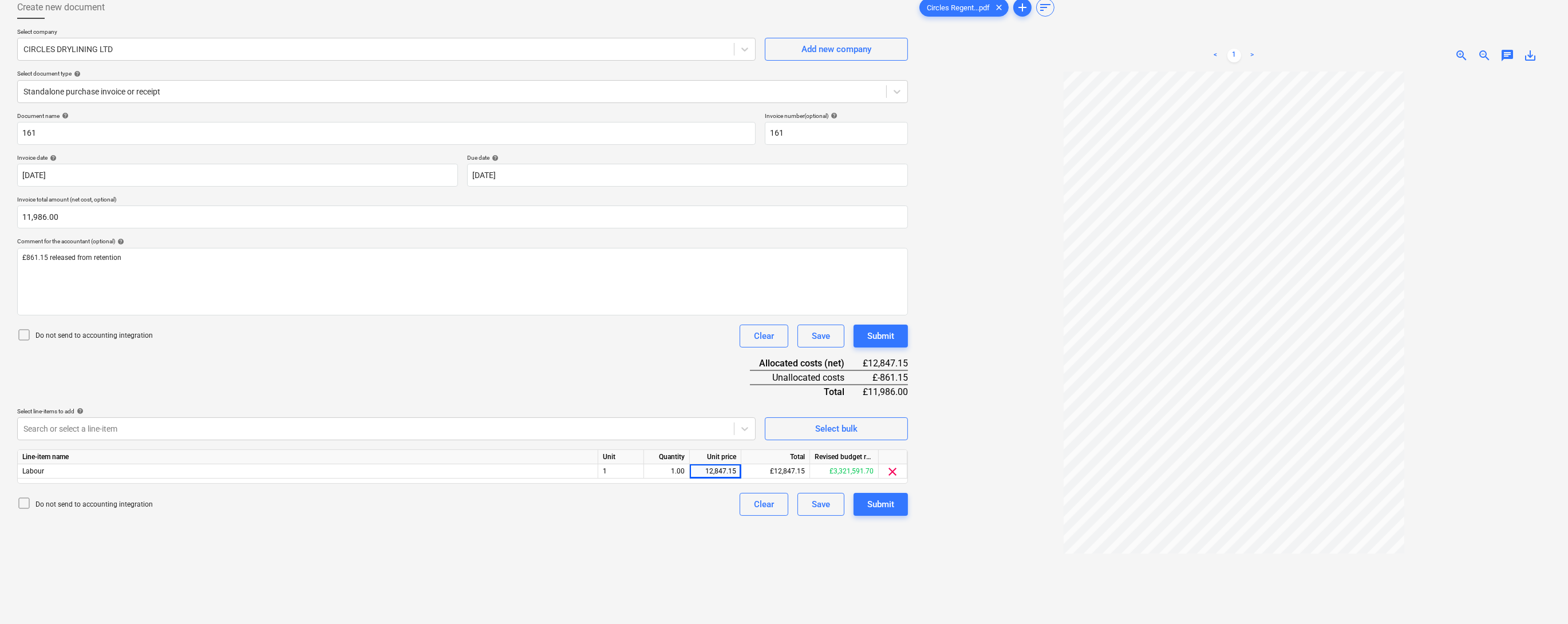
click at [247, 347] on div "Do not send to accounting integration Clear Save Submit" at bounding box center [463, 335] width 891 height 23
click at [102, 228] on input "11986" at bounding box center [463, 216] width 891 height 23
type input "11,986.00"
click at [245, 400] on div "Document name help 161 Invoice number (optional) help 161 Invoice date help [DA…" at bounding box center [463, 313] width 891 height 404
